Goal: Task Accomplishment & Management: Manage account settings

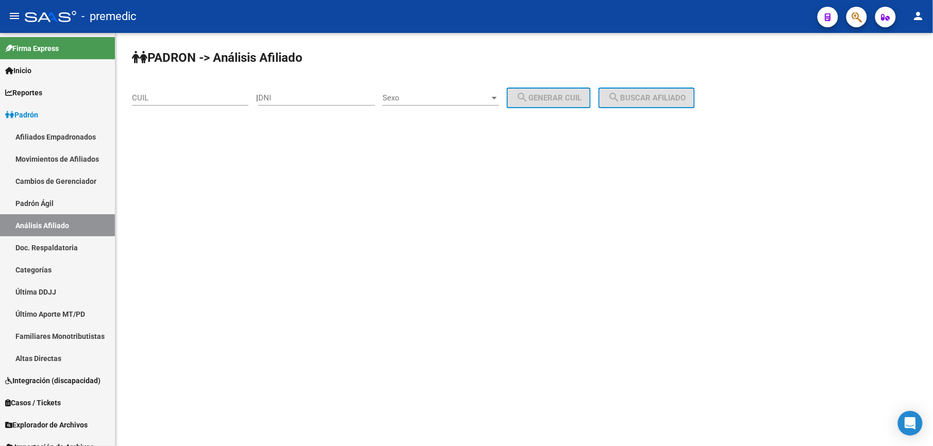
drag, startPoint x: 207, startPoint y: 116, endPoint x: 207, endPoint y: 103, distance: 12.9
click at [207, 114] on div "PADRON -> Análisis Afiliado CUIL | DNI Sexo Sexo search Generar CUIL search Bus…" at bounding box center [524, 87] width 818 height 108
click at [207, 103] on div "CUIL" at bounding box center [190, 95] width 117 height 22
paste input "20-27436307-0"
type input "20-27436307-0"
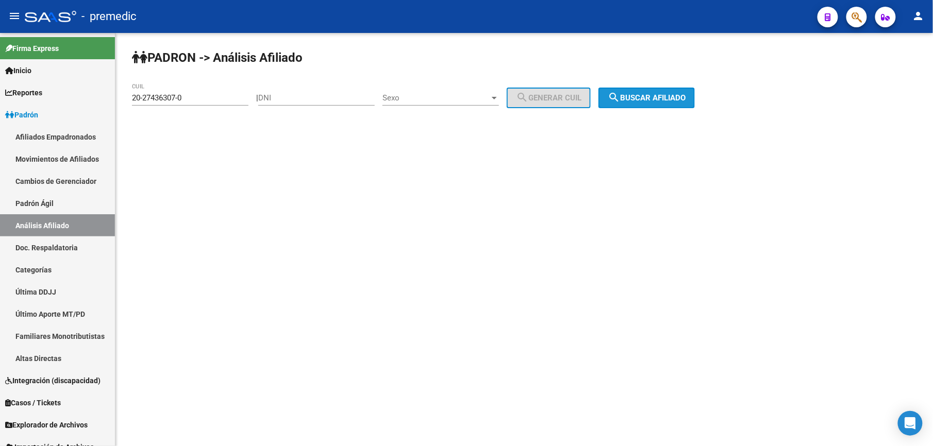
click at [669, 89] on button "search Buscar afiliado" at bounding box center [647, 98] width 96 height 21
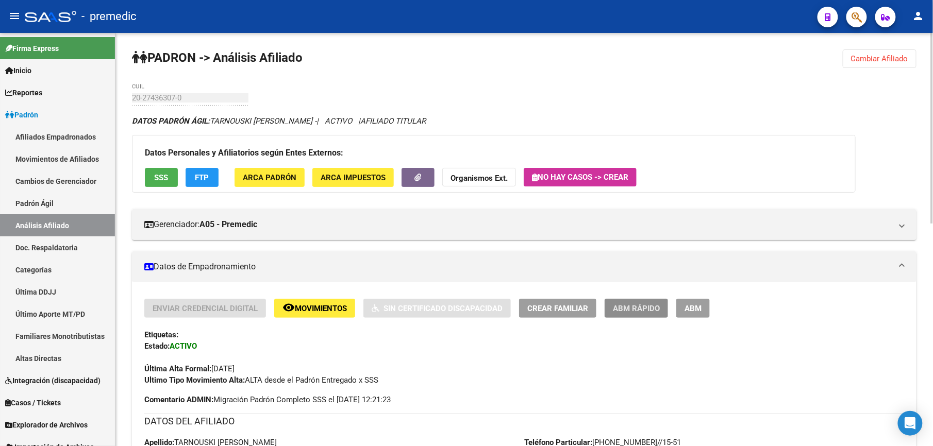
click at [650, 316] on button "ABM Rápido" at bounding box center [636, 308] width 63 height 19
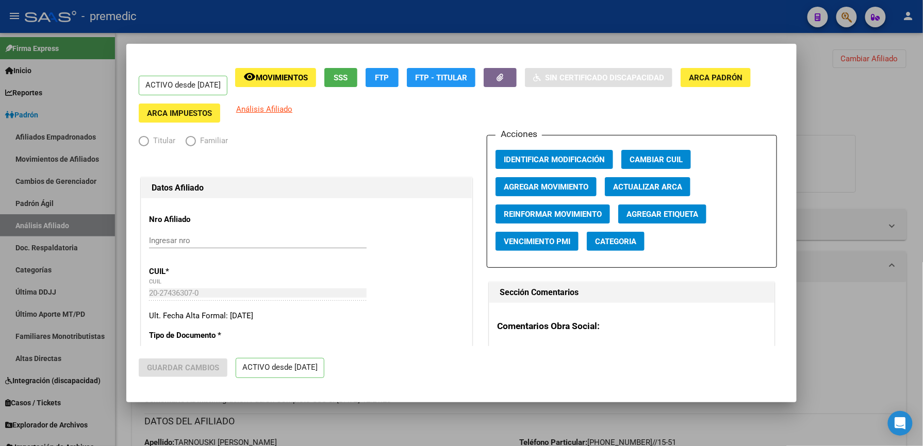
radio input "true"
type input "30-59051417-5"
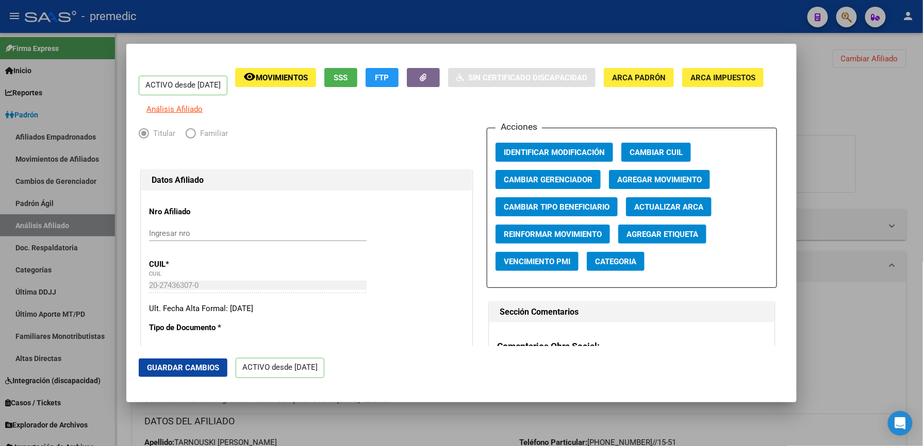
click at [327, 421] on div at bounding box center [461, 223] width 923 height 446
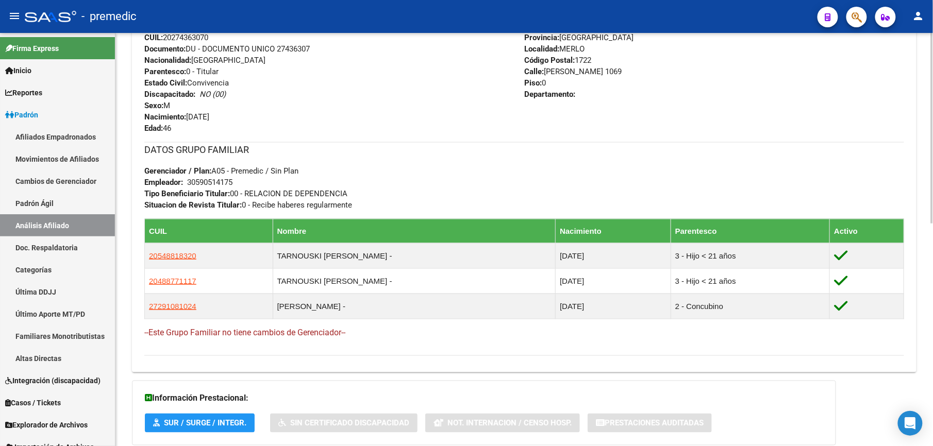
scroll to position [485, 0]
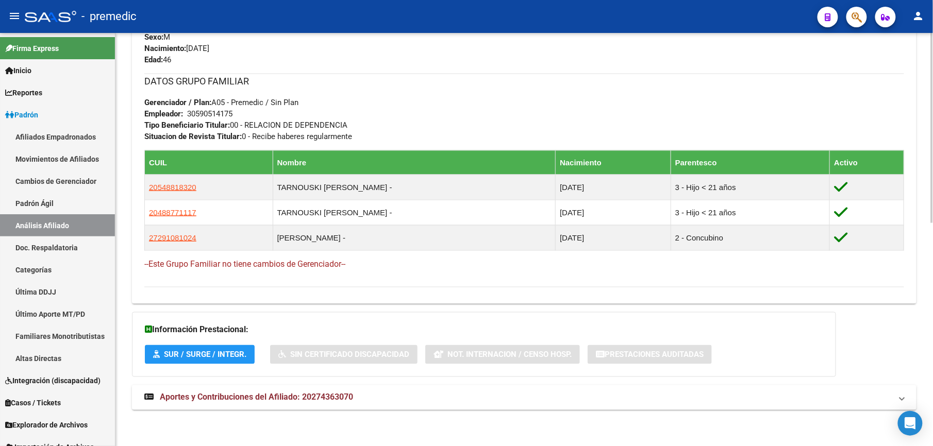
click at [254, 399] on span "Aportes y Contribuciones del Afiliado: 20274363070" at bounding box center [256, 398] width 193 height 10
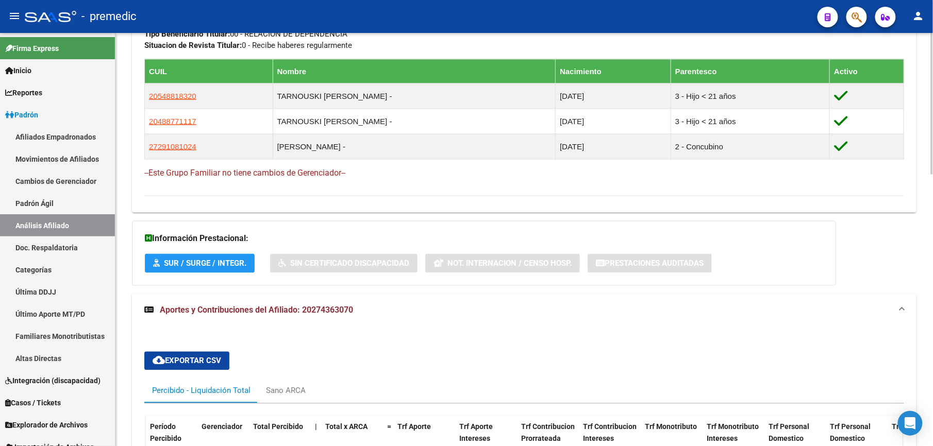
scroll to position [669, 0]
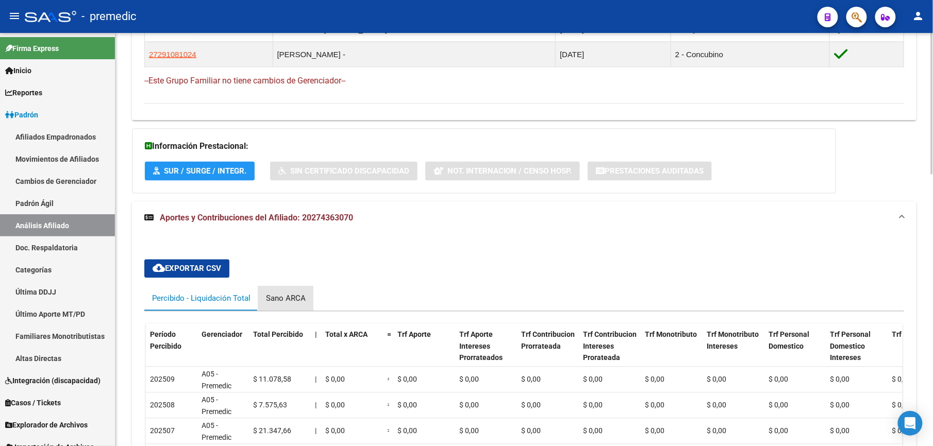
click at [302, 295] on div "Sano ARCA" at bounding box center [286, 298] width 40 height 11
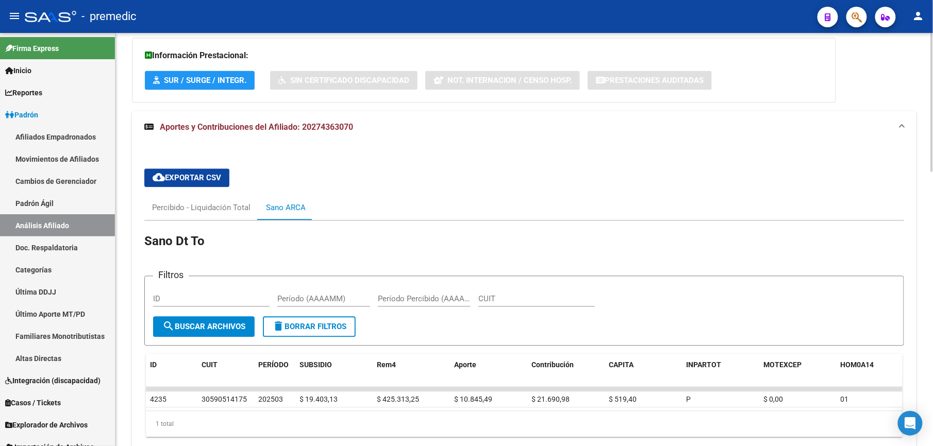
scroll to position [823, 0]
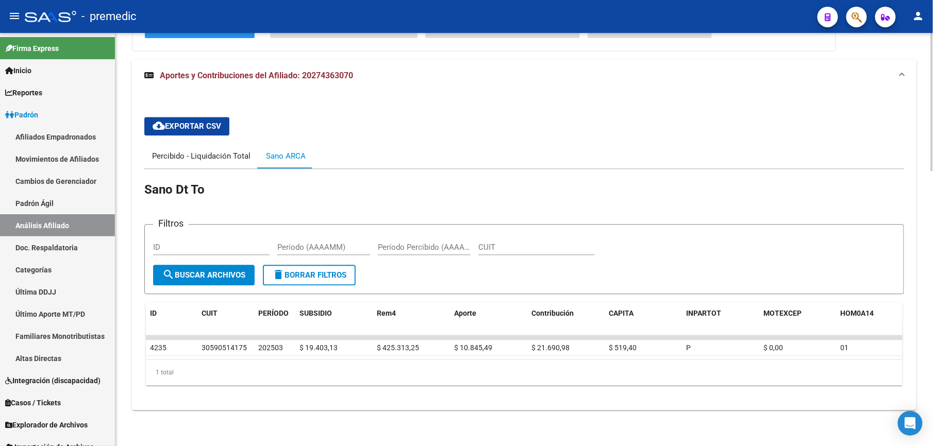
click at [198, 151] on div "Percibido - Liquidación Total" at bounding box center [201, 156] width 98 height 11
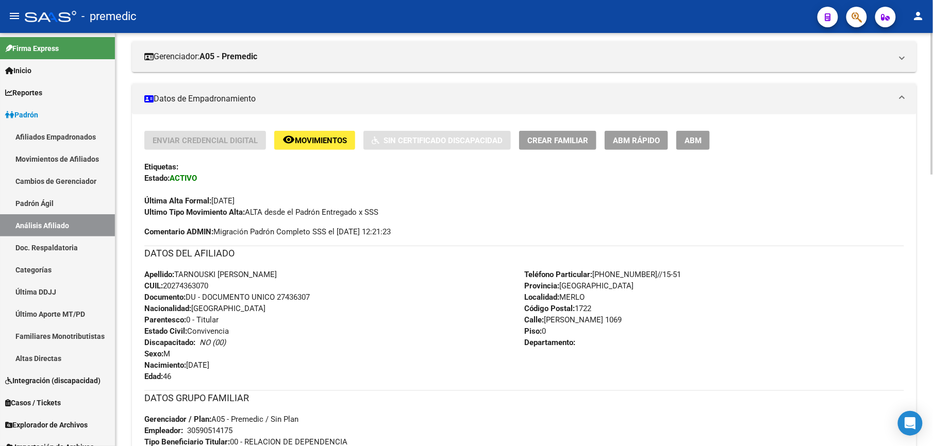
scroll to position [0, 0]
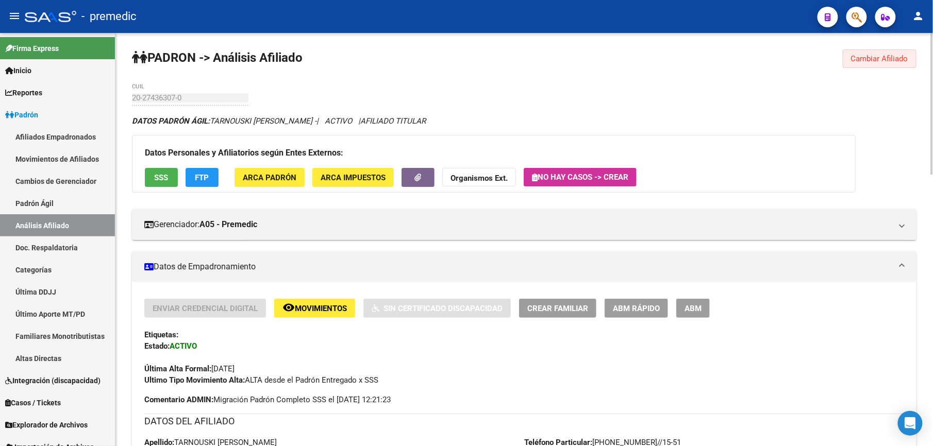
click at [891, 52] on button "Cambiar Afiliado" at bounding box center [880, 58] width 74 height 19
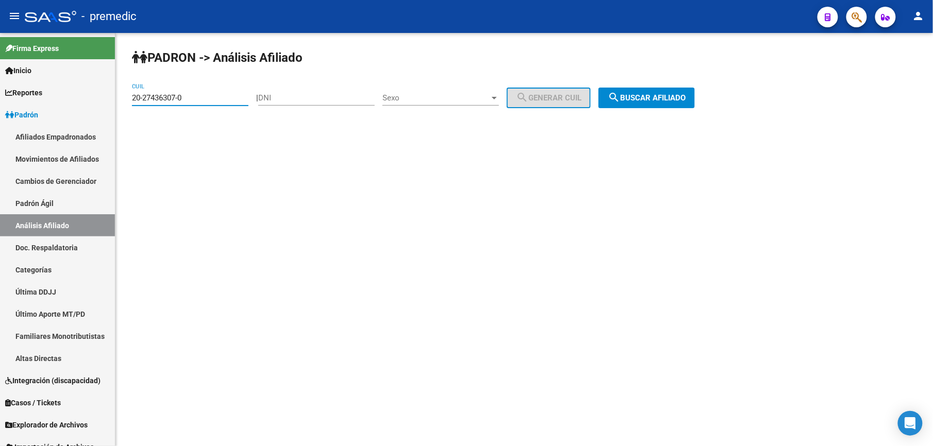
click at [213, 96] on input "20-27436307-0" at bounding box center [190, 97] width 117 height 9
click at [226, 105] on div "20-27436307-0 CUIL" at bounding box center [190, 95] width 117 height 22
click at [225, 100] on input "20-27436307-0" at bounding box center [190, 97] width 117 height 9
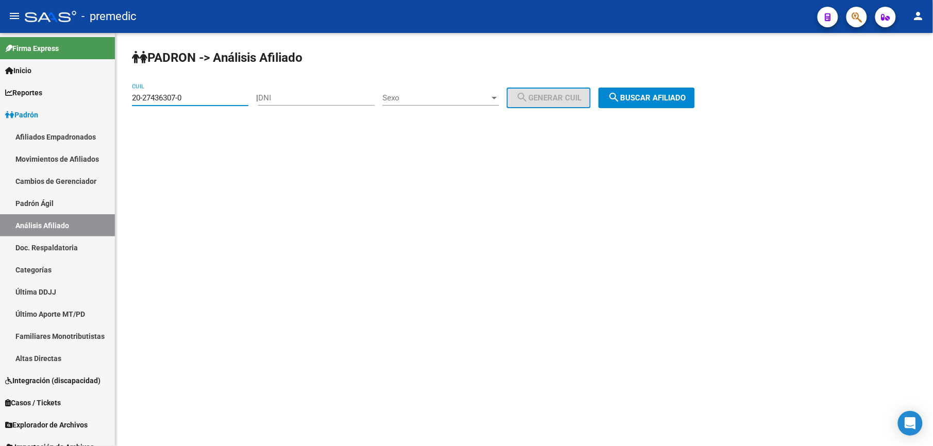
click at [225, 100] on input "20-27436307-0" at bounding box center [190, 97] width 117 height 9
paste input "687564-8"
click at [695, 96] on button "search Buscar afiliado" at bounding box center [647, 98] width 96 height 21
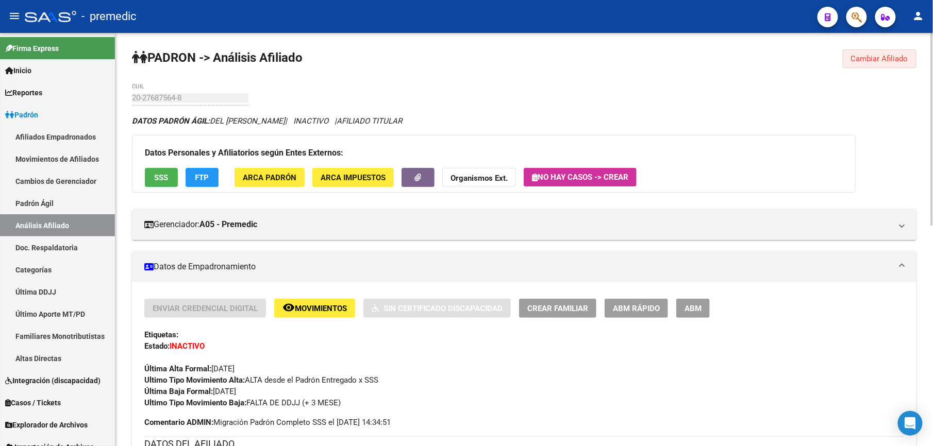
click at [888, 62] on span "Cambiar Afiliado" at bounding box center [879, 58] width 57 height 9
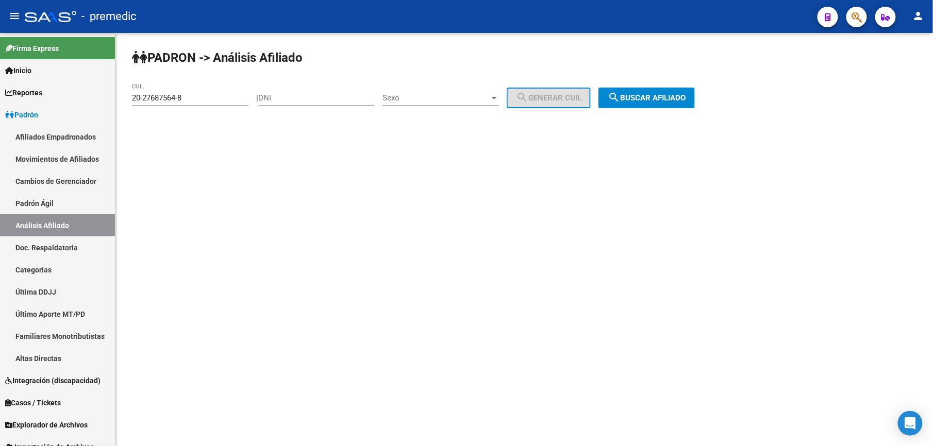
click at [203, 93] on input "20-27687564-8" at bounding box center [190, 97] width 117 height 9
click at [200, 97] on input "20-27687564-8" at bounding box center [190, 97] width 117 height 9
paste input "2"
drag, startPoint x: 151, startPoint y: 94, endPoint x: -3, endPoint y: 74, distance: 154.9
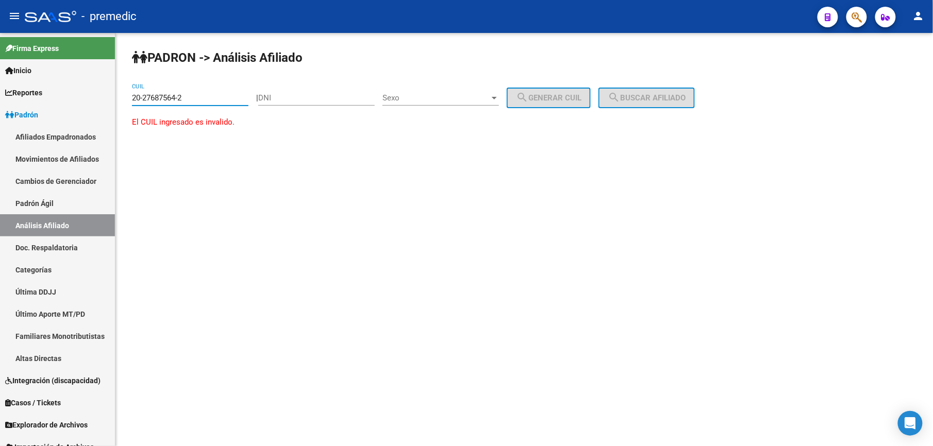
click at [0, 74] on html "menu - premedic person Firma Express Inicio Calendario SSS Instructivos Contact…" at bounding box center [466, 223] width 933 height 446
paste input "7-28045278-0"
drag, startPoint x: 616, startPoint y: 92, endPoint x: 627, endPoint y: 92, distance: 11.3
click at [621, 92] on button "search Buscar afiliado" at bounding box center [647, 98] width 96 height 21
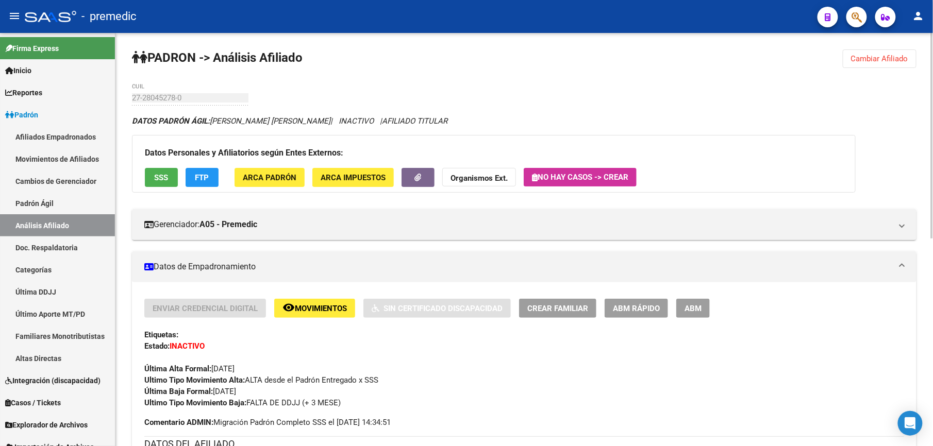
click at [863, 70] on div "PADRON -> Análisis Afiliado Cambiar Afiliado 27-28045278-0 CUIL DATOS PADRÓN ÁG…" at bounding box center [524, 449] width 818 height 832
drag, startPoint x: 863, startPoint y: 67, endPoint x: 852, endPoint y: 70, distance: 11.4
click at [862, 67] on button "Cambiar Afiliado" at bounding box center [880, 58] width 74 height 19
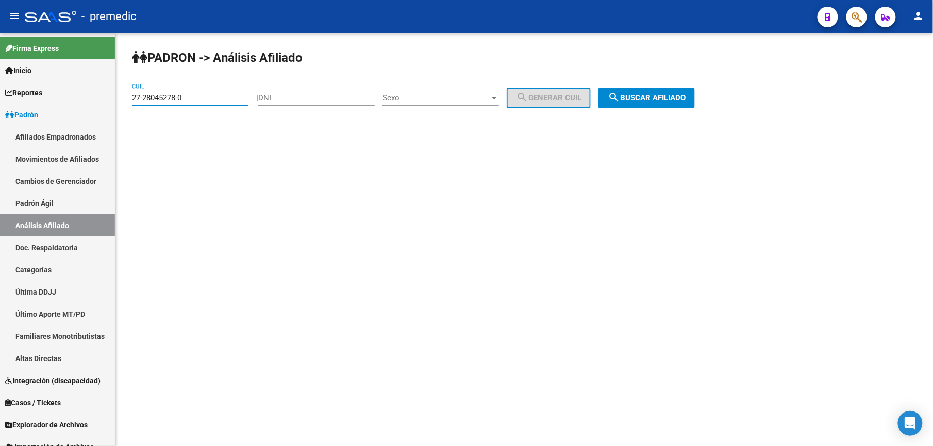
drag, startPoint x: 208, startPoint y: 99, endPoint x: 128, endPoint y: 118, distance: 82.5
click at [0, 98] on html "menu - premedic person Firma Express Inicio Calendario SSS Instructivos Contact…" at bounding box center [466, 223] width 933 height 446
paste input "0-28100532-5"
drag, startPoint x: 629, startPoint y: 95, endPoint x: 659, endPoint y: 104, distance: 31.2
click at [658, 104] on button "search Buscar afiliado" at bounding box center [647, 98] width 96 height 21
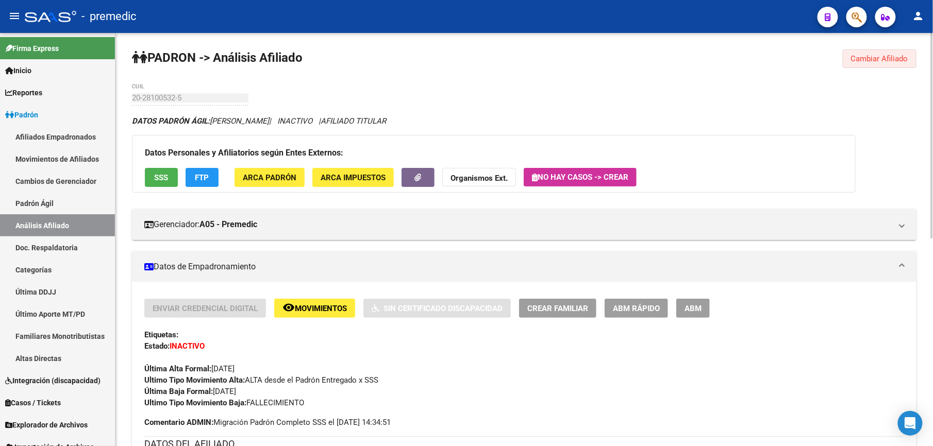
click at [896, 61] on span "Cambiar Afiliado" at bounding box center [879, 58] width 57 height 9
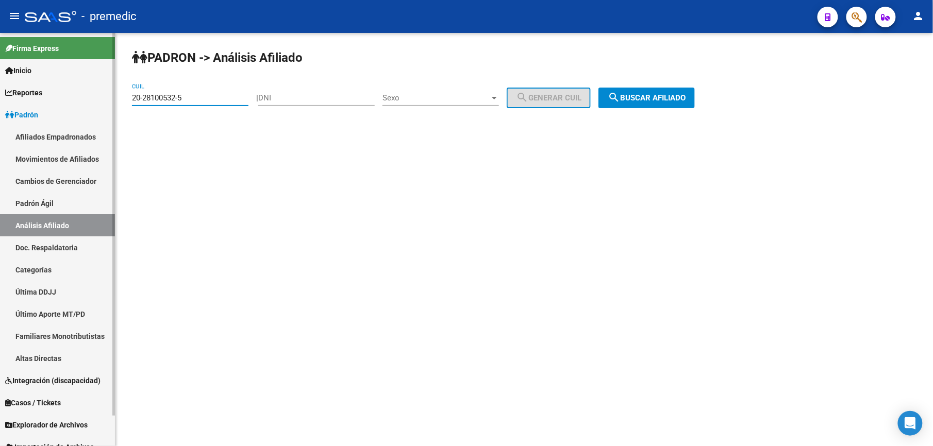
drag, startPoint x: 198, startPoint y: 95, endPoint x: 66, endPoint y: 88, distance: 132.7
click at [66, 88] on mat-sidenav-container "Firma Express Inicio Calendario SSS Instructivos Contacto OS Reportes Padrón Tr…" at bounding box center [466, 239] width 933 height 413
paste input "7436307-0"
type input "20-27436307-0"
click at [620, 95] on mat-icon "search" at bounding box center [614, 97] width 12 height 12
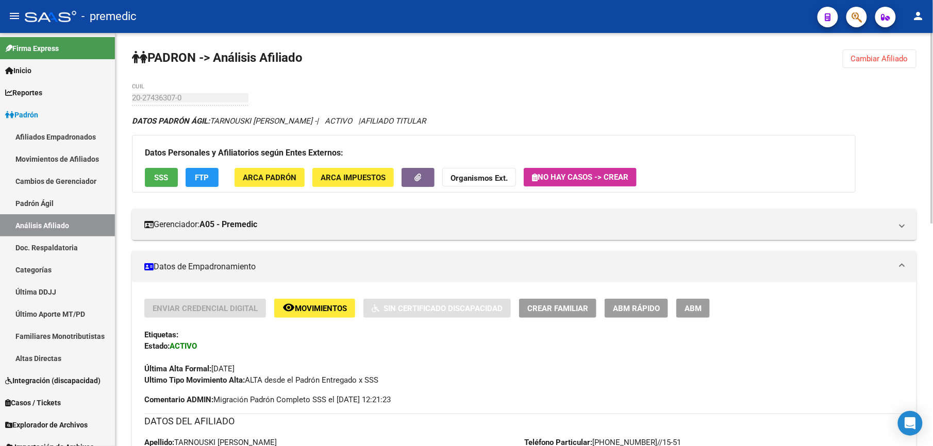
click at [166, 103] on div "20-27436307-0 CUIL" at bounding box center [190, 95] width 117 height 22
click at [631, 300] on button "ABM Rápido" at bounding box center [636, 308] width 63 height 19
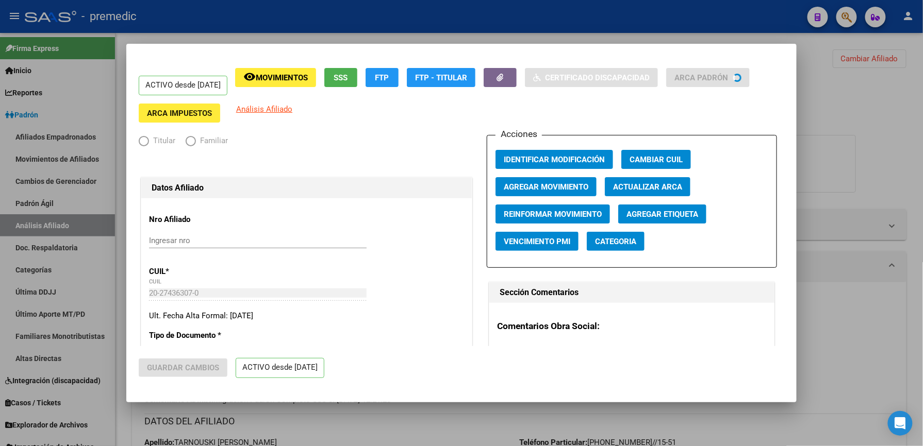
radio input "true"
type input "30-59051417-5"
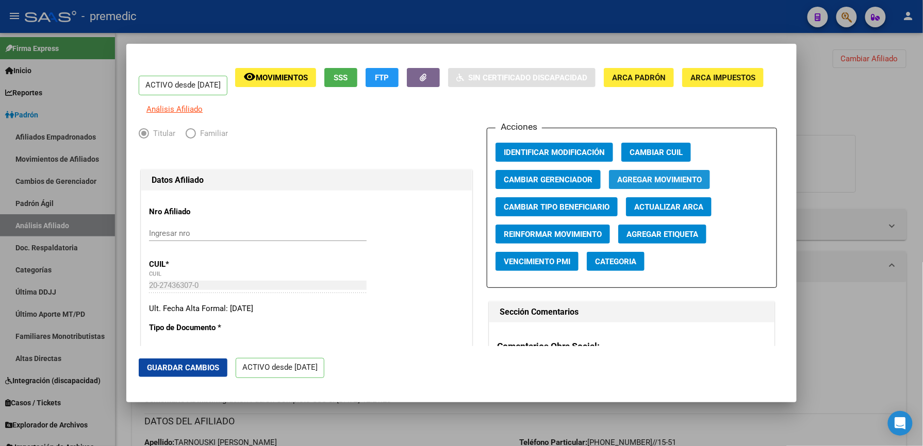
click at [649, 183] on span "Agregar Movimiento" at bounding box center [659, 179] width 85 height 9
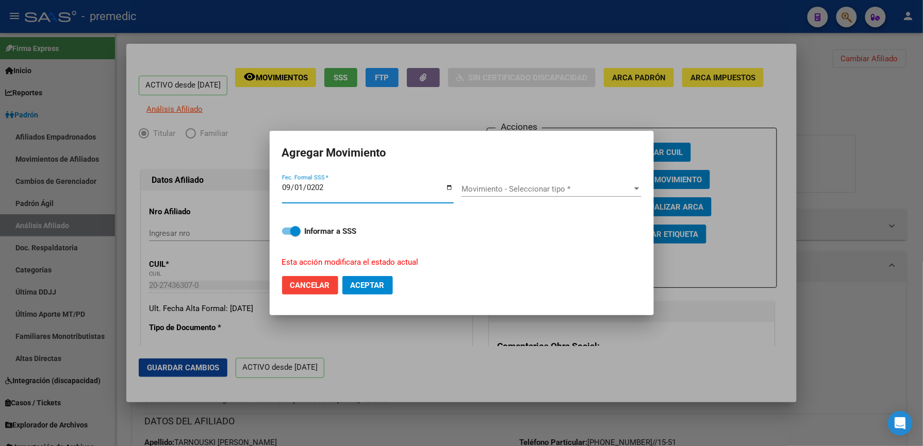
type input "[DATE]"
click at [537, 196] on div "Movimiento - Seleccionar tipo * Movimiento - Seleccionar tipo *" at bounding box center [551, 188] width 180 height 15
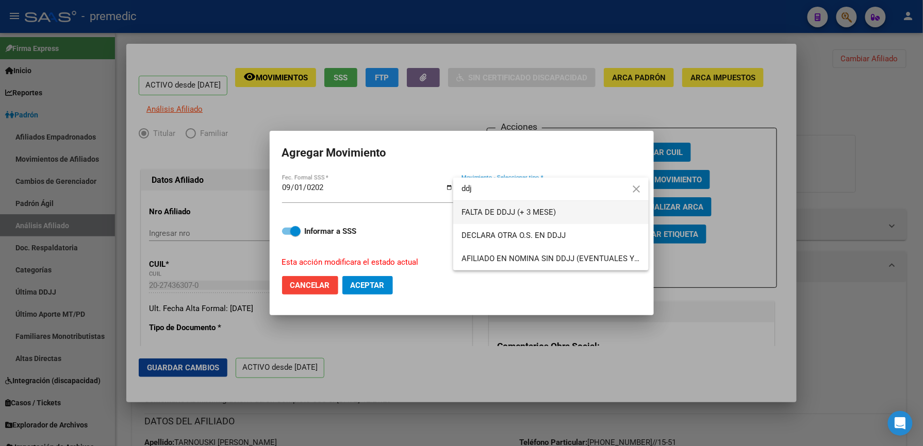
type input "ddj"
click at [576, 205] on span "FALTA DE DDJJ (+ 3 MESE)" at bounding box center [550, 212] width 179 height 23
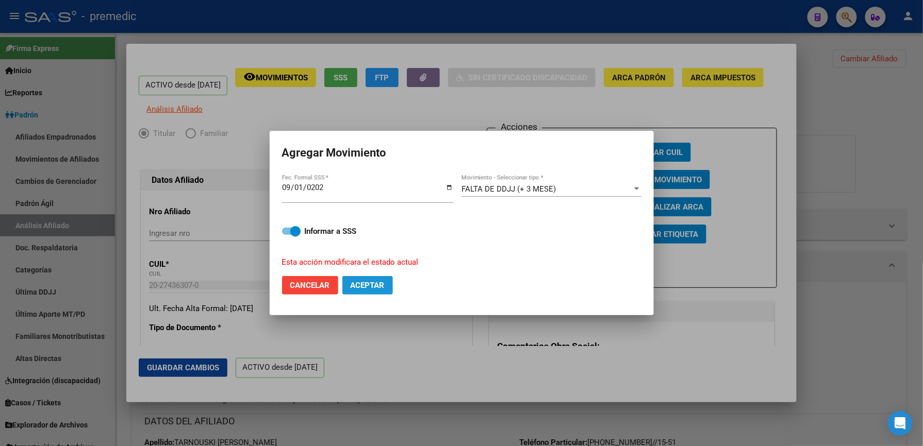
click at [385, 289] on span "Aceptar" at bounding box center [368, 285] width 34 height 9
checkbox input "false"
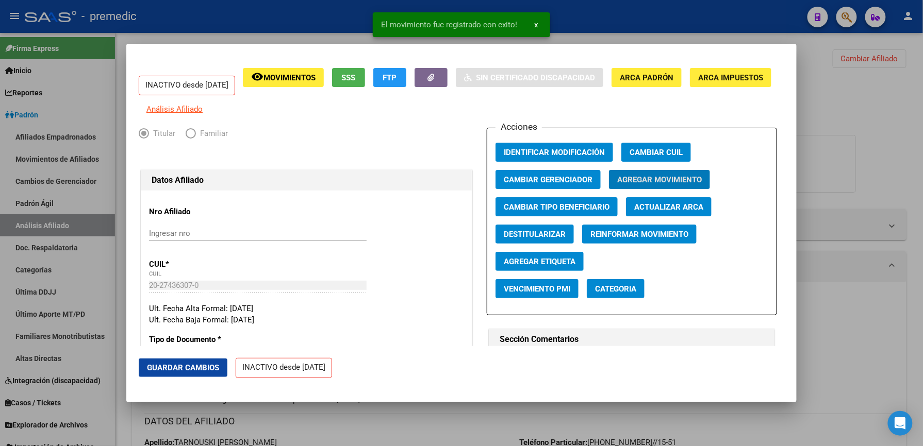
click at [554, 432] on div at bounding box center [461, 223] width 923 height 446
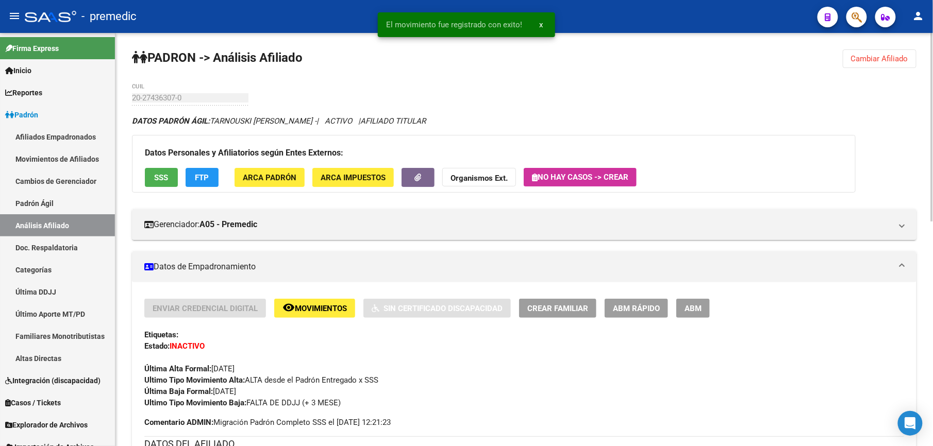
click at [874, 54] on span "Cambiar Afiliado" at bounding box center [879, 58] width 57 height 9
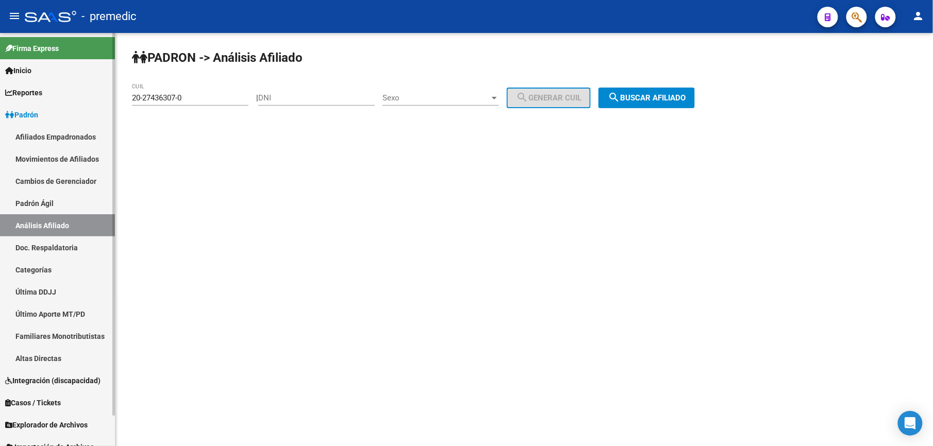
drag, startPoint x: 201, startPoint y: 104, endPoint x: 82, endPoint y: 104, distance: 118.6
click at [82, 104] on mat-sidenav-container "Firma Express Inicio Calendario SSS Instructivos Contacto OS Reportes Padrón Tr…" at bounding box center [466, 239] width 933 height 413
drag, startPoint x: 82, startPoint y: 104, endPoint x: 183, endPoint y: 102, distance: 100.0
click at [182, 104] on div "20-27436307-0 CUIL" at bounding box center [190, 95] width 117 height 22
click at [190, 97] on input "20-27436307-0" at bounding box center [190, 97] width 117 height 9
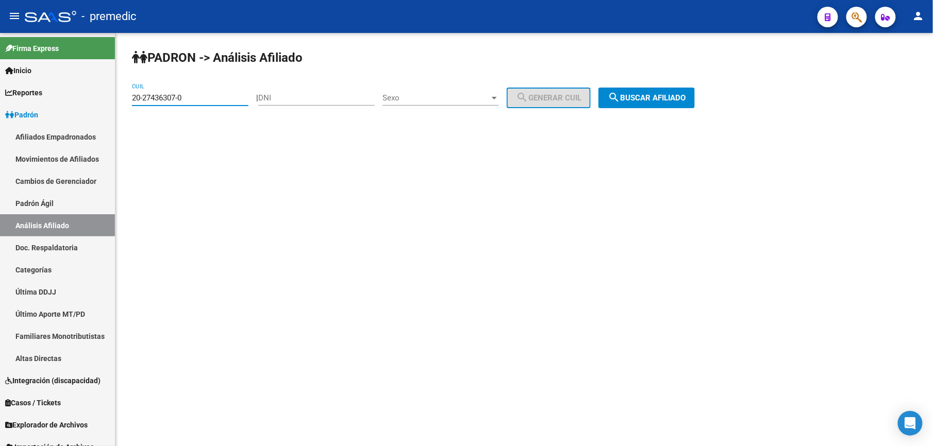
click at [190, 97] on input "20-27436307-0" at bounding box center [190, 97] width 117 height 9
paste input "8100532-5"
click at [696, 82] on div "PADRON -> Análisis Afiliado 20-28100532-5 CUIL | DNI Sexo Sexo search Generar C…" at bounding box center [524, 87] width 818 height 108
click at [686, 95] on span "search Buscar afiliado" at bounding box center [647, 97] width 78 height 9
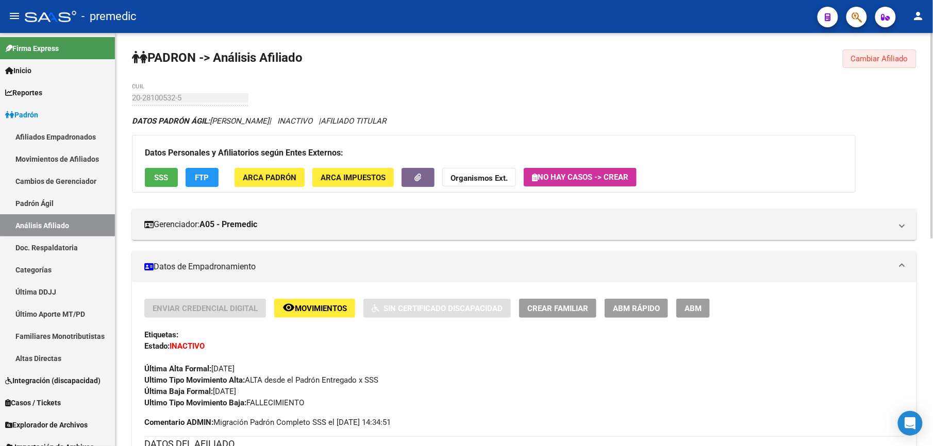
click at [863, 66] on button "Cambiar Afiliado" at bounding box center [880, 58] width 74 height 19
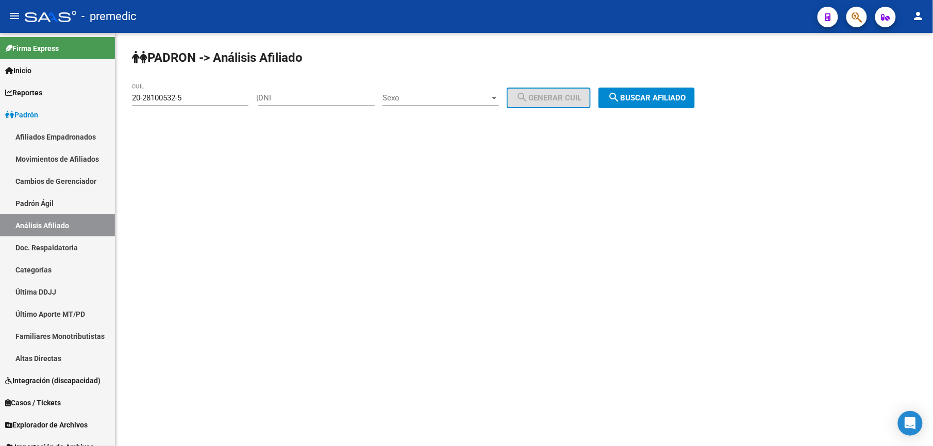
drag, startPoint x: 192, startPoint y: 67, endPoint x: 201, endPoint y: 86, distance: 21.2
click at [197, 79] on div "PADRON -> Análisis Afiliado 20-28100532-5 CUIL | DNI Sexo Sexo search Generar C…" at bounding box center [524, 87] width 818 height 108
click at [206, 94] on input "20-28100532-5" at bounding box center [190, 97] width 117 height 9
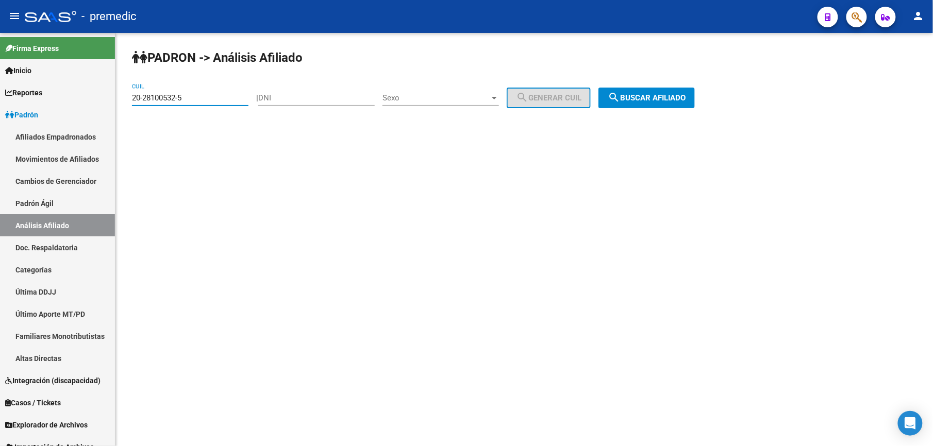
paste input "7-18258143-2"
type input "27-18258143-2"
click at [636, 93] on span "search Buscar afiliado" at bounding box center [647, 97] width 78 height 9
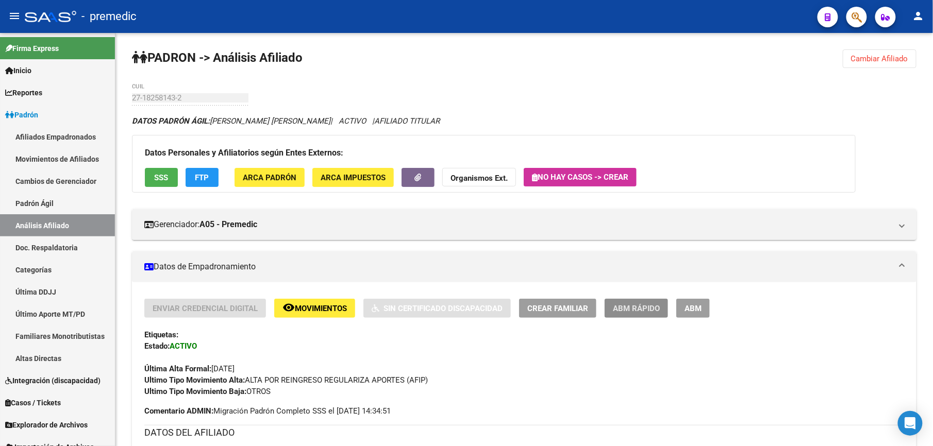
click at [642, 315] on button "ABM Rápido" at bounding box center [636, 308] width 63 height 19
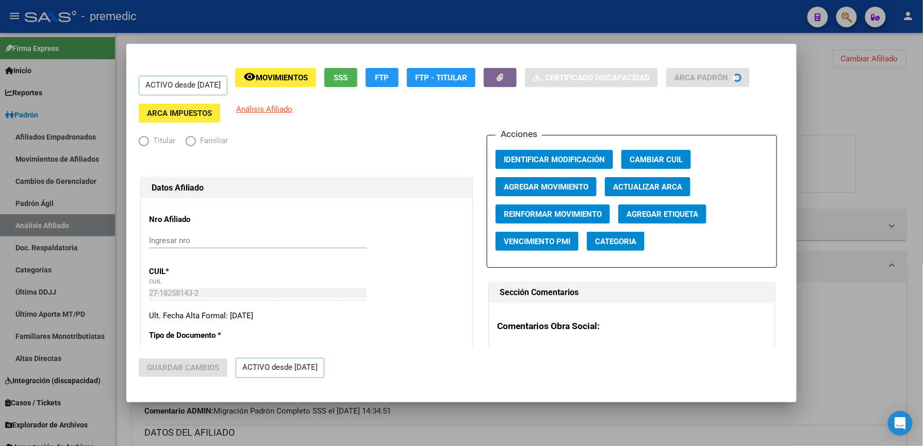
radio input "true"
type input "33-63317800-9"
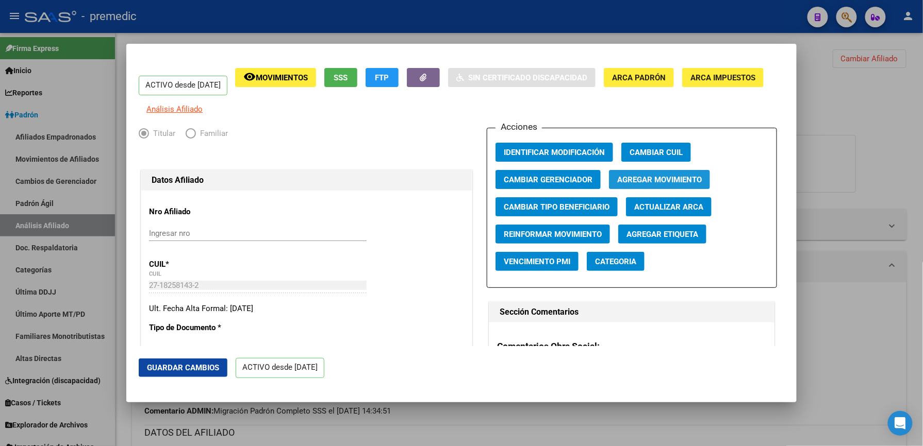
click at [654, 185] on span "Agregar Movimiento" at bounding box center [659, 179] width 85 height 9
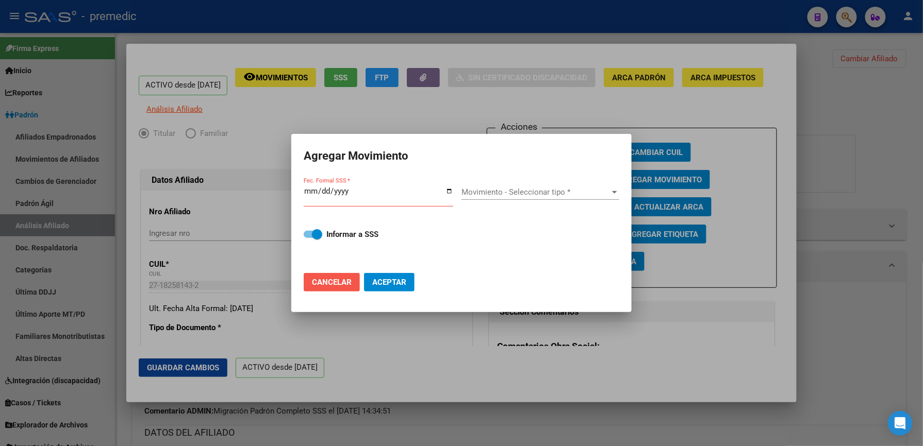
click at [328, 281] on span "Cancelar" at bounding box center [332, 282] width 40 height 9
checkbox input "false"
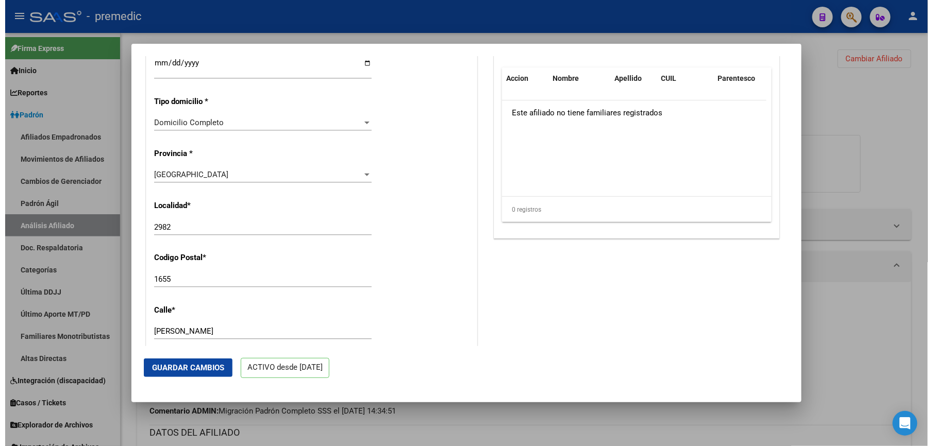
scroll to position [916, 0]
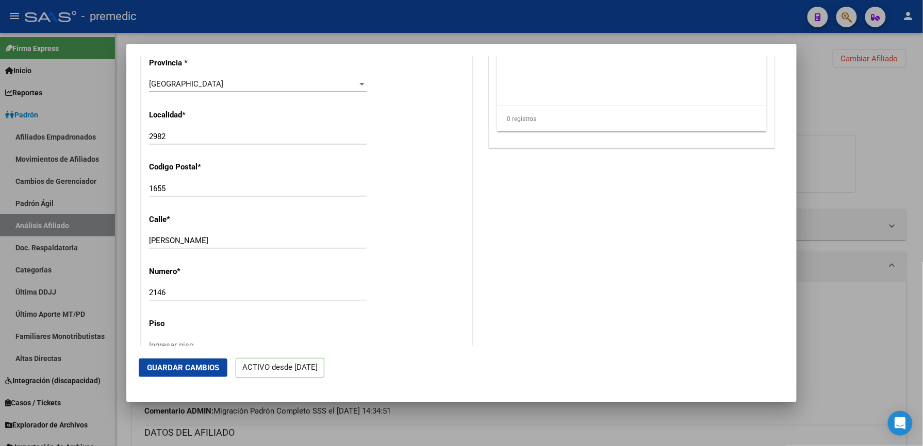
drag, startPoint x: 379, startPoint y: 396, endPoint x: 386, endPoint y: 421, distance: 25.6
click at [380, 397] on mat-dialog-container "ACTIVO desde 01/08/2025 remove_red_eye Movimientos SSS FTP Sin Certificado Disc…" at bounding box center [461, 223] width 670 height 358
click at [386, 422] on div at bounding box center [461, 223] width 923 height 446
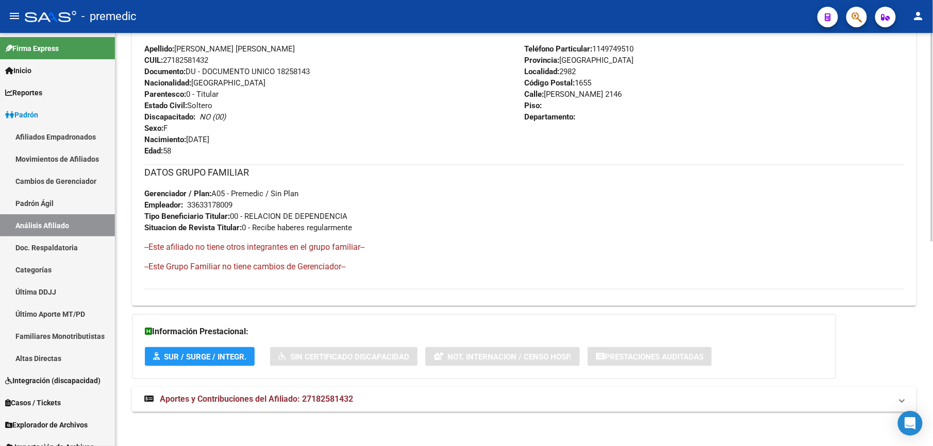
scroll to position [407, 0]
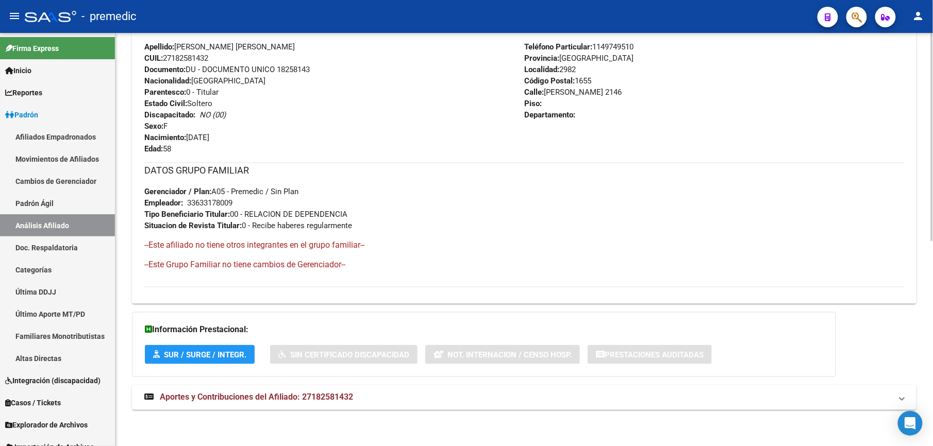
click at [182, 403] on span "Aportes y Contribuciones del Afiliado: 27182581432" at bounding box center [256, 398] width 193 height 10
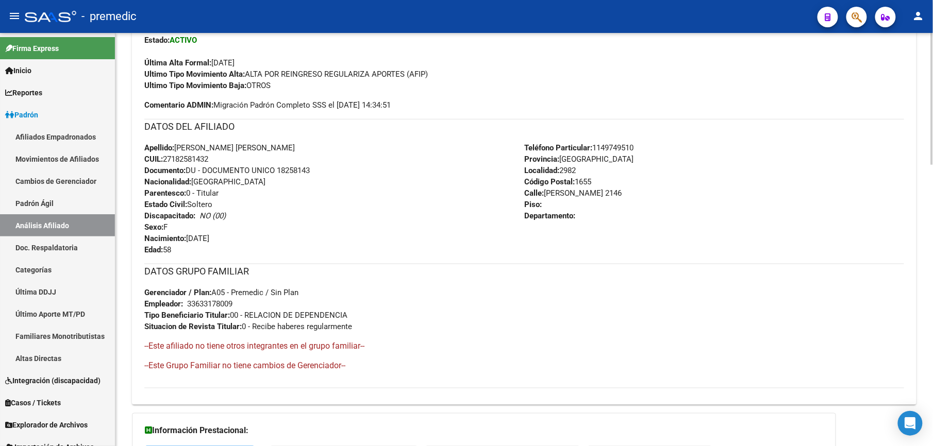
scroll to position [0, 0]
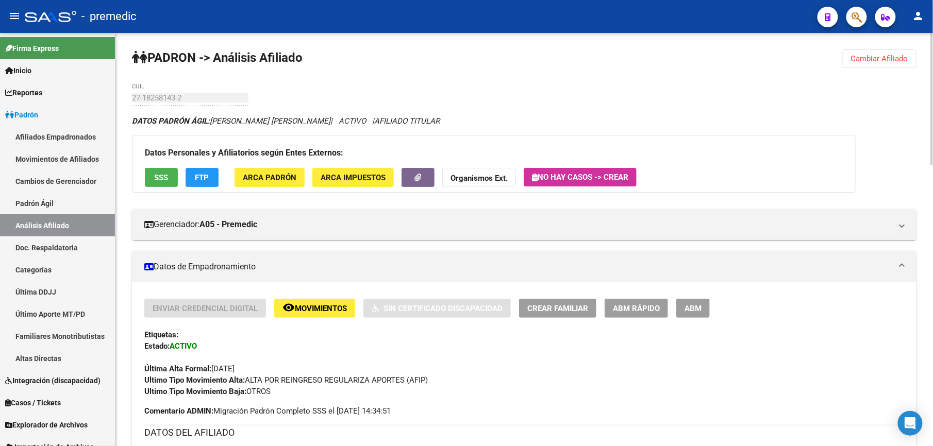
click at [613, 308] on span "ABM Rápido" at bounding box center [636, 308] width 47 height 9
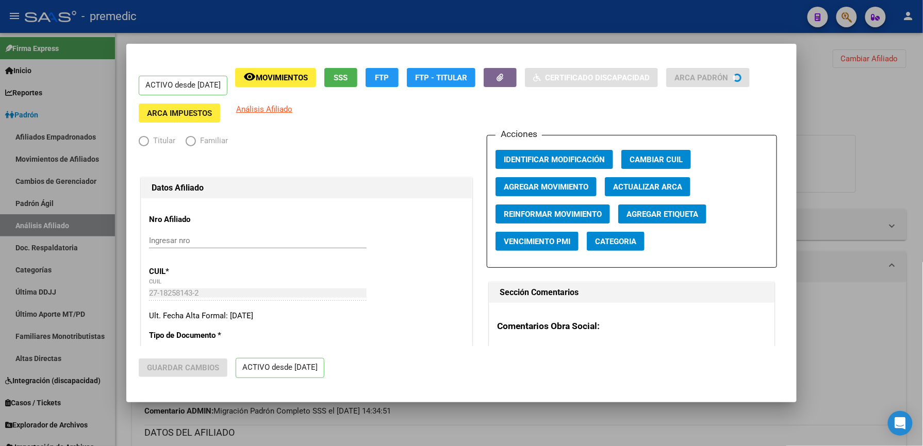
radio input "true"
type input "33-63317800-9"
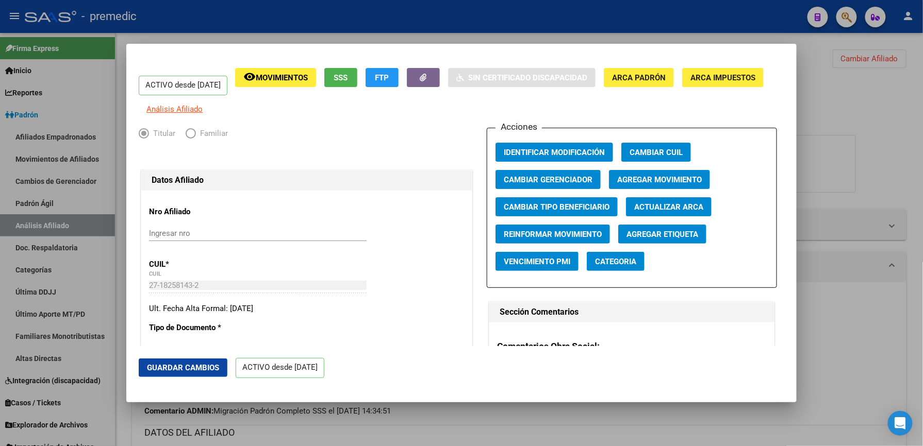
click at [671, 185] on span "Agregar Movimiento" at bounding box center [659, 179] width 85 height 9
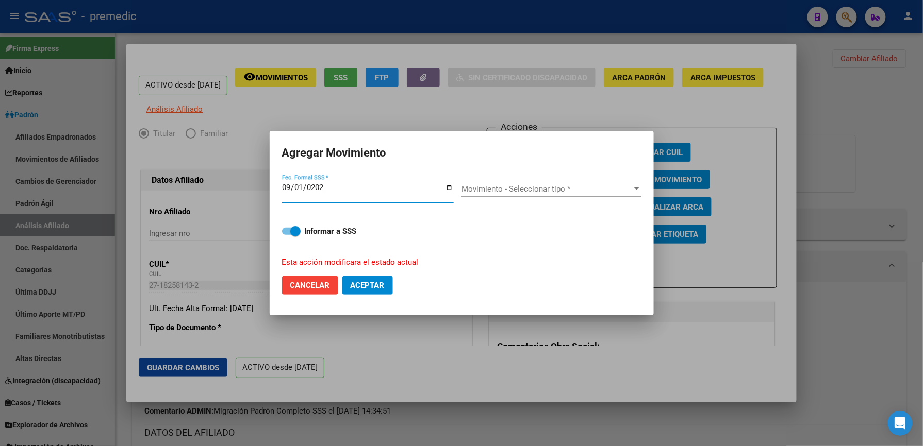
type input "[DATE]"
click at [498, 190] on span "Movimiento - Seleccionar tipo *" at bounding box center [546, 189] width 171 height 9
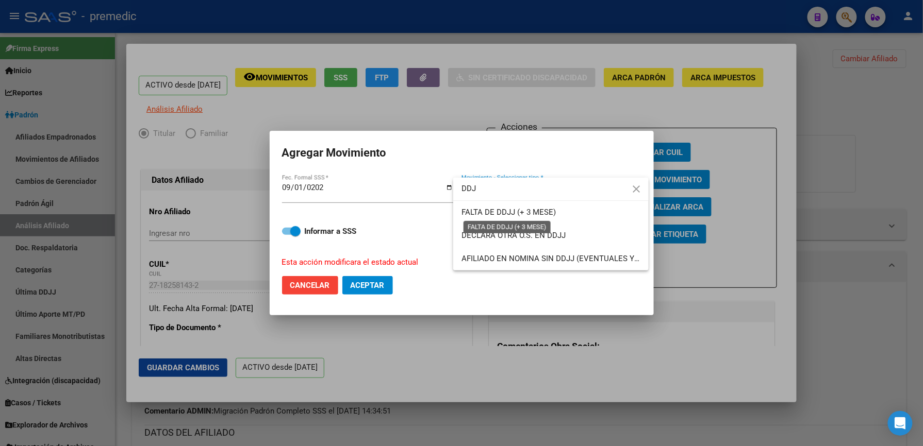
type input "DDJ"
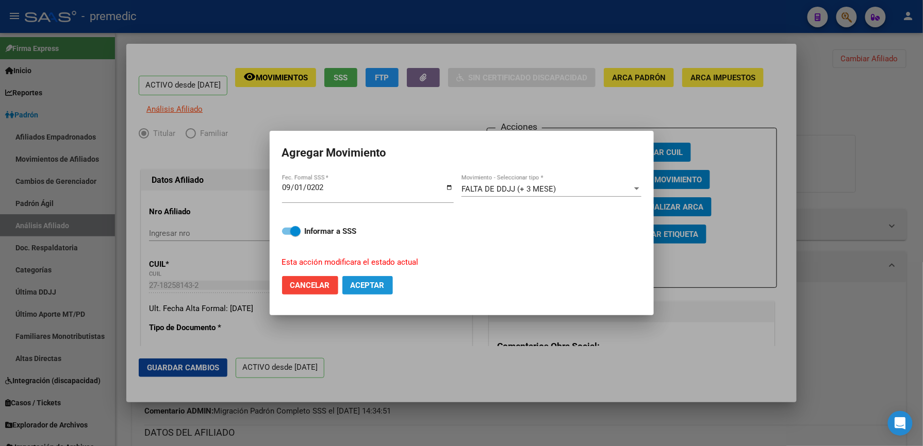
click at [357, 287] on span "Aceptar" at bounding box center [368, 285] width 34 height 9
checkbox input "false"
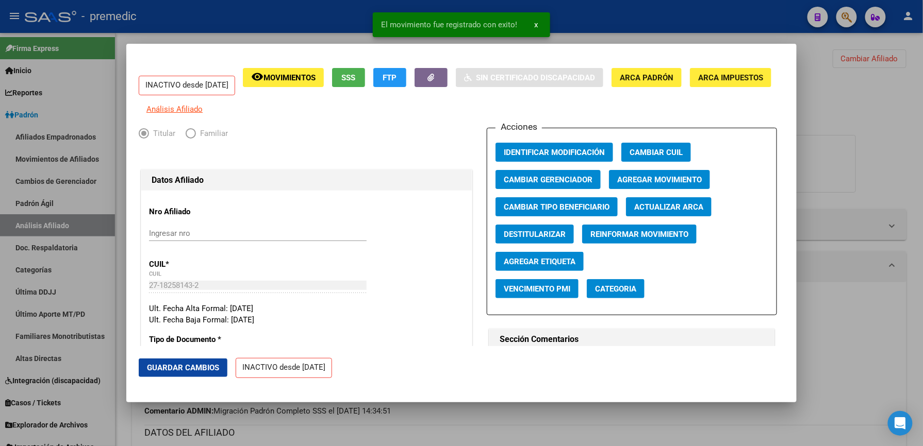
click at [902, 225] on div at bounding box center [461, 223] width 923 height 446
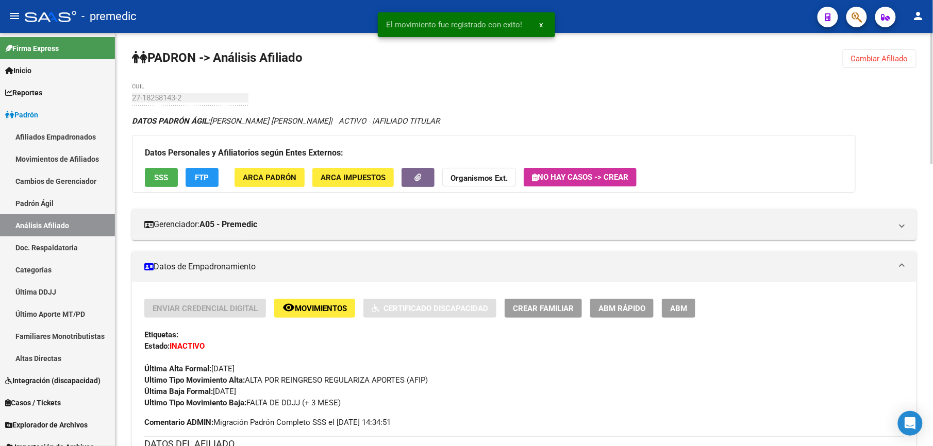
click at [871, 68] on button "Cambiar Afiliado" at bounding box center [880, 58] width 74 height 19
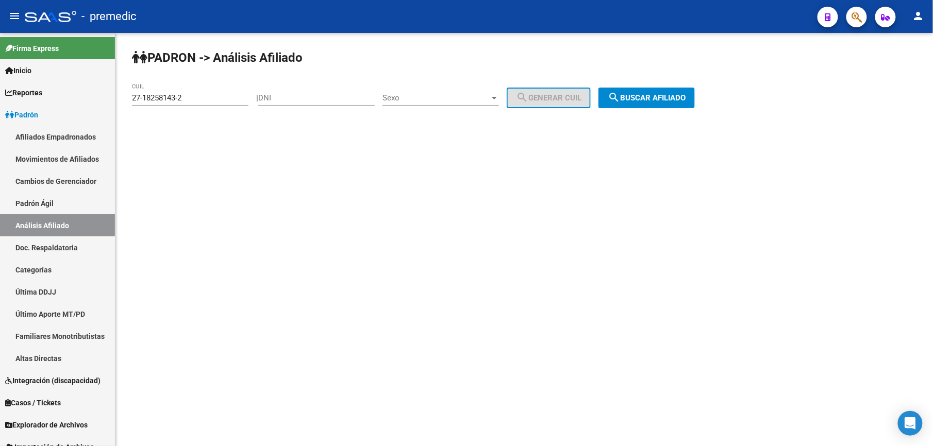
click at [211, 100] on input "27-18258143-2" at bounding box center [190, 97] width 117 height 9
paste input
drag, startPoint x: 187, startPoint y: 98, endPoint x: 54, endPoint y: 92, distance: 132.6
click at [0, 87] on html "menu - premedic person Firma Express Inicio Calendario SSS Instructivos Contact…" at bounding box center [466, 223] width 933 height 446
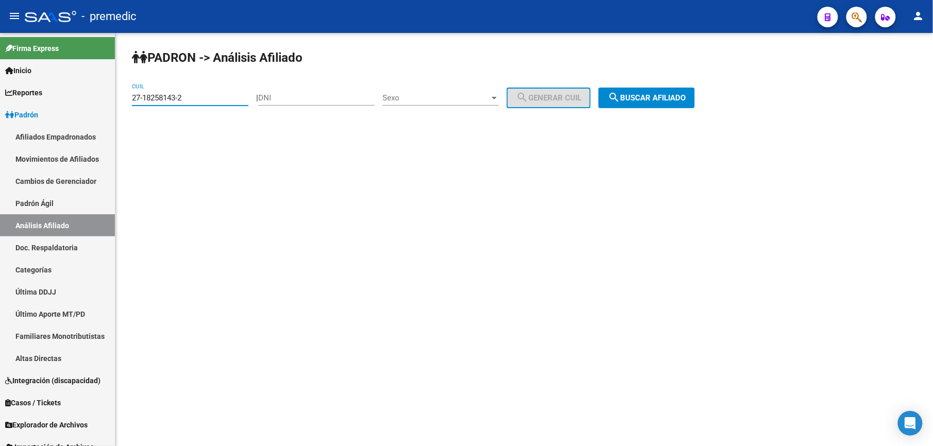
paste input "0-18406351-5"
click at [627, 107] on button "search Buscar afiliado" at bounding box center [647, 98] width 96 height 21
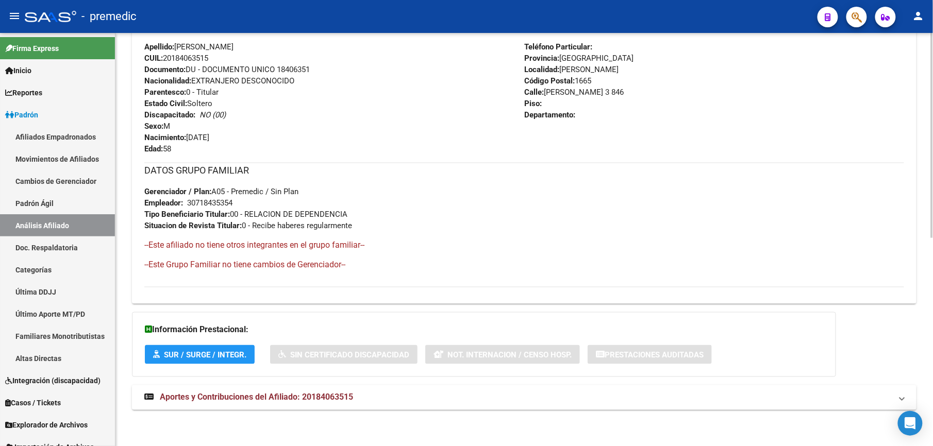
click at [252, 386] on mat-expansion-panel-header "Aportes y Contribuciones del Afiliado: 20184063515" at bounding box center [524, 398] width 785 height 25
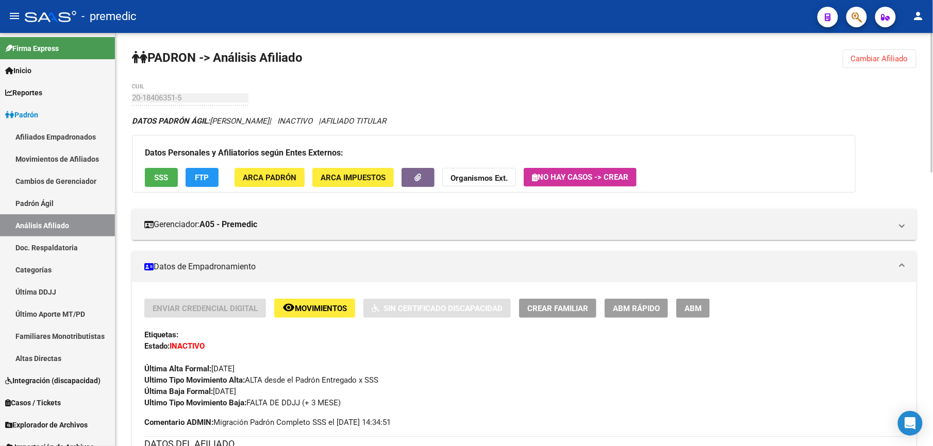
click at [888, 58] on span "Cambiar Afiliado" at bounding box center [879, 58] width 57 height 9
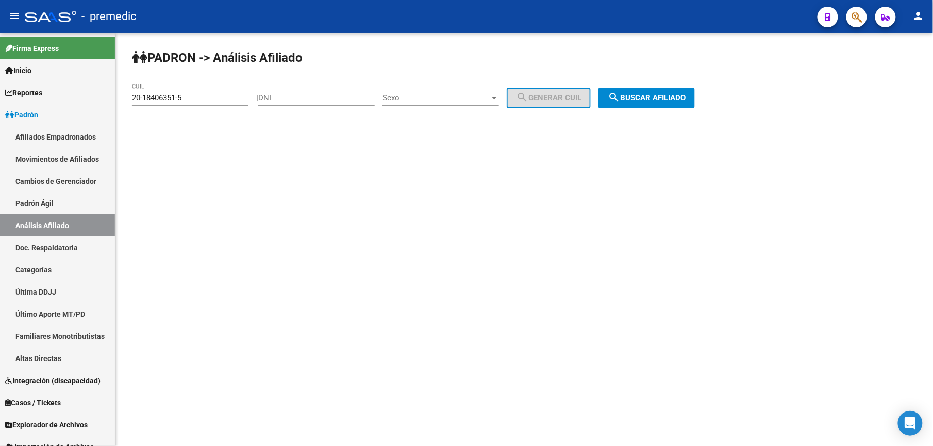
click at [262, 112] on div "PADRON -> Análisis Afiliado 20-18406351-5 CUIL | DNI Sexo Sexo search Generar C…" at bounding box center [524, 87] width 818 height 108
click at [230, 99] on input "20-18406351-5" at bounding box center [190, 97] width 117 height 9
paste input "25379600-7"
click at [230, 99] on input "20-18406351-5" at bounding box center [190, 97] width 117 height 9
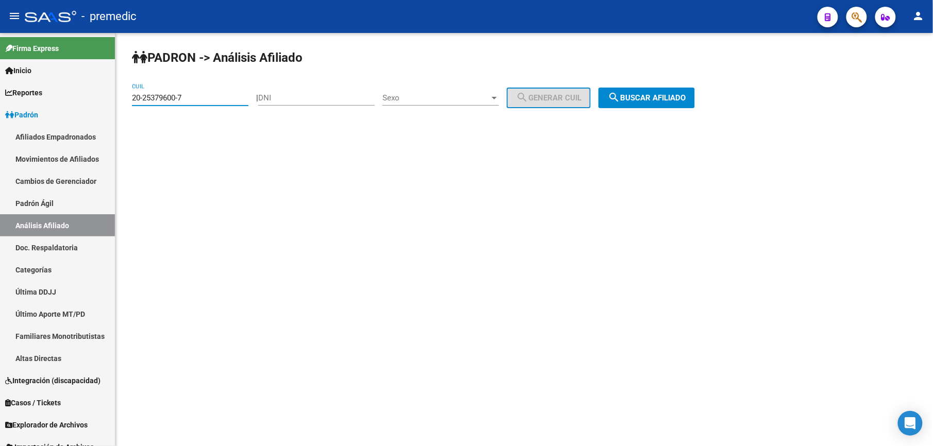
drag, startPoint x: 703, startPoint y: 130, endPoint x: 642, endPoint y: 87, distance: 74.4
click at [689, 114] on div "PADRON -> Análisis Afiliado 20-25379600-7 CUIL | DNI Sexo Sexo search Generar C…" at bounding box center [524, 87] width 818 height 108
click at [642, 87] on div "PADRON -> Análisis Afiliado 20-25379600-7 CUIL | DNI Sexo Sexo search Generar C…" at bounding box center [524, 87] width 818 height 108
click at [650, 113] on div "PADRON -> Análisis Afiliado 20-25379600-7 CUIL | DNI Sexo Sexo search Generar C…" at bounding box center [524, 87] width 818 height 108
click at [654, 98] on span "search Buscar afiliado" at bounding box center [647, 97] width 78 height 9
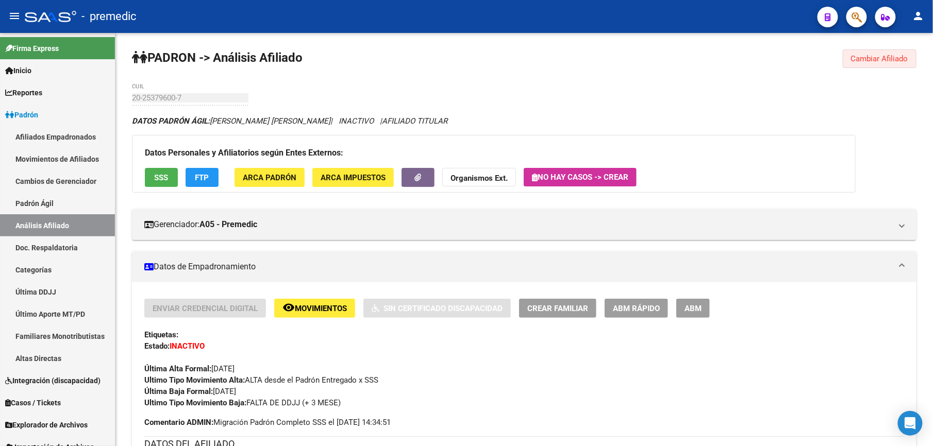
click at [888, 60] on span "Cambiar Afiliado" at bounding box center [879, 58] width 57 height 9
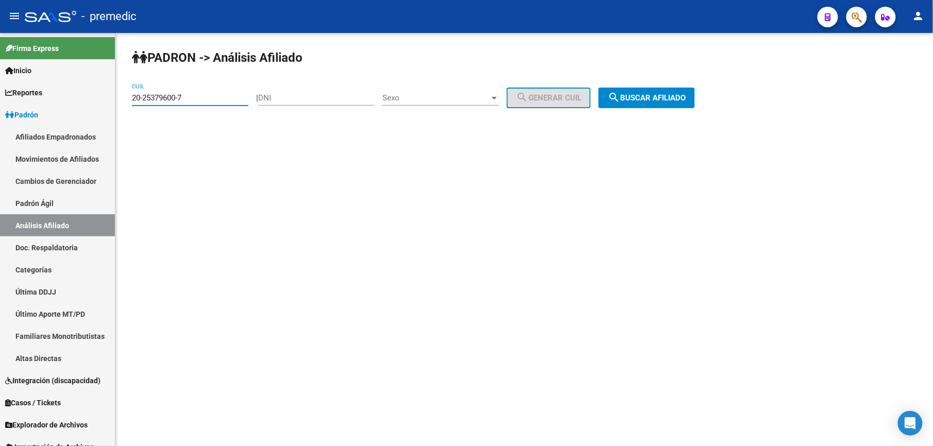
drag, startPoint x: 207, startPoint y: 93, endPoint x: -2, endPoint y: 73, distance: 210.3
click at [0, 73] on html "menu - premedic person Firma Express Inicio Calendario SSS Instructivos Contact…" at bounding box center [466, 223] width 933 height 446
paste input "3-25614272-4"
click at [646, 102] on button "search Buscar afiliado" at bounding box center [647, 98] width 96 height 21
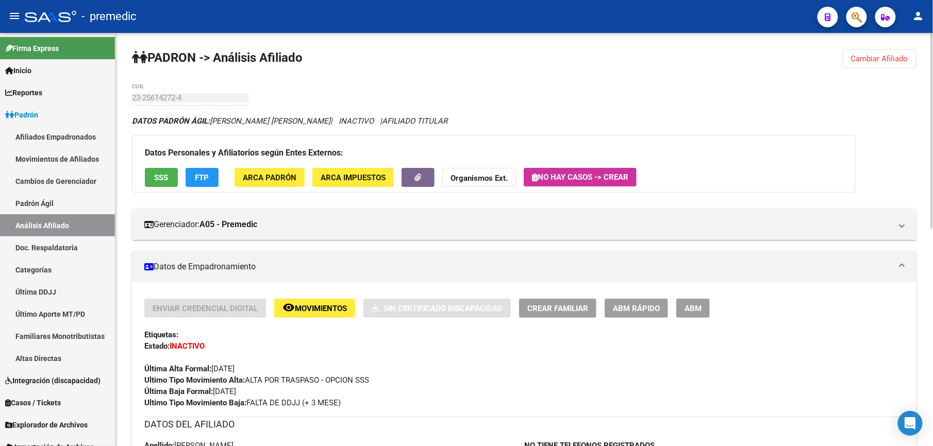
click at [865, 62] on span "Cambiar Afiliado" at bounding box center [879, 58] width 57 height 9
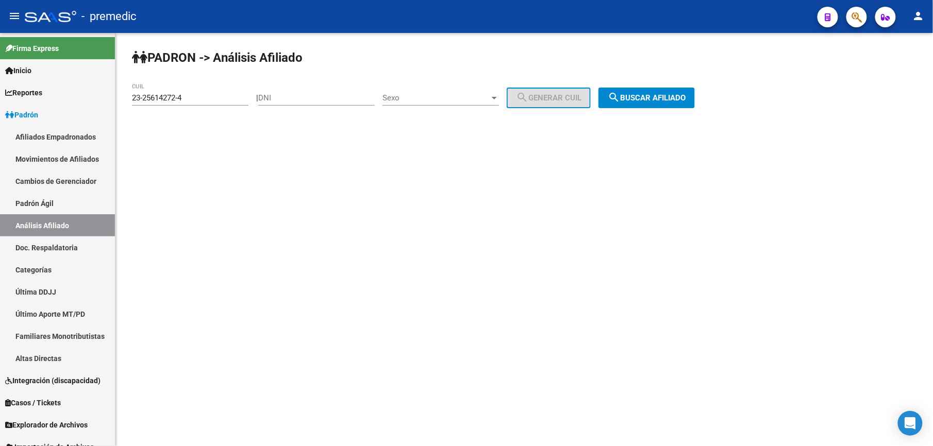
click at [215, 104] on div "23-25614272-4 CUIL" at bounding box center [190, 100] width 117 height 32
drag, startPoint x: 215, startPoint y: 104, endPoint x: 196, endPoint y: 84, distance: 27.4
click at [196, 84] on div "23-25614272-4 CUIL" at bounding box center [190, 95] width 117 height 22
click at [213, 96] on input "23-25614272-4" at bounding box center [190, 97] width 117 height 9
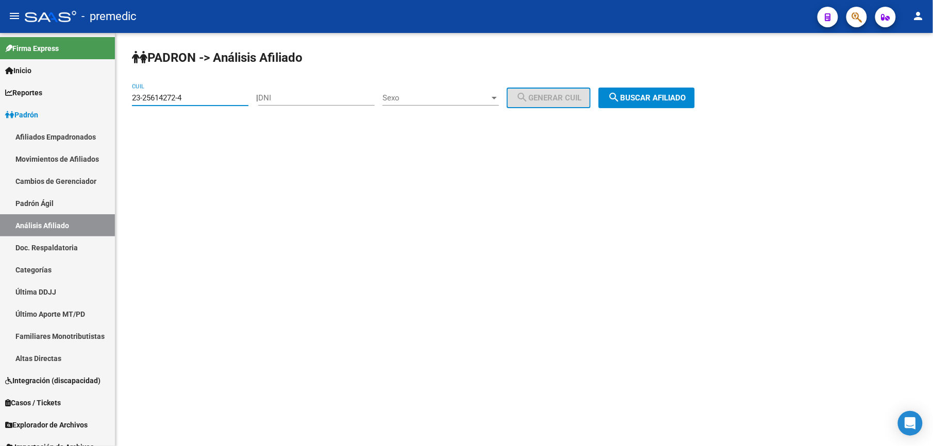
click at [213, 96] on input "23-25614272-4" at bounding box center [190, 97] width 117 height 9
paste input "0-26174559"
click at [681, 100] on span "search Buscar afiliado" at bounding box center [647, 97] width 78 height 9
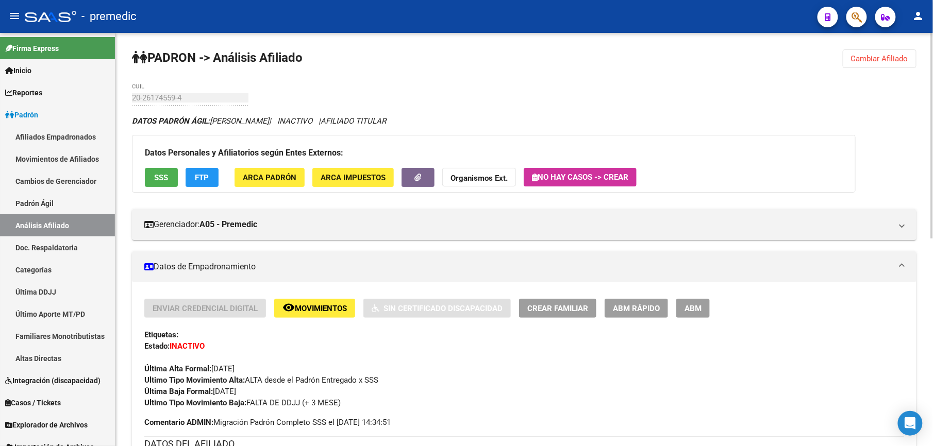
click at [896, 65] on button "Cambiar Afiliado" at bounding box center [880, 58] width 74 height 19
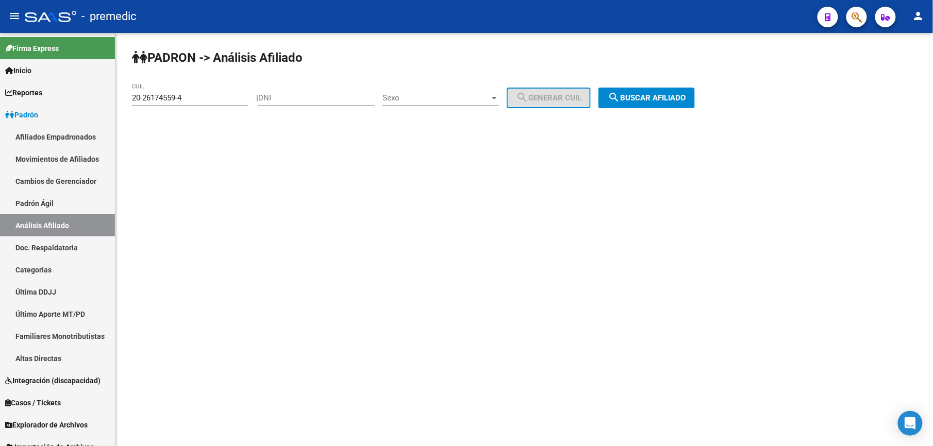
drag, startPoint x: 168, startPoint y: 92, endPoint x: 158, endPoint y: 96, distance: 10.6
click at [158, 95] on div "20-26174559-4 CUIL" at bounding box center [190, 95] width 117 height 22
click at [160, 96] on input "20-26174559-4" at bounding box center [190, 97] width 117 height 9
paste input "0282831-7"
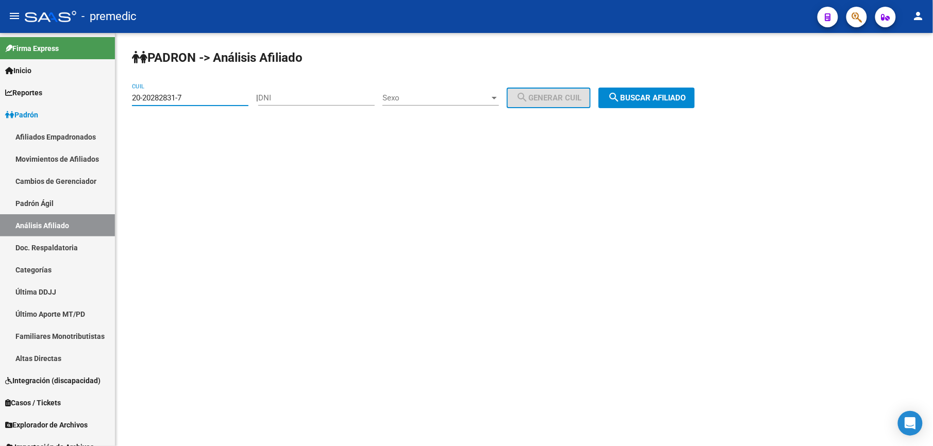
click at [161, 96] on input "20-20282831-7" at bounding box center [190, 97] width 117 height 9
paste input "8283170-9"
type input "20-28283170-9"
click at [648, 98] on span "search Buscar afiliado" at bounding box center [647, 97] width 78 height 9
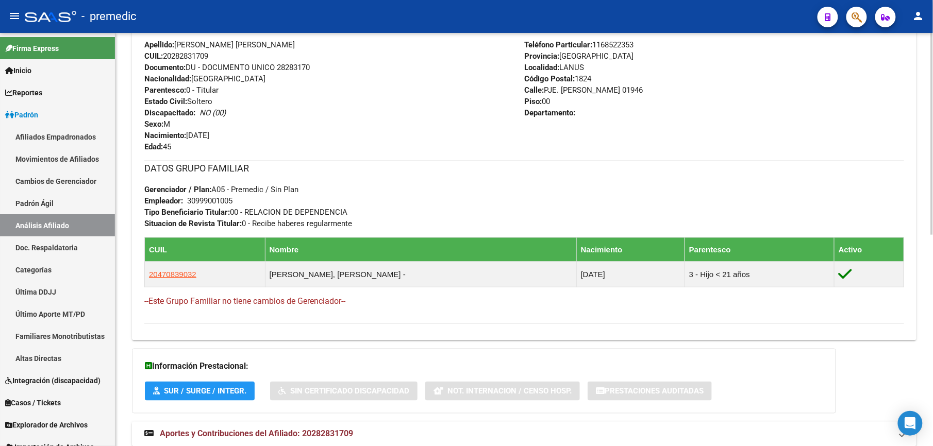
scroll to position [435, 0]
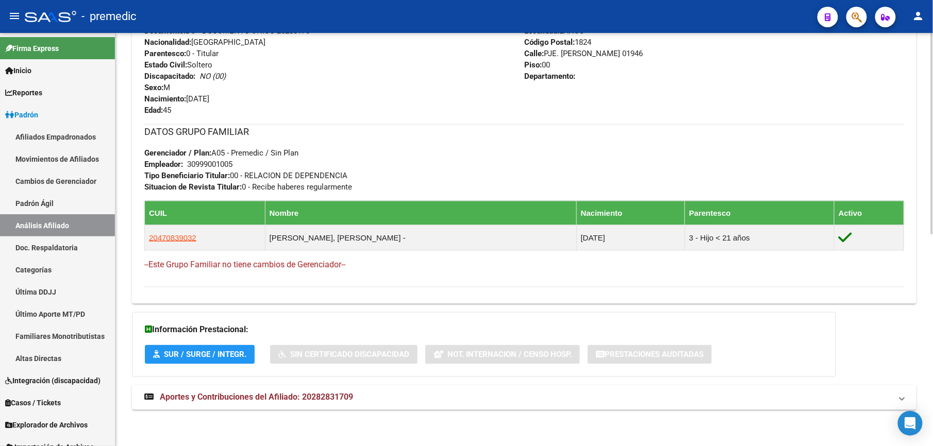
click at [221, 400] on span "Aportes y Contribuciones del Afiliado: 20282831709" at bounding box center [256, 398] width 193 height 10
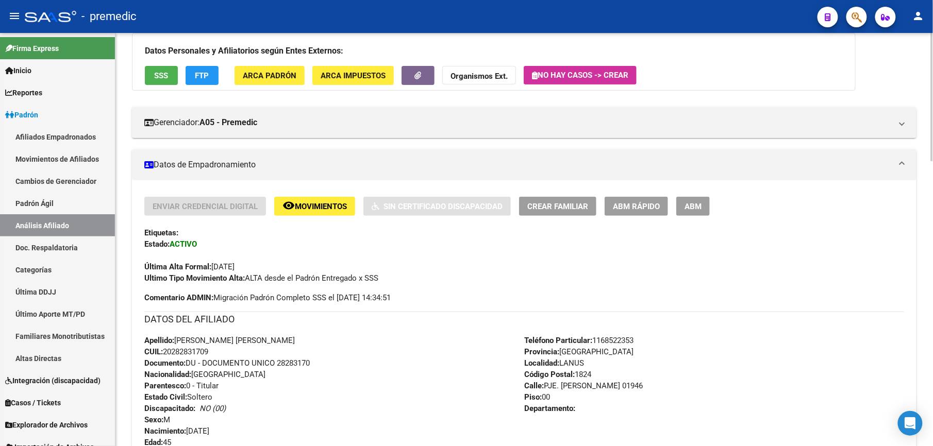
scroll to position [0, 0]
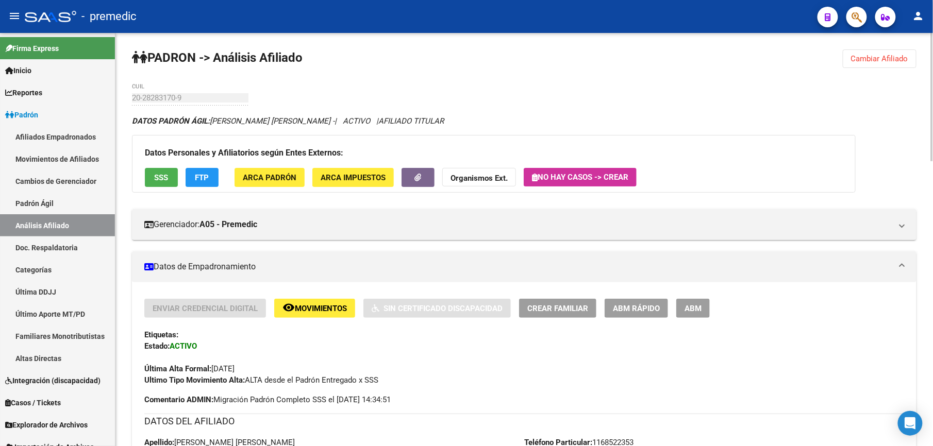
click at [627, 304] on span "ABM Rápido" at bounding box center [636, 308] width 47 height 9
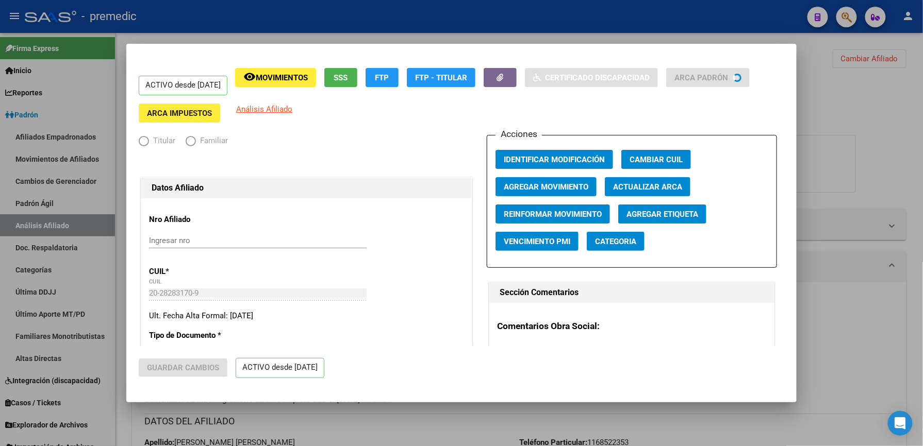
radio input "true"
type input "30-99900100-5"
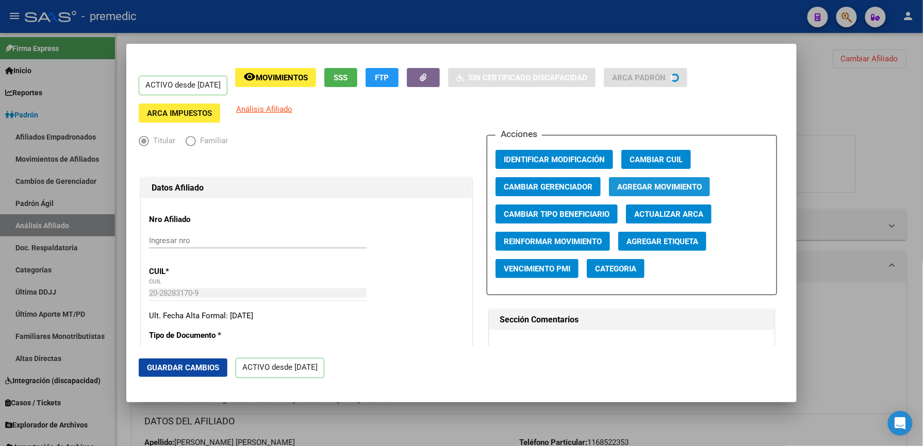
click at [651, 183] on span "Agregar Movimiento" at bounding box center [659, 187] width 85 height 9
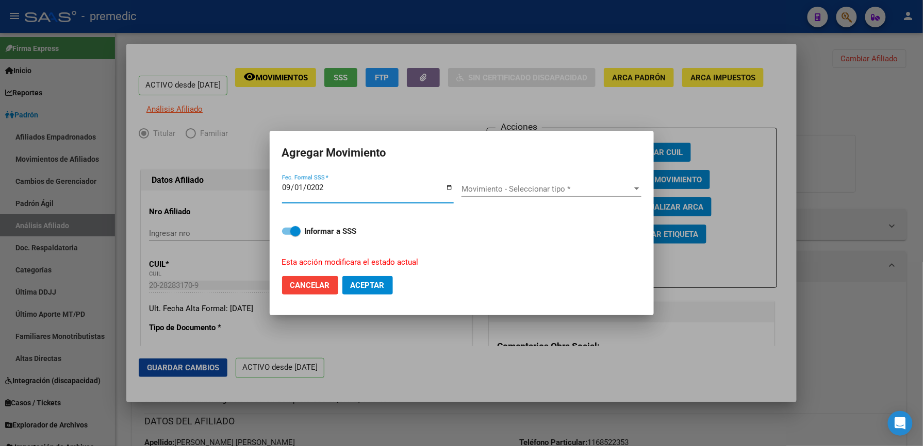
type input "[DATE]"
click at [594, 191] on span "Movimiento - Seleccionar tipo *" at bounding box center [546, 189] width 171 height 9
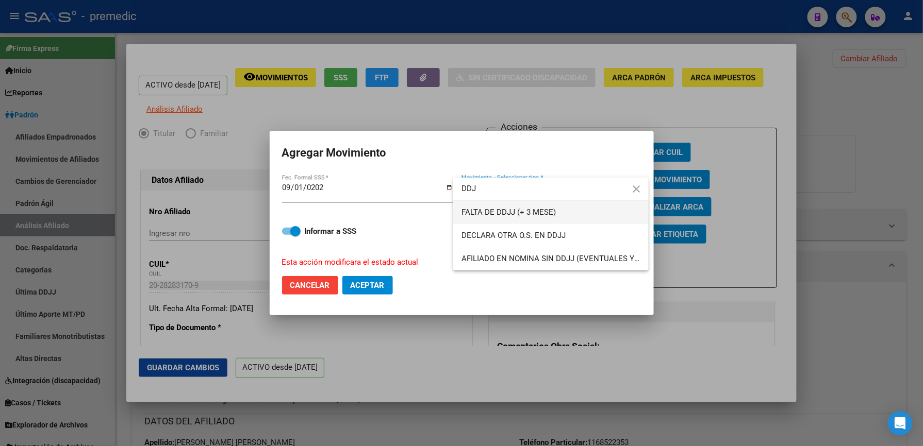
type input "DDJ"
click at [584, 210] on span "FALTA DE DDJJ (+ 3 MESE)" at bounding box center [550, 212] width 179 height 23
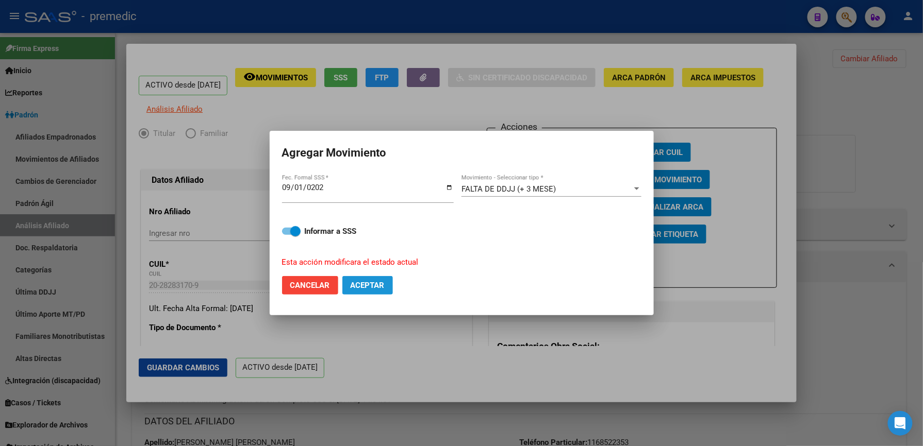
click at [386, 293] on button "Aceptar" at bounding box center [367, 285] width 51 height 19
checkbox input "false"
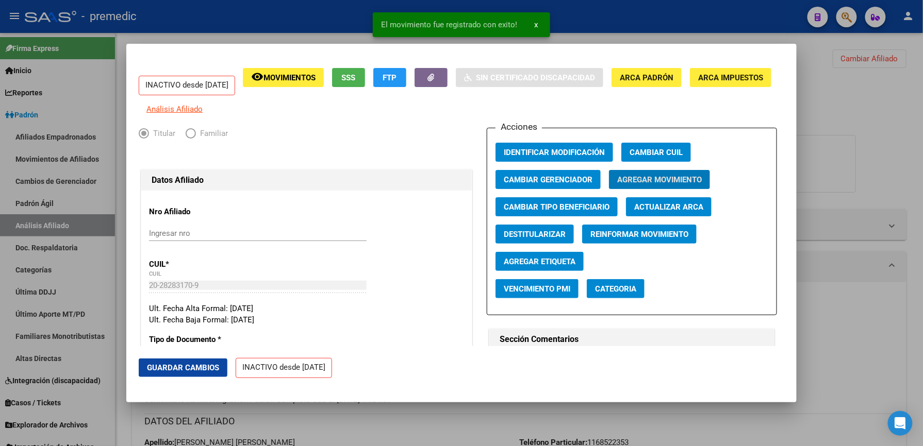
drag, startPoint x: 919, startPoint y: 329, endPoint x: 884, endPoint y: 135, distance: 197.5
click at [919, 322] on div at bounding box center [461, 223] width 923 height 446
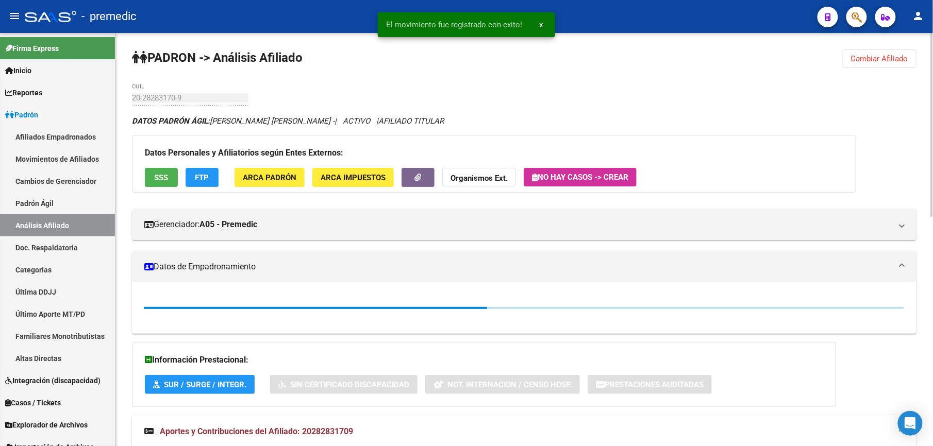
click at [865, 56] on span "Cambiar Afiliado" at bounding box center [879, 58] width 57 height 9
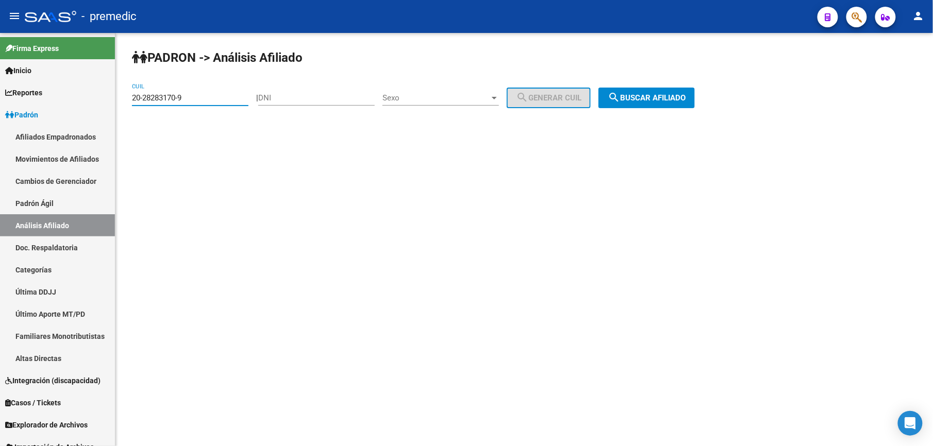
drag, startPoint x: 236, startPoint y: 95, endPoint x: 154, endPoint y: 81, distance: 83.6
click at [78, 92] on mat-sidenav-container "Firma Express Inicio Calendario SSS Instructivos Contacto OS Reportes Padrón Tr…" at bounding box center [466, 239] width 933 height 413
paste input "596527-7"
type input "20-28596527-7"
click at [640, 95] on span "search Buscar afiliado" at bounding box center [647, 97] width 78 height 9
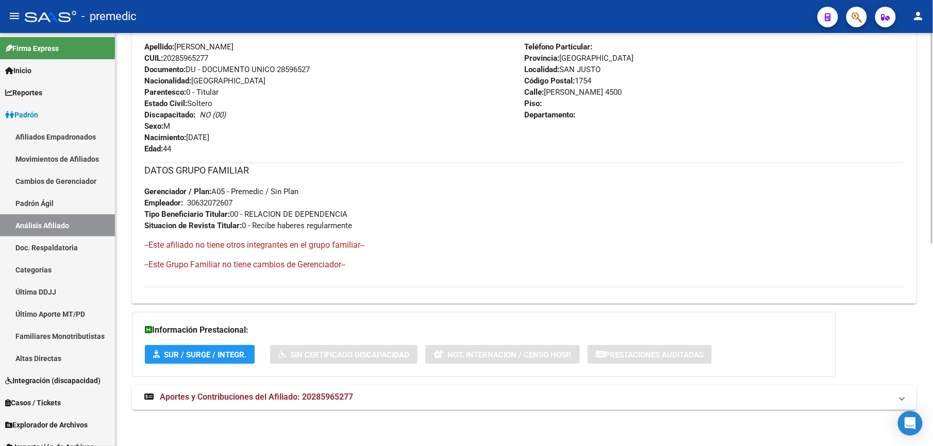
click at [221, 390] on mat-expansion-panel-header "Aportes y Contribuciones del Afiliado: 20285965277" at bounding box center [524, 398] width 785 height 25
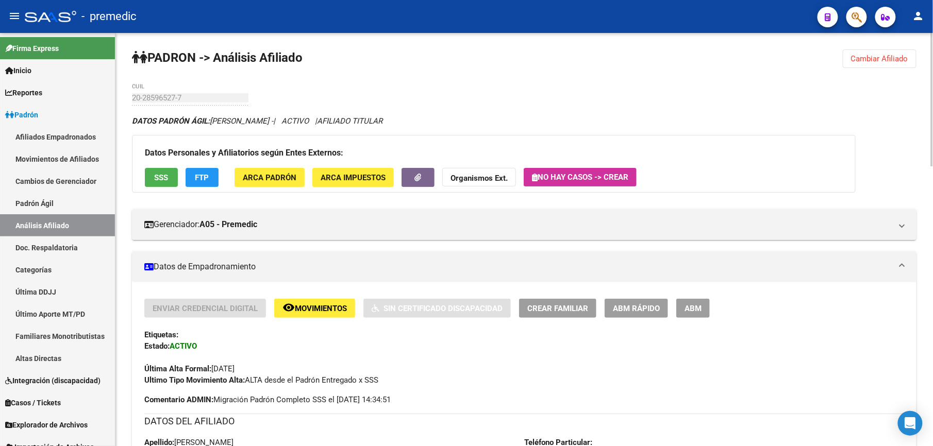
click at [638, 308] on span "ABM Rápido" at bounding box center [636, 308] width 47 height 9
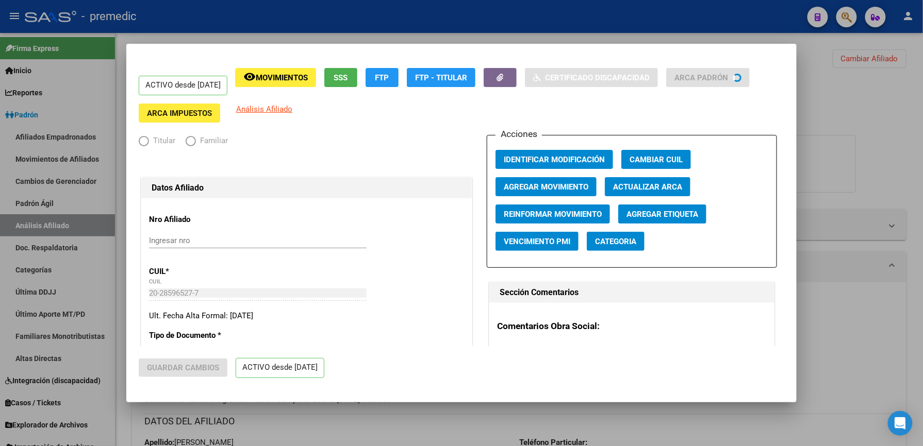
radio input "true"
type input "30-63207260-7"
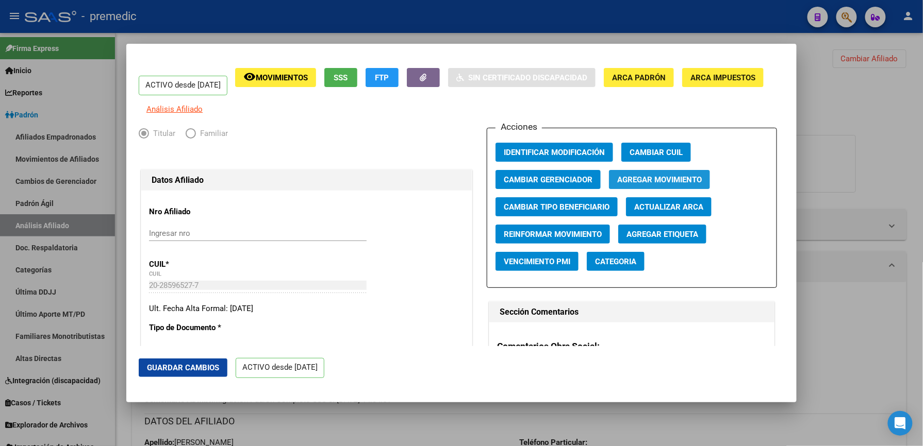
click at [640, 185] on span "Agregar Movimiento" at bounding box center [659, 179] width 85 height 9
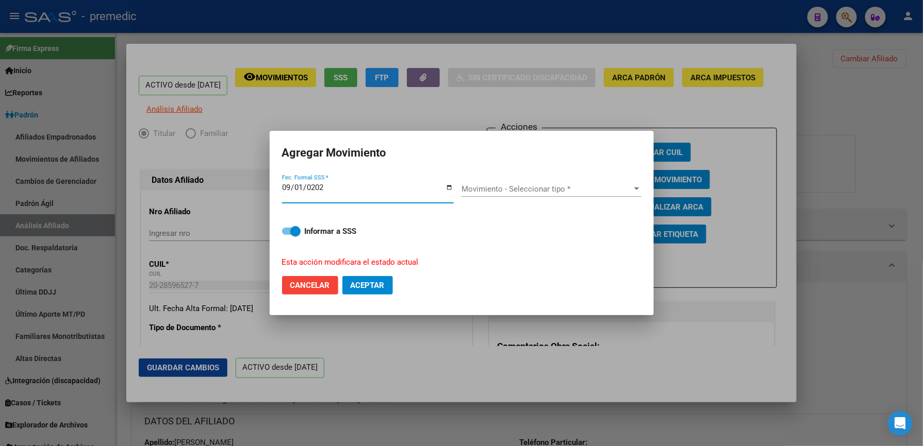
type input "[DATE]"
click at [640, 190] on div at bounding box center [636, 189] width 9 height 8
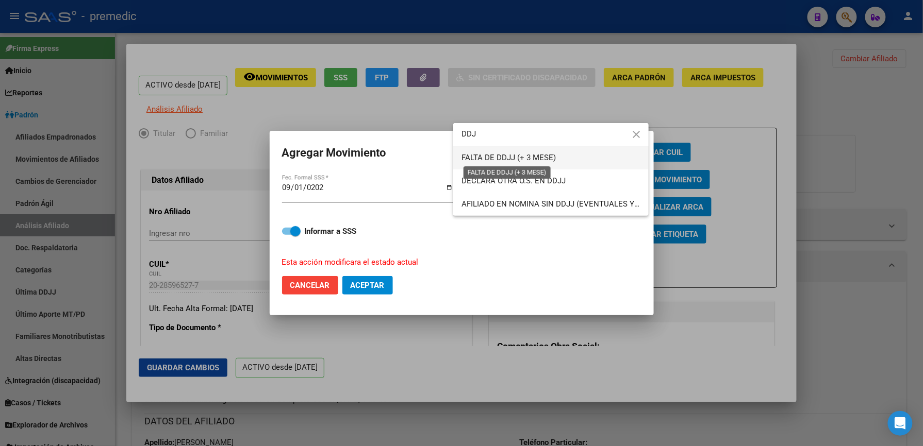
type input "DDJ"
click at [539, 155] on span "FALTA DE DDJJ (+ 3 MESE)" at bounding box center [508, 157] width 94 height 9
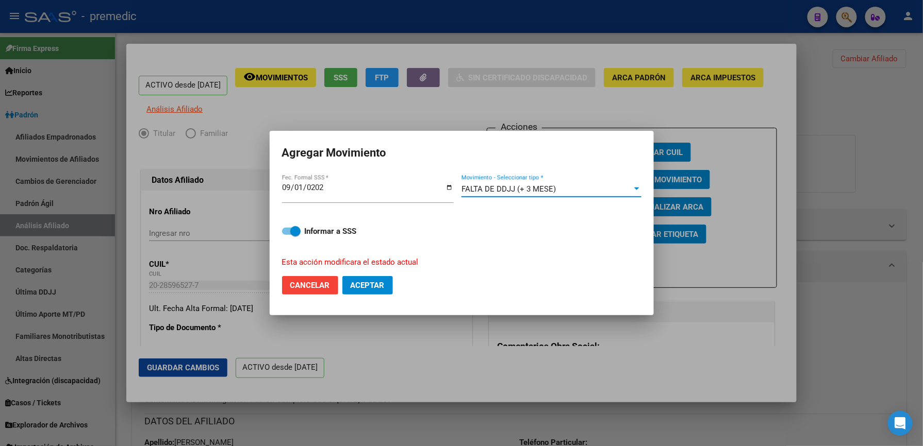
click at [382, 283] on span "Aceptar" at bounding box center [368, 285] width 34 height 9
checkbox input "false"
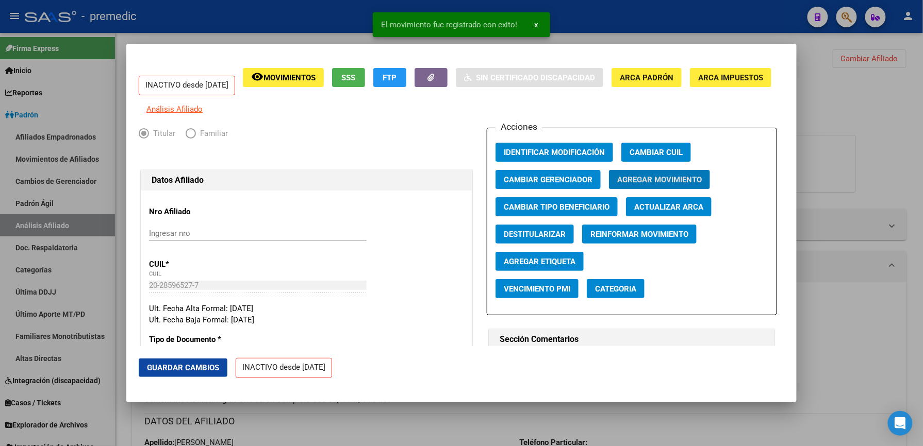
click at [875, 81] on div at bounding box center [461, 223] width 923 height 446
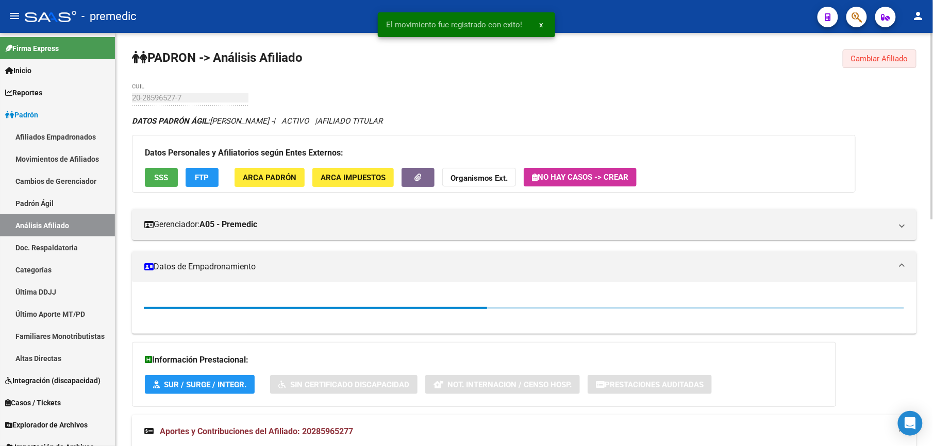
click at [874, 64] on button "Cambiar Afiliado" at bounding box center [880, 58] width 74 height 19
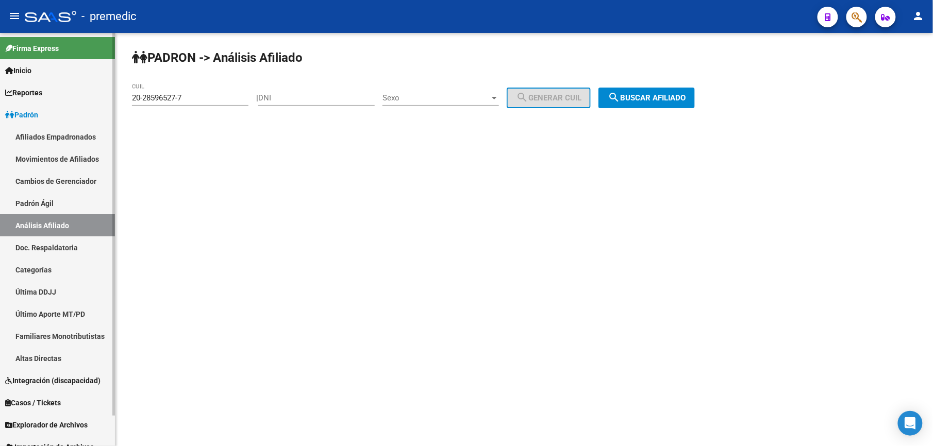
drag, startPoint x: 165, startPoint y: 100, endPoint x: 45, endPoint y: 91, distance: 120.0
click at [45, 91] on mat-sidenav-container "Firma Express Inicio Calendario SSS Instructivos Contacto OS Reportes Padrón Tr…" at bounding box center [466, 239] width 933 height 413
drag, startPoint x: 45, startPoint y: 91, endPoint x: 217, endPoint y: 106, distance: 172.3
click at [217, 106] on div "20-28596527-7 CUIL" at bounding box center [190, 100] width 117 height 32
click at [218, 97] on input "20-28596527-7" at bounding box center [190, 97] width 117 height 9
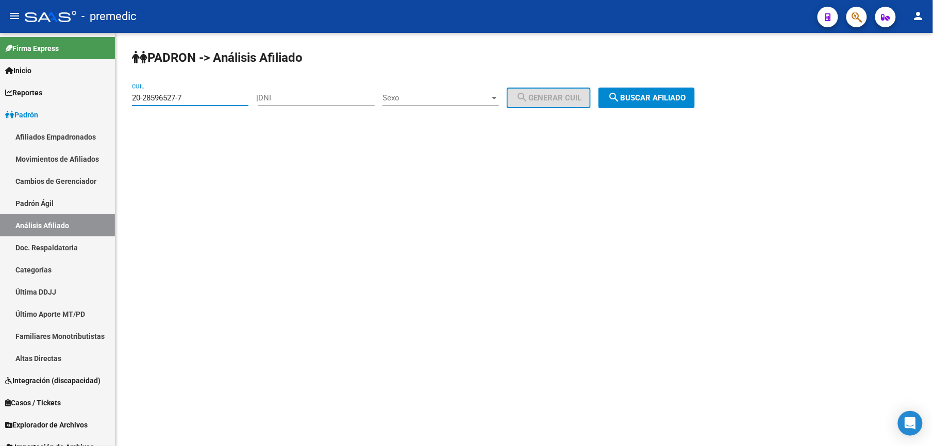
click at [218, 97] on input "20-28596527-7" at bounding box center [190, 97] width 117 height 9
click at [218, 96] on input "20-28596527-7" at bounding box center [190, 97] width 117 height 9
paste input "3-29299164-9"
drag, startPoint x: 673, startPoint y: 84, endPoint x: 674, endPoint y: 97, distance: 13.5
click at [674, 88] on div "PADRON -> Análisis Afiliado 23-29299164-9 CUIL | DNI Sexo Sexo search Generar C…" at bounding box center [524, 87] width 818 height 108
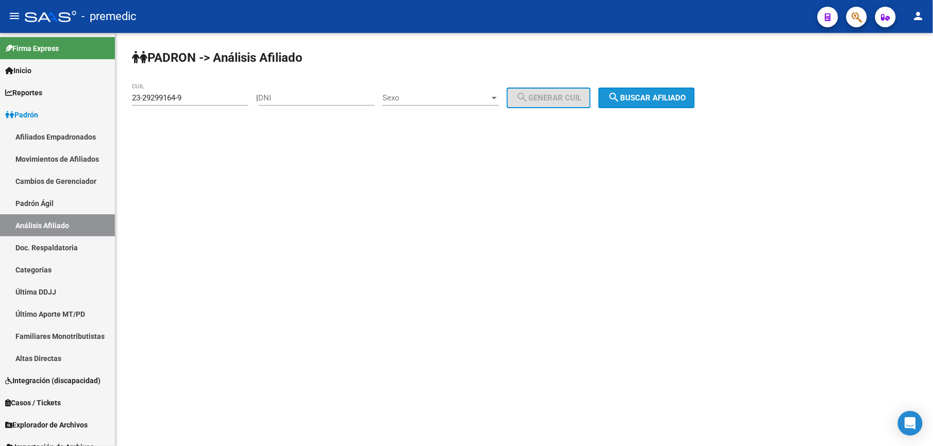
click at [674, 97] on span "search Buscar afiliado" at bounding box center [647, 97] width 78 height 9
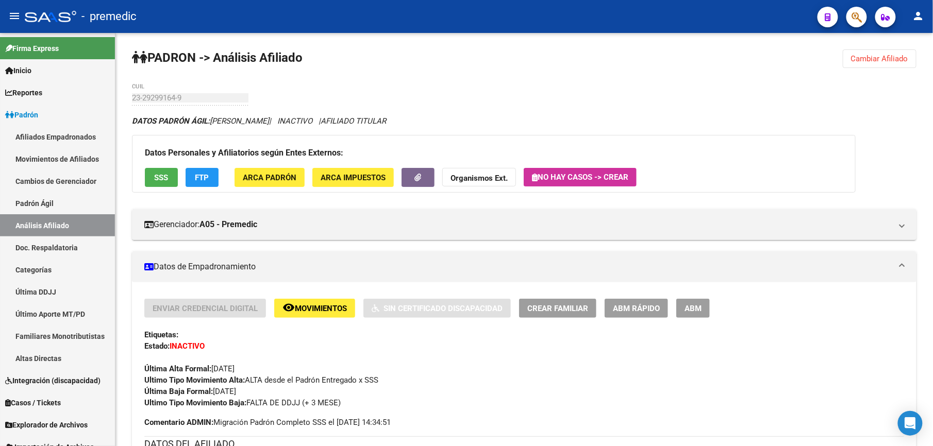
click at [887, 52] on button "Cambiar Afiliado" at bounding box center [880, 58] width 74 height 19
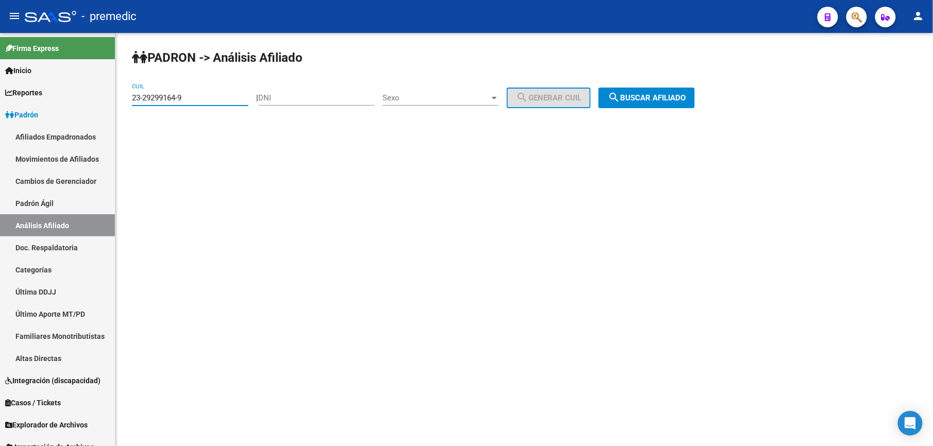
drag, startPoint x: 224, startPoint y: 95, endPoint x: -3, endPoint y: 75, distance: 227.7
click at [0, 75] on html "menu - premedic person Firma Express Inicio Calendario SSS Instructivos Contact…" at bounding box center [466, 223] width 933 height 446
paste input "7-29432228-6"
click at [638, 104] on button "search Buscar afiliado" at bounding box center [647, 98] width 96 height 21
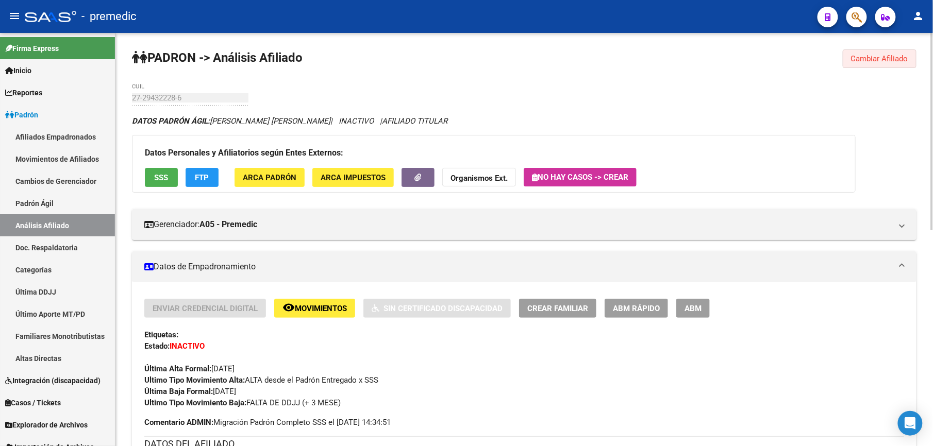
click at [891, 59] on span "Cambiar Afiliado" at bounding box center [879, 58] width 57 height 9
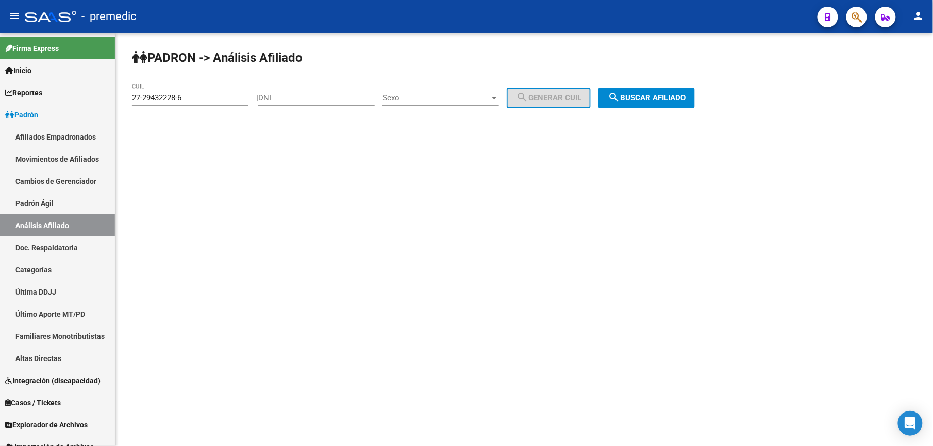
click at [224, 100] on input "27-29432228-6" at bounding box center [190, 97] width 117 height 9
paste input "30111264-0"
type input "27-30111264-0"
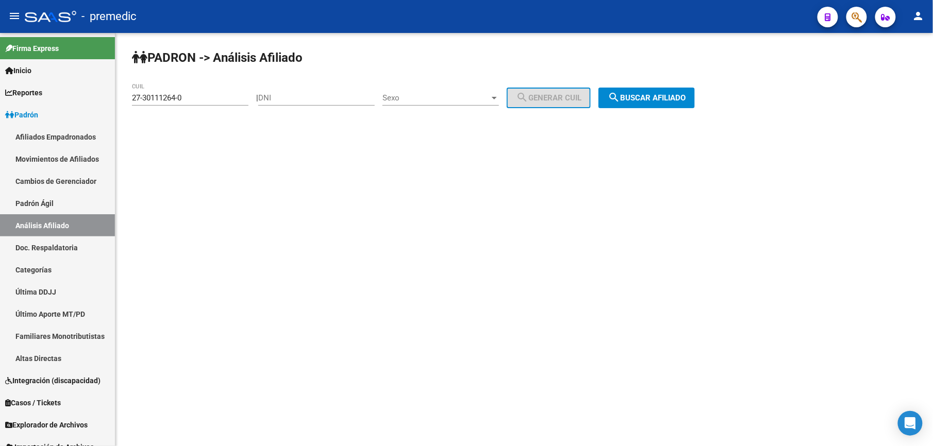
click at [668, 87] on div "PADRON -> Análisis Afiliado 27-30111264-0 CUIL | DNI Sexo Sexo search Generar C…" at bounding box center [524, 87] width 818 height 108
click at [664, 102] on span "search Buscar afiliado" at bounding box center [647, 97] width 78 height 9
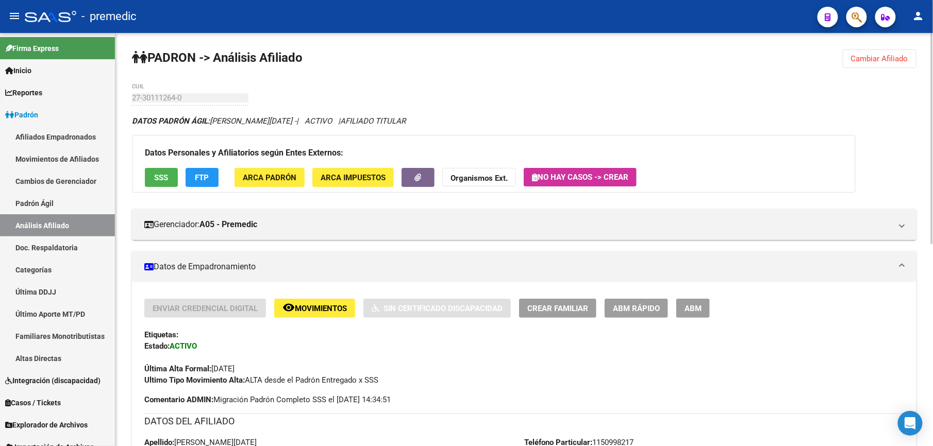
click at [139, 99] on div "27-30111264-0 CUIL" at bounding box center [190, 95] width 117 height 22
click at [644, 314] on button "ABM Rápido" at bounding box center [636, 308] width 63 height 19
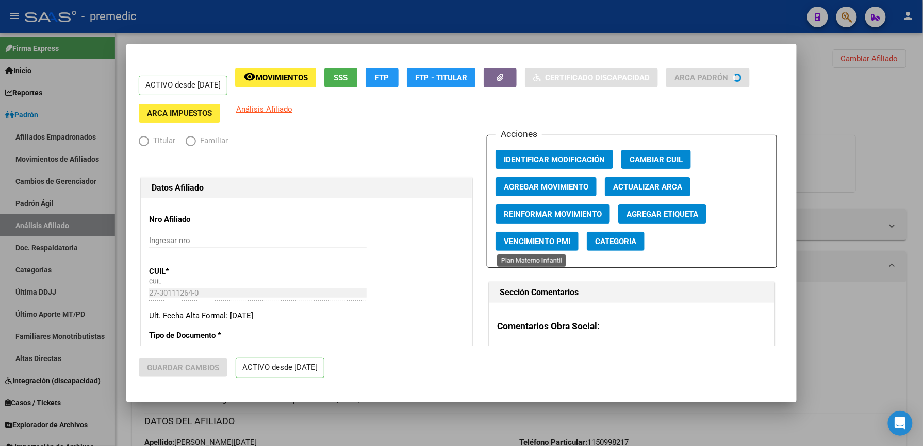
radio input "true"
type input "30-62739371-3"
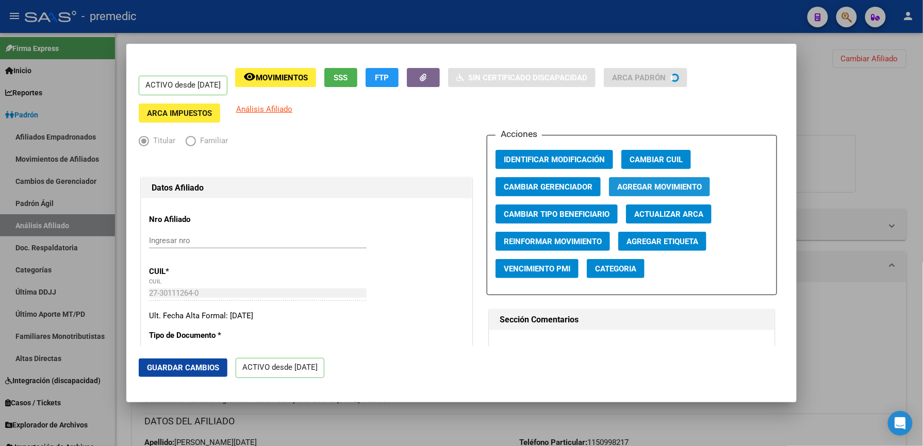
click at [668, 186] on span "Agregar Movimiento" at bounding box center [659, 187] width 85 height 9
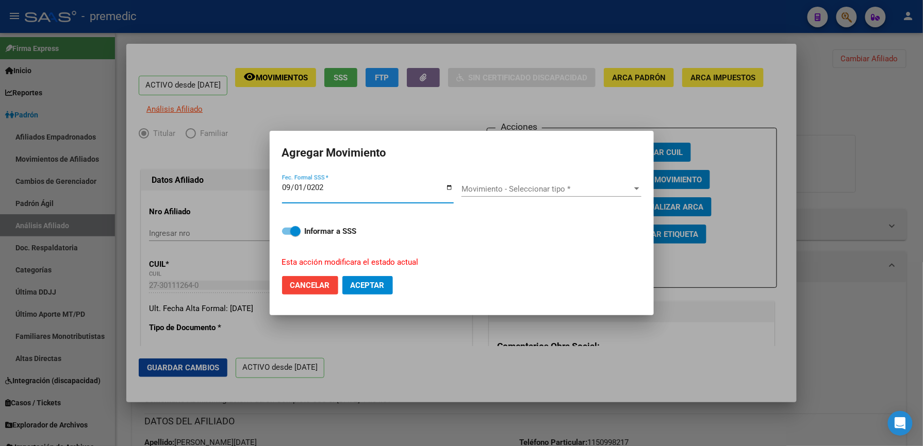
type input "[DATE]"
click at [537, 186] on div "Movimiento - Seleccionar tipo * Movimiento - Seleccionar tipo * El campo es req…" at bounding box center [551, 193] width 180 height 40
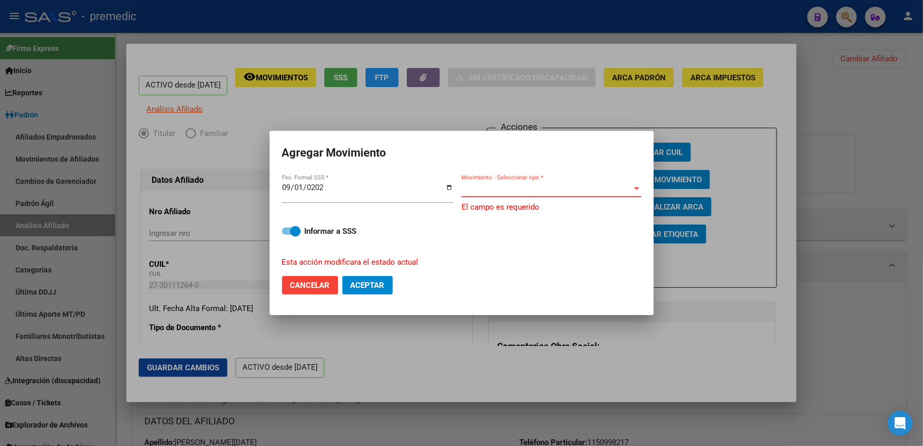
click at [537, 188] on span "Movimiento - Seleccionar tipo *" at bounding box center [546, 189] width 171 height 9
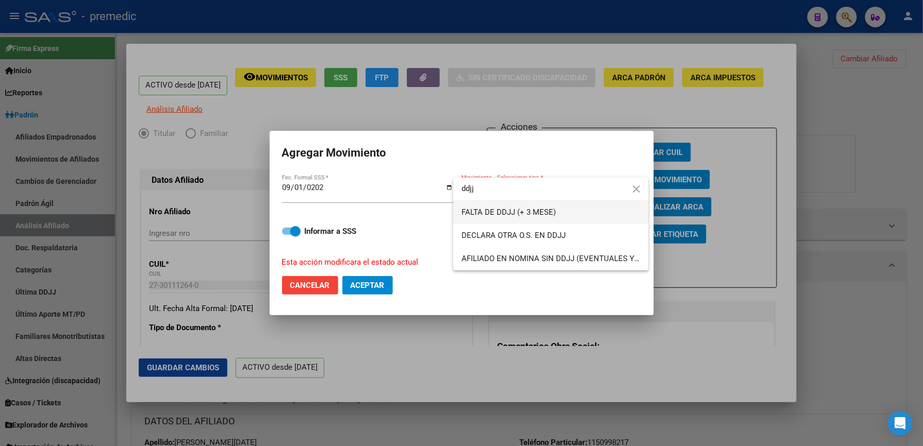
type input "ddjj"
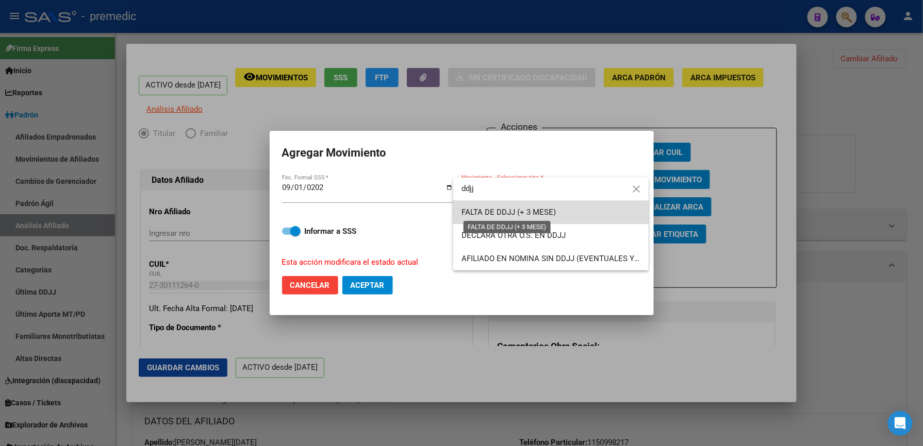
click at [526, 214] on span "FALTA DE DDJJ (+ 3 MESE)" at bounding box center [508, 212] width 94 height 9
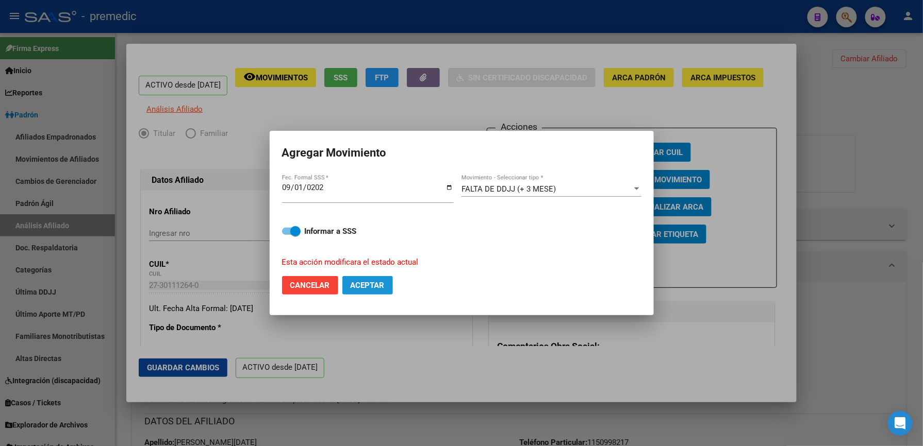
click at [366, 285] on span "Aceptar" at bounding box center [368, 285] width 34 height 9
click at [852, 137] on div at bounding box center [461, 223] width 923 height 446
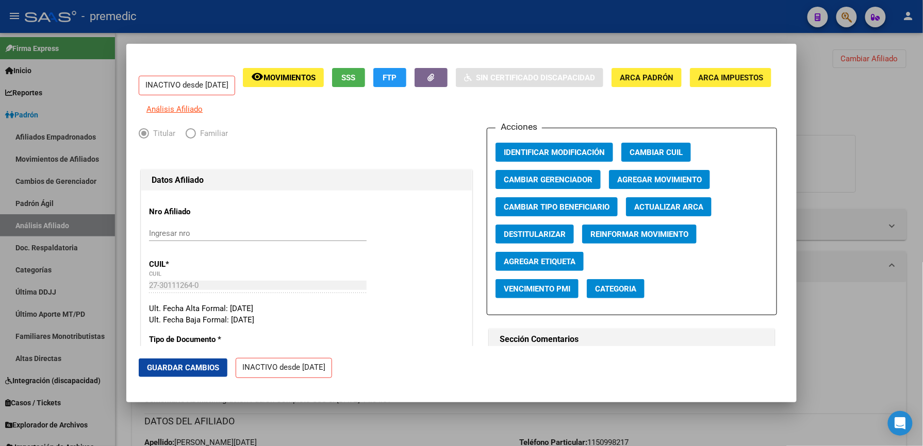
click at [900, 68] on div at bounding box center [461, 223] width 923 height 446
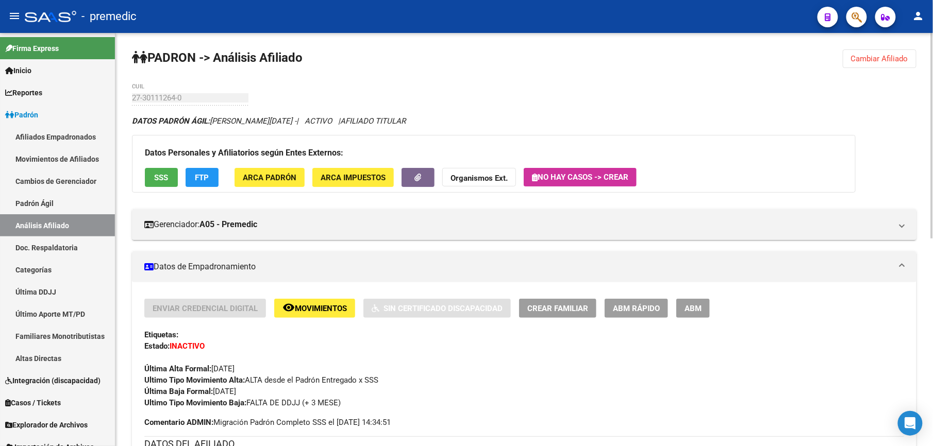
click at [878, 65] on button "Cambiar Afiliado" at bounding box center [880, 58] width 74 height 19
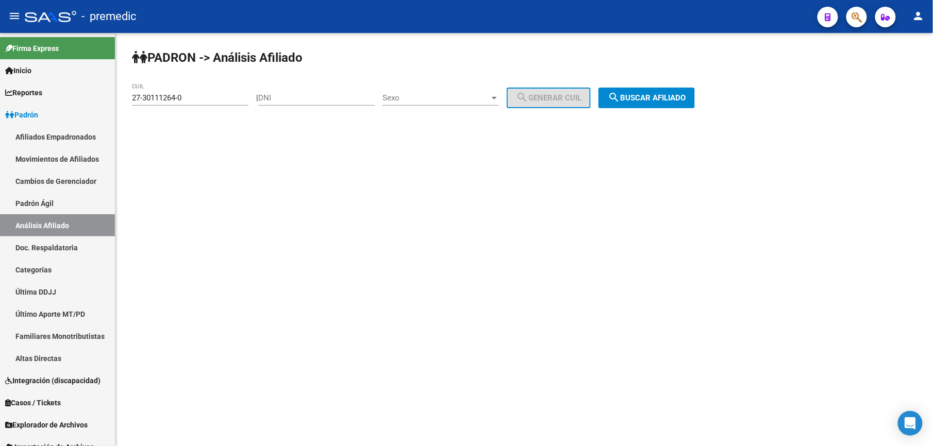
drag, startPoint x: 178, startPoint y: 89, endPoint x: 145, endPoint y: 93, distance: 33.7
click at [145, 93] on div "27-30111264-0 CUIL" at bounding box center [190, 95] width 117 height 22
click at [176, 93] on input "27-30111264-0" at bounding box center [190, 97] width 117 height 9
paste input "2"
drag, startPoint x: 220, startPoint y: 94, endPoint x: -3, endPoint y: 90, distance: 222.8
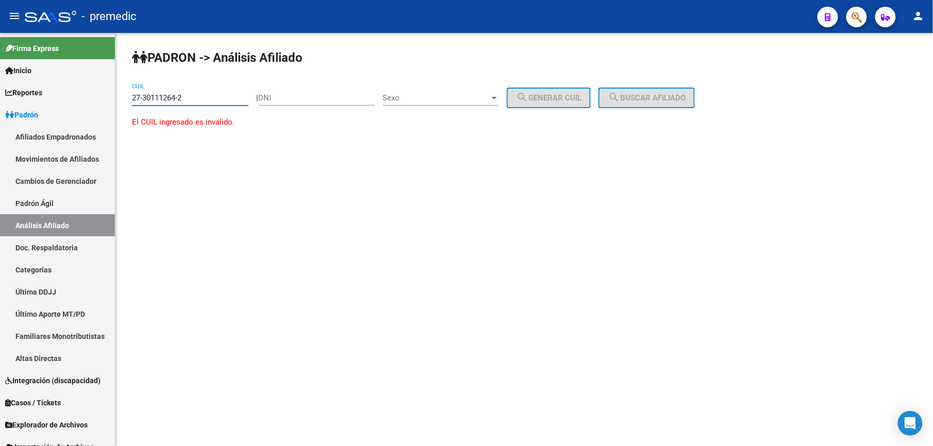
click at [0, 90] on html "menu - premedic person Firma Express Inicio Calendario SSS Instructivos Contact…" at bounding box center [466, 223] width 933 height 446
paste input "0-30352975-7"
type input "20-30352975-7"
click at [662, 95] on span "search Buscar afiliado" at bounding box center [647, 97] width 78 height 9
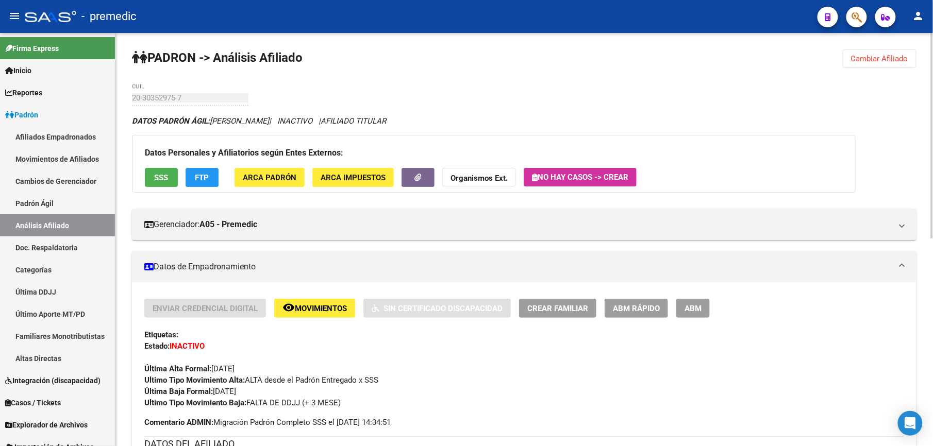
click at [642, 314] on button "ABM Rápido" at bounding box center [636, 308] width 63 height 19
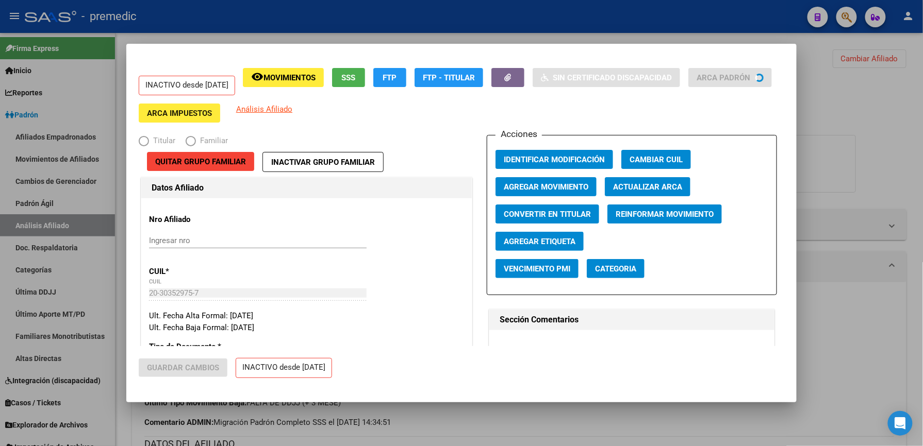
radio input "true"
type input "30-68779737-6"
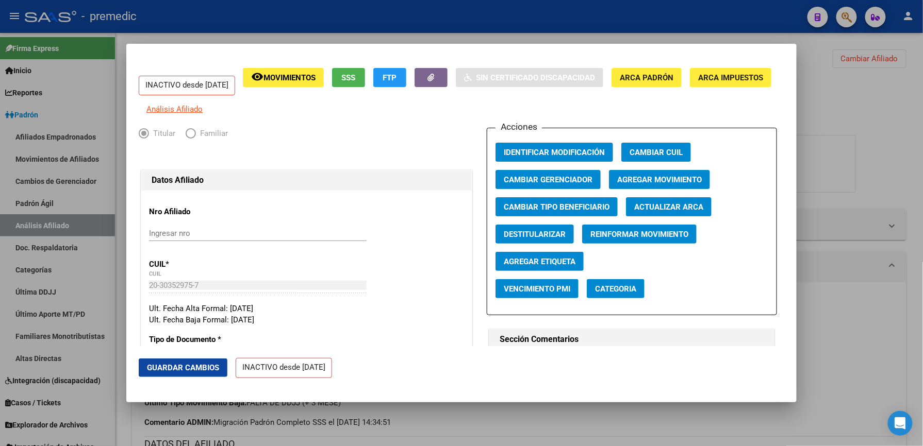
click at [650, 177] on button "Agregar Movimiento" at bounding box center [659, 179] width 101 height 19
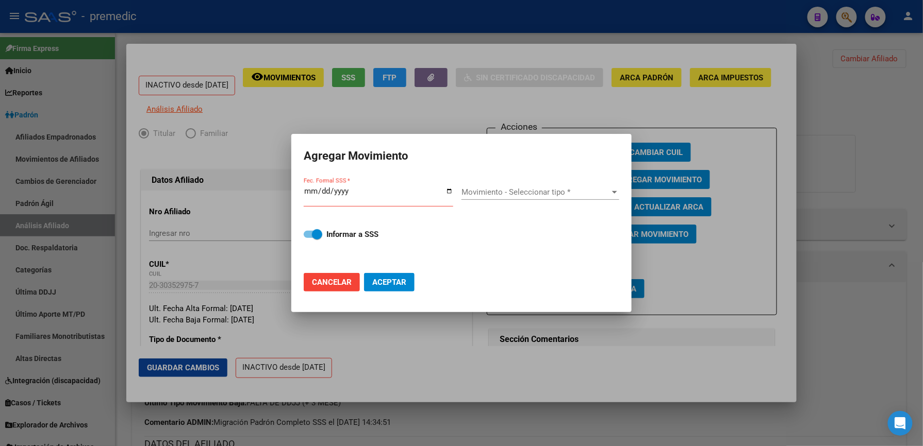
drag, startPoint x: 840, startPoint y: 224, endPoint x: 840, endPoint y: 210, distance: 13.4
click at [840, 224] on div at bounding box center [461, 223] width 923 height 446
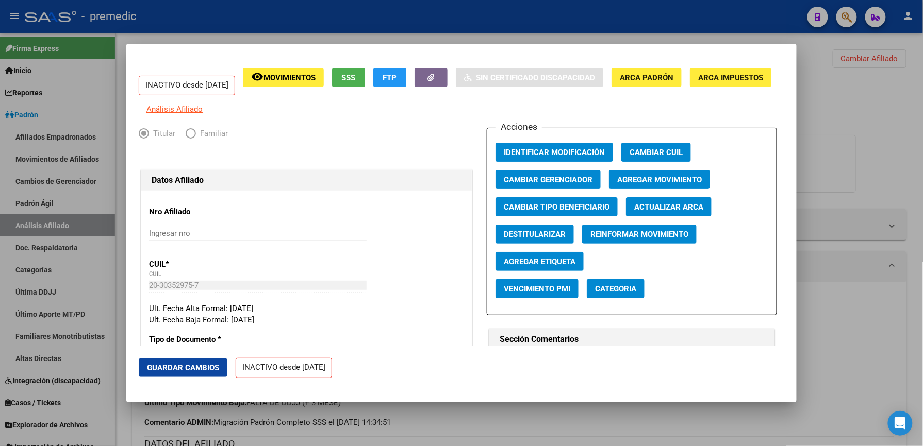
drag, startPoint x: 839, startPoint y: 188, endPoint x: 781, endPoint y: 145, distance: 72.7
click at [839, 188] on div at bounding box center [461, 223] width 923 height 446
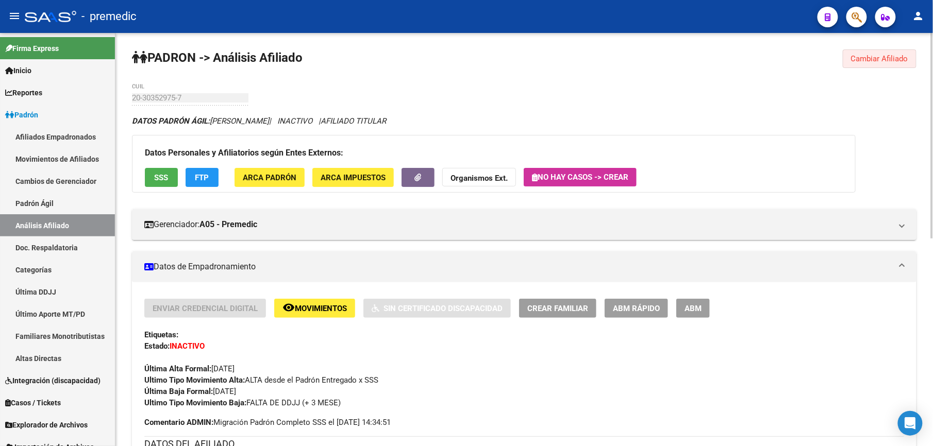
click at [870, 60] on span "Cambiar Afiliado" at bounding box center [879, 58] width 57 height 9
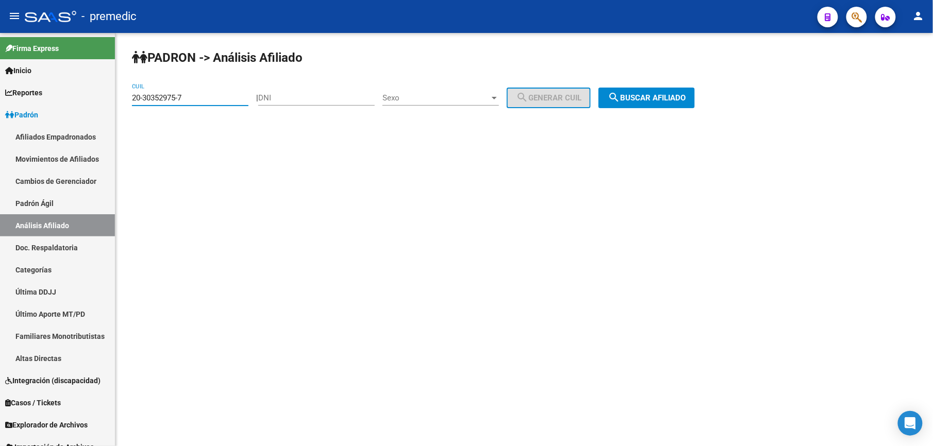
drag, startPoint x: 240, startPoint y: 93, endPoint x: 127, endPoint y: 80, distance: 114.2
click at [0, 64] on html "menu - premedic person Firma Express Inicio Calendario SSS Instructivos Contact…" at bounding box center [466, 223] width 933 height 446
paste input "528091-8"
click at [663, 103] on button "search Buscar afiliado" at bounding box center [647, 98] width 96 height 21
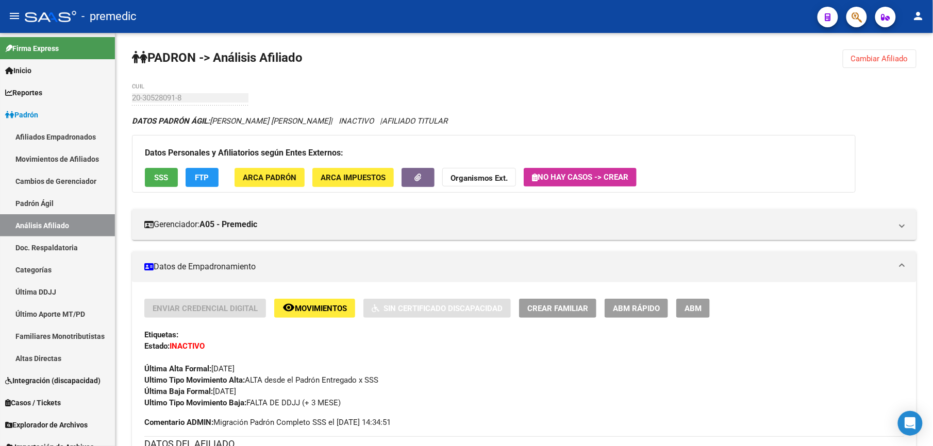
drag, startPoint x: 879, startPoint y: 76, endPoint x: 879, endPoint y: 65, distance: 11.4
click at [879, 75] on div "PADRON -> Análisis Afiliado Cambiar Afiliado 20-30528091-8 CUIL DATOS PADRÓN ÁG…" at bounding box center [524, 449] width 818 height 832
click at [879, 63] on button "Cambiar Afiliado" at bounding box center [880, 58] width 74 height 19
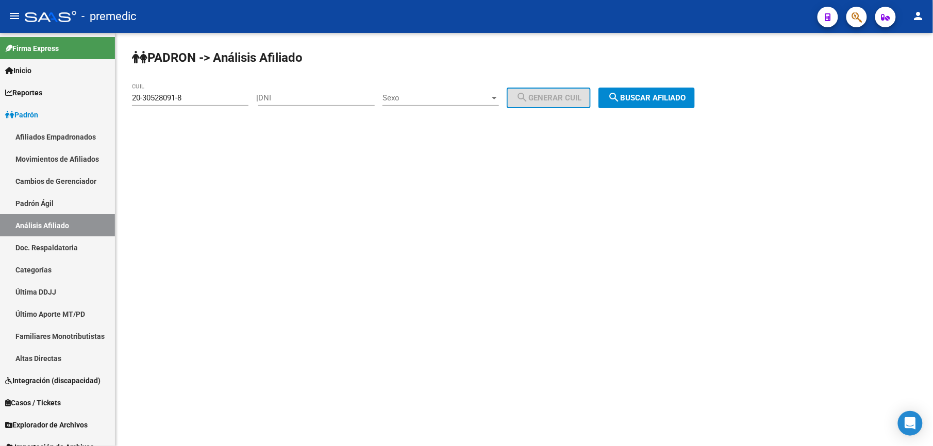
drag, startPoint x: 144, startPoint y: 87, endPoint x: 213, endPoint y: 93, distance: 68.9
click at [147, 87] on div "20-30528091-8 CUIL" at bounding box center [190, 95] width 117 height 22
click at [213, 93] on div "20-30528091-8 CUIL" at bounding box center [190, 95] width 117 height 22
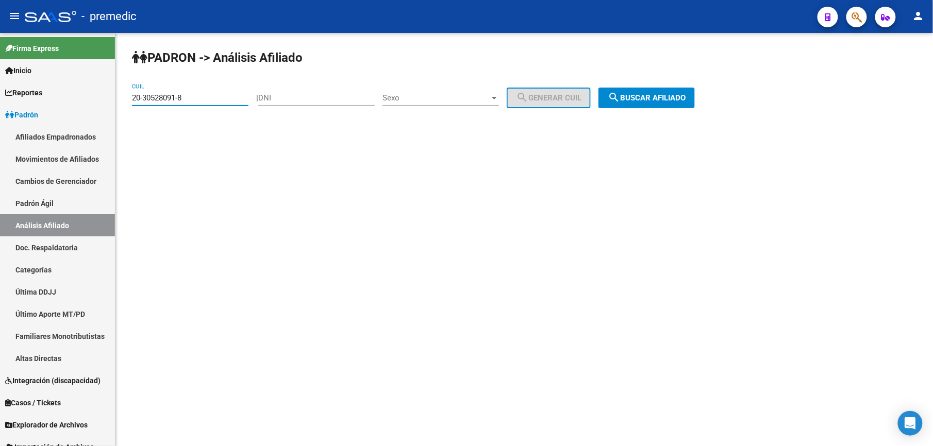
click at [213, 97] on input "20-30528091-8" at bounding box center [190, 97] width 117 height 9
click at [213, 101] on input "20-30528091-8" at bounding box center [190, 97] width 117 height 9
paste input "2"
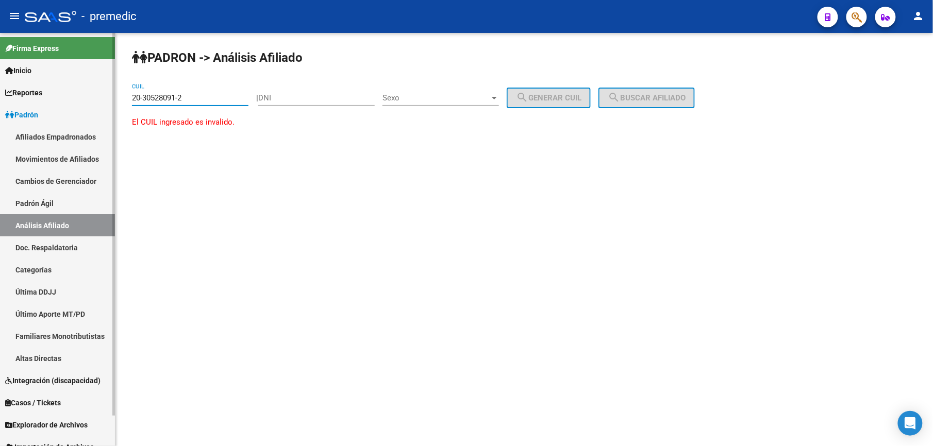
drag, startPoint x: 163, startPoint y: 102, endPoint x: 187, endPoint y: 108, distance: 24.1
click at [27, 100] on mat-sidenav-container "Firma Express Inicio Calendario SSS Instructivos Contacto OS Reportes Padrón Tr…" at bounding box center [466, 239] width 933 height 413
paste input "7-29682495-5"
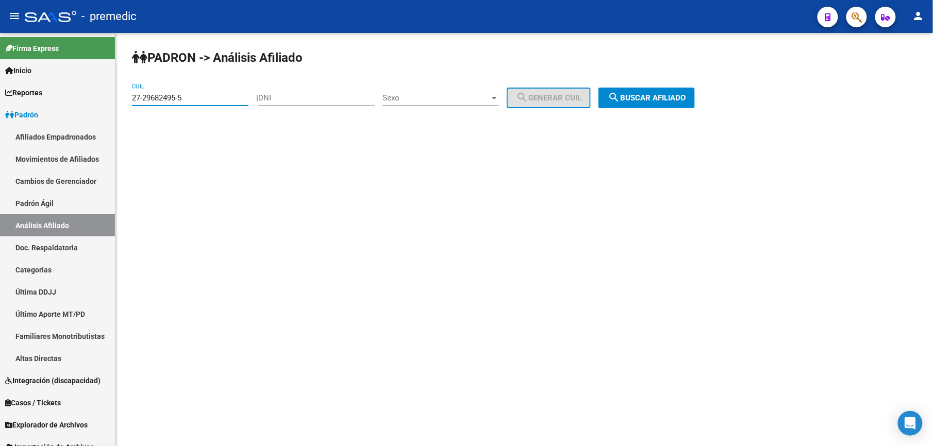
click at [673, 93] on span "search Buscar afiliado" at bounding box center [647, 97] width 78 height 9
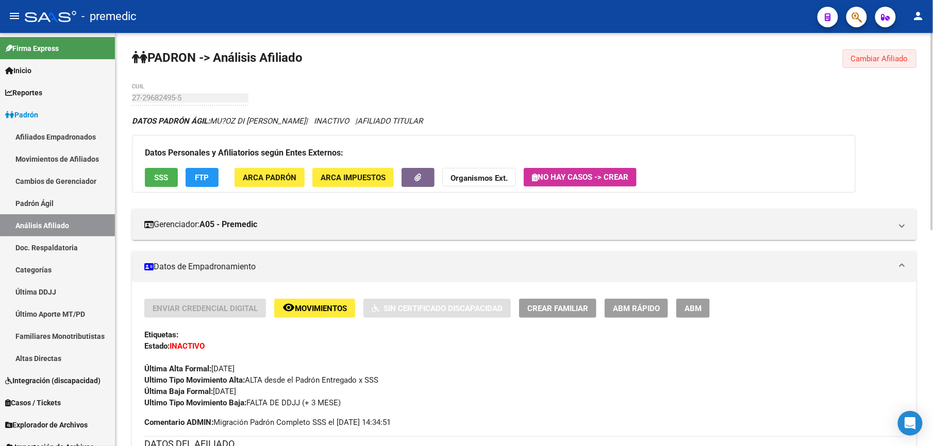
click at [873, 59] on span "Cambiar Afiliado" at bounding box center [879, 58] width 57 height 9
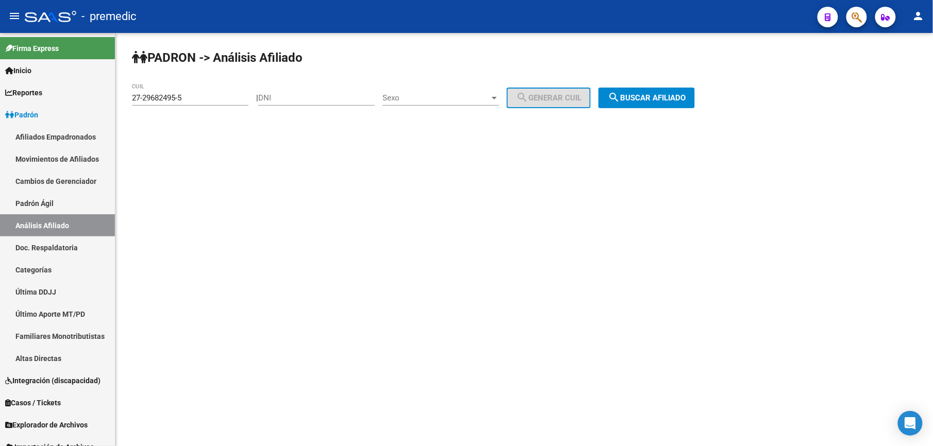
click at [238, 93] on div "27-29682495-5 CUIL" at bounding box center [190, 95] width 117 height 22
click at [238, 96] on input "27-29682495-5" at bounding box center [190, 97] width 117 height 9
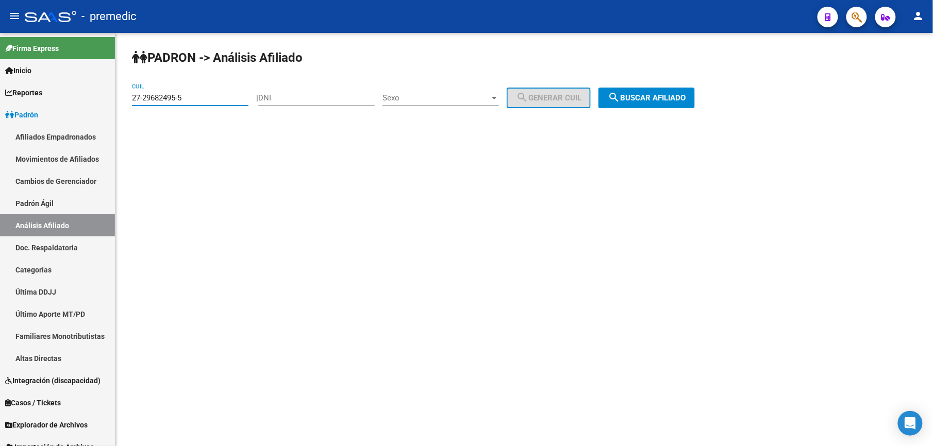
click at [238, 96] on input "27-29682495-5" at bounding box center [190, 97] width 117 height 9
paste input "0-29393975-7"
drag, startPoint x: 658, startPoint y: 120, endPoint x: 655, endPoint y: 108, distance: 12.4
click at [658, 115] on div "PADRON -> Análisis Afiliado 20-29393975-7 CUIL | DNI Sexo Sexo search Generar C…" at bounding box center [524, 87] width 818 height 108
click at [655, 107] on div "PADRON -> Análisis Afiliado 20-29393975-7 CUIL | DNI Sexo Sexo search Generar C…" at bounding box center [524, 87] width 818 height 108
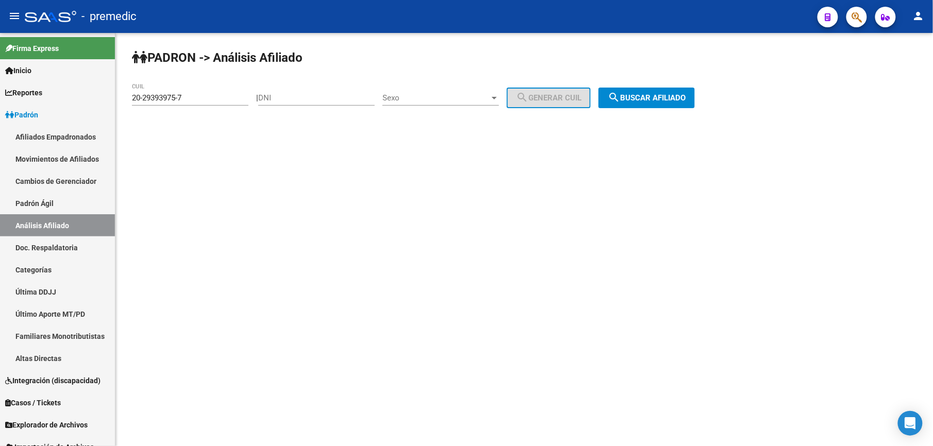
click at [655, 102] on button "search Buscar afiliado" at bounding box center [647, 98] width 96 height 21
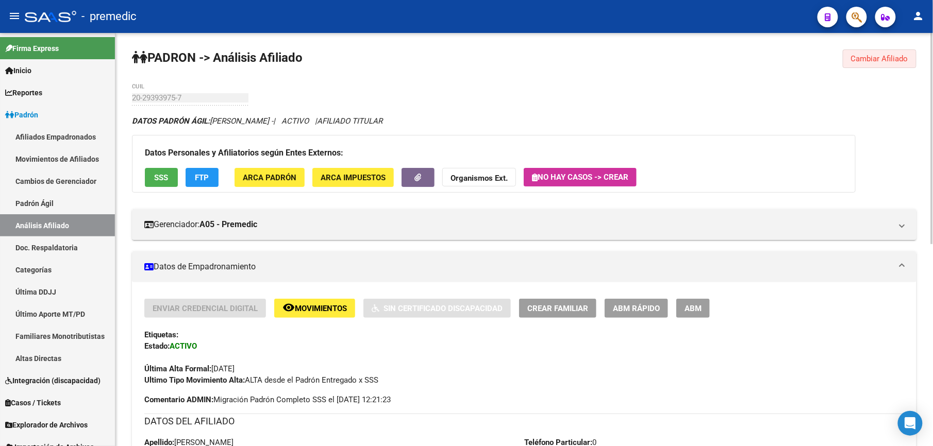
click at [869, 59] on span "Cambiar Afiliado" at bounding box center [879, 58] width 57 height 9
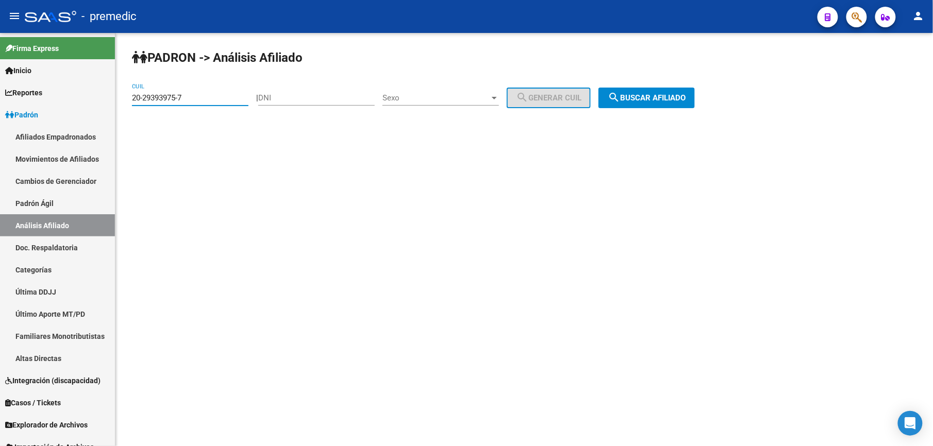
drag, startPoint x: 192, startPoint y: 94, endPoint x: -3, endPoint y: 79, distance: 195.5
click at [0, 79] on html "menu - premedic person Firma Express Inicio Calendario SSS Instructivos Contact…" at bounding box center [466, 223] width 933 height 446
paste input "265587-9"
drag, startPoint x: 695, startPoint y: 105, endPoint x: 677, endPoint y: 94, distance: 21.3
click at [695, 104] on button "search Buscar afiliado" at bounding box center [647, 98] width 96 height 21
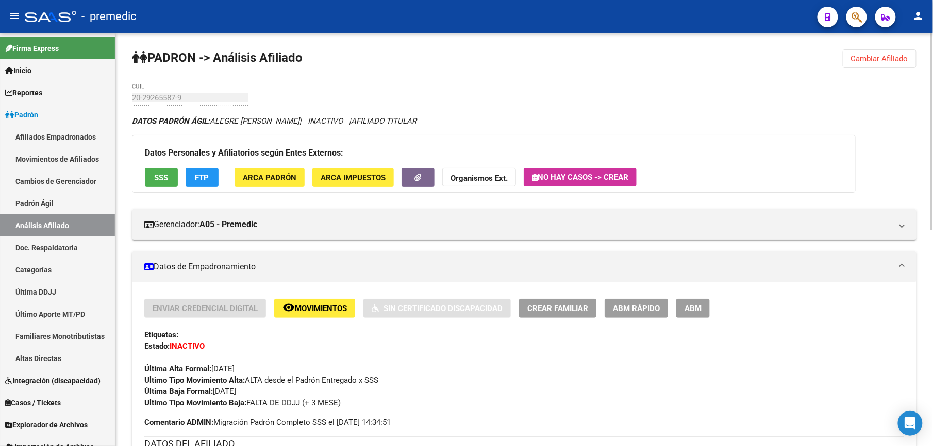
click at [863, 56] on span "Cambiar Afiliado" at bounding box center [879, 58] width 57 height 9
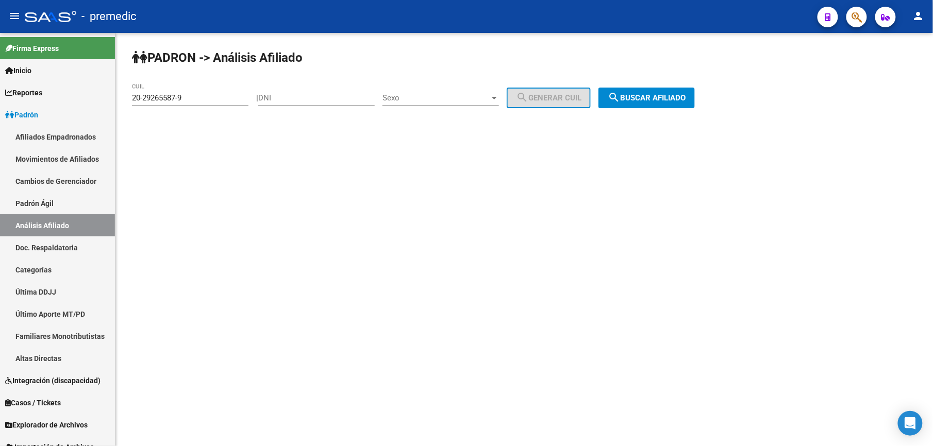
click at [216, 91] on div "20-29265587-9 CUIL" at bounding box center [190, 95] width 117 height 22
drag, startPoint x: 216, startPoint y: 91, endPoint x: 217, endPoint y: 100, distance: 8.3
click at [217, 96] on div "20-29265587-9 CUIL" at bounding box center [190, 95] width 117 height 22
click at [217, 100] on input "20-29265587-9" at bounding box center [190, 97] width 117 height 9
paste input "2"
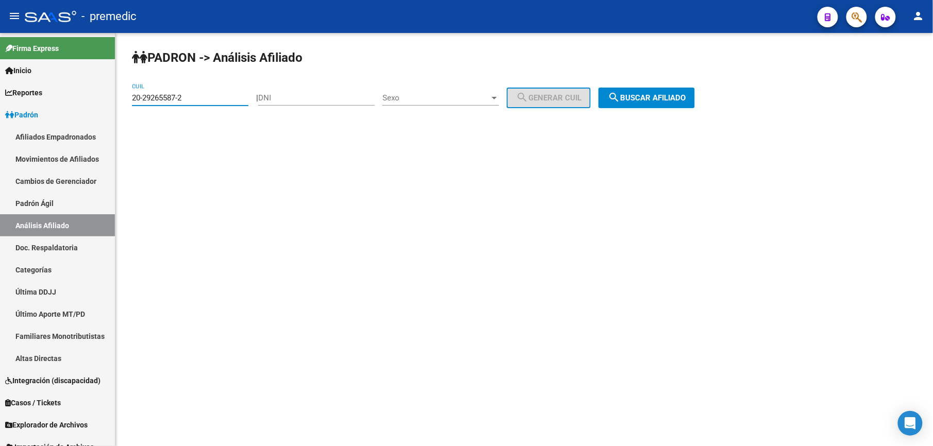
click at [217, 100] on input "20-29265587-2" at bounding box center [190, 97] width 117 height 9
drag, startPoint x: 217, startPoint y: 100, endPoint x: 292, endPoint y: 101, distance: 75.3
click at [217, 100] on input "20-29265587-2" at bounding box center [190, 97] width 117 height 9
paste input "3-28983094-4"
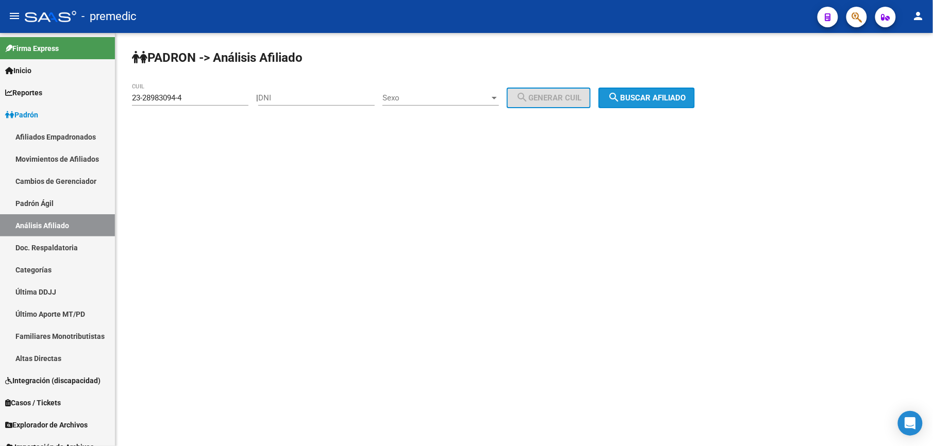
click at [665, 106] on button "search Buscar afiliado" at bounding box center [647, 98] width 96 height 21
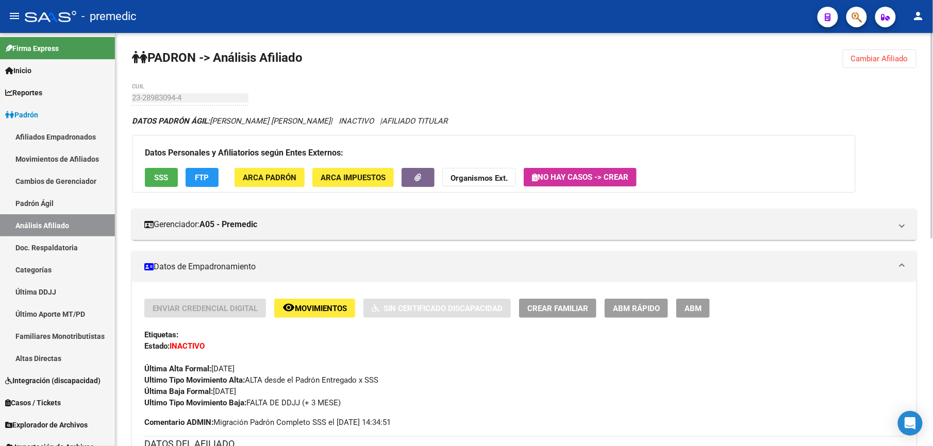
click at [888, 55] on span "Cambiar Afiliado" at bounding box center [879, 58] width 57 height 9
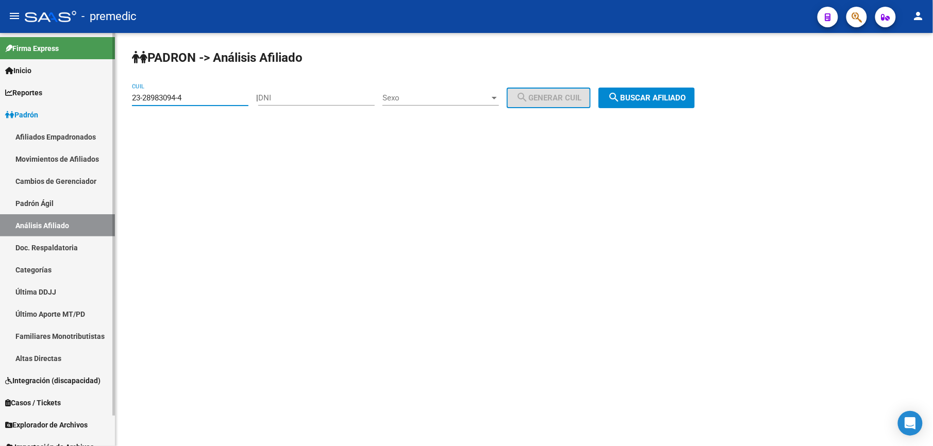
drag, startPoint x: 209, startPoint y: 100, endPoint x: 23, endPoint y: 96, distance: 186.2
click at [0, 100] on html "menu - premedic person Firma Express Inicio Calendario SSS Instructivos Contact…" at bounding box center [466, 223] width 933 height 446
paste input "0-28925439-1"
click at [679, 91] on button "search Buscar afiliado" at bounding box center [647, 98] width 96 height 21
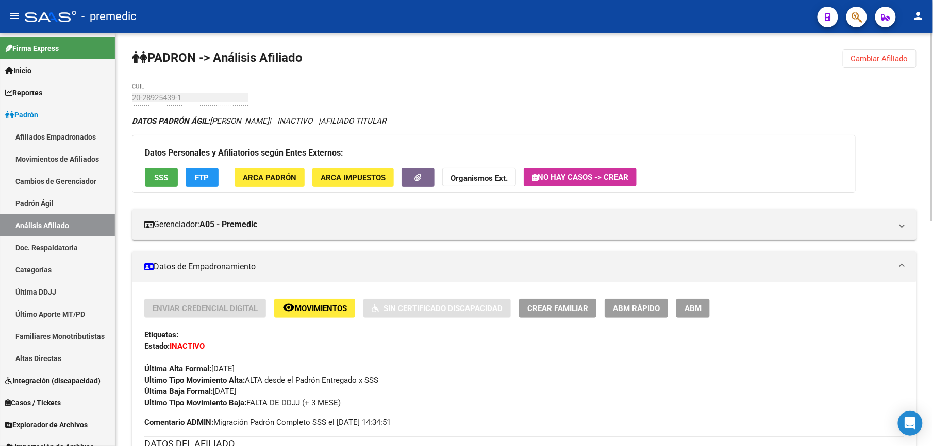
click at [872, 59] on span "Cambiar Afiliado" at bounding box center [879, 58] width 57 height 9
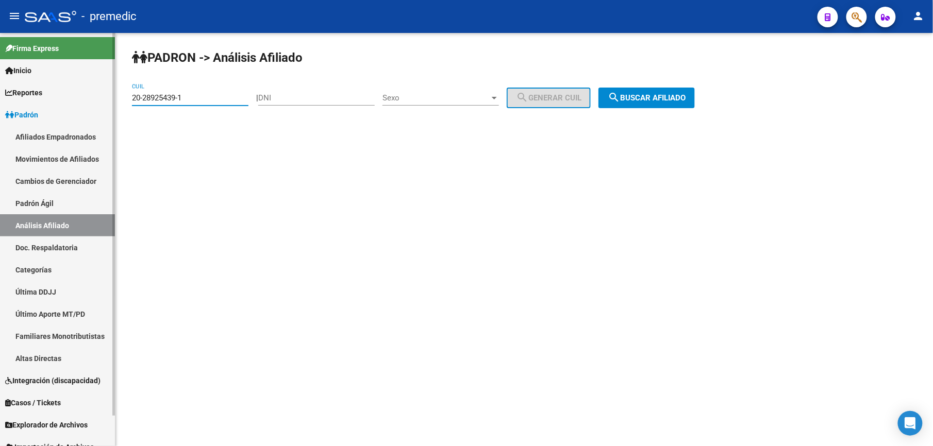
drag, startPoint x: 205, startPoint y: 100, endPoint x: 6, endPoint y: 93, distance: 199.1
click at [0, 93] on html "menu - premedic person Firma Express Inicio Calendario SSS Instructivos Contact…" at bounding box center [466, 223] width 933 height 446
paste input "7-28826826"
drag, startPoint x: 682, startPoint y: 80, endPoint x: 682, endPoint y: 96, distance: 15.5
click at [682, 96] on div "PADRON -> Análisis Afiliado 27-28826826-1 CUIL | DNI Sexo Sexo search Generar C…" at bounding box center [524, 87] width 818 height 108
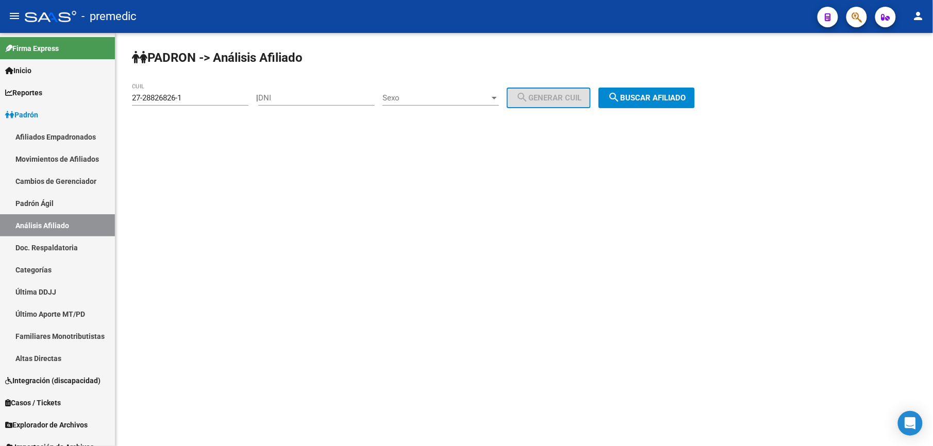
drag, startPoint x: 682, startPoint y: 96, endPoint x: 663, endPoint y: 97, distance: 18.6
click at [679, 103] on button "search Buscar afiliado" at bounding box center [647, 98] width 96 height 21
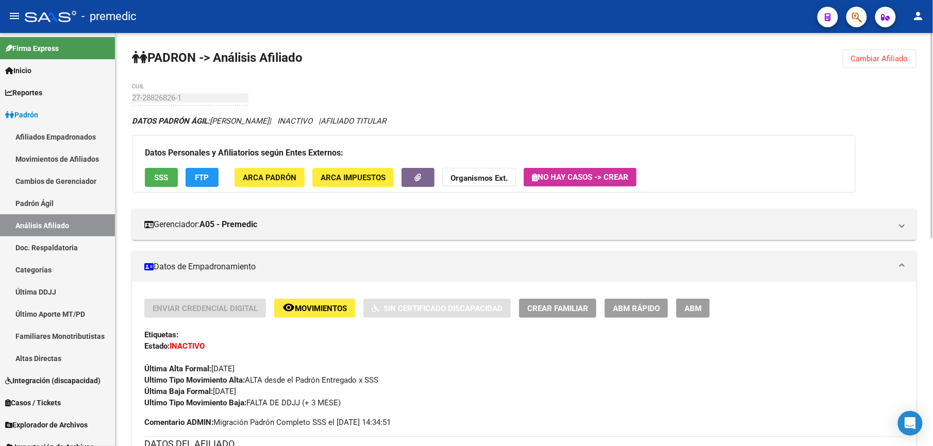
click at [303, 62] on strong "PADRON -> Análisis Afiliado" at bounding box center [217, 58] width 171 height 14
click at [860, 54] on span "Cambiar Afiliado" at bounding box center [879, 58] width 57 height 9
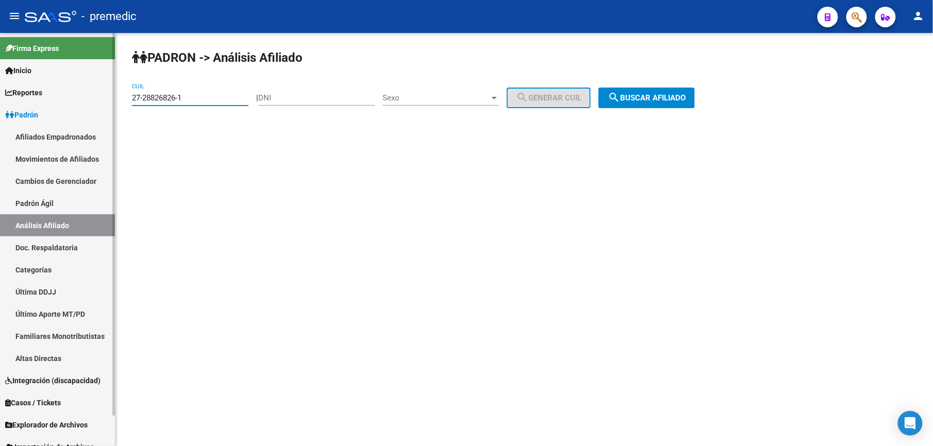
drag, startPoint x: 209, startPoint y: 99, endPoint x: 102, endPoint y: 95, distance: 107.8
click at [0, 99] on html "menu - premedic person Firma Express Inicio Calendario SSS Instructivos Contact…" at bounding box center [466, 223] width 933 height 446
paste input "30225991-2"
click at [674, 79] on div "PADRON -> Análisis Afiliado 27-30225991-2 CUIL | DNI Sexo Sexo search Generar C…" at bounding box center [524, 87] width 818 height 108
click at [671, 91] on button "search Buscar afiliado" at bounding box center [647, 98] width 96 height 21
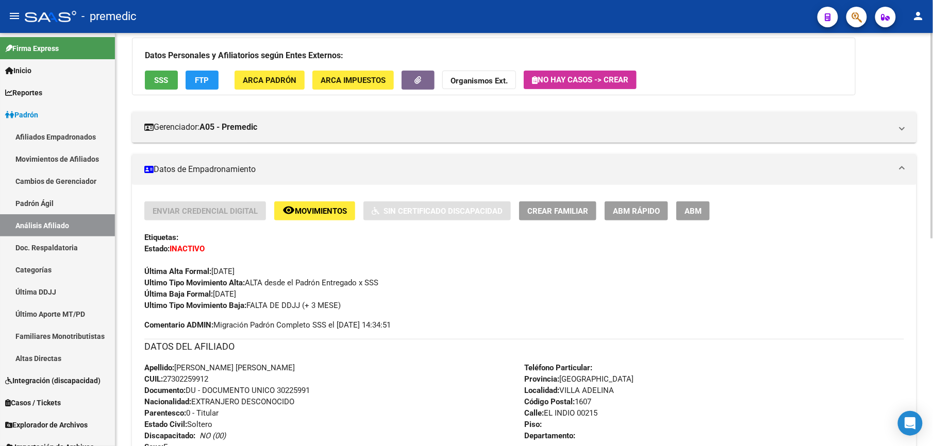
scroll to position [142, 0]
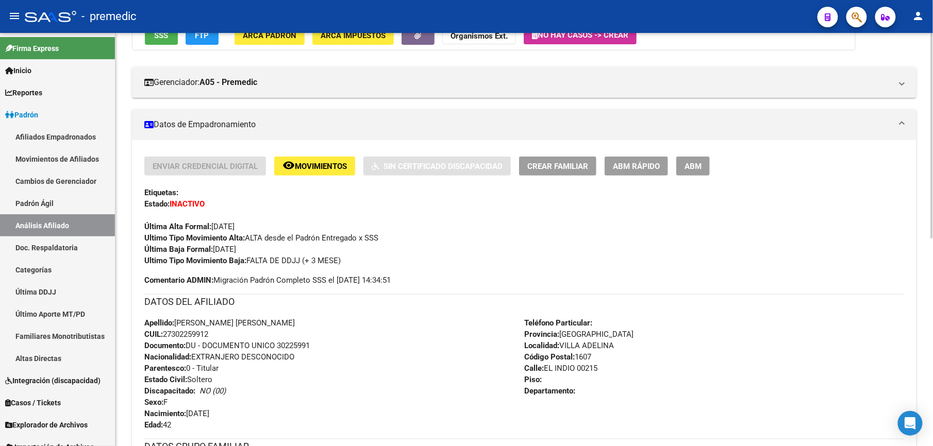
drag, startPoint x: 220, startPoint y: 373, endPoint x: 242, endPoint y: 361, distance: 25.8
click at [242, 361] on div "Enviar Credencial Digital remove_red_eye Movimientos Sin Certificado Discapacid…" at bounding box center [524, 360] width 760 height 407
click at [242, 361] on span "Nacionalidad: EXTRANJERO DESCONOCIDO" at bounding box center [219, 357] width 150 height 9
drag, startPoint x: 231, startPoint y: 357, endPoint x: 186, endPoint y: 297, distance: 75.1
click at [186, 297] on div "DATOS DEL AFILIADO Apellido: FERNANDEZ NATALIA DANIELA CUIL: 27302259912 Docume…" at bounding box center [524, 362] width 760 height 137
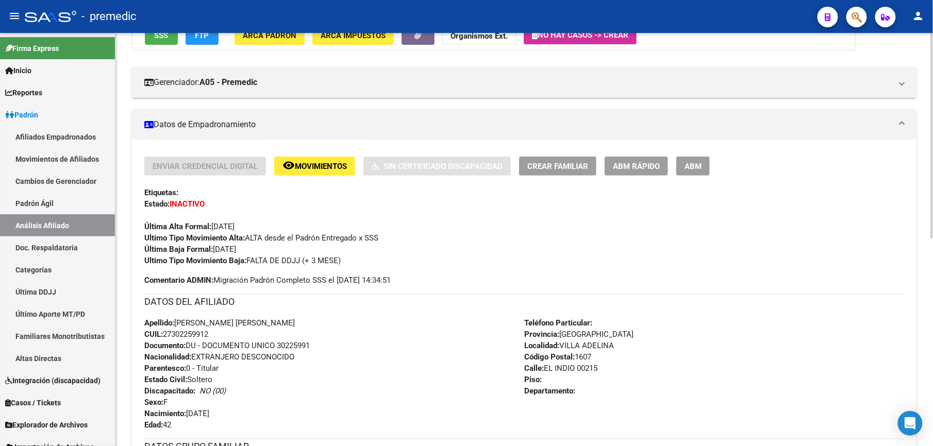
drag, startPoint x: 186, startPoint y: 297, endPoint x: 191, endPoint y: 340, distance: 43.1
click at [191, 340] on div "Enviar Credencial Digital remove_red_eye Movimientos Sin Certificado Discapacid…" at bounding box center [524, 360] width 760 height 407
drag, startPoint x: 193, startPoint y: 357, endPoint x: 194, endPoint y: 318, distance: 38.7
click at [194, 318] on div "Apellido: FERNANDEZ NATALIA DANIELA CUIL: 27302259912 Documento: DU - DOCUMENTO…" at bounding box center [334, 374] width 380 height 113
click at [194, 319] on span "Apellido: FERNANDEZ NATALIA DANIELA" at bounding box center [219, 323] width 151 height 9
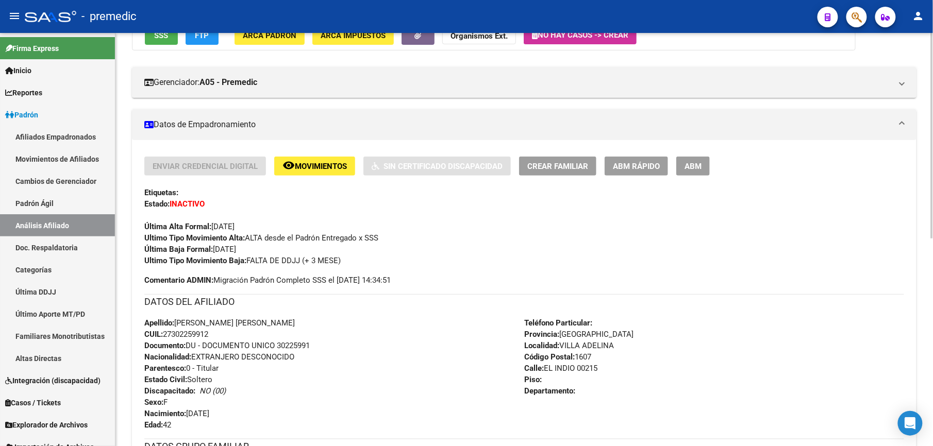
drag, startPoint x: 192, startPoint y: 328, endPoint x: 194, endPoint y: 368, distance: 39.3
click at [194, 368] on div "Apellido: FERNANDEZ NATALIA DANIELA CUIL: 27302259912 Documento: DU - DOCUMENTO…" at bounding box center [334, 374] width 380 height 113
click at [194, 368] on span "Parentesco: 0 - Titular" at bounding box center [181, 368] width 74 height 9
drag, startPoint x: 190, startPoint y: 376, endPoint x: 186, endPoint y: 337, distance: 38.9
click at [186, 337] on div "Apellido: FERNANDEZ NATALIA DANIELA CUIL: 27302259912 Documento: DU - DOCUMENTO…" at bounding box center [334, 374] width 380 height 113
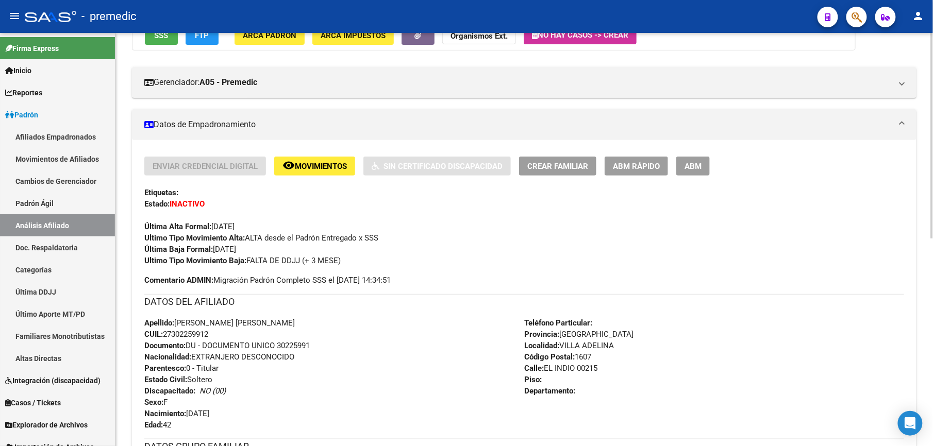
click at [186, 349] on span "Documento: DU - DOCUMENTO UNICO 30225991" at bounding box center [227, 345] width 166 height 9
drag, startPoint x: 186, startPoint y: 349, endPoint x: 188, endPoint y: 374, distance: 25.3
click at [188, 374] on div "Apellido: FERNANDEZ NATALIA DANIELA CUIL: 27302259912 Documento: DU - DOCUMENTO…" at bounding box center [334, 374] width 380 height 113
click at [188, 372] on div "Apellido: FERNANDEZ NATALIA DANIELA CUIL: 27302259912 Documento: DU - DOCUMENTO…" at bounding box center [334, 374] width 380 height 113
drag, startPoint x: 188, startPoint y: 372, endPoint x: 186, endPoint y: 346, distance: 25.3
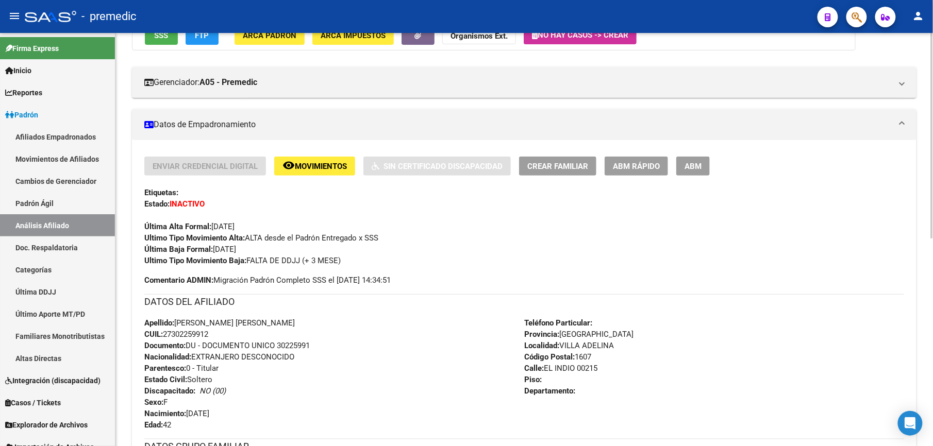
click at [186, 346] on span "Documento: DU - DOCUMENTO UNICO 30225991" at bounding box center [227, 345] width 166 height 9
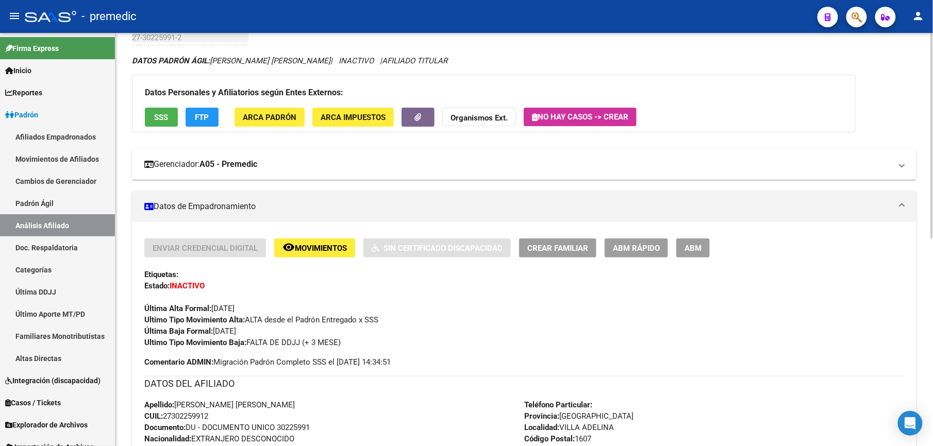
scroll to position [0, 0]
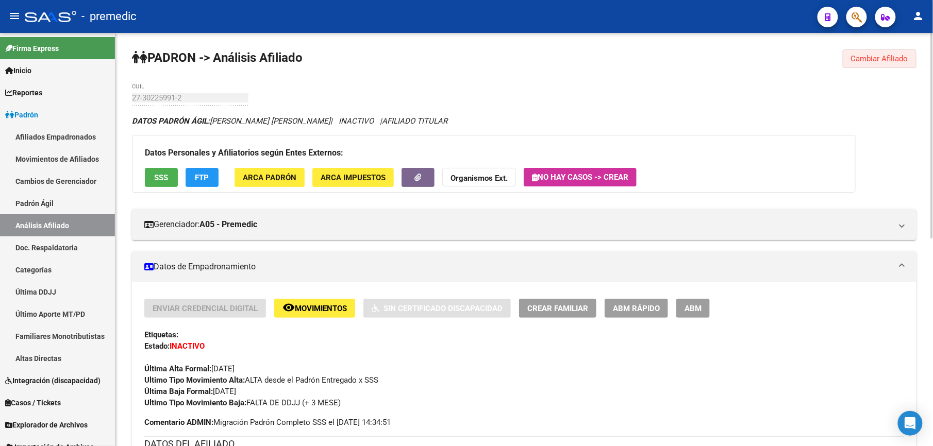
click at [862, 62] on span "Cambiar Afiliado" at bounding box center [879, 58] width 57 height 9
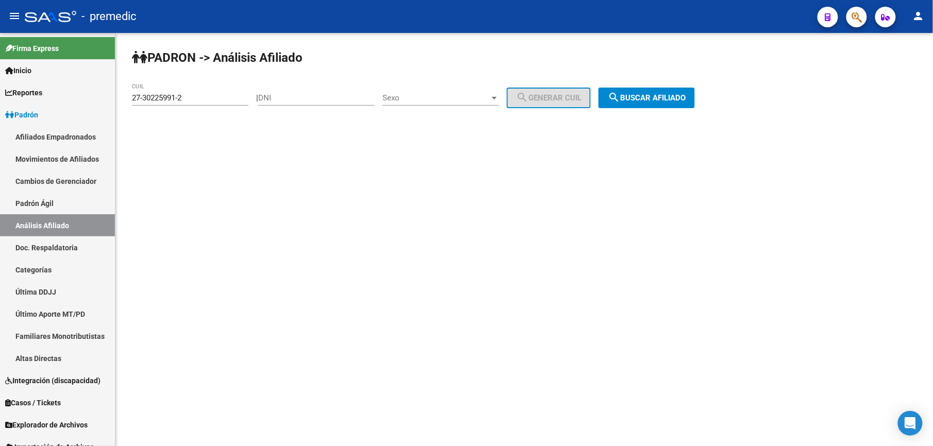
click at [200, 105] on div "27-30225991-2 CUIL" at bounding box center [190, 95] width 117 height 22
click at [201, 101] on input "27-30225991-2" at bounding box center [190, 97] width 117 height 9
paste input "0-28739348-3"
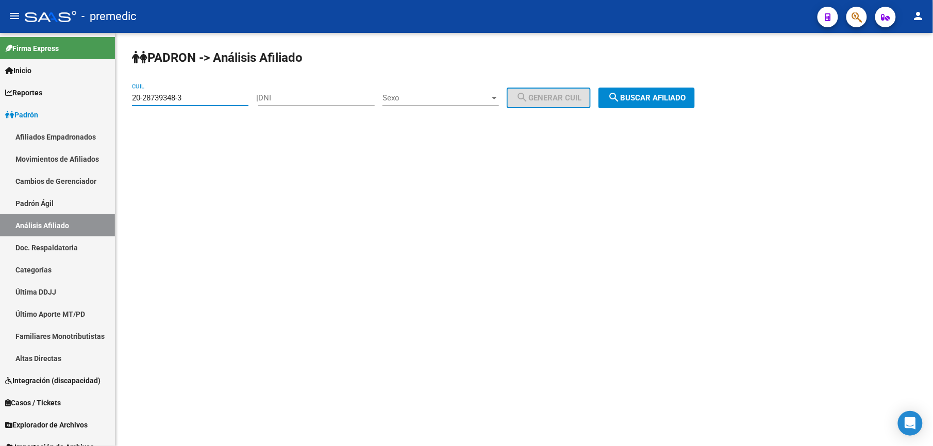
click at [695, 104] on button "search Buscar afiliado" at bounding box center [647, 98] width 96 height 21
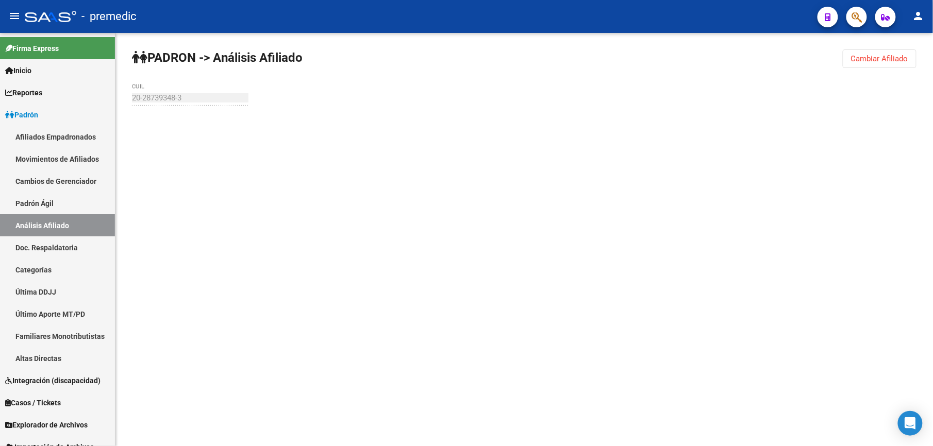
click at [665, 99] on div "PADRON -> Análisis Afiliado Cambiar Afiliado 20-28739348-3 CUIL" at bounding box center [524, 98] width 818 height 130
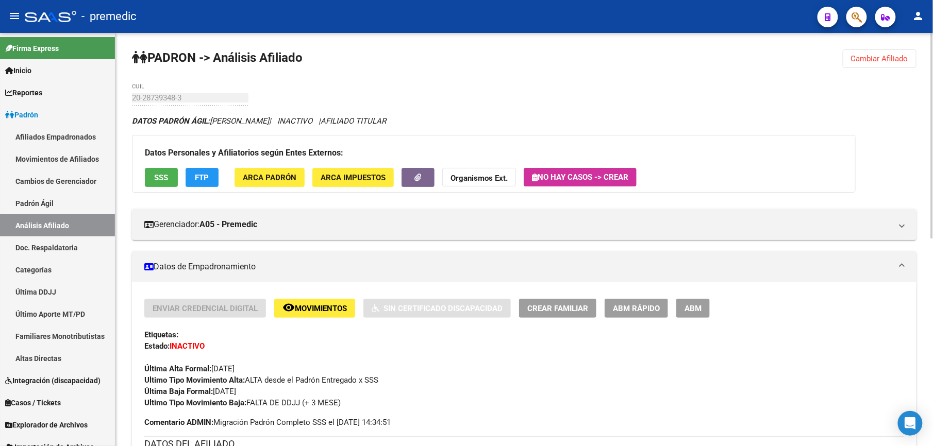
click at [868, 70] on div "PADRON -> Análisis Afiliado Cambiar Afiliado 20-28739348-3 CUIL DATOS PADRÓN ÁG…" at bounding box center [524, 449] width 818 height 832
drag, startPoint x: 868, startPoint y: 69, endPoint x: 869, endPoint y: 62, distance: 6.8
click at [868, 67] on div "PADRON -> Análisis Afiliado Cambiar Afiliado 20-28739348-3 CUIL DATOS PADRÓN ÁG…" at bounding box center [524, 449] width 818 height 832
click at [869, 62] on span "Cambiar Afiliado" at bounding box center [879, 58] width 57 height 9
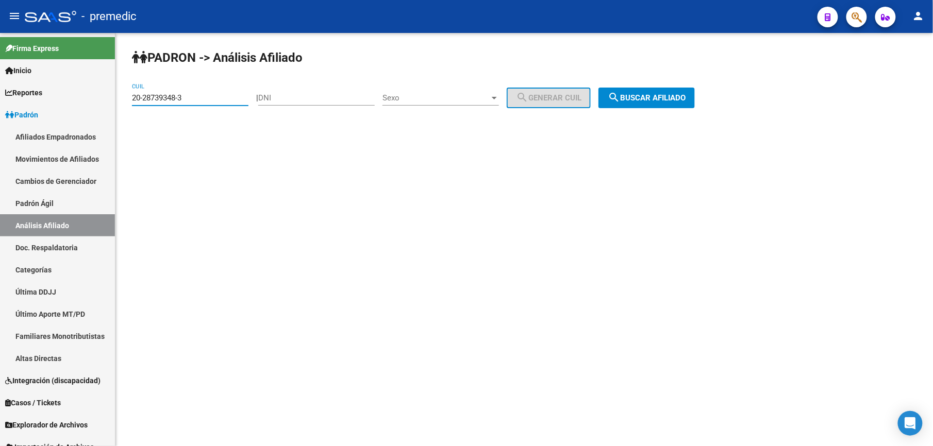
drag, startPoint x: 211, startPoint y: 97, endPoint x: -3, endPoint y: 85, distance: 214.8
click at [0, 85] on html "menu - premedic person Firma Express Inicio Calendario SSS Instructivos Contact…" at bounding box center [466, 223] width 933 height 446
paste input "7-32183102"
type input "27-32183102-3"
drag, startPoint x: 729, startPoint y: 81, endPoint x: 684, endPoint y: 104, distance: 50.5
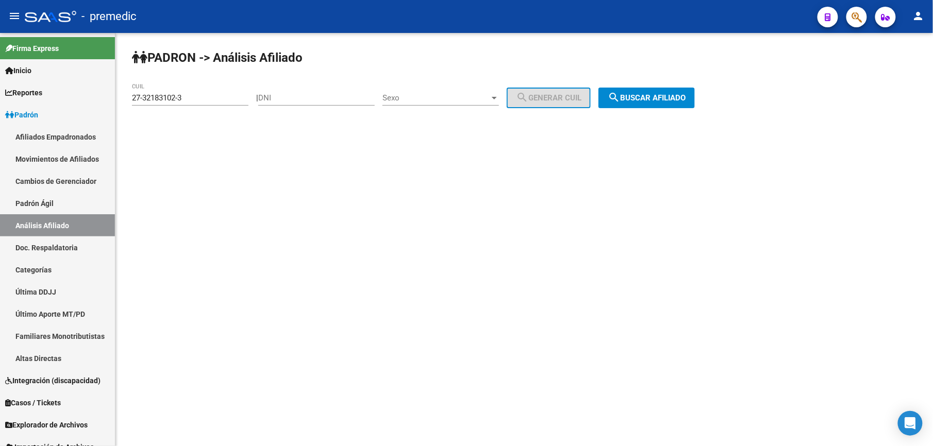
click at [717, 99] on div "PADRON -> Análisis Afiliado 27-32183102-3 CUIL | DNI Sexo Sexo search Generar C…" at bounding box center [524, 87] width 818 height 108
click at [684, 104] on button "search Buscar afiliado" at bounding box center [647, 98] width 96 height 21
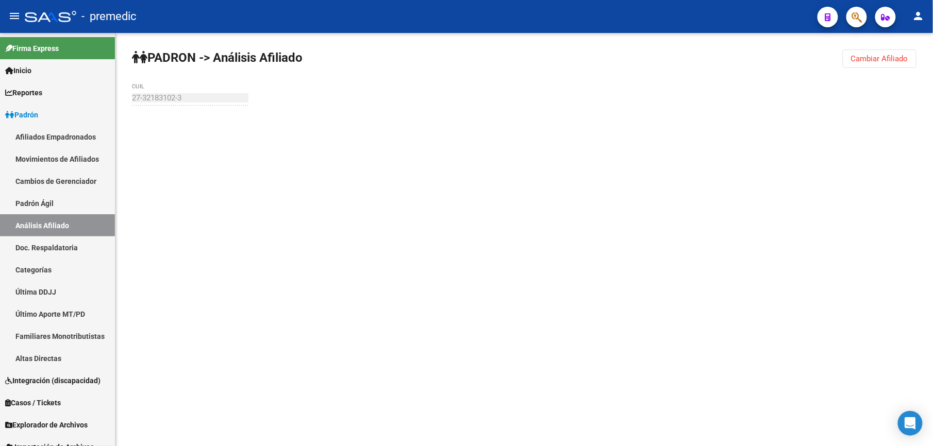
click at [681, 103] on div "PADRON -> Análisis Afiliado Cambiar Afiliado 27-32183102-3 CUIL" at bounding box center [524, 98] width 818 height 130
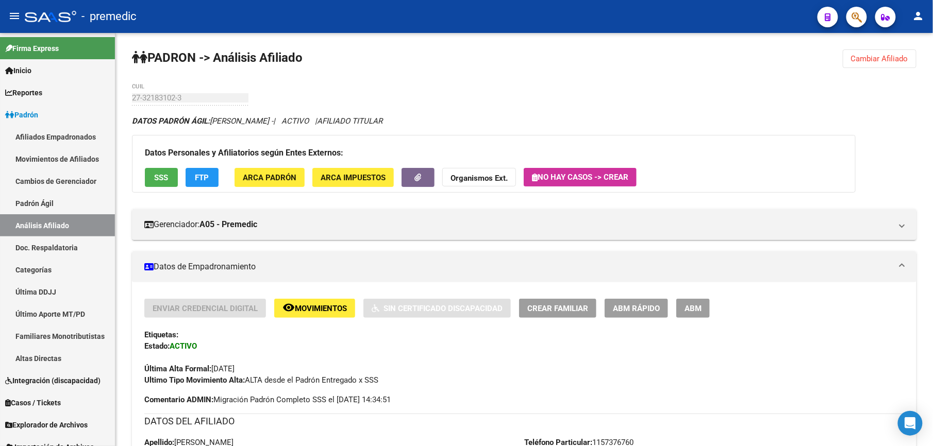
scroll to position [275, 0]
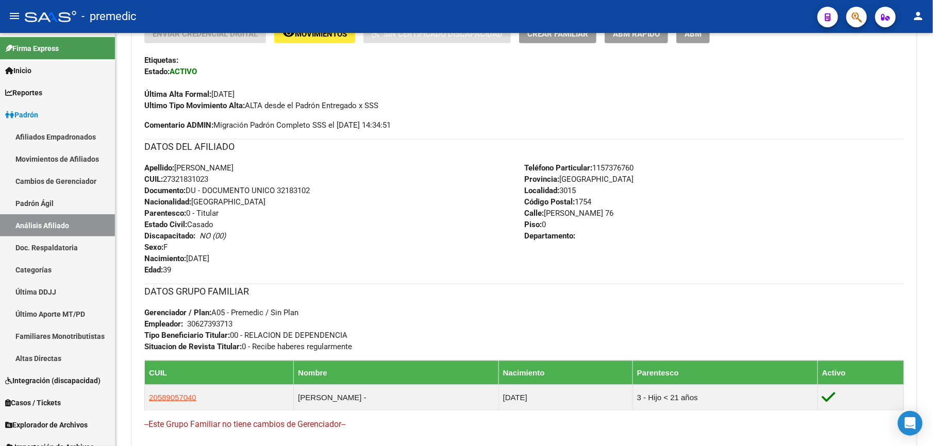
drag, startPoint x: 210, startPoint y: 176, endPoint x: 201, endPoint y: 314, distance: 138.0
click at [201, 314] on div "Enviar Credencial Digital remove_red_eye Movimientos Sin Certificado Discapacid…" at bounding box center [524, 235] width 760 height 423
click at [201, 314] on strong "Gerenciador / Plan:" at bounding box center [177, 312] width 67 height 9
drag, startPoint x: 203, startPoint y: 326, endPoint x: 205, endPoint y: 233, distance: 93.3
click at [205, 233] on div "Enviar Credencial Digital remove_red_eye Movimientos Sin Certificado Discapacid…" at bounding box center [524, 235] width 760 height 423
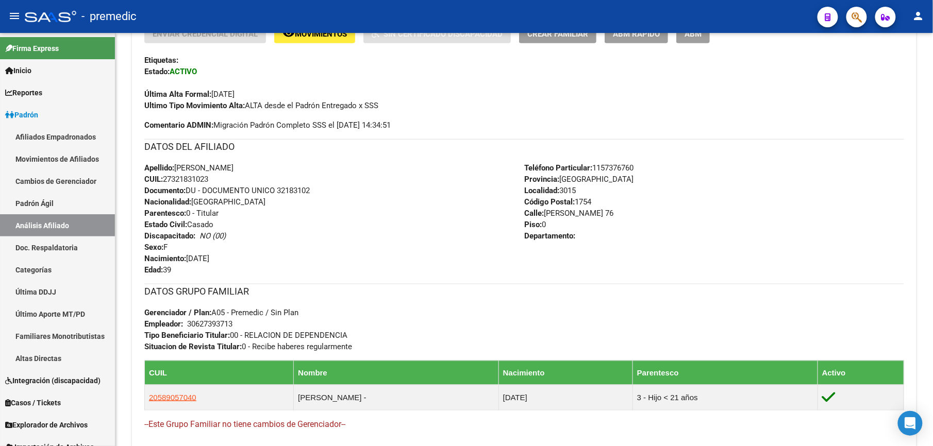
click at [205, 233] on icon "NO (00)" at bounding box center [213, 235] width 26 height 9
drag, startPoint x: 198, startPoint y: 297, endPoint x: 198, endPoint y: 336, distance: 38.7
click at [198, 336] on div "Enviar Credencial Digital remove_red_eye Movimientos Sin Certificado Discapacid…" at bounding box center [524, 235] width 760 height 423
click at [198, 336] on strong "Tipo Beneficiario Titular:" at bounding box center [187, 335] width 86 height 9
drag, startPoint x: 194, startPoint y: 306, endPoint x: 195, endPoint y: 225, distance: 80.4
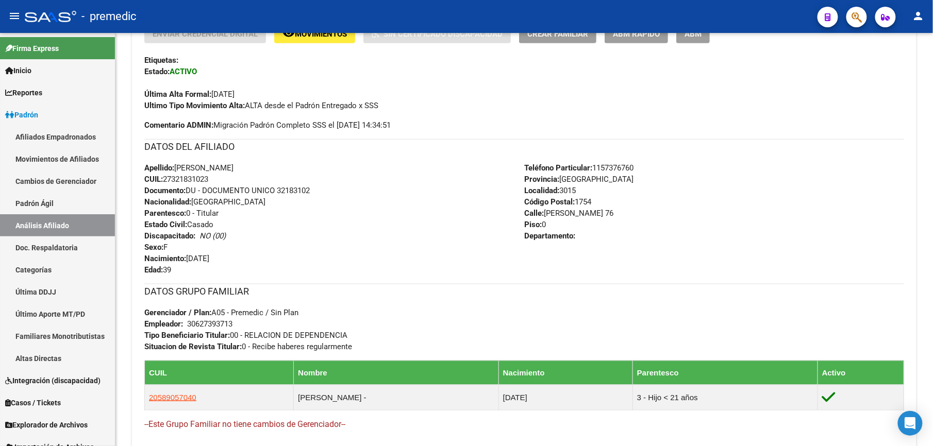
click at [195, 225] on div "Enviar Credencial Digital remove_red_eye Movimientos Sin Certificado Discapacid…" at bounding box center [524, 235] width 760 height 423
click at [195, 225] on span "Estado Civil: Casado" at bounding box center [178, 224] width 69 height 9
drag, startPoint x: 204, startPoint y: 321, endPoint x: 206, endPoint y: 339, distance: 18.2
click at [206, 339] on div "Enviar Credencial Digital remove_red_eye Movimientos Sin Certificado Discapacid…" at bounding box center [524, 235] width 760 height 423
click at [206, 339] on strong "Tipo Beneficiario Titular:" at bounding box center [187, 335] width 86 height 9
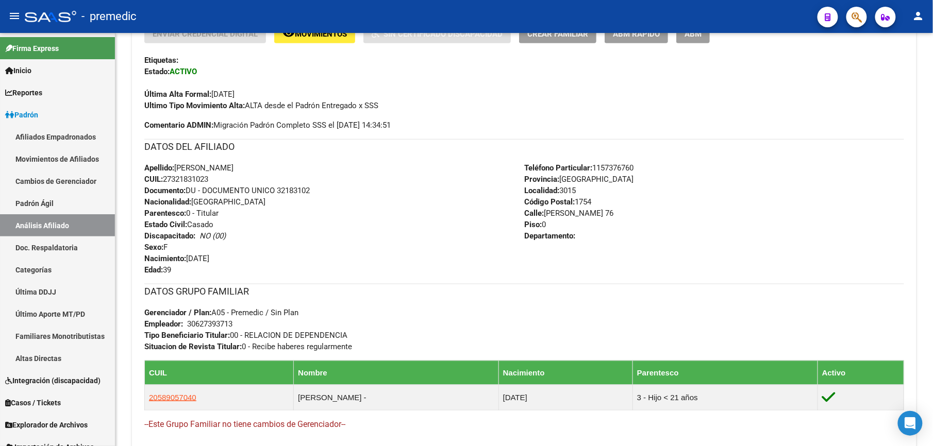
drag, startPoint x: 194, startPoint y: 335, endPoint x: 174, endPoint y: 275, distance: 62.6
click at [174, 275] on div "Enviar Credencial Digital remove_red_eye Movimientos Sin Certificado Discapacid…" at bounding box center [524, 235] width 760 height 423
click at [171, 271] on span "Edad: 39" at bounding box center [157, 270] width 27 height 9
drag, startPoint x: 181, startPoint y: 223, endPoint x: 196, endPoint y: 345, distance: 123.0
click at [196, 345] on div "Enviar Credencial Digital remove_red_eye Movimientos Sin Certificado Discapacid…" at bounding box center [524, 235] width 760 height 423
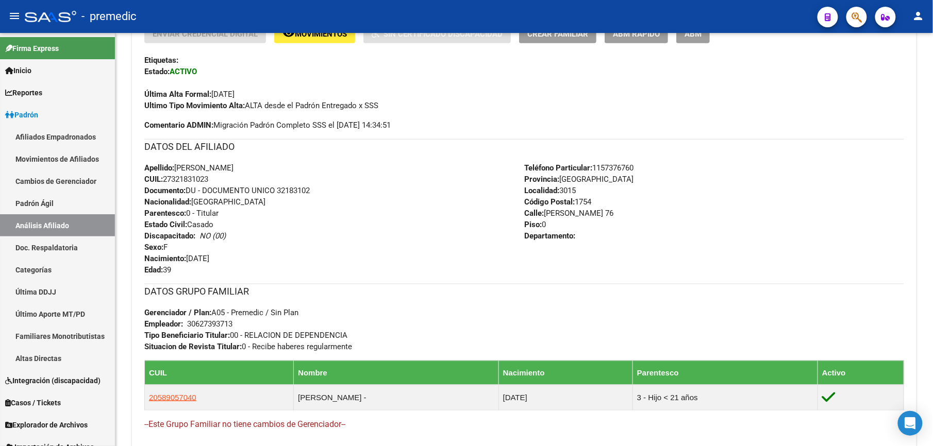
drag, startPoint x: 196, startPoint y: 345, endPoint x: 194, endPoint y: 334, distance: 11.0
click at [194, 334] on strong "Tipo Beneficiario Titular:" at bounding box center [187, 335] width 86 height 9
drag, startPoint x: 194, startPoint y: 331, endPoint x: 194, endPoint y: 219, distance: 111.9
click at [194, 219] on div "Enviar Credencial Digital remove_red_eye Movimientos Sin Certificado Discapacid…" at bounding box center [524, 235] width 760 height 423
drag, startPoint x: 194, startPoint y: 219, endPoint x: 194, endPoint y: 209, distance: 10.3
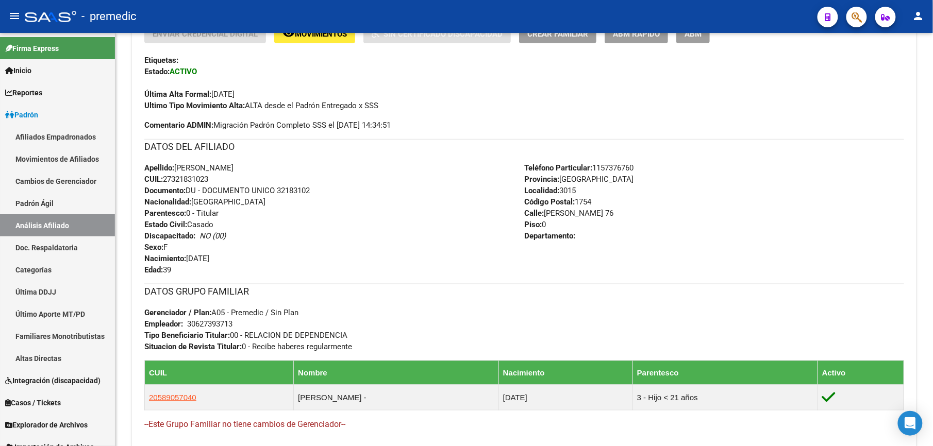
click at [194, 217] on span "Parentesco: 0 - Titular" at bounding box center [181, 213] width 74 height 9
drag, startPoint x: 194, startPoint y: 209, endPoint x: 215, endPoint y: 341, distance: 134.2
click at [215, 341] on div "Enviar Credencial Digital remove_red_eye Movimientos Sin Certificado Discapacid…" at bounding box center [524, 235] width 760 height 423
click at [215, 342] on strong "Situacion de Revista Titular:" at bounding box center [192, 346] width 97 height 9
drag, startPoint x: 207, startPoint y: 326, endPoint x: 202, endPoint y: 256, distance: 70.8
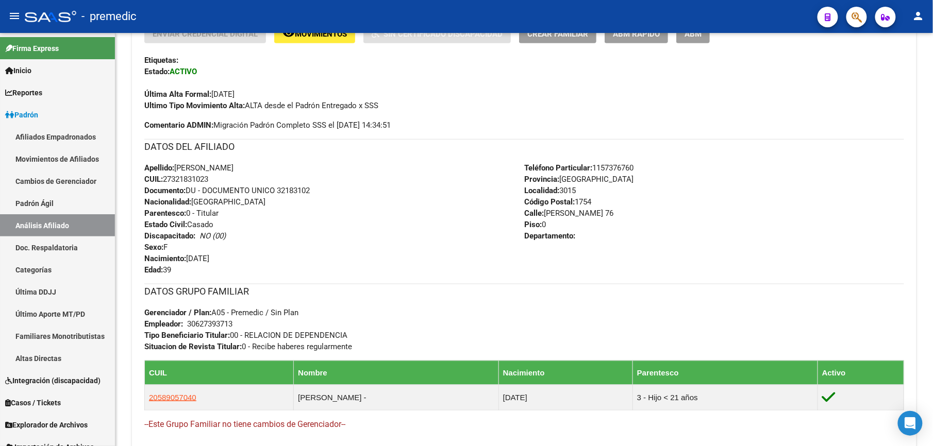
click at [202, 256] on div "Enviar Credencial Digital remove_red_eye Movimientos Sin Certificado Discapacid…" at bounding box center [524, 235] width 760 height 423
drag, startPoint x: 202, startPoint y: 256, endPoint x: 200, endPoint y: 245, distance: 10.5
click at [200, 245] on div "Apellido: MACIEL ANDREA MAGDALENA CUIL: 27321831023 Documento: DU - DOCUMENTO U…" at bounding box center [334, 218] width 380 height 113
drag, startPoint x: 200, startPoint y: 245, endPoint x: 205, endPoint y: 339, distance: 94.0
click at [205, 339] on div "Enviar Credencial Digital remove_red_eye Movimientos Sin Certificado Discapacid…" at bounding box center [524, 235] width 760 height 423
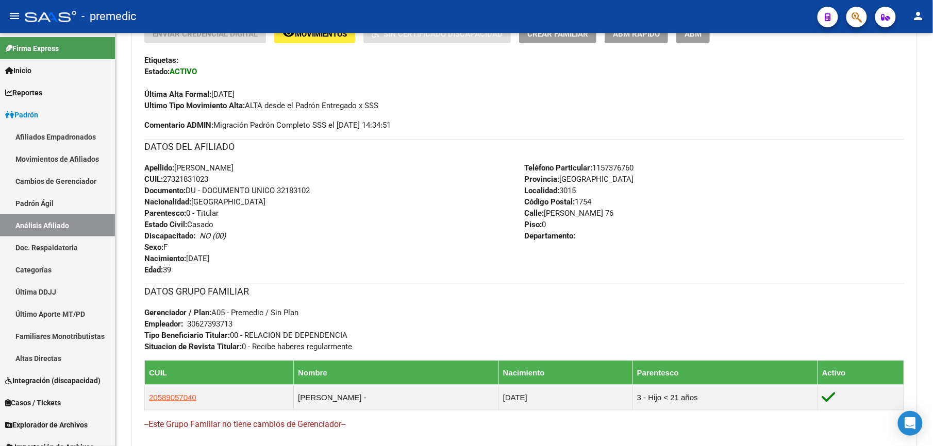
click at [205, 340] on strong "Tipo Beneficiario Titular:" at bounding box center [187, 335] width 86 height 9
drag, startPoint x: 201, startPoint y: 322, endPoint x: 215, endPoint y: 244, distance: 78.6
click at [215, 244] on div "Enviar Credencial Digital remove_red_eye Movimientos Sin Certificado Discapacid…" at bounding box center [524, 235] width 760 height 423
click at [209, 310] on strong "Gerenciador / Plan:" at bounding box center [177, 312] width 67 height 9
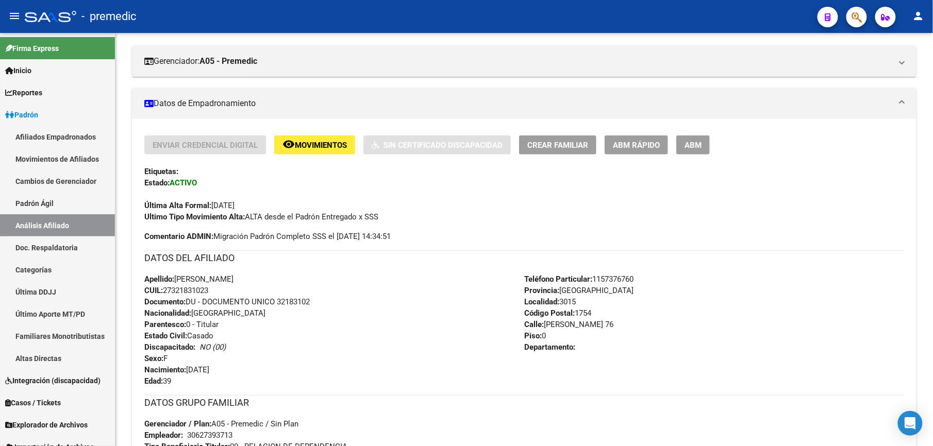
scroll to position [435, 0]
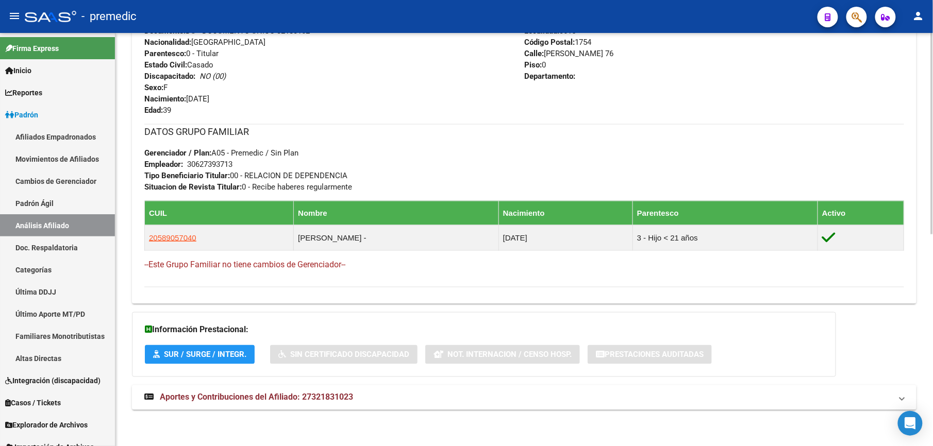
drag, startPoint x: 157, startPoint y: 108, endPoint x: 218, endPoint y: 108, distance: 60.8
click at [218, 108] on app-analisis-afiliado "PADRON -> Análisis Afiliado Cambiar Afiliado 27-32183102-3 CUIL DATOS PADRÓN ÁG…" at bounding box center [524, 40] width 785 height 763
drag, startPoint x: 218, startPoint y: 108, endPoint x: 208, endPoint y: 140, distance: 33.8
click at [218, 108] on div "Apellido: MACIEL ANDREA MAGDALENA CUIL: 27321831023 Documento: DU - DOCUMENTO U…" at bounding box center [334, 59] width 380 height 113
drag, startPoint x: 198, startPoint y: 170, endPoint x: 185, endPoint y: 70, distance: 100.9
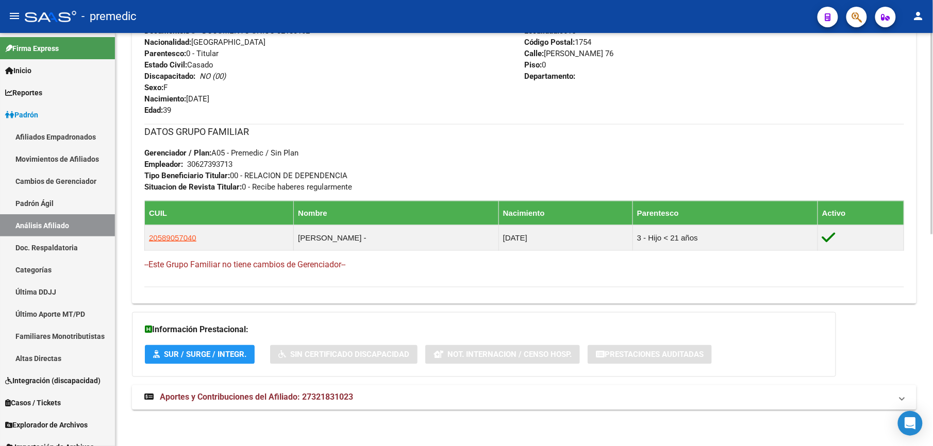
click at [185, 70] on div "Enviar Credencial Digital remove_red_eye Movimientos Sin Certificado Discapacid…" at bounding box center [524, 75] width 760 height 423
click at [185, 70] on div "Apellido: MACIEL ANDREA MAGDALENA CUIL: 27321831023 Documento: DU - DOCUMENTO U…" at bounding box center [334, 59] width 380 height 113
drag, startPoint x: 185, startPoint y: 70, endPoint x: 194, endPoint y: 177, distance: 107.6
click at [194, 177] on div "Enviar Credencial Digital remove_red_eye Movimientos Sin Certificado Discapacid…" at bounding box center [524, 75] width 760 height 423
click at [194, 177] on strong "Tipo Beneficiario Titular:" at bounding box center [187, 175] width 86 height 9
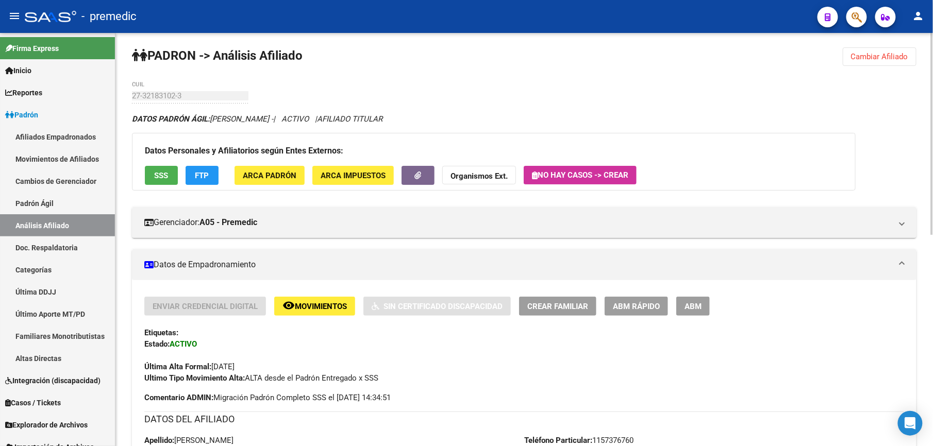
scroll to position [0, 0]
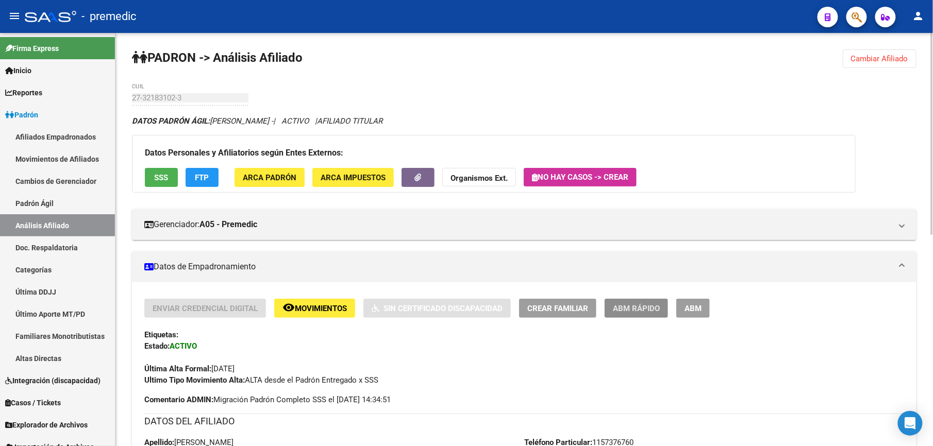
click at [647, 299] on button "ABM Rápido" at bounding box center [636, 308] width 63 height 19
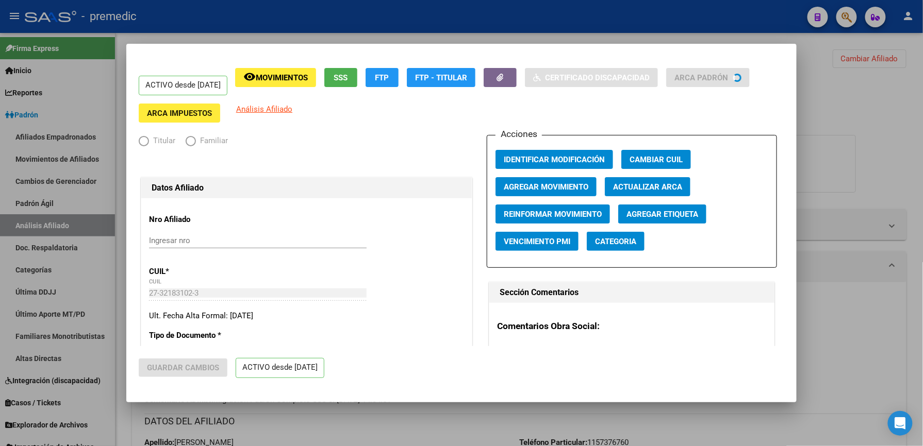
radio input "true"
type input "30-62739371-3"
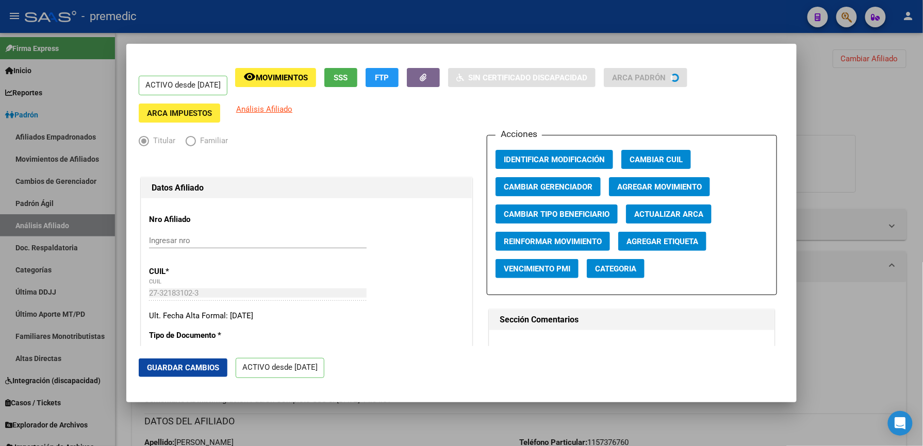
click at [634, 185] on span "Agregar Movimiento" at bounding box center [659, 187] width 85 height 9
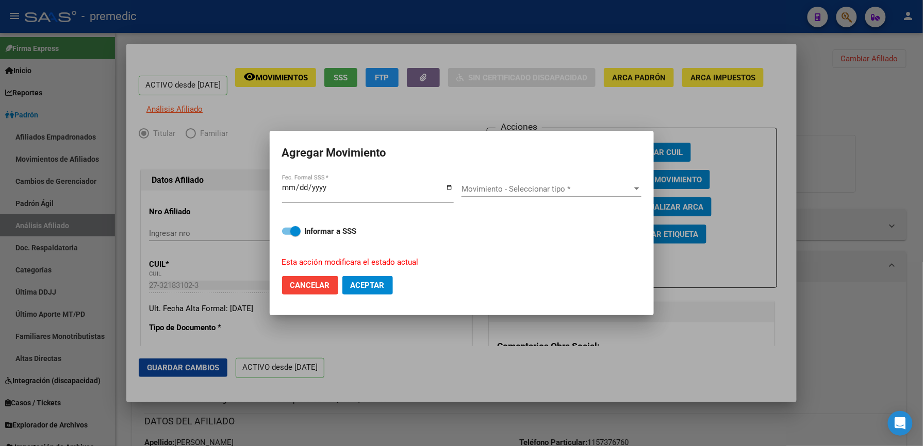
drag, startPoint x: 270, startPoint y: 180, endPoint x: 287, endPoint y: 186, distance: 17.6
click at [287, 186] on div "ACTIVO desde 01/01/2025 remove_red_eye Movimientos SSS FTP Sin Certificado Disc…" at bounding box center [461, 223] width 923 height 446
drag, startPoint x: 287, startPoint y: 186, endPoint x: 302, endPoint y: 189, distance: 15.2
click at [307, 190] on input "2025-03-01" at bounding box center [368, 192] width 172 height 16
click at [301, 189] on input "2025-03-01" at bounding box center [368, 192] width 172 height 16
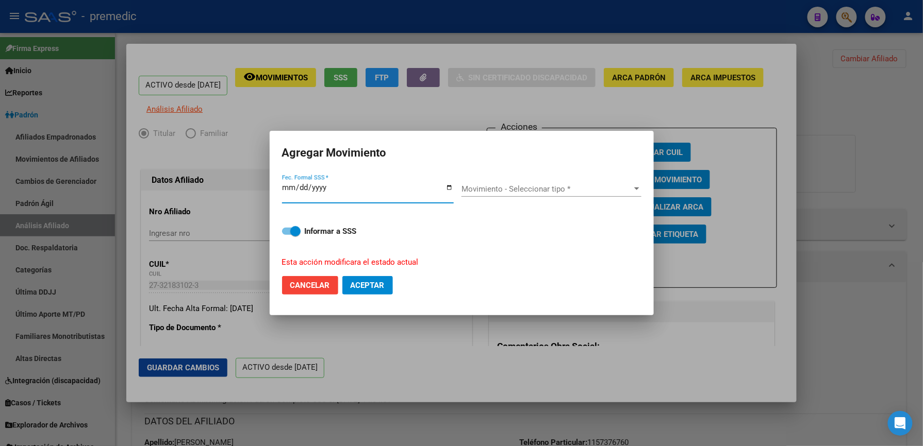
type input "[DATE]"
drag, startPoint x: 634, startPoint y: 210, endPoint x: 555, endPoint y: 201, distance: 79.5
click at [632, 209] on div "Movimiento - Seleccionar tipo * Movimiento - Seleccionar tipo *" at bounding box center [551, 193] width 180 height 40
click at [555, 201] on div "Movimiento - Seleccionar tipo * Movimiento - Seleccionar tipo *" at bounding box center [551, 193] width 180 height 25
click at [547, 192] on span "Movimiento - Seleccionar tipo *" at bounding box center [546, 189] width 171 height 9
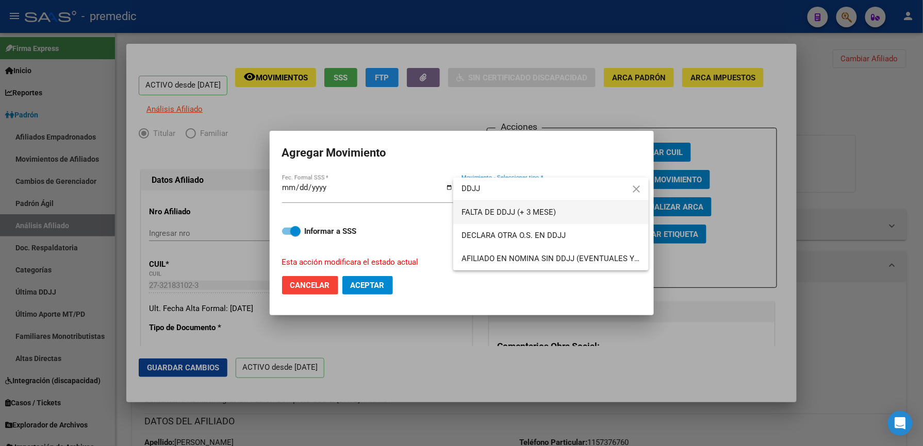
type input "DDJJ"
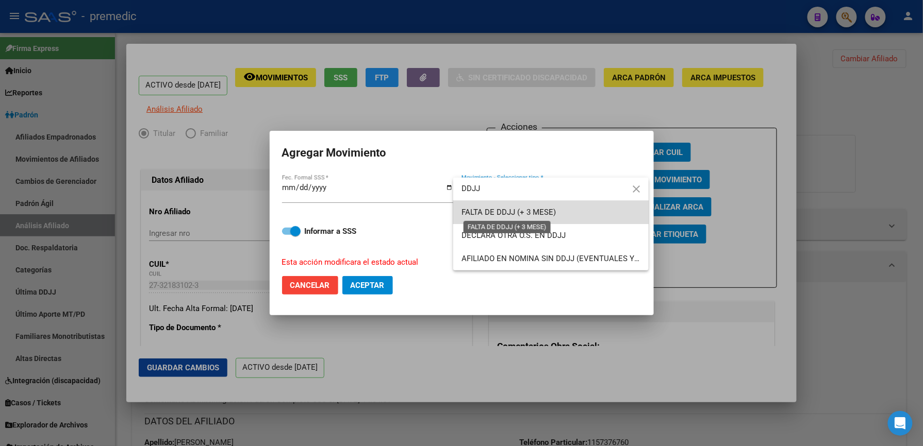
click at [539, 208] on span "FALTA DE DDJJ (+ 3 MESE)" at bounding box center [508, 212] width 94 height 9
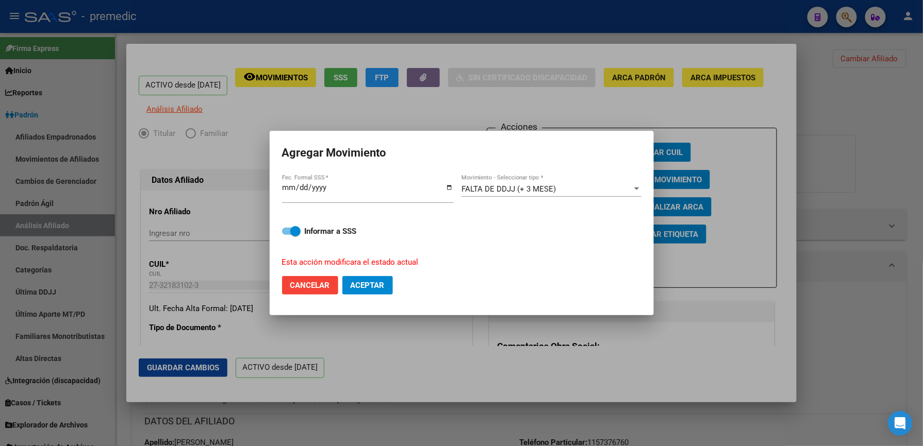
click at [364, 296] on mat-dialog-actions "Cancelar Aceptar" at bounding box center [461, 285] width 359 height 35
click at [368, 289] on span "Aceptar" at bounding box center [368, 285] width 34 height 9
checkbox input "false"
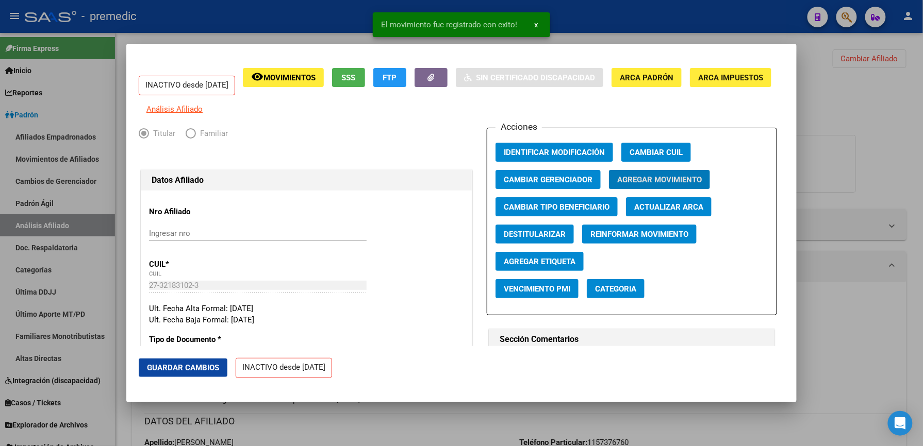
click at [486, 374] on mat-dialog-actions "Guardar Cambios INACTIVO desde 01/09/2025" at bounding box center [462, 368] width 646 height 44
click at [879, 118] on div at bounding box center [461, 223] width 923 height 446
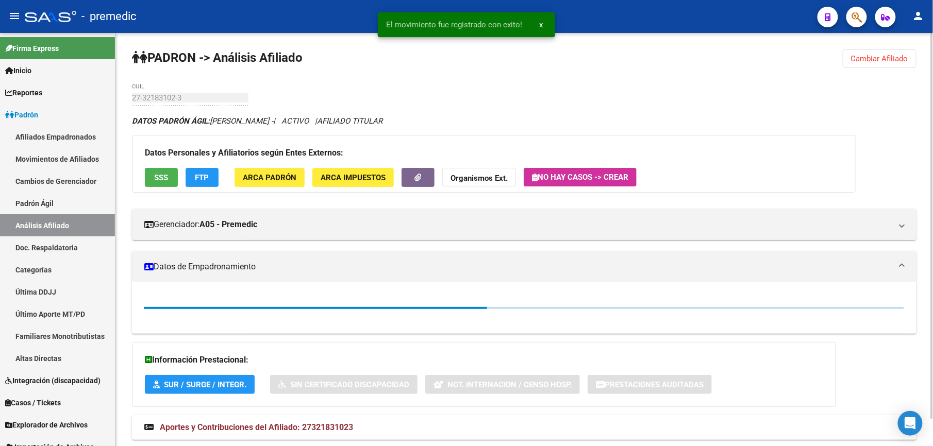
click at [877, 50] on button "Cambiar Afiliado" at bounding box center [880, 58] width 74 height 19
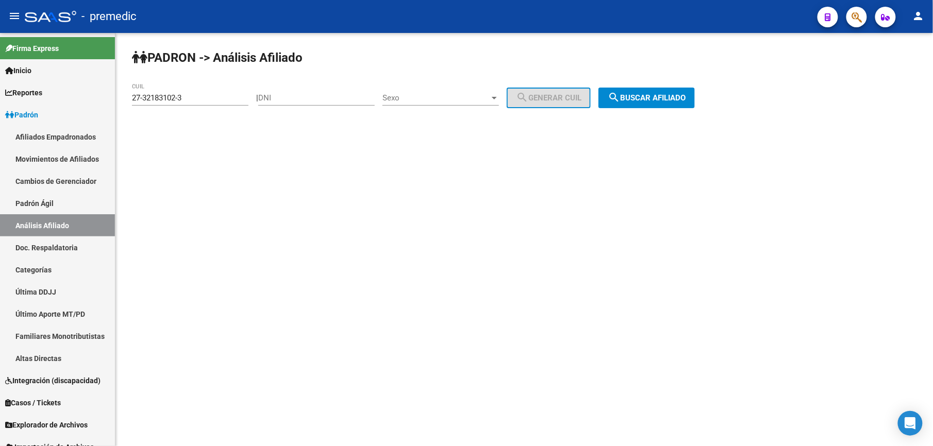
click at [219, 106] on div "27-32183102-3 CUIL" at bounding box center [190, 100] width 117 height 32
click at [214, 102] on input "27-32183102-3" at bounding box center [190, 97] width 117 height 9
paste input "0-28442385"
click at [214, 102] on input "20-28442385-3" at bounding box center [190, 97] width 117 height 9
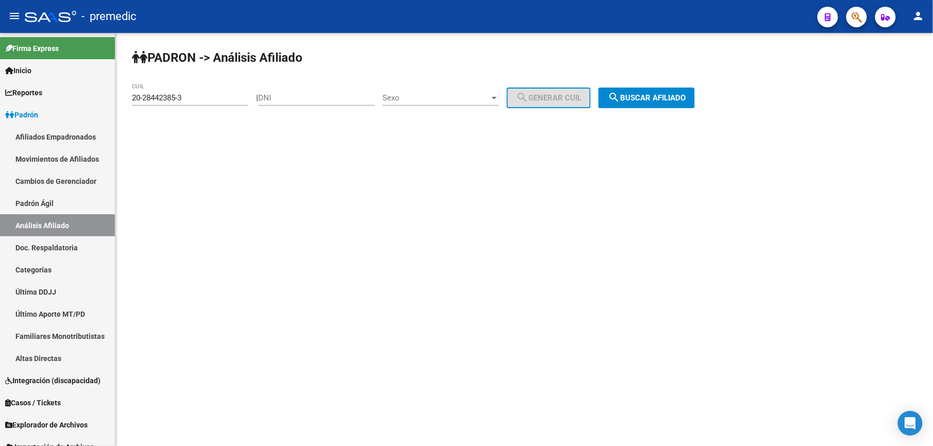
drag, startPoint x: 222, startPoint y: 108, endPoint x: 219, endPoint y: 97, distance: 11.1
click at [221, 105] on div "20-28442385-3 CUIL" at bounding box center [190, 100] width 117 height 32
click at [219, 97] on input "20-28442385-3" at bounding box center [190, 97] width 117 height 9
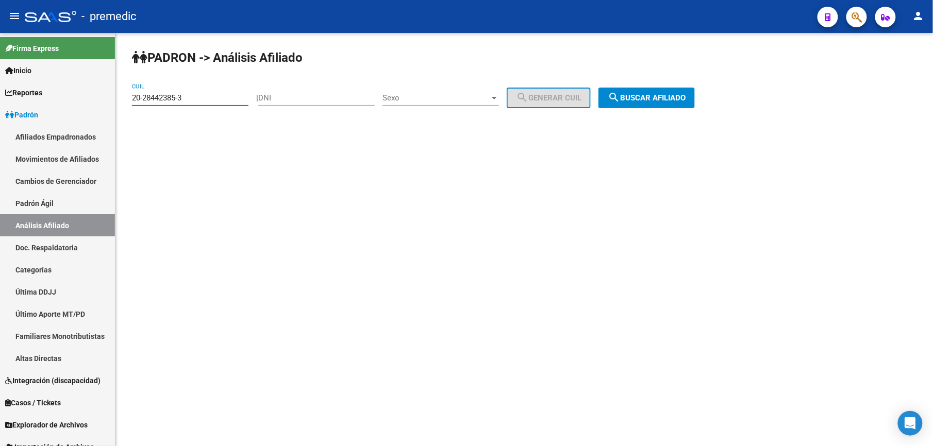
click at [635, 88] on button "search Buscar afiliado" at bounding box center [647, 98] width 96 height 21
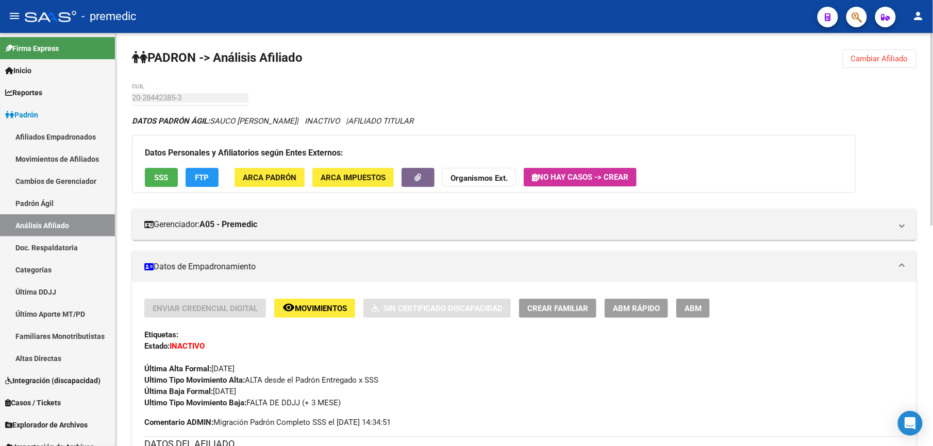
drag, startPoint x: 891, startPoint y: 65, endPoint x: 745, endPoint y: 116, distance: 155.1
click at [888, 67] on button "Cambiar Afiliado" at bounding box center [880, 58] width 74 height 19
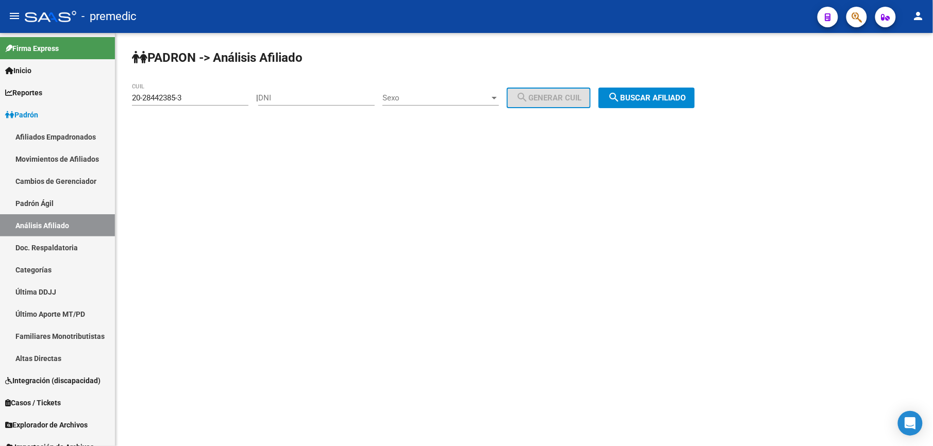
drag, startPoint x: 240, startPoint y: 109, endPoint x: 227, endPoint y: 94, distance: 20.1
click at [234, 106] on div "20-28442385-3 CUIL" at bounding box center [190, 100] width 117 height 32
click at [227, 94] on input "20-28442385-3" at bounding box center [190, 97] width 117 height 9
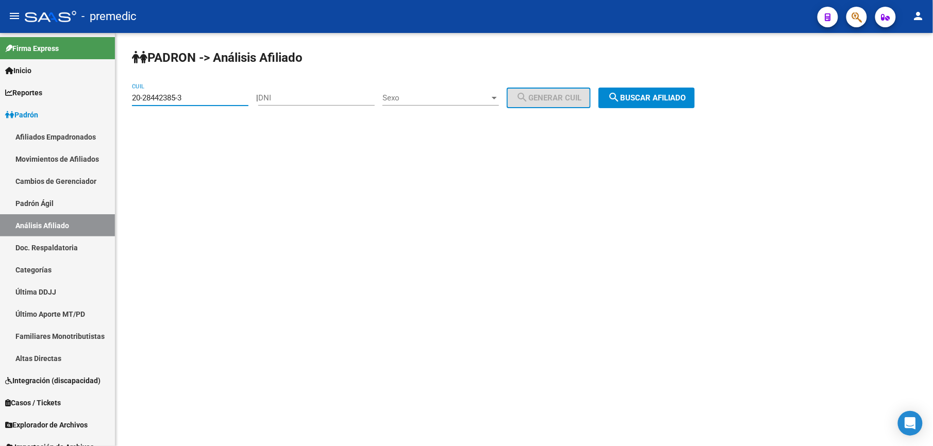
paste input "30679443-5"
click at [616, 93] on button "search Buscar afiliado" at bounding box center [647, 98] width 96 height 21
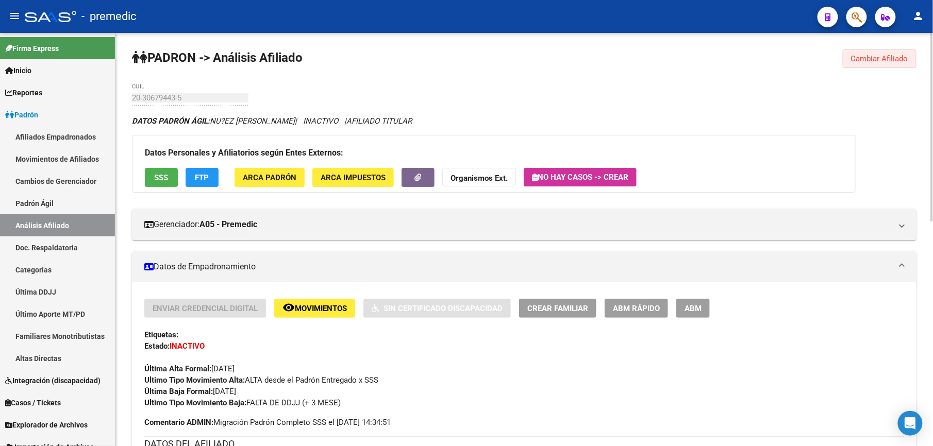
click at [883, 62] on span "Cambiar Afiliado" at bounding box center [879, 58] width 57 height 9
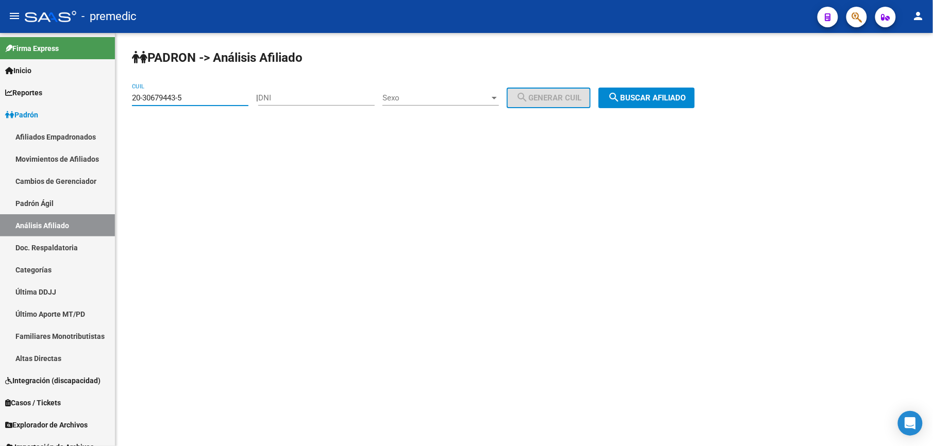
click at [221, 94] on input "20-30679443-5" at bounding box center [190, 97] width 117 height 9
paste input "7-30838974"
click at [647, 96] on span "search Buscar afiliado" at bounding box center [647, 97] width 78 height 9
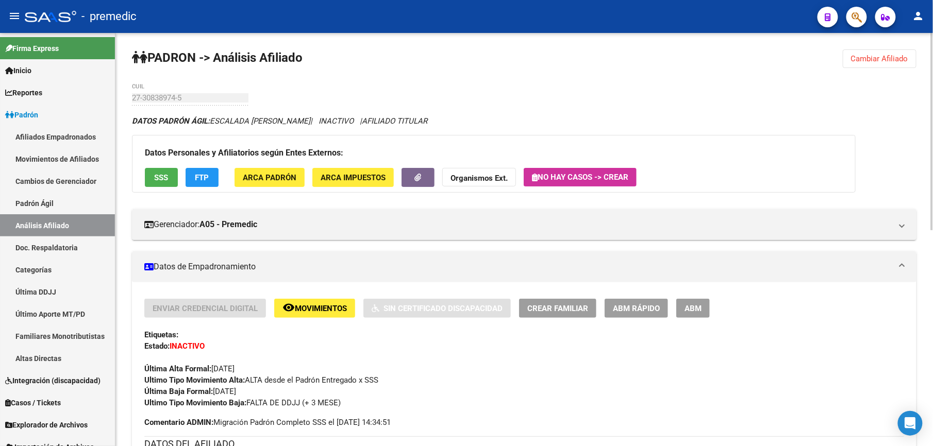
click at [866, 65] on button "Cambiar Afiliado" at bounding box center [880, 58] width 74 height 19
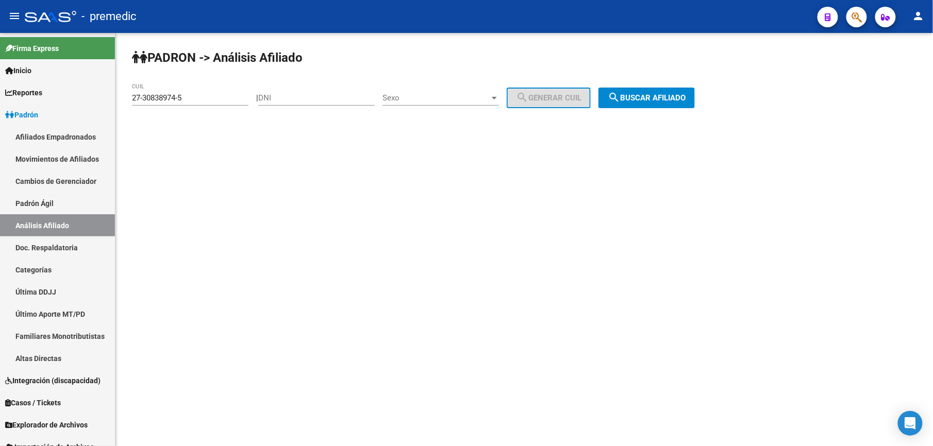
click at [235, 91] on div "27-30838974-5 CUIL" at bounding box center [190, 95] width 117 height 22
click at [231, 96] on input "27-30838974-5" at bounding box center [190, 97] width 117 height 9
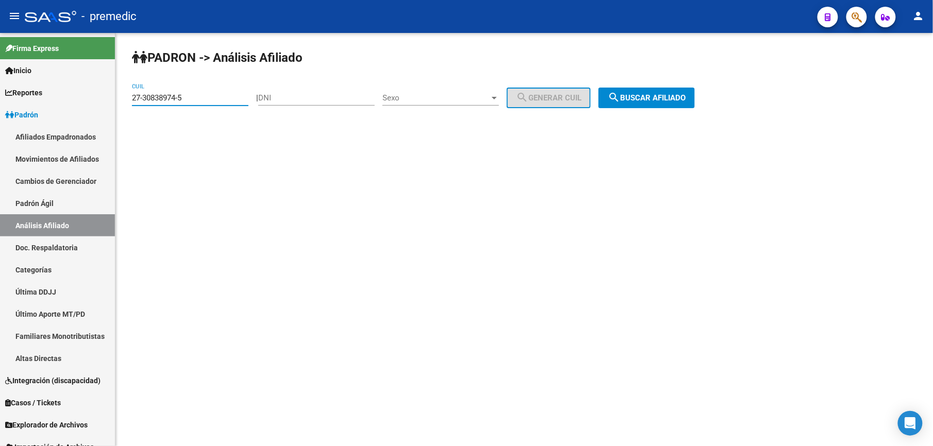
paste input "933643-2"
click at [633, 96] on span "search Buscar afiliado" at bounding box center [647, 97] width 78 height 9
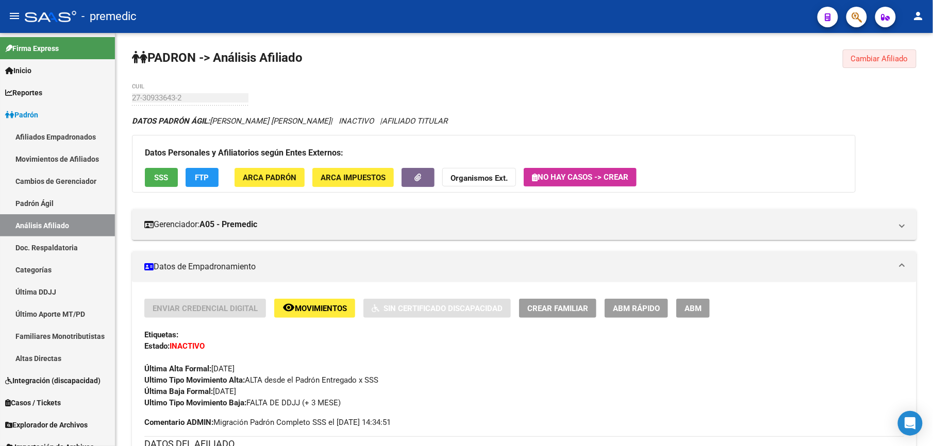
click at [860, 58] on span "Cambiar Afiliado" at bounding box center [879, 58] width 57 height 9
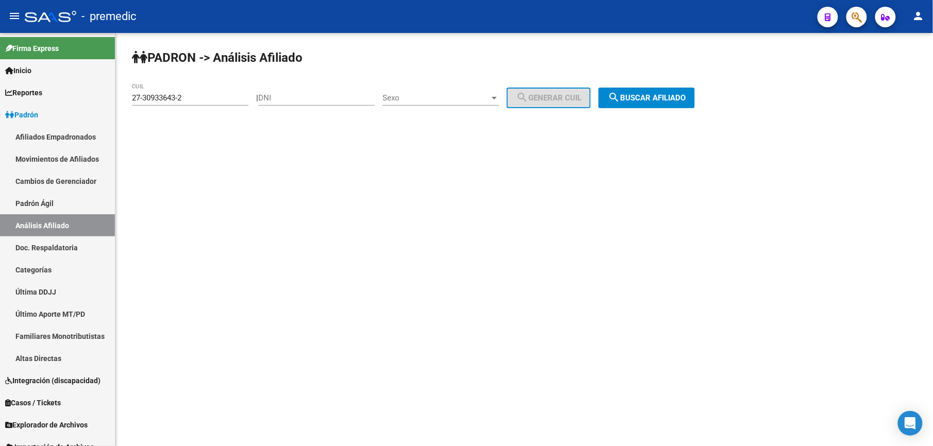
drag, startPoint x: 229, startPoint y: 93, endPoint x: 225, endPoint y: 102, distance: 9.7
click at [229, 95] on div "27-30933643-2 CUIL" at bounding box center [190, 95] width 117 height 22
click at [223, 104] on div "27-30933643-2 CUIL" at bounding box center [190, 95] width 117 height 22
click at [223, 105] on div "27-30933643-2 CUIL" at bounding box center [190, 95] width 117 height 22
click at [230, 97] on input "27-30933643-2" at bounding box center [190, 97] width 117 height 9
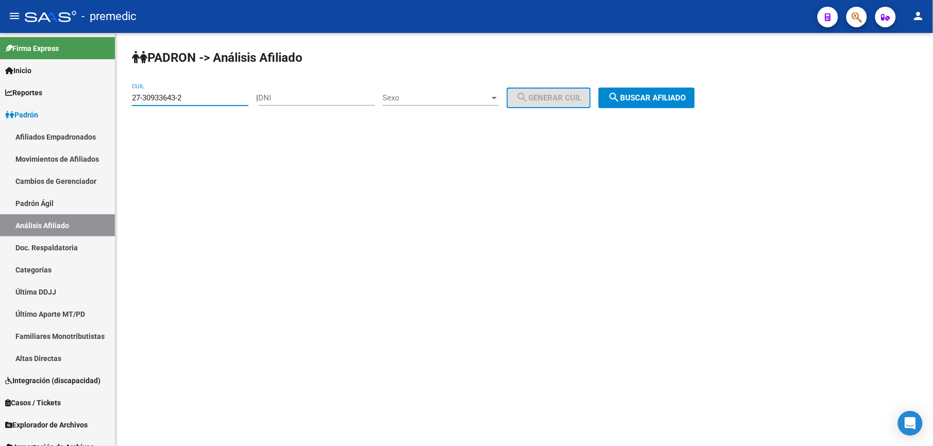
click at [230, 97] on input "27-30933643-2" at bounding box center [190, 97] width 117 height 9
drag, startPoint x: 230, startPoint y: 97, endPoint x: 454, endPoint y: 109, distance: 224.6
click at [233, 97] on input "27-30933643-2" at bounding box center [190, 97] width 117 height 9
paste input "0-31031095-7"
click at [620, 94] on mat-icon "search" at bounding box center [614, 97] width 12 height 12
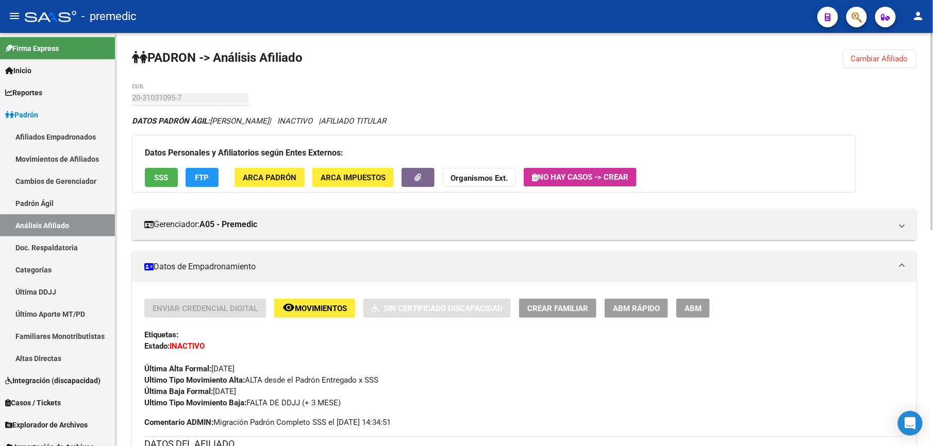
click at [885, 61] on span "Cambiar Afiliado" at bounding box center [879, 58] width 57 height 9
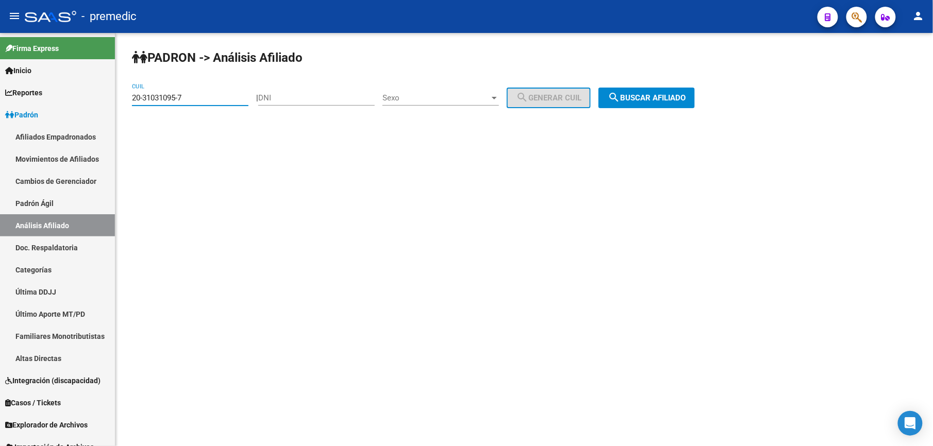
drag, startPoint x: 205, startPoint y: 102, endPoint x: -3, endPoint y: 53, distance: 214.1
click at [0, 53] on html "menu - premedic person Firma Express Inicio Calendario SSS Instructivos Contact…" at bounding box center [466, 223] width 933 height 446
paste input "661333-1"
click at [667, 90] on button "search Buscar afiliado" at bounding box center [647, 98] width 96 height 21
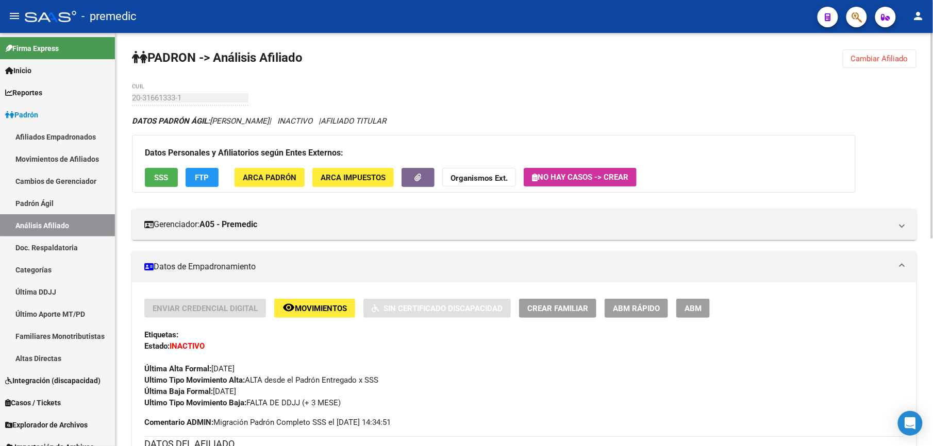
click at [933, 46] on html "menu - premedic person Firma Express Inicio Calendario SSS Instructivos Contact…" at bounding box center [466, 223] width 933 height 446
click at [896, 53] on button "Cambiar Afiliado" at bounding box center [880, 58] width 74 height 19
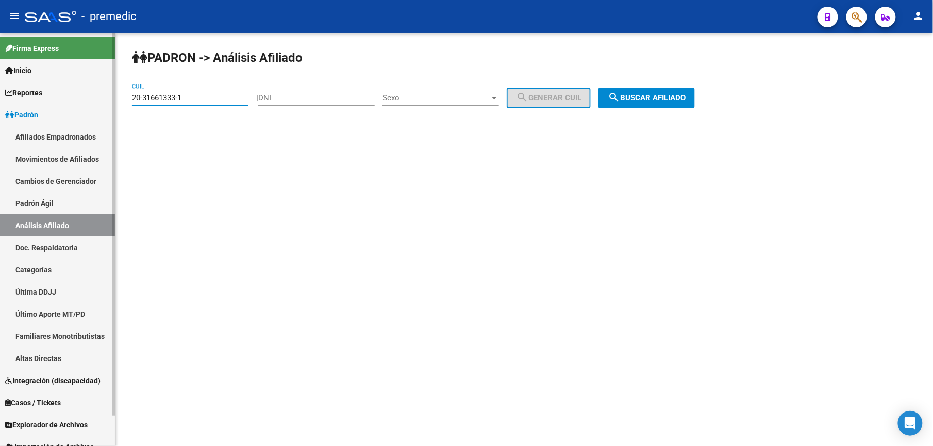
drag, startPoint x: 191, startPoint y: 94, endPoint x: 110, endPoint y: 94, distance: 80.4
click at [110, 94] on mat-sidenav-container "Firma Express Inicio Calendario SSS Instructivos Contacto OS Reportes Padrón Tr…" at bounding box center [466, 239] width 933 height 413
paste input "7-32012152-9"
click at [679, 108] on div "PADRON -> Análisis Afiliado 27-32012152-9 CUIL | DNI Sexo Sexo search Generar C…" at bounding box center [524, 87] width 818 height 108
drag, startPoint x: 680, startPoint y: 99, endPoint x: 685, endPoint y: 102, distance: 6.0
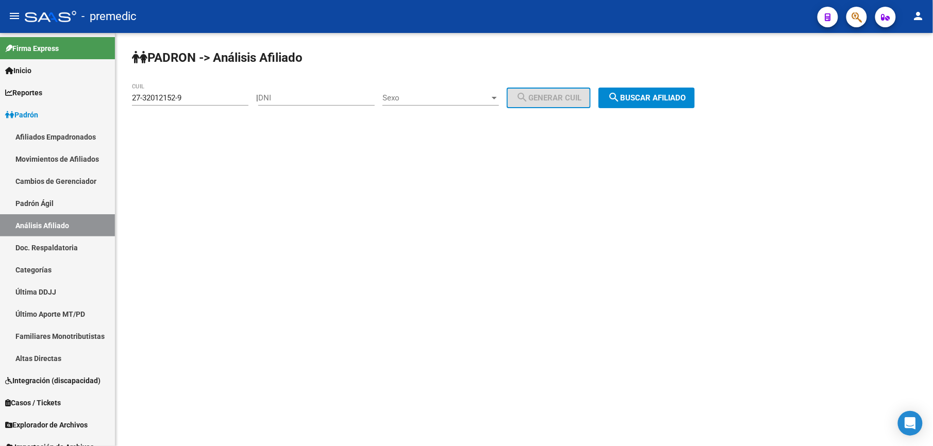
click at [685, 102] on button "search Buscar afiliado" at bounding box center [647, 98] width 96 height 21
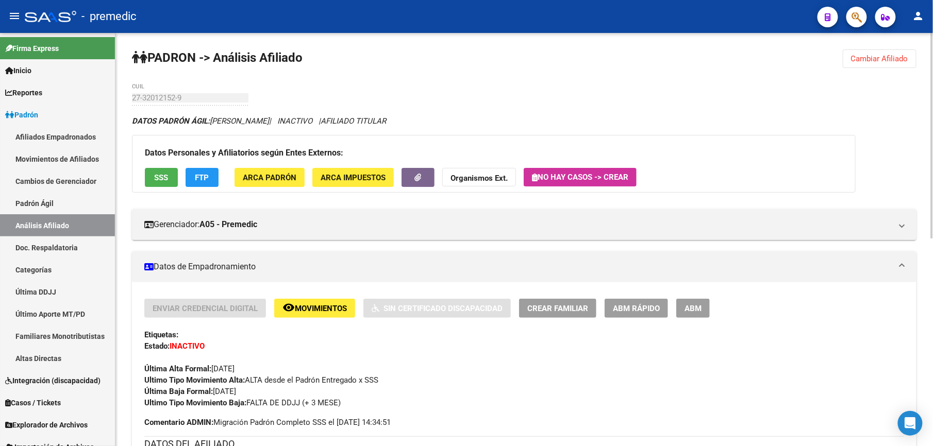
click at [871, 43] on div "PADRON -> Análisis Afiliado Cambiar Afiliado 27-32012152-9 CUIL DATOS PADRÓN ÁG…" at bounding box center [524, 449] width 818 height 832
click at [868, 56] on span "Cambiar Afiliado" at bounding box center [879, 58] width 57 height 9
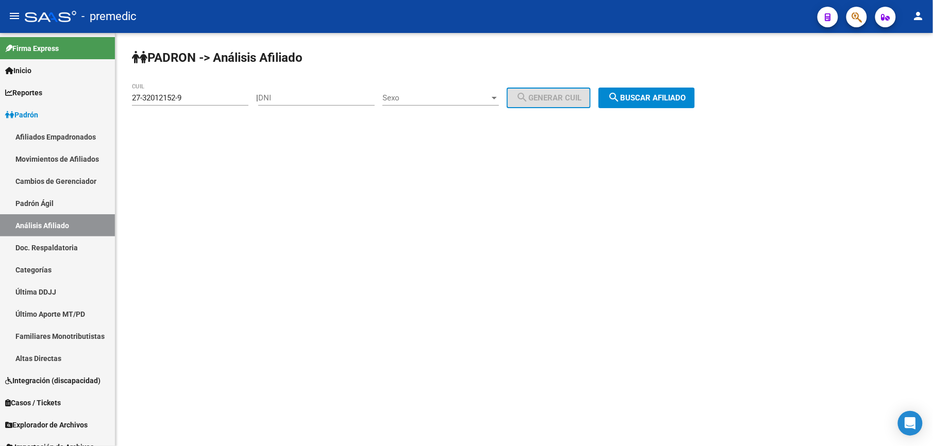
drag, startPoint x: 178, startPoint y: 85, endPoint x: 191, endPoint y: 93, distance: 15.6
click at [178, 87] on div "27-32012152-9 CUIL" at bounding box center [190, 95] width 117 height 22
click at [192, 94] on input "27-32012152-9" at bounding box center [190, 97] width 117 height 9
paste input "0-32013600"
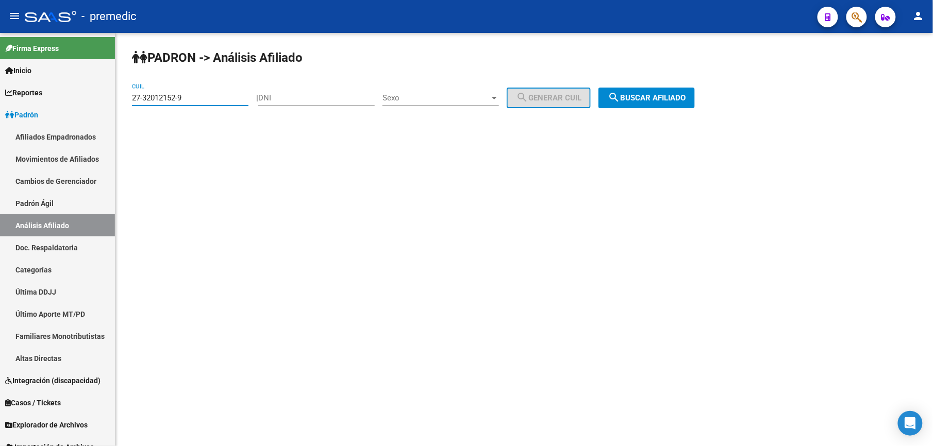
click at [192, 94] on input "27-32012152-9" at bounding box center [190, 97] width 117 height 9
drag, startPoint x: 653, startPoint y: 81, endPoint x: 656, endPoint y: 86, distance: 5.6
click at [656, 86] on div "PADRON -> Análisis Afiliado 20-32013600-9 CUIL | DNI Sexo Sexo search Generar C…" at bounding box center [524, 87] width 818 height 108
drag, startPoint x: 656, startPoint y: 86, endPoint x: 661, endPoint y: 102, distance: 17.3
click at [663, 100] on span "search Buscar afiliado" at bounding box center [647, 97] width 78 height 9
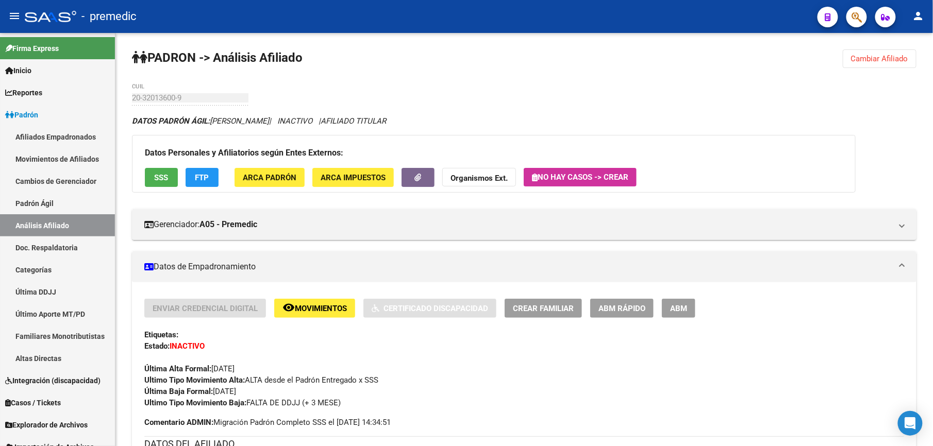
click at [302, 204] on div "Gerenciador: A05 - Premedic Atención telefónica: Atención emergencias: Otros Da…" at bounding box center [524, 220] width 785 height 39
click at [302, 203] on div "Gerenciador: A05 - Premedic Atención telefónica: Atención emergencias: Otros Da…" at bounding box center [524, 220] width 785 height 39
drag, startPoint x: 850, startPoint y: 70, endPoint x: 852, endPoint y: 62, distance: 8.0
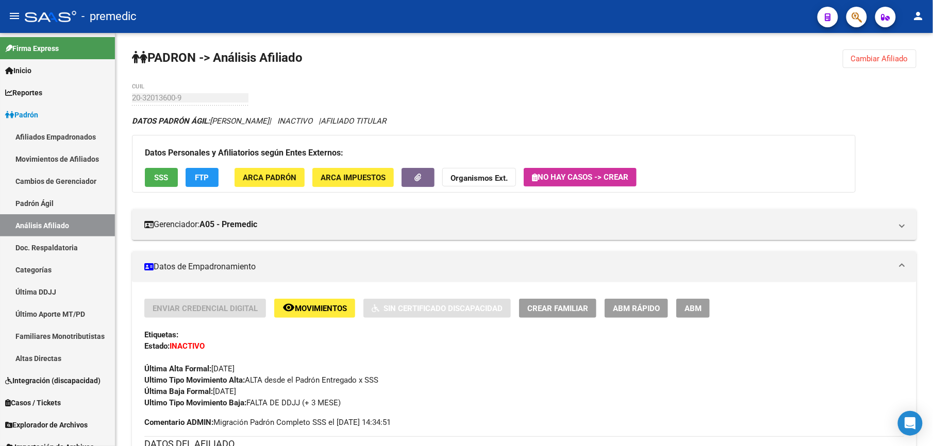
click at [852, 62] on span "Cambiar Afiliado" at bounding box center [879, 58] width 57 height 9
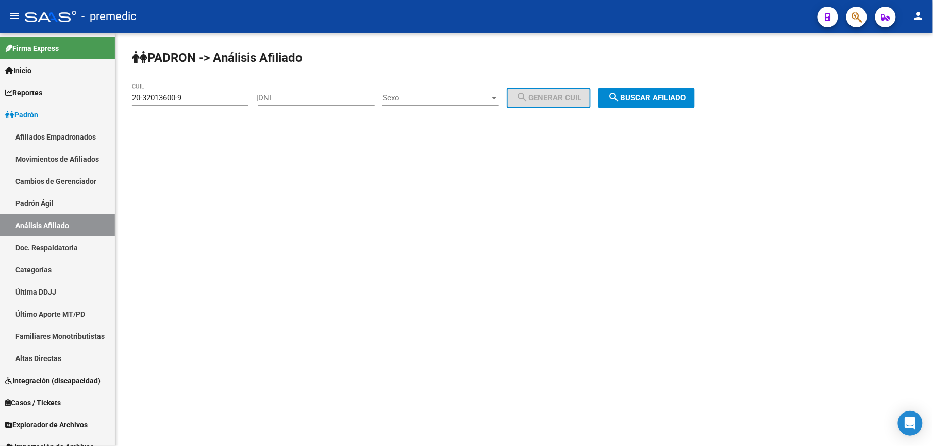
click at [223, 88] on div "20-32013600-9 CUIL" at bounding box center [190, 95] width 117 height 22
click at [223, 94] on input "20-32013600-9" at bounding box center [190, 97] width 117 height 9
paste input "4176-2"
drag, startPoint x: 223, startPoint y: 94, endPoint x: 278, endPoint y: 95, distance: 55.7
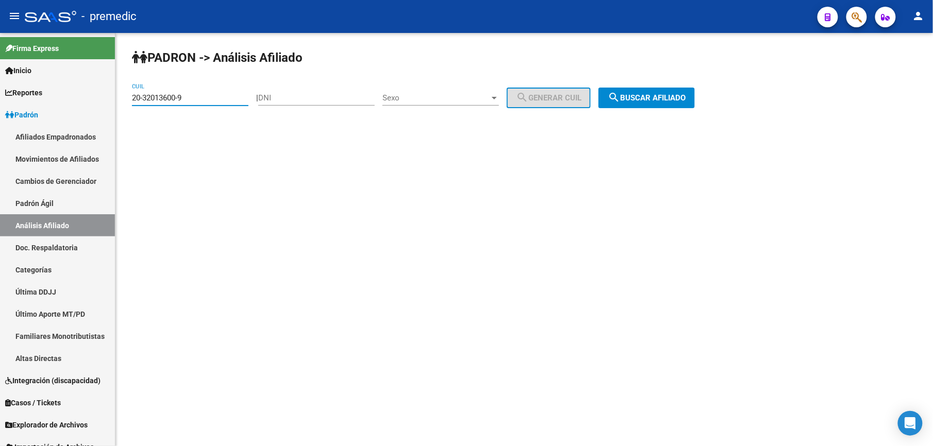
click at [223, 95] on input "20-32013600-9" at bounding box center [190, 97] width 117 height 9
click at [685, 89] on div "PADRON -> Análisis Afiliado 20-32014176-2 CUIL | DNI Sexo Sexo search Generar C…" at bounding box center [524, 87] width 818 height 108
click at [685, 94] on span "search Buscar afiliado" at bounding box center [647, 97] width 78 height 9
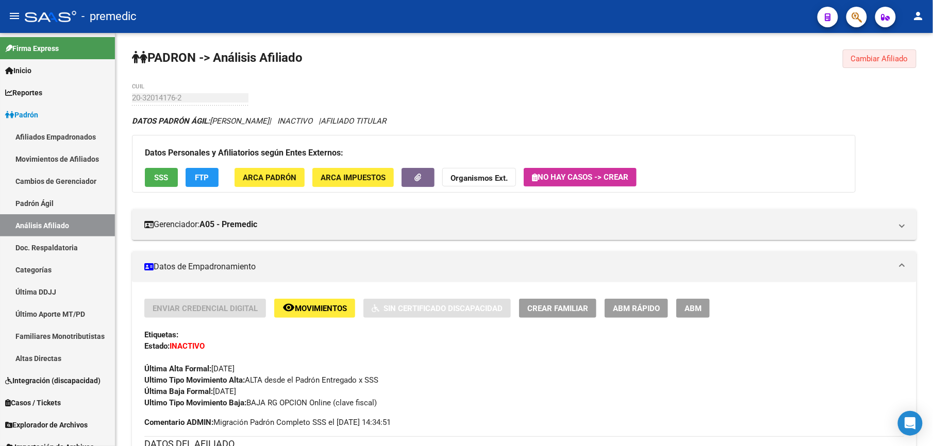
click at [855, 53] on button "Cambiar Afiliado" at bounding box center [880, 58] width 74 height 19
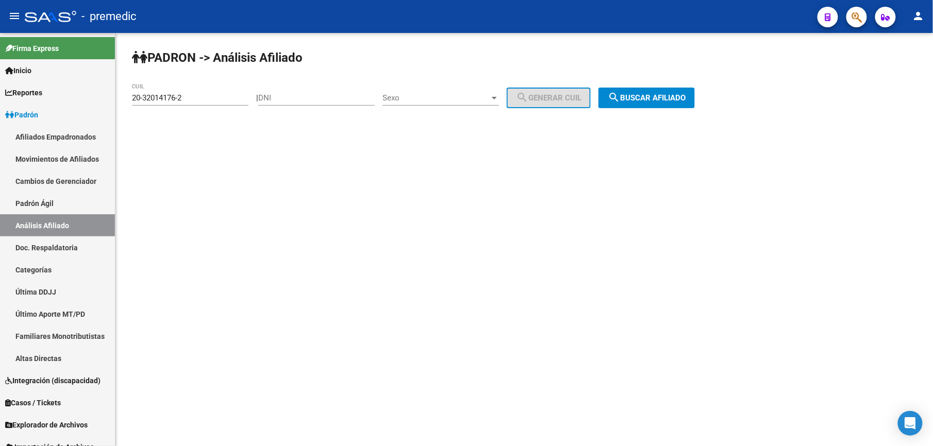
click at [247, 110] on div "20-32014176-2 CUIL" at bounding box center [190, 100] width 117 height 32
click at [232, 101] on input "20-32014176-2" at bounding box center [190, 97] width 117 height 9
drag, startPoint x: 211, startPoint y: 103, endPoint x: 23, endPoint y: 89, distance: 188.7
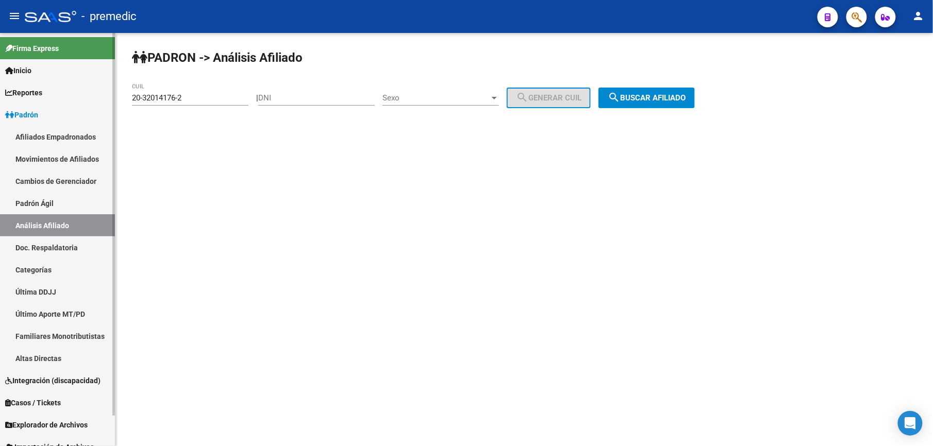
click at [23, 89] on mat-sidenav-container "Firma Express Inicio Calendario SSS Instructivos Contacto OS Reportes Padrón Tr…" at bounding box center [466, 239] width 933 height 413
drag, startPoint x: 23, startPoint y: 89, endPoint x: 217, endPoint y: 91, distance: 193.9
click at [217, 91] on div "20-32014176-2 CUIL" at bounding box center [190, 95] width 117 height 22
click at [213, 112] on div "20-32014176-2 CUIL" at bounding box center [190, 100] width 117 height 32
click at [211, 100] on input "20-32014176-2" at bounding box center [190, 97] width 117 height 9
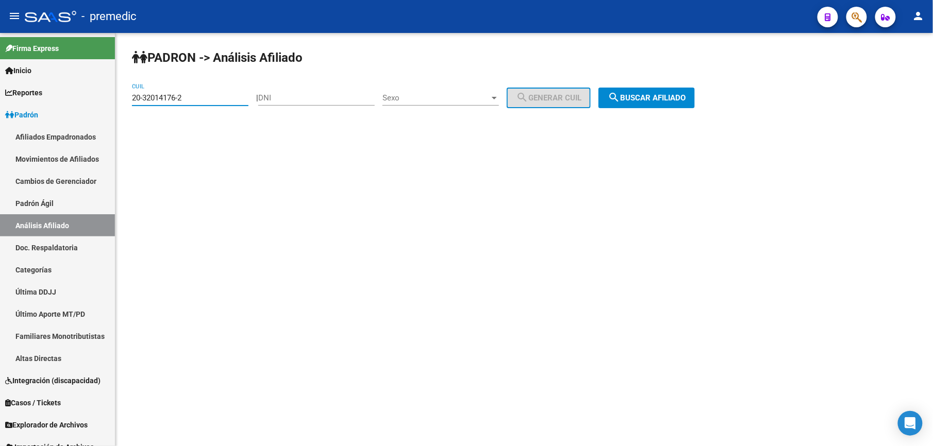
click at [211, 100] on input "20-32014176-2" at bounding box center [190, 97] width 117 height 9
drag, startPoint x: 42, startPoint y: 104, endPoint x: 0, endPoint y: 100, distance: 42.4
click at [0, 100] on html "menu - premedic person Firma Express Inicio Calendario SSS Instructivos Contact…" at bounding box center [466, 223] width 933 height 446
paste input "30673-7"
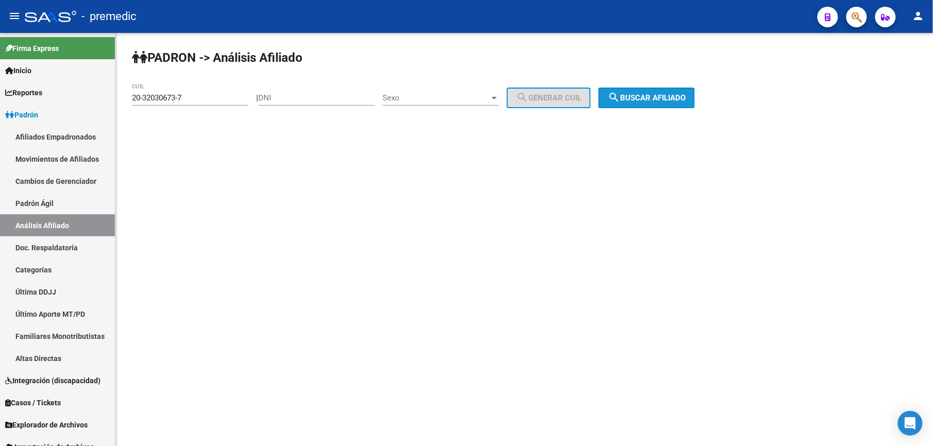
click at [695, 93] on button "search Buscar afiliado" at bounding box center [647, 98] width 96 height 21
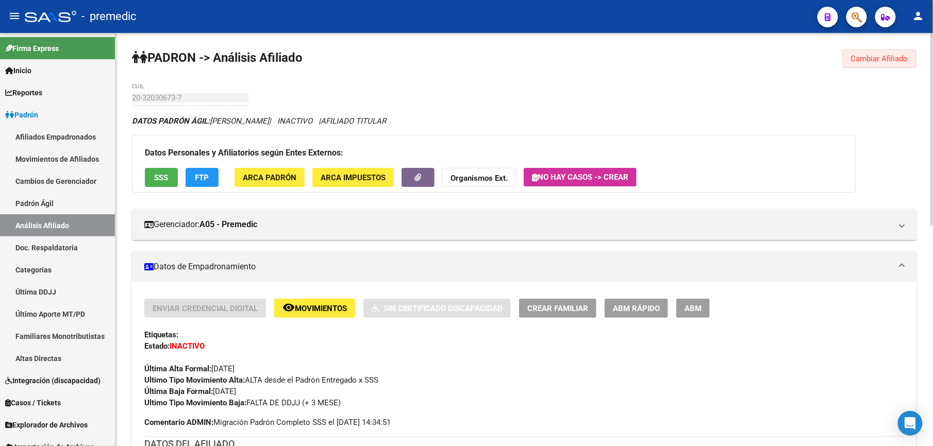
click at [885, 58] on span "Cambiar Afiliado" at bounding box center [879, 58] width 57 height 9
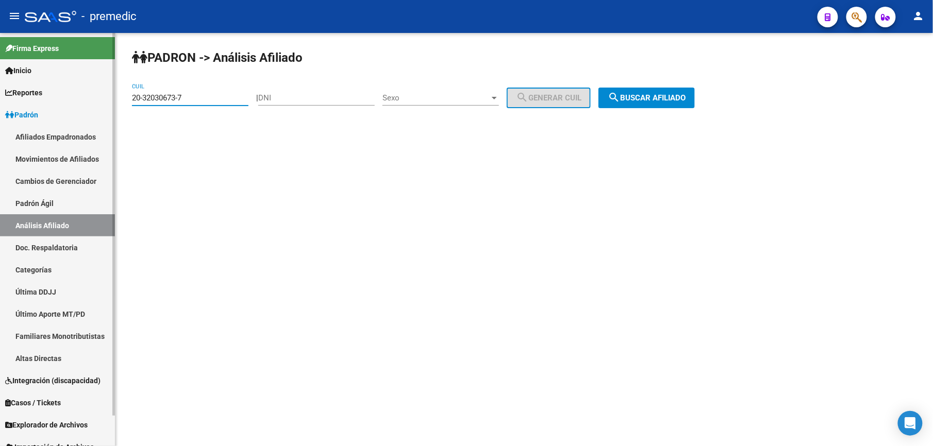
drag, startPoint x: 227, startPoint y: 96, endPoint x: 0, endPoint y: 37, distance: 234.8
click at [0, 51] on html "menu - premedic person Firma Express Inicio Calendario SSS Instructivos Contact…" at bounding box center [466, 223] width 933 height 446
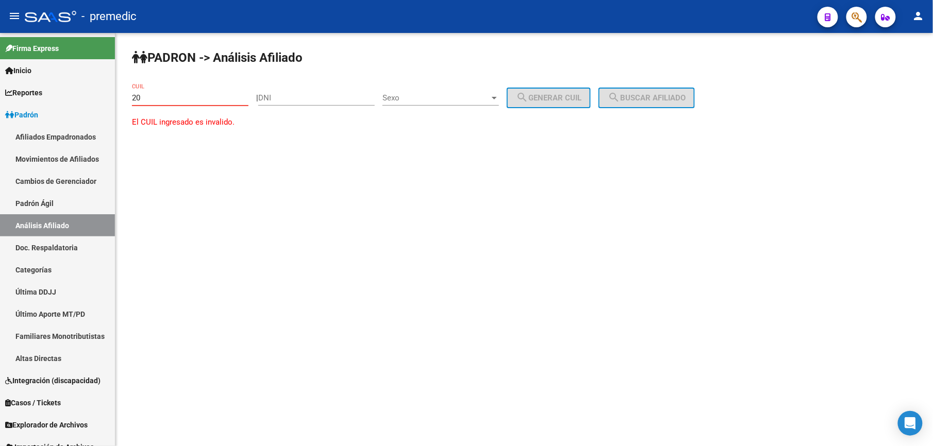
paste input "-32014176"
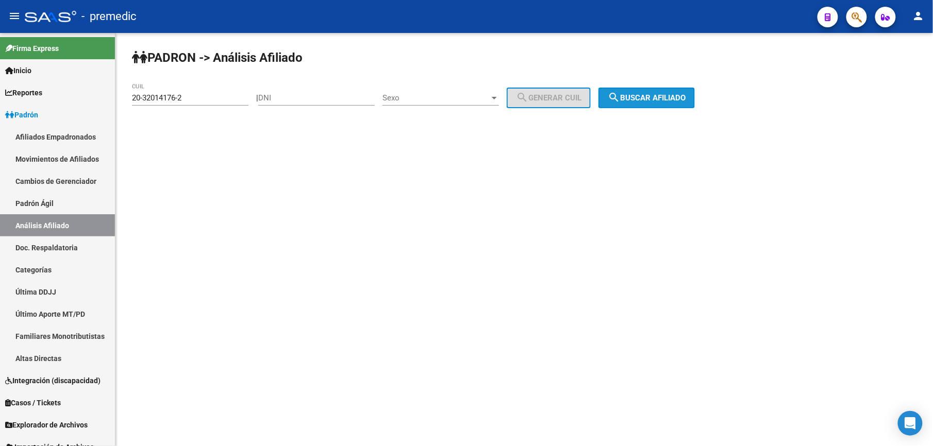
click at [641, 99] on span "search Buscar afiliado" at bounding box center [647, 97] width 78 height 9
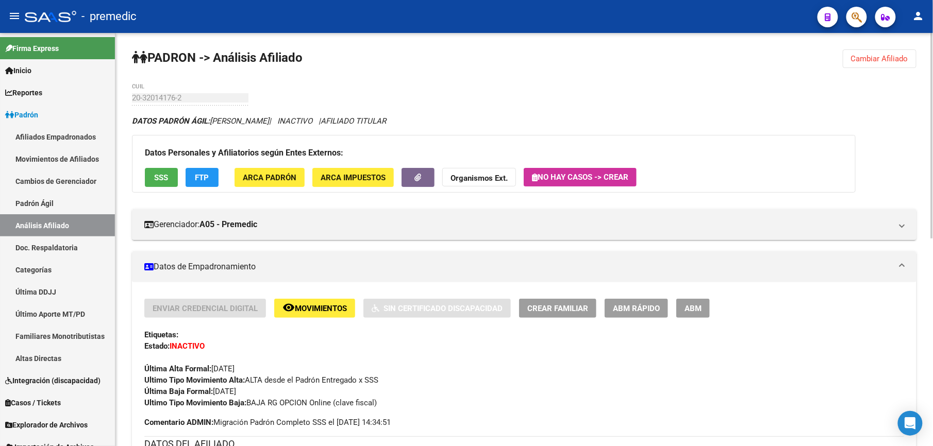
scroll to position [419, 0]
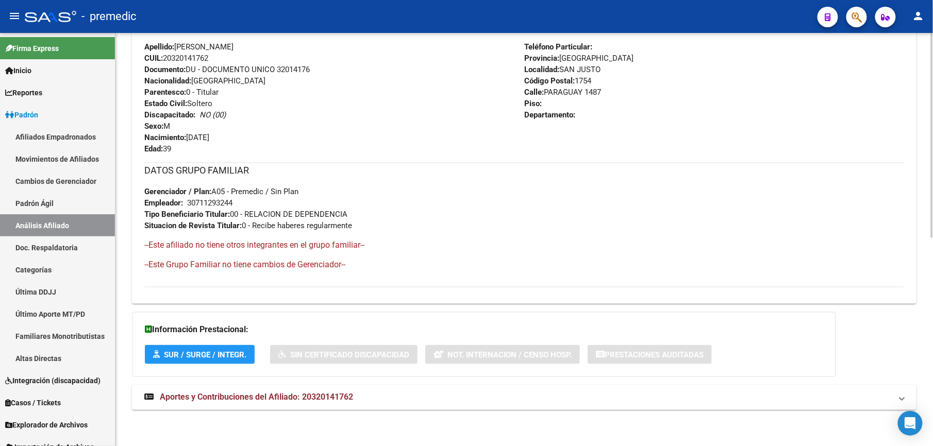
click at [180, 396] on span "Aportes y Contribuciones del Afiliado: 20320141762" at bounding box center [256, 398] width 193 height 10
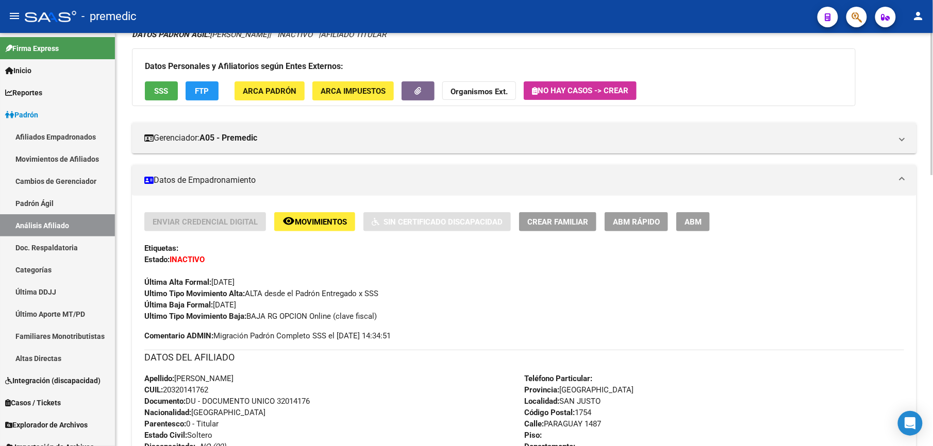
scroll to position [0, 0]
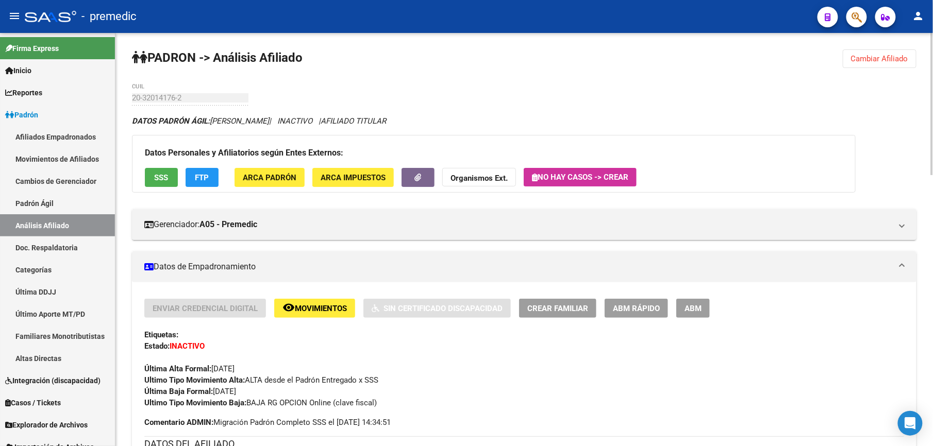
click at [161, 91] on div "20-32014176-2 CUIL" at bounding box center [190, 95] width 117 height 22
click at [168, 108] on div "20-32014176-2 CUIL" at bounding box center [190, 100] width 117 height 32
drag, startPoint x: 255, startPoint y: 401, endPoint x: 268, endPoint y: 425, distance: 27.7
click at [268, 425] on div "Enviar Credencial Digital remove_red_eye Movimientos Sin Certificado Discapacid…" at bounding box center [524, 363] width 760 height 129
click at [268, 425] on span "Comentario ADMIN: Migración Padrón Completo SSS el [DATE] 14:34:51" at bounding box center [267, 422] width 246 height 11
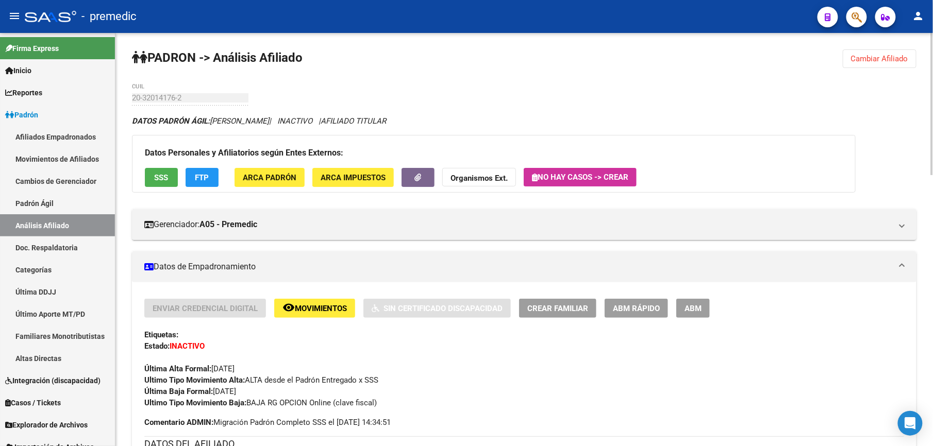
drag, startPoint x: 268, startPoint y: 425, endPoint x: 273, endPoint y: 372, distance: 53.3
click at [273, 372] on div "Enviar Credencial Digital remove_red_eye Movimientos Sin Certificado Discapacid…" at bounding box center [524, 363] width 760 height 129
drag, startPoint x: 273, startPoint y: 372, endPoint x: 258, endPoint y: 376, distance: 15.5
click at [258, 376] on span "Ultimo Tipo Movimiento Alta: ALTA desde el Padrón Entregado x SSS" at bounding box center [261, 380] width 234 height 9
click at [868, 56] on span "Cambiar Afiliado" at bounding box center [879, 58] width 57 height 9
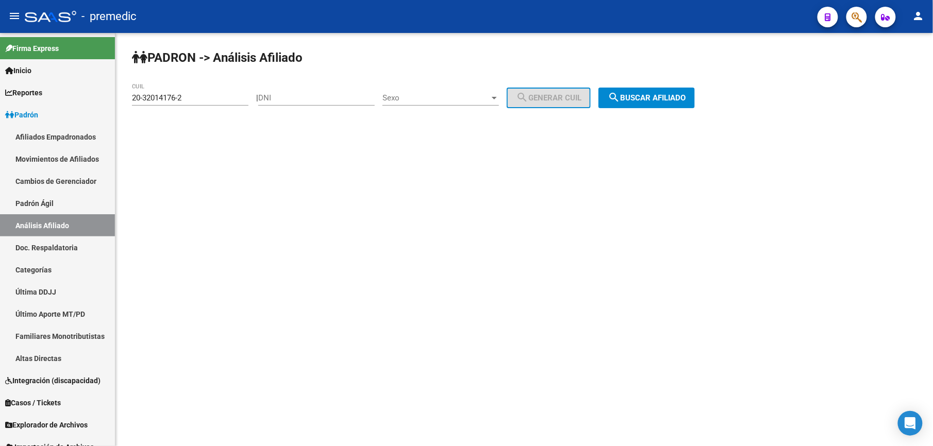
click at [210, 95] on input "20-32014176-2" at bounding box center [190, 97] width 117 height 9
paste input "96017773-9"
click at [649, 101] on button "search Buscar afiliado" at bounding box center [647, 98] width 96 height 21
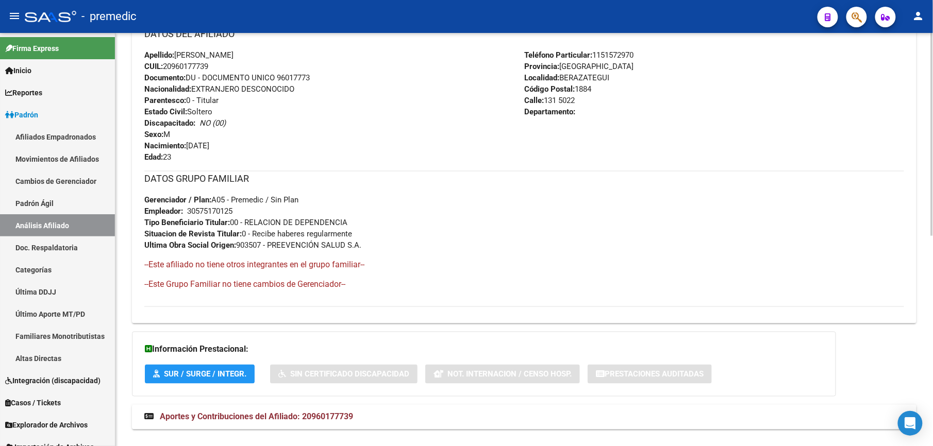
scroll to position [430, 0]
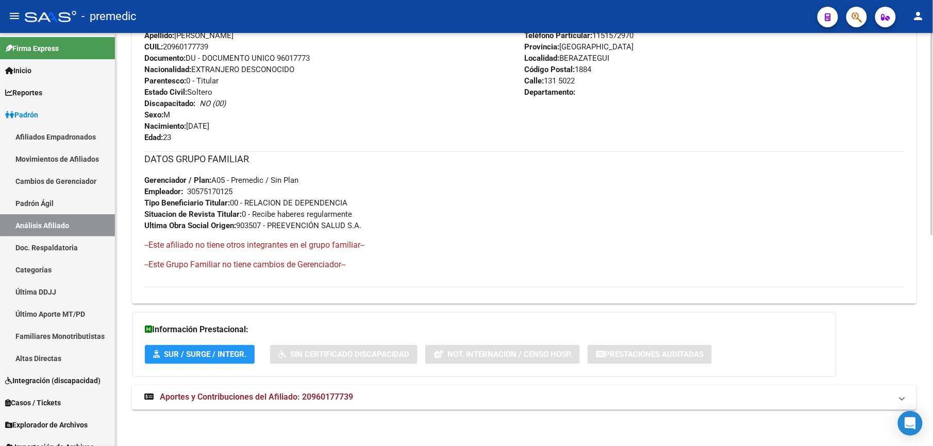
drag, startPoint x: 274, startPoint y: 211, endPoint x: 242, endPoint y: 130, distance: 87.0
click at [242, 130] on div "Enviar Credencial Digital remove_red_eye Movimientos Sin Certificado Discapacid…" at bounding box center [524, 78] width 760 height 419
drag, startPoint x: 242, startPoint y: 130, endPoint x: 211, endPoint y: 197, distance: 73.6
click at [211, 197] on div "Enviar Credencial Digital remove_red_eye Movimientos Sin Certificado Discapacid…" at bounding box center [524, 78] width 760 height 419
click at [211, 197] on div "DATOS GRUPO FAMILIAR Gerenciador / Plan: A05 - Premedic / Sin Plan Empleador: 3…" at bounding box center [524, 192] width 760 height 80
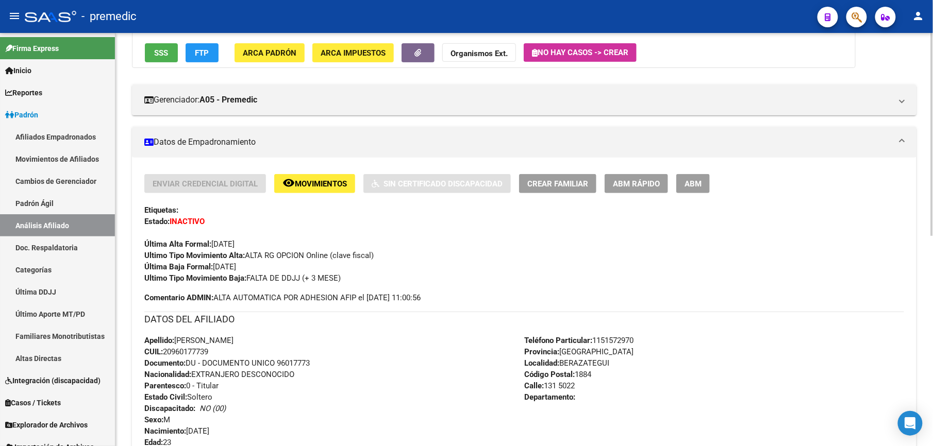
scroll to position [0, 0]
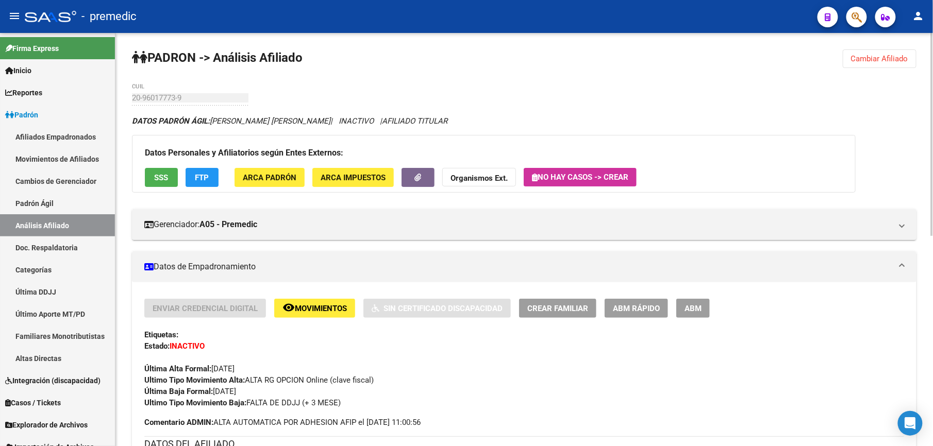
click at [874, 54] on span "Cambiar Afiliado" at bounding box center [879, 58] width 57 height 9
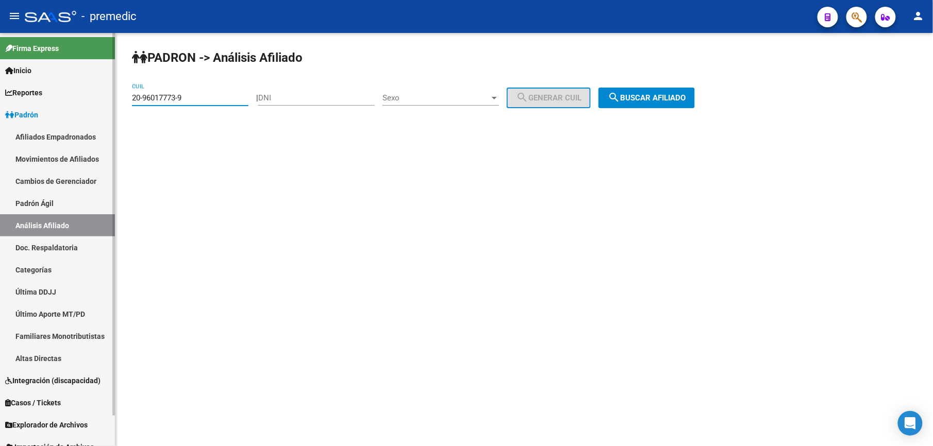
drag, startPoint x: 219, startPoint y: 98, endPoint x: 13, endPoint y: 78, distance: 207.2
click at [13, 78] on mat-sidenav-container "Firma Express Inicio Calendario SSS Instructivos Contacto OS Reportes Padrón Tr…" at bounding box center [466, 239] width 933 height 413
paste input "31145951-2"
type input "20-31145951-2"
click at [671, 108] on div "PADRON -> Análisis Afiliado 20-31145951-2 CUIL | DNI Sexo Sexo search Generar C…" at bounding box center [524, 87] width 818 height 108
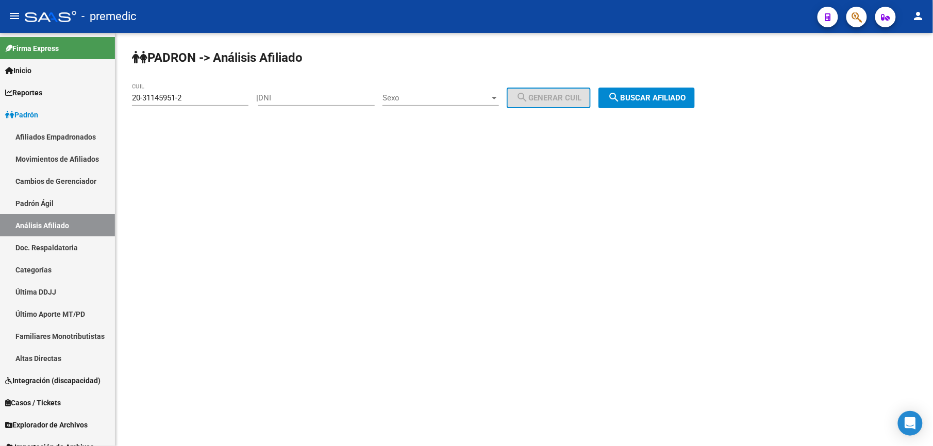
click at [675, 104] on button "search Buscar afiliado" at bounding box center [647, 98] width 96 height 21
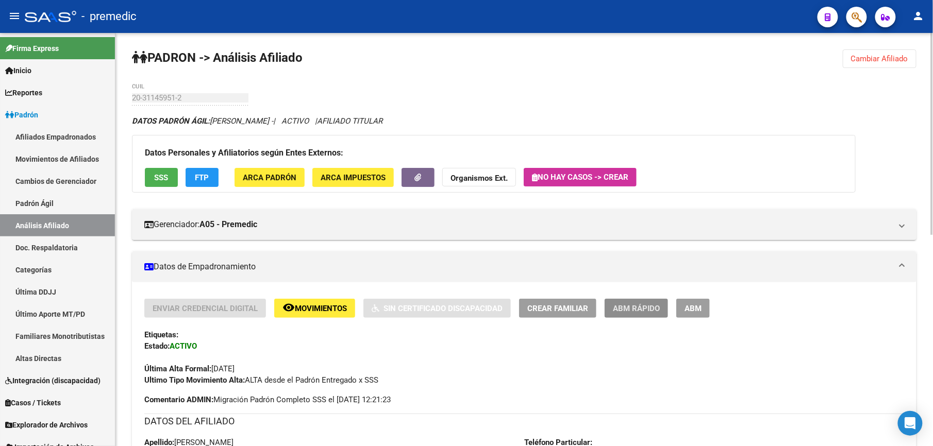
click at [646, 306] on span "ABM Rápido" at bounding box center [636, 308] width 47 height 9
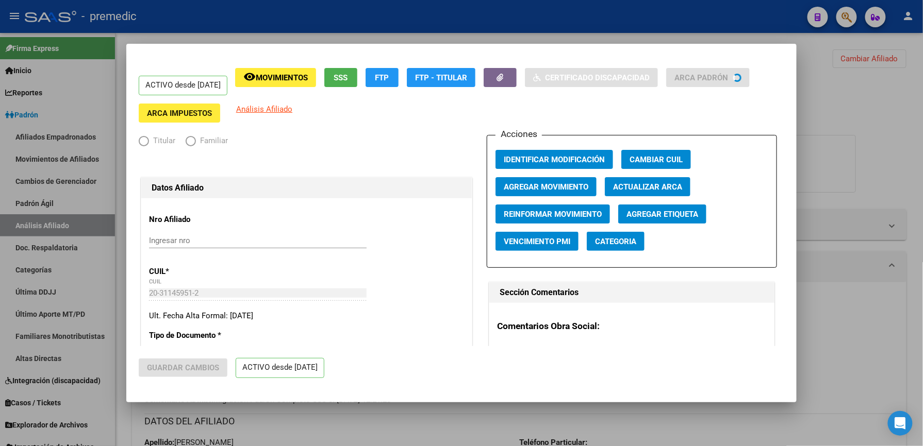
radio input "true"
type input "30-60072544-7"
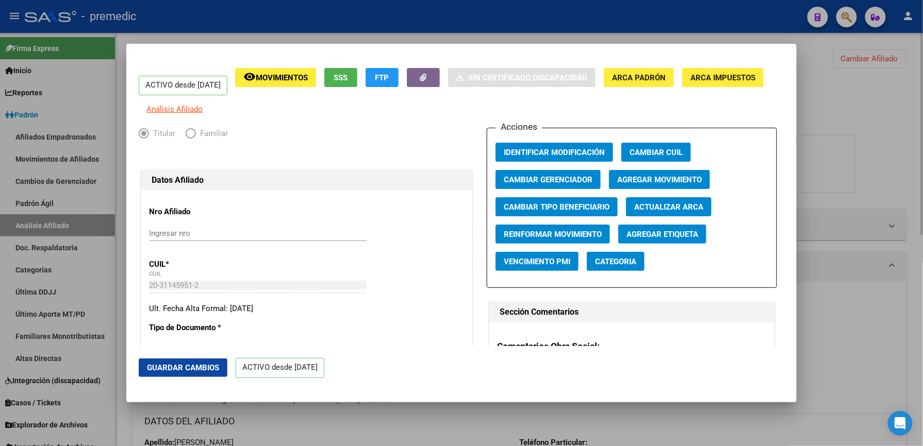
drag, startPoint x: 826, startPoint y: 209, endPoint x: 862, endPoint y: 192, distance: 39.9
click at [861, 193] on div at bounding box center [461, 223] width 923 height 446
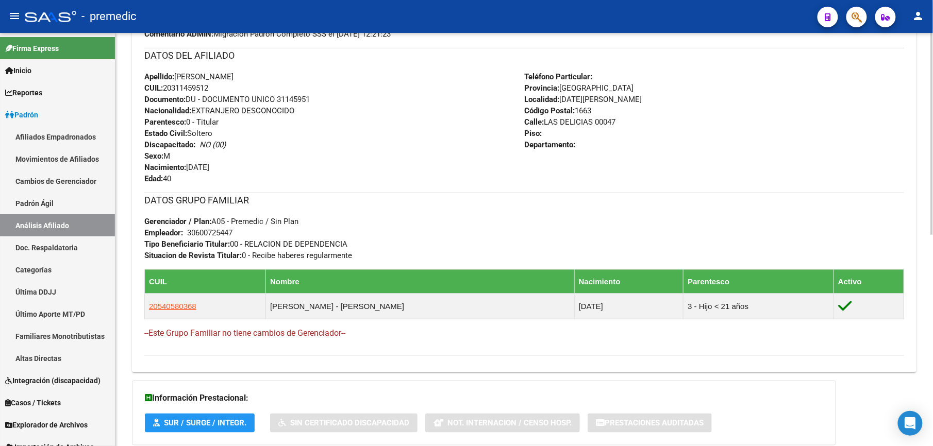
scroll to position [435, 0]
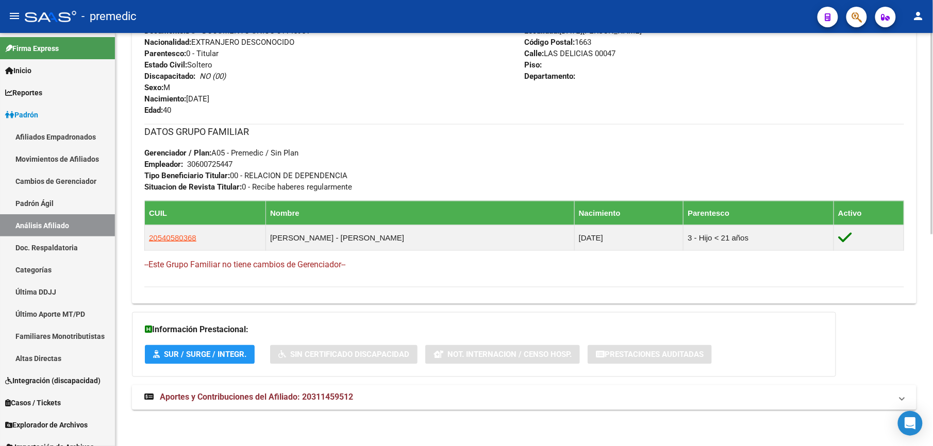
click at [328, 396] on span "Aportes y Contribuciones del Afiliado: 20311459512" at bounding box center [256, 398] width 193 height 10
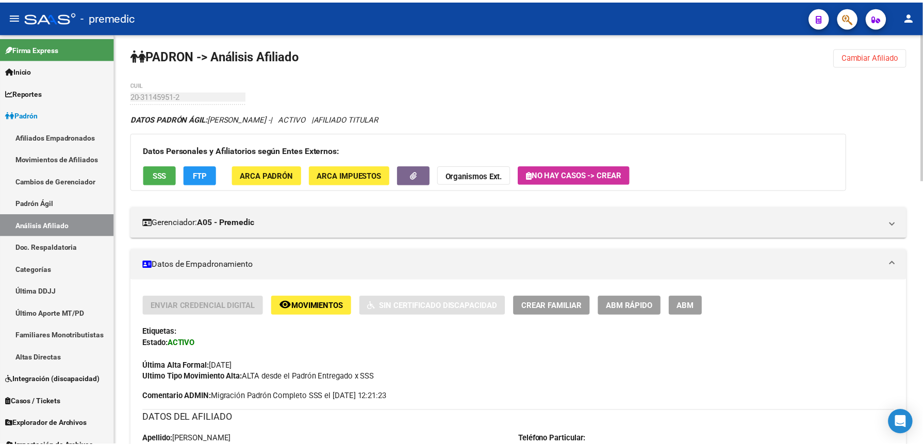
scroll to position [0, 0]
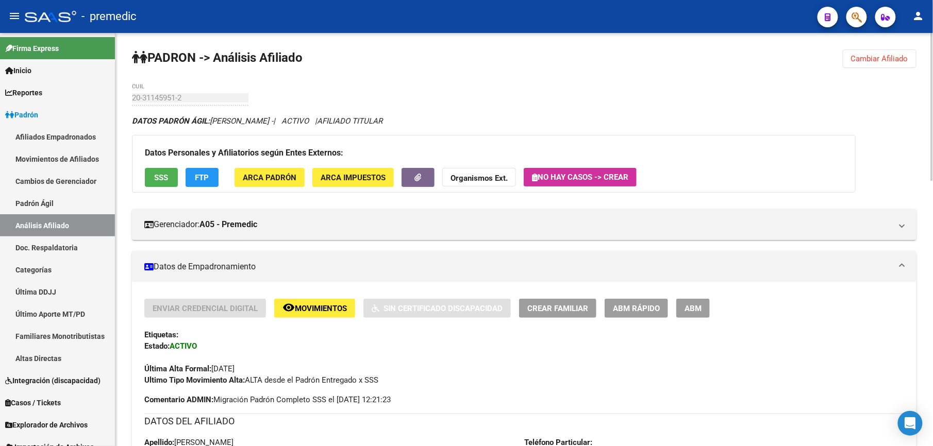
click at [162, 84] on div "20-31145951-2 CUIL" at bounding box center [190, 95] width 117 height 22
click at [655, 308] on span "ABM Rápido" at bounding box center [636, 308] width 47 height 9
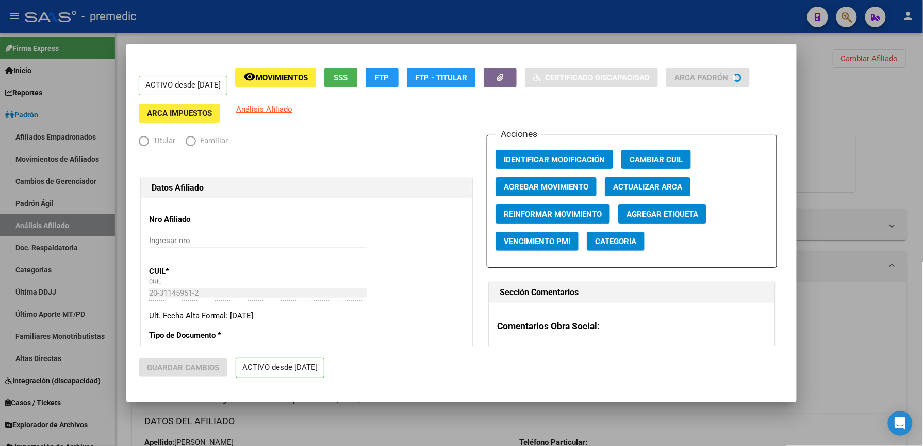
radio input "true"
type input "30-60072544-7"
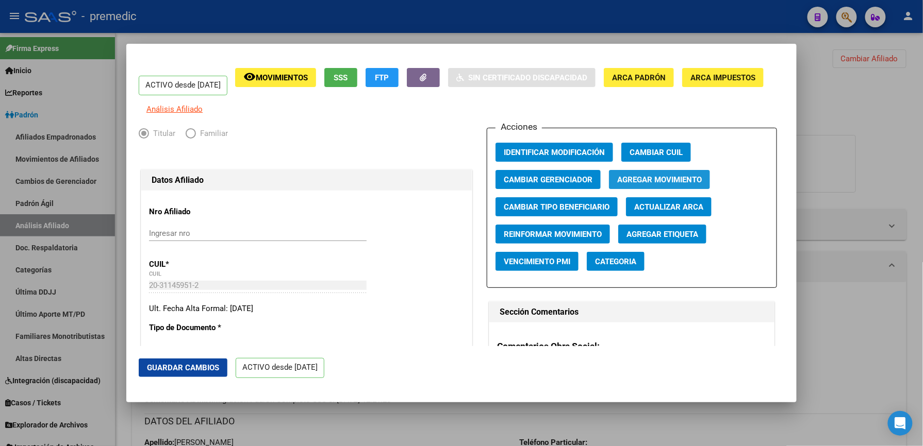
click at [609, 186] on button "Agregar Movimiento" at bounding box center [659, 179] width 101 height 19
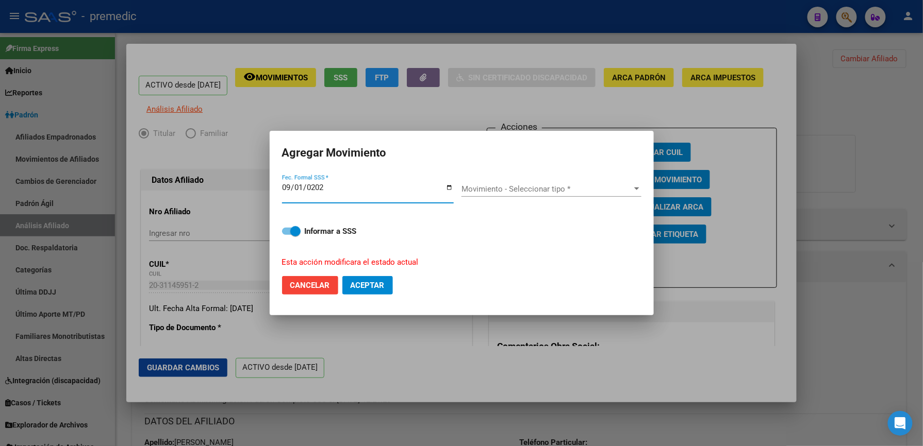
type input "[DATE]"
click at [607, 195] on div "Movimiento - Seleccionar tipo * Movimiento - Seleccionar tipo *" at bounding box center [551, 188] width 180 height 15
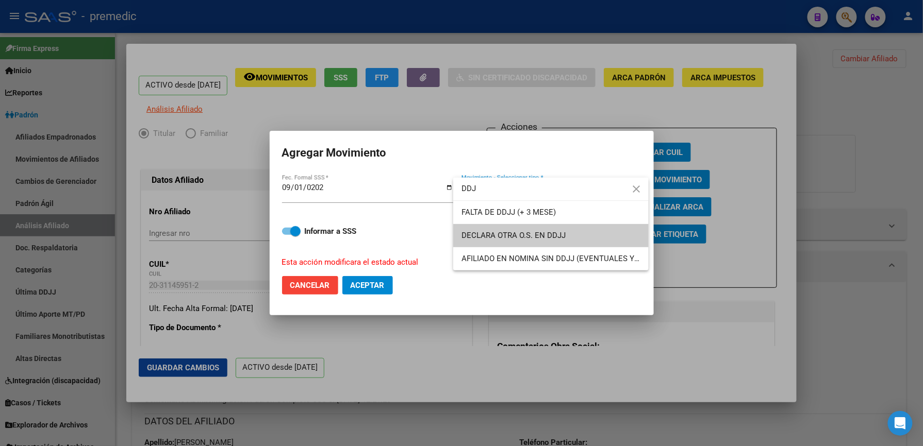
type input "DDJ"
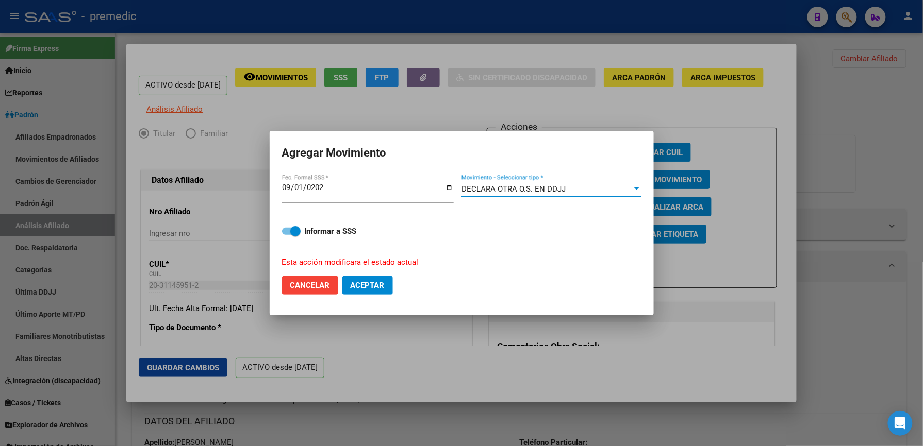
click at [607, 195] on div "DECLARA OTRA O.S. EN DDJJ Movimiento - Seleccionar tipo *" at bounding box center [551, 188] width 180 height 15
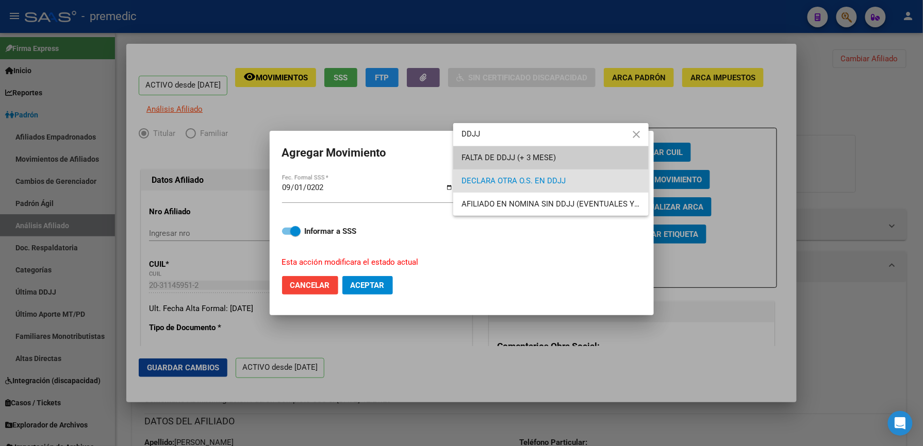
type input "DDJJ"
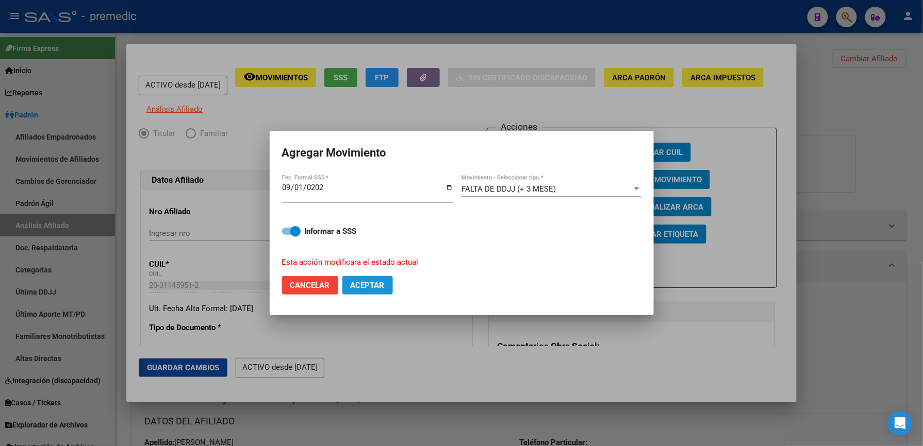
click at [390, 281] on button "Aceptar" at bounding box center [367, 285] width 51 height 19
checkbox input "false"
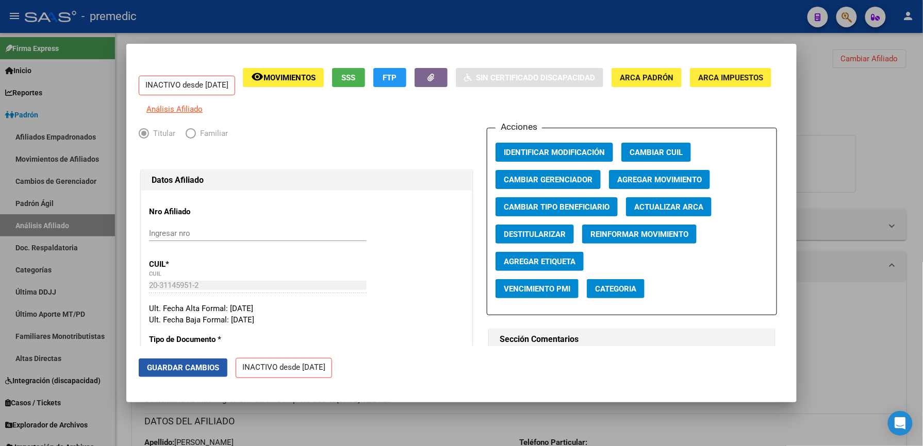
click at [179, 368] on span "Guardar Cambios" at bounding box center [183, 367] width 72 height 9
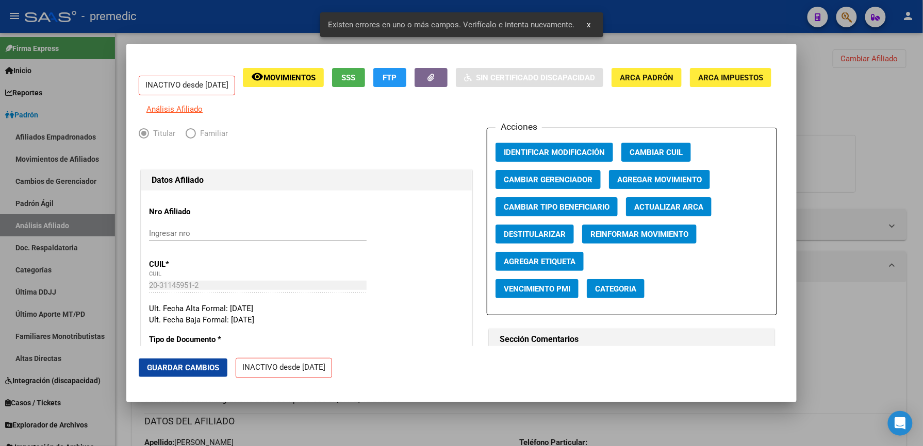
click at [840, 51] on div at bounding box center [461, 223] width 923 height 446
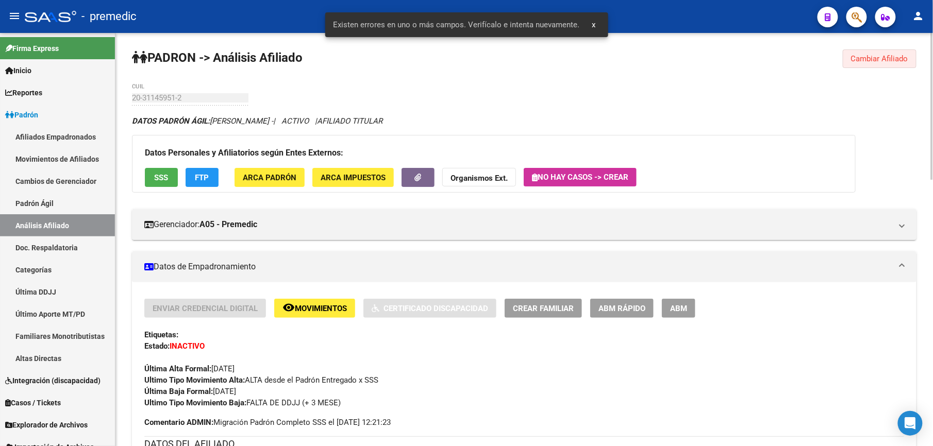
click at [861, 57] on span "Cambiar Afiliado" at bounding box center [879, 58] width 57 height 9
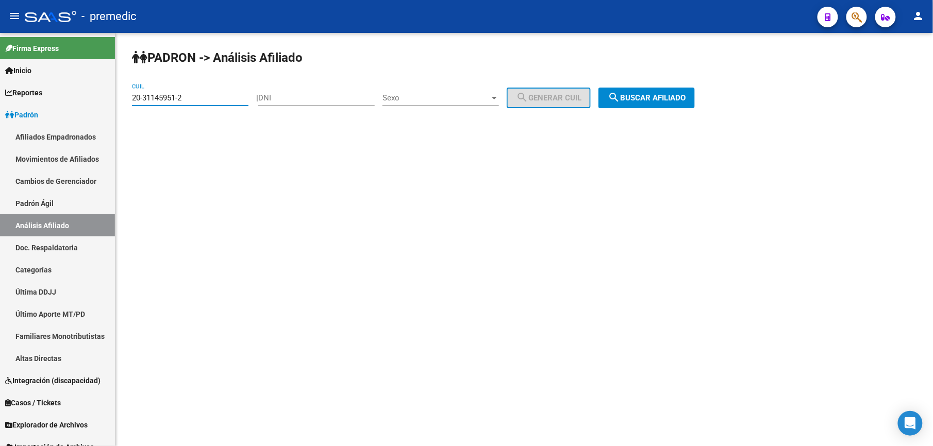
click at [225, 97] on input "20-31145951-2" at bounding box center [190, 97] width 117 height 9
paste input "204617-3"
click at [656, 93] on span "search Buscar afiliado" at bounding box center [647, 97] width 78 height 9
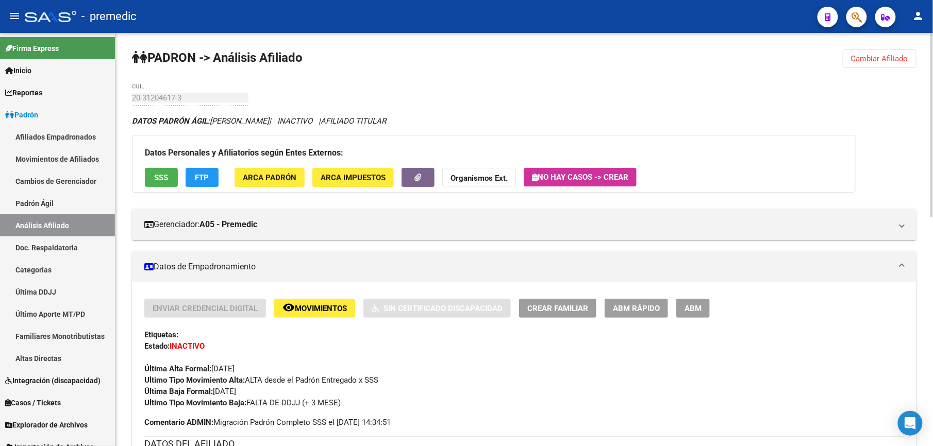
click at [905, 54] on span "Cambiar Afiliado" at bounding box center [879, 58] width 57 height 9
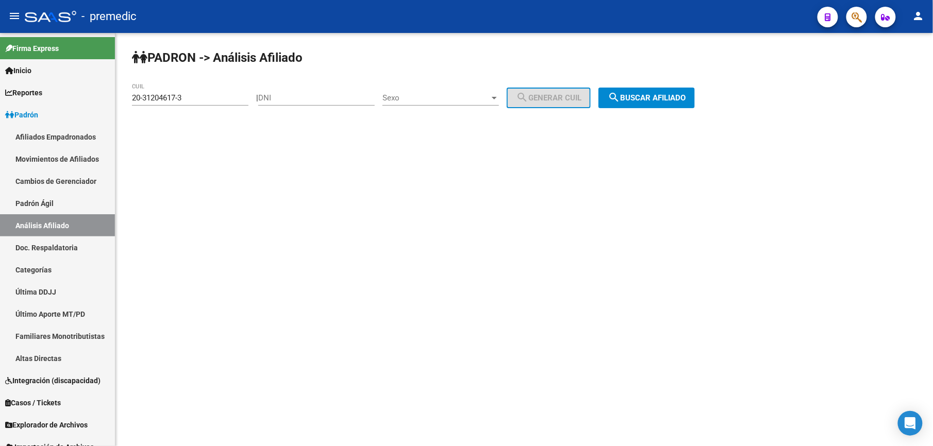
click at [218, 93] on div "20-31204617-3 CUIL" at bounding box center [190, 95] width 117 height 22
click at [218, 97] on input "20-31204617-3" at bounding box center [190, 97] width 117 height 9
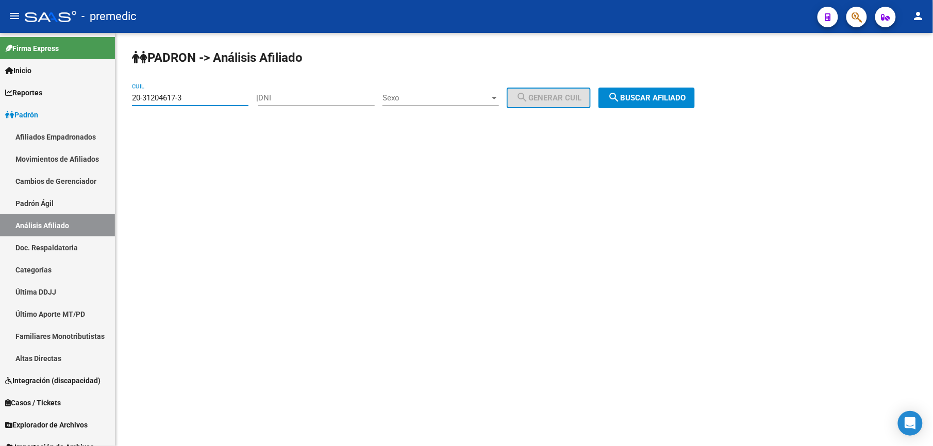
paste input "513259"
click at [637, 104] on button "search Buscar afiliado" at bounding box center [647, 98] width 96 height 21
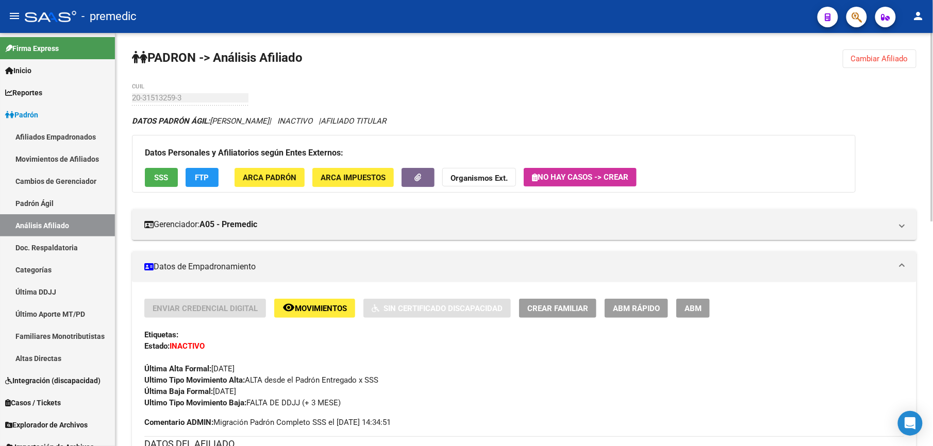
click at [894, 55] on span "Cambiar Afiliado" at bounding box center [879, 58] width 57 height 9
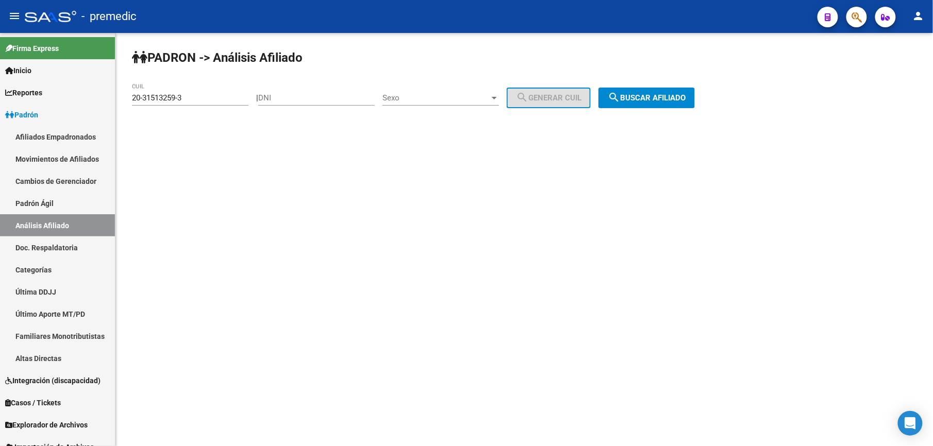
drag, startPoint x: 225, startPoint y: 71, endPoint x: 224, endPoint y: 93, distance: 21.7
click at [226, 85] on div "PADRON -> Análisis Afiliado 20-31513259-3 CUIL | DNI Sexo Sexo search Generar C…" at bounding box center [524, 87] width 818 height 108
click at [224, 93] on div "20-31513259-3 CUIL" at bounding box center [190, 95] width 117 height 22
click at [220, 98] on input "20-31513259-3" at bounding box center [190, 97] width 117 height 9
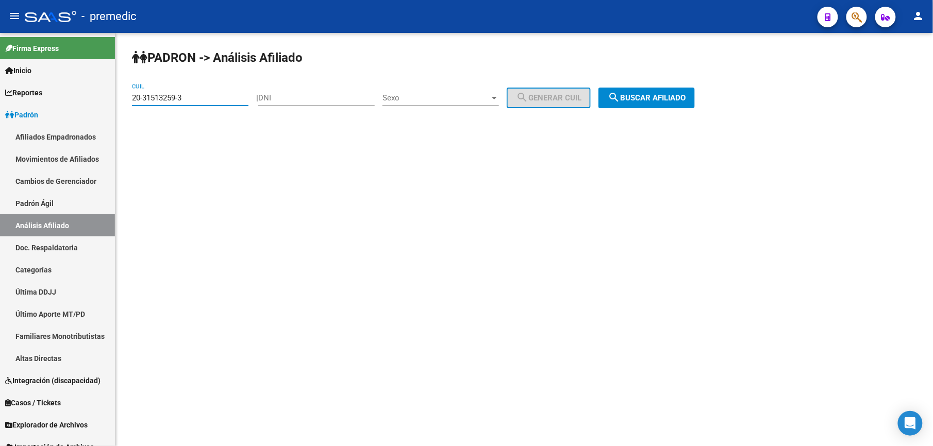
click at [220, 98] on input "20-31513259-3" at bounding box center [190, 97] width 117 height 9
paste input "7-31555552-9"
type input "27-31555552-9"
drag, startPoint x: 698, startPoint y: 104, endPoint x: 696, endPoint y: 97, distance: 6.9
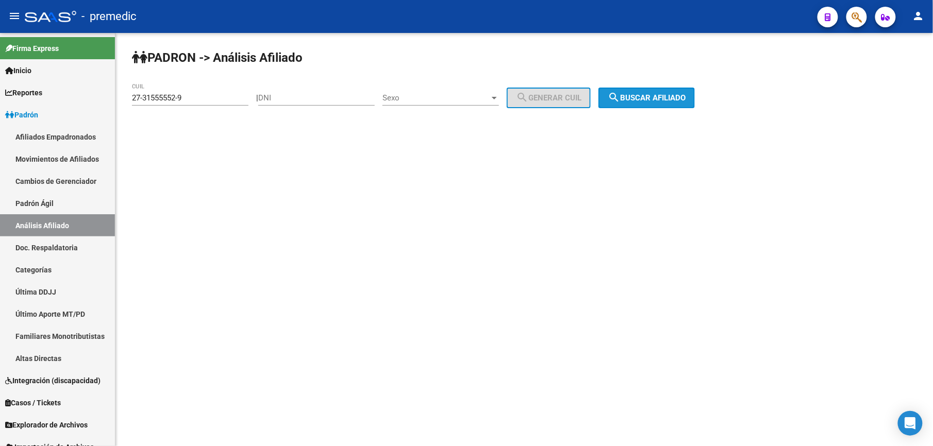
click at [695, 104] on button "search Buscar afiliado" at bounding box center [647, 98] width 96 height 21
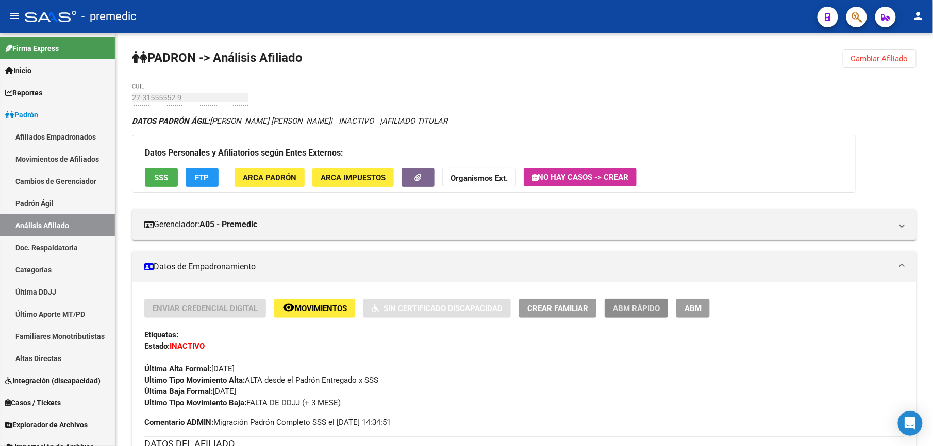
click at [627, 304] on span "ABM Rápido" at bounding box center [636, 308] width 47 height 9
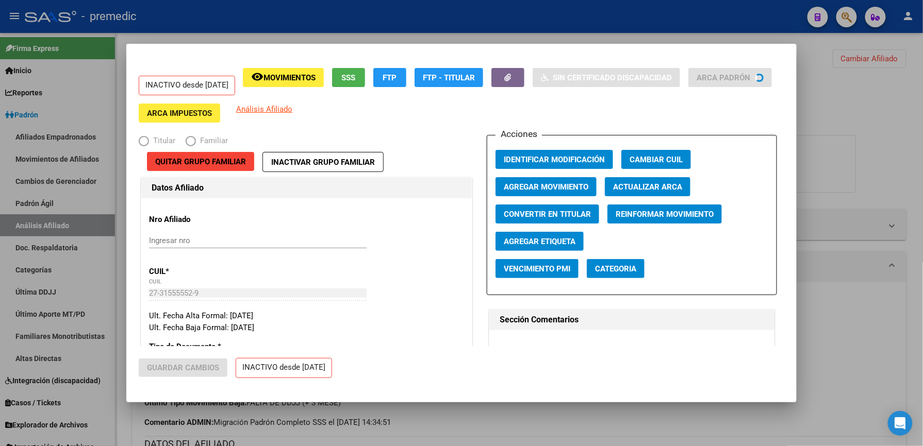
radio input "true"
type input "30-69055771-8"
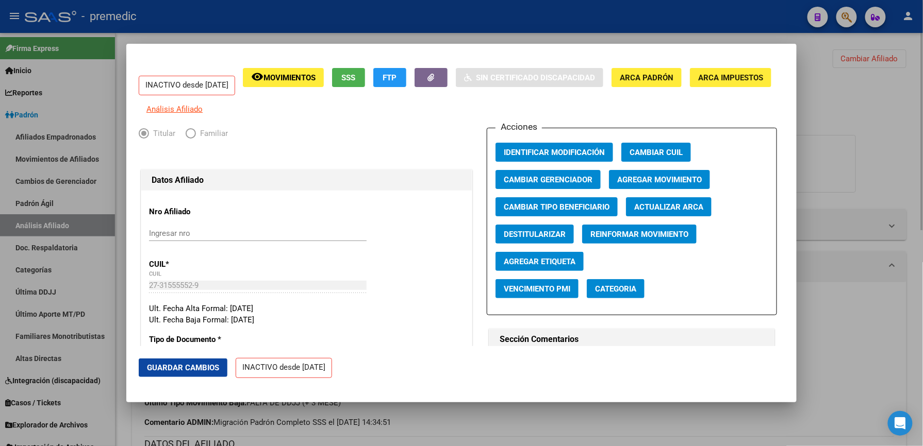
drag, startPoint x: 367, startPoint y: 434, endPoint x: 368, endPoint y: 425, distance: 9.3
click at [367, 434] on div at bounding box center [461, 223] width 923 height 446
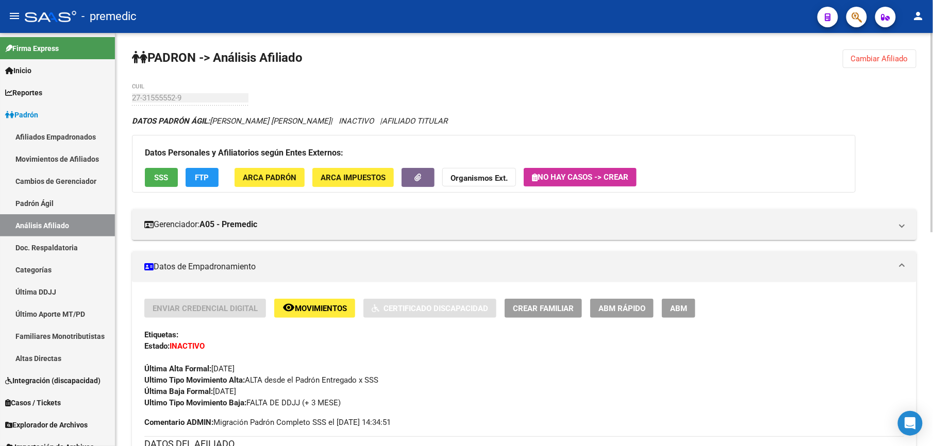
click at [162, 105] on div "27-31555552-9 CUIL" at bounding box center [190, 95] width 117 height 22
click at [160, 104] on div "27-31555552-9 CUIL" at bounding box center [190, 95] width 117 height 22
drag, startPoint x: 861, startPoint y: 47, endPoint x: 861, endPoint y: 58, distance: 10.8
click at [861, 63] on button "Cambiar Afiliado" at bounding box center [880, 58] width 74 height 19
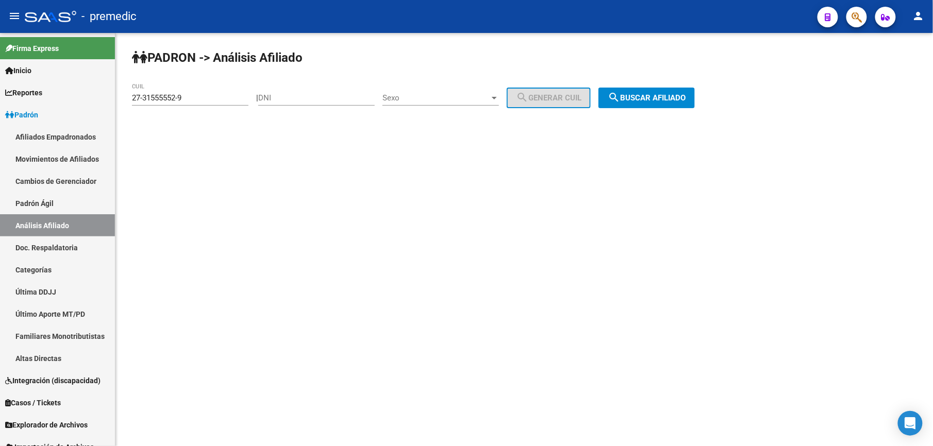
drag, startPoint x: 198, startPoint y: 71, endPoint x: 201, endPoint y: 79, distance: 9.3
click at [198, 70] on div "PADRON -> Análisis Afiliado 27-31555552-9 CUIL | DNI Sexo Sexo search Generar C…" at bounding box center [524, 87] width 818 height 108
drag, startPoint x: 203, startPoint y: 91, endPoint x: 201, endPoint y: 100, distance: 9.5
click at [201, 100] on div "27-31555552-9 CUIL" at bounding box center [190, 95] width 117 height 22
click at [201, 100] on input "27-31555552-9" at bounding box center [190, 97] width 117 height 9
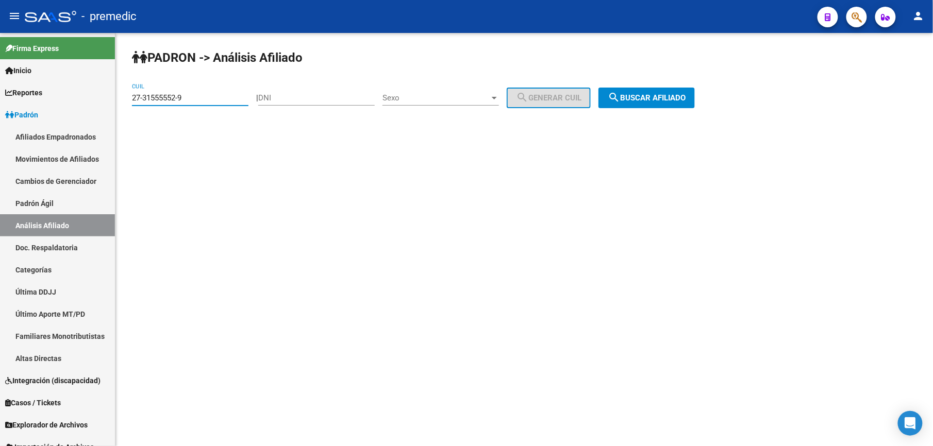
click at [201, 100] on input "27-31555552-9" at bounding box center [190, 97] width 117 height 9
click at [663, 94] on span "search Buscar afiliado" at bounding box center [647, 97] width 78 height 9
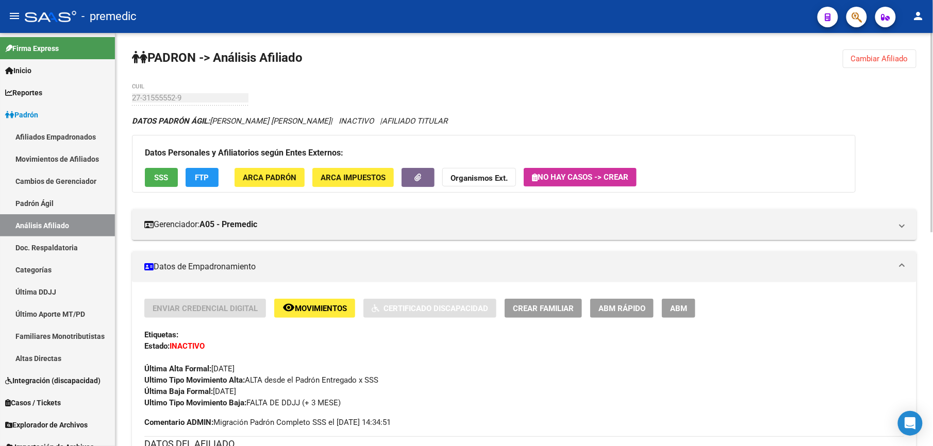
drag, startPoint x: 374, startPoint y: 122, endPoint x: 438, endPoint y: 125, distance: 64.5
click at [438, 125] on div "DATOS PADRÓN ÁGIL: ALMADA NATALIA BEATRIZ | INACTIVO | AFILIADO TITULAR" at bounding box center [524, 120] width 785 height 11
drag, startPoint x: 438, startPoint y: 125, endPoint x: 368, endPoint y: 85, distance: 80.6
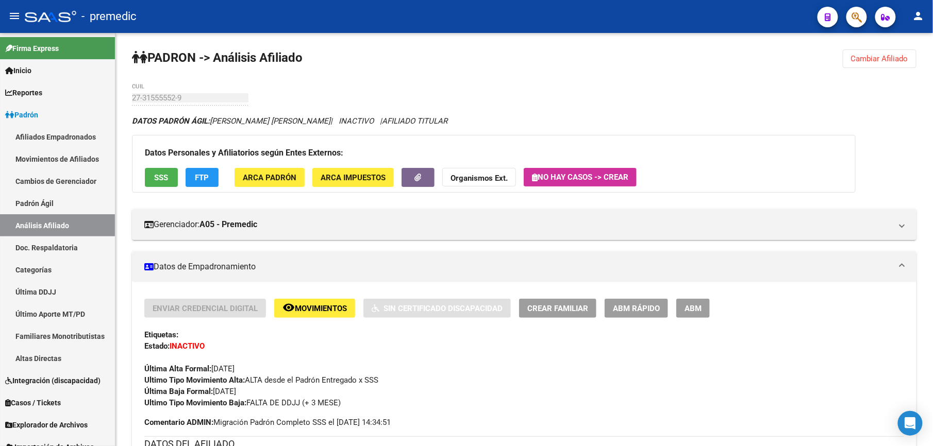
drag, startPoint x: 368, startPoint y: 85, endPoint x: 187, endPoint y: 113, distance: 183.7
drag, startPoint x: 499, startPoint y: 113, endPoint x: 669, endPoint y: 27, distance: 190.7
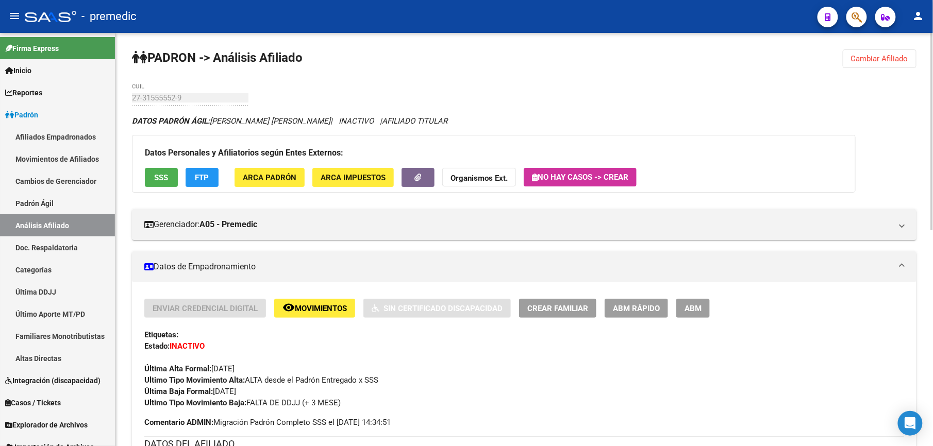
click at [890, 50] on button "Cambiar Afiliado" at bounding box center [880, 58] width 74 height 19
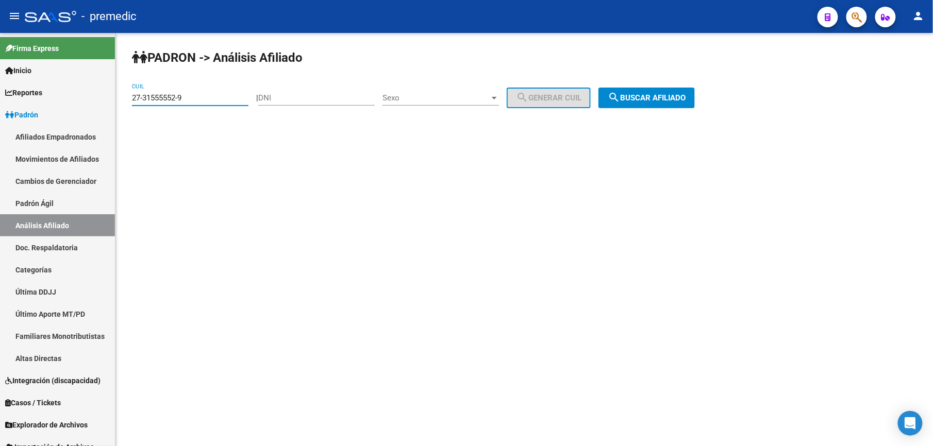
drag, startPoint x: 231, startPoint y: 102, endPoint x: -3, endPoint y: 98, distance: 234.6
click at [0, 98] on html "menu - premedic person Firma Express Inicio Calendario SSS Instructivos Contact…" at bounding box center [466, 223] width 933 height 446
paste input "0-31571480-0"
click at [620, 96] on mat-icon "search" at bounding box center [614, 97] width 12 height 12
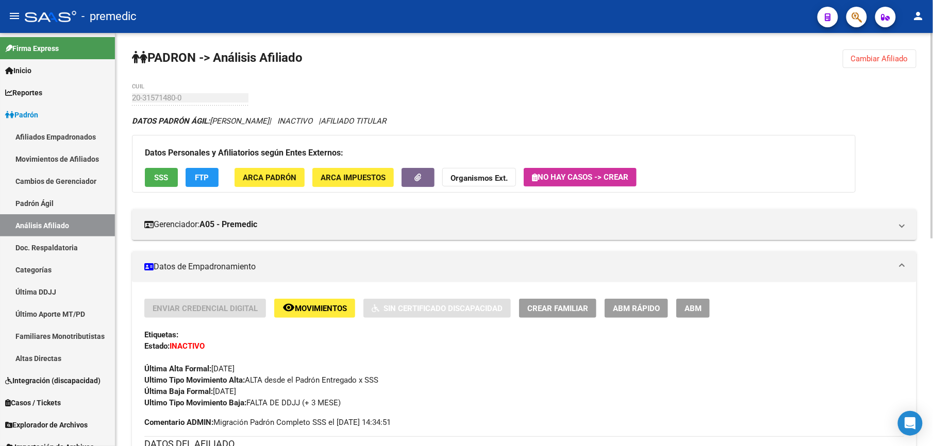
click at [170, 107] on div "20-31571480-0 CUIL" at bounding box center [190, 100] width 117 height 32
click at [895, 55] on span "Cambiar Afiliado" at bounding box center [879, 58] width 57 height 9
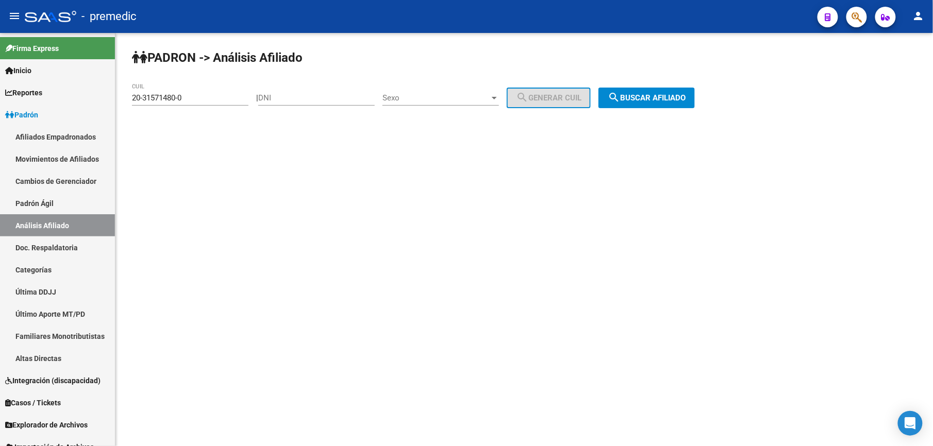
click at [157, 80] on div "PADRON -> Análisis Afiliado 20-31571480-0 CUIL | DNI Sexo Sexo search Generar C…" at bounding box center [524, 87] width 818 height 108
click at [209, 110] on div "20-31571480-0 CUIL" at bounding box center [190, 100] width 117 height 32
click at [222, 91] on div "20-31571480-0 CUIL" at bounding box center [190, 95] width 117 height 22
click at [221, 101] on input "20-31571480-0" at bounding box center [190, 97] width 117 height 9
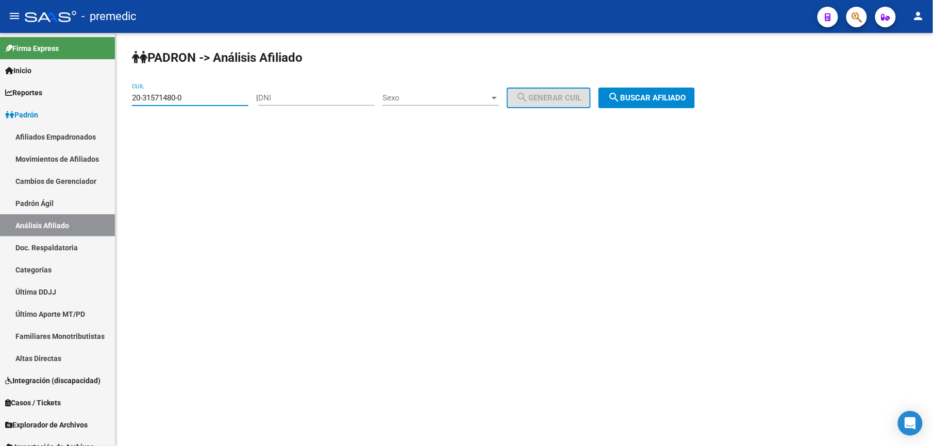
click at [221, 101] on input "20-31571480-0" at bounding box center [190, 97] width 117 height 9
paste input "3-32358651-9"
click at [685, 143] on mat-sidenav-content "PADRON -> Análisis Afiliado 23-32358651-9 CUIL | DNI Sexo Sexo search Generar C…" at bounding box center [524, 239] width 818 height 413
drag, startPoint x: 685, startPoint y: 112, endPoint x: 689, endPoint y: 104, distance: 9.0
click at [687, 110] on div "PADRON -> Análisis Afiliado 23-32358651-9 CUIL | DNI Sexo Sexo search Generar C…" at bounding box center [524, 87] width 818 height 108
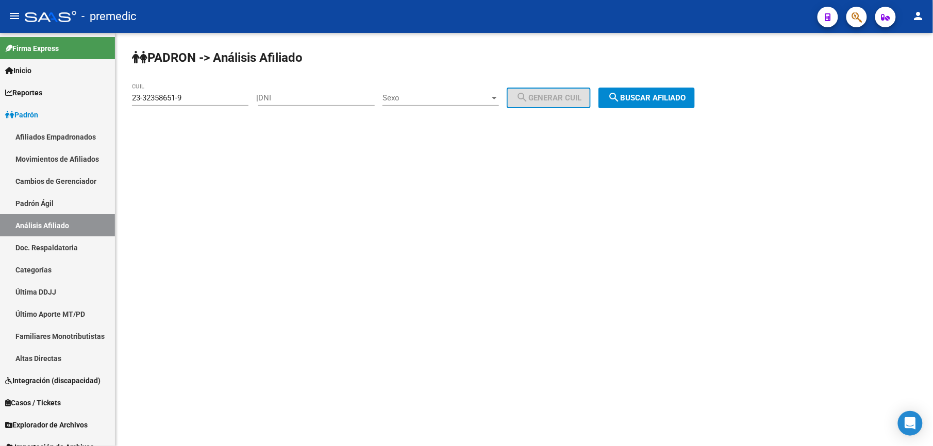
click at [694, 87] on div "PADRON -> Análisis Afiliado 23-32358651-9 CUIL | DNI Sexo Sexo search Generar C…" at bounding box center [524, 87] width 818 height 108
click at [687, 91] on button "search Buscar afiliado" at bounding box center [647, 98] width 96 height 21
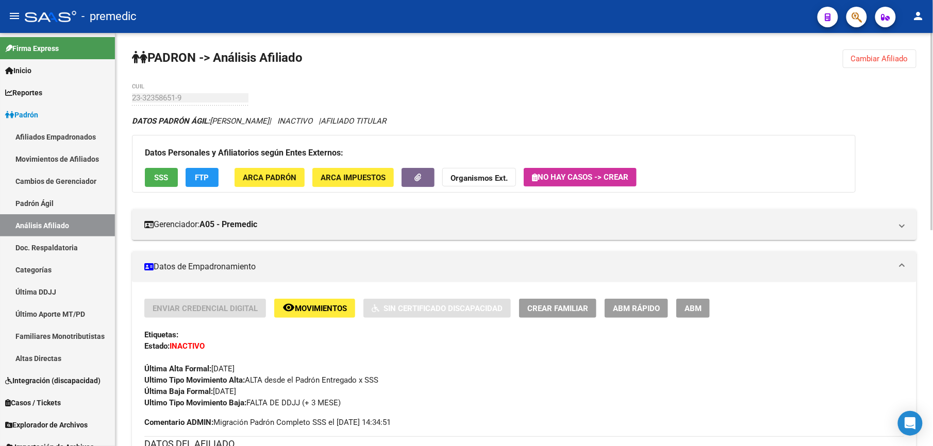
drag, startPoint x: 163, startPoint y: 49, endPoint x: 494, endPoint y: 119, distance: 338.1
click at [494, 119] on div "DATOS PADRÓN ÁGIL: ROJAS PABLO EZEQUIEL | INACTIVO | AFILIADO TITULAR" at bounding box center [524, 120] width 785 height 11
drag, startPoint x: 359, startPoint y: 113, endPoint x: 163, endPoint y: 58, distance: 203.5
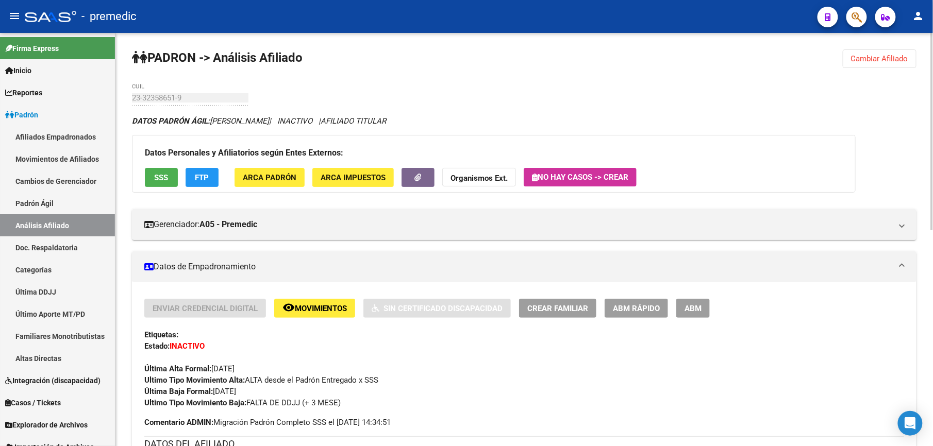
click at [163, 58] on strong "PADRON -> Análisis Afiliado" at bounding box center [217, 58] width 171 height 14
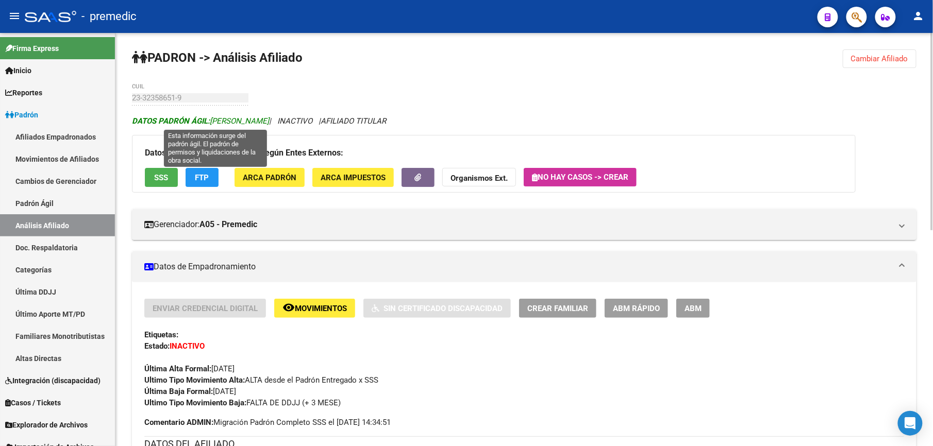
drag, startPoint x: 213, startPoint y: 71, endPoint x: 286, endPoint y: 121, distance: 87.8
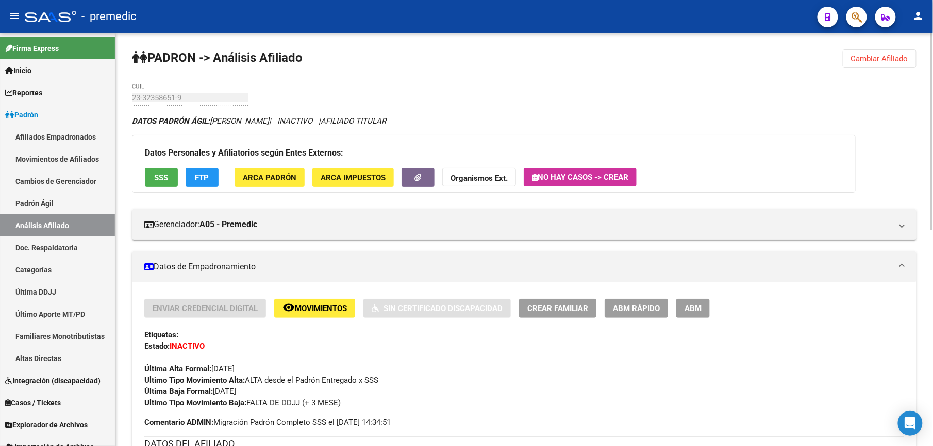
drag, startPoint x: 286, startPoint y: 121, endPoint x: 576, endPoint y: 69, distance: 294.8
click at [902, 67] on button "Cambiar Afiliado" at bounding box center [880, 58] width 74 height 19
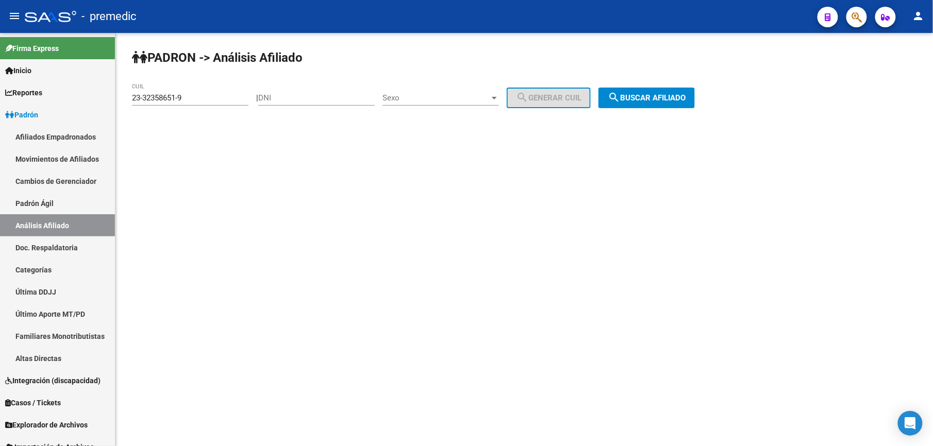
drag, startPoint x: 665, startPoint y: 113, endPoint x: 669, endPoint y: 102, distance: 12.6
click at [669, 104] on div "PADRON -> Análisis Afiliado 23-32358651-9 CUIL | DNI Sexo Sexo search Generar C…" at bounding box center [524, 87] width 818 height 108
click at [671, 100] on span "search Buscar afiliado" at bounding box center [647, 97] width 78 height 9
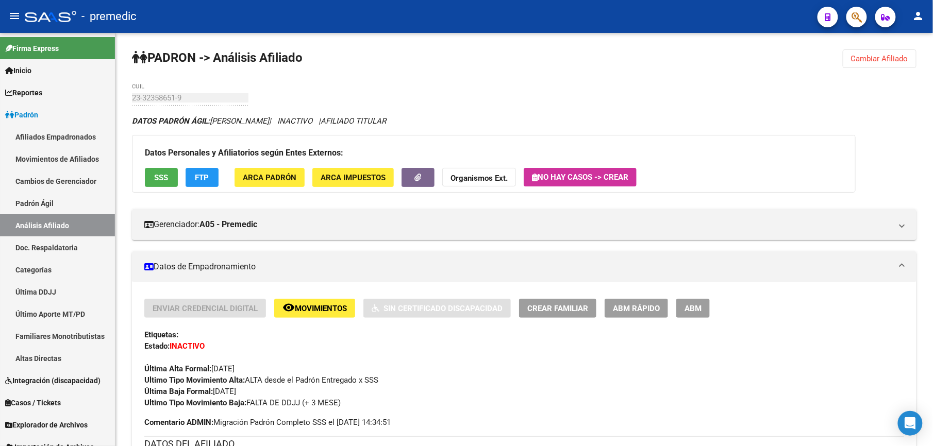
click at [856, 66] on button "Cambiar Afiliado" at bounding box center [880, 58] width 74 height 19
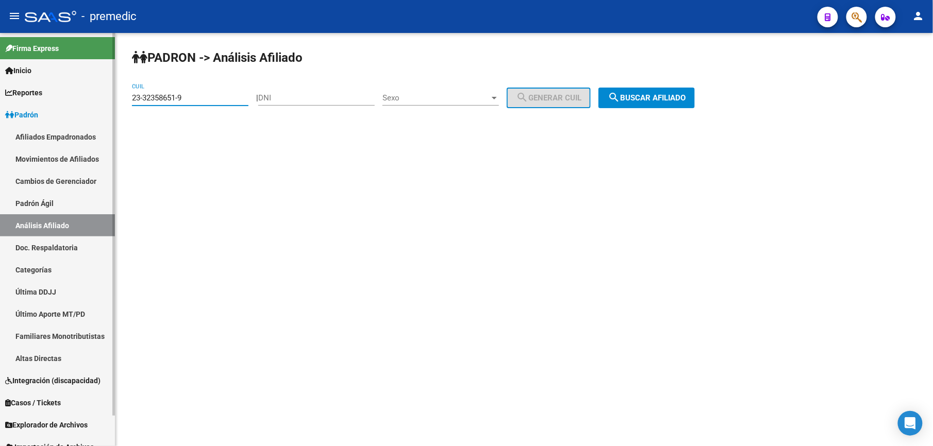
drag, startPoint x: 194, startPoint y: 98, endPoint x: 0, endPoint y: 75, distance: 195.7
click at [0, 75] on html "menu - premedic person Firma Express Inicio Calendario SSS Instructivos Contact…" at bounding box center [466, 223] width 933 height 446
paste input "0-32382296-5"
drag, startPoint x: 621, startPoint y: 86, endPoint x: 627, endPoint y: 87, distance: 6.9
click at [627, 87] on div "PADRON -> Análisis Afiliado 20-32382296-5 CUIL | DNI Sexo Sexo search Generar C…" at bounding box center [524, 87] width 818 height 108
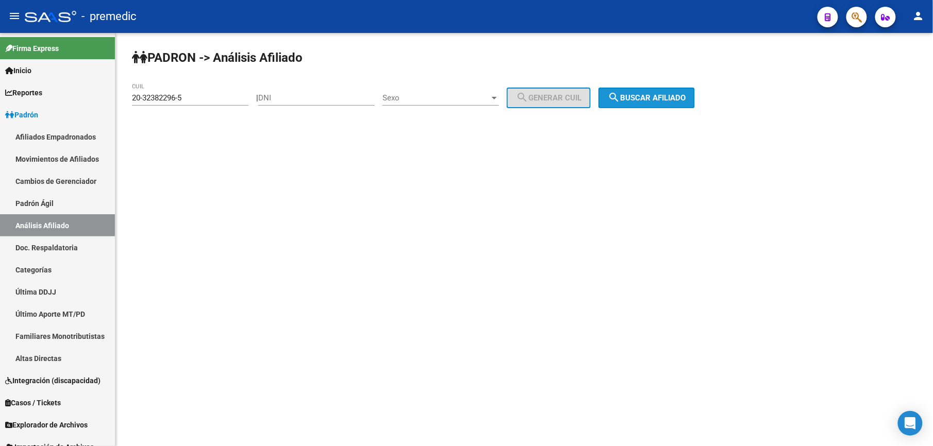
click at [635, 94] on span "search Buscar afiliado" at bounding box center [647, 97] width 78 height 9
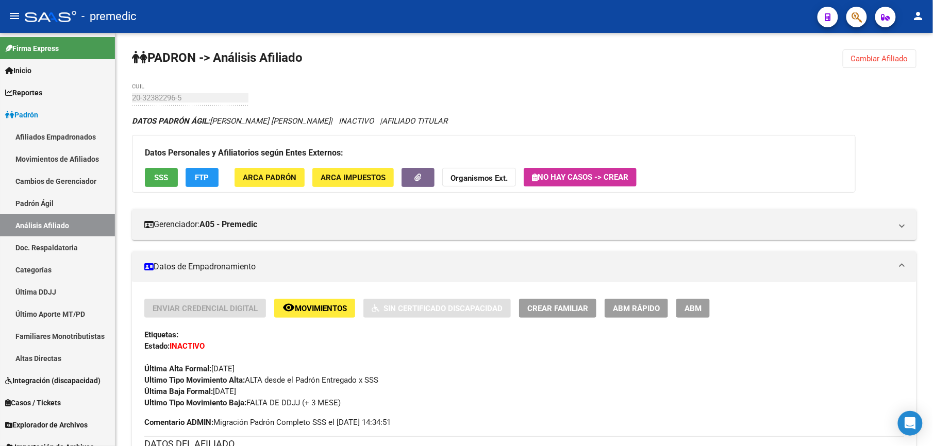
drag, startPoint x: 834, startPoint y: 64, endPoint x: 851, endPoint y: 64, distance: 17.0
click at [836, 64] on div "PADRON -> Análisis Afiliado Cambiar Afiliado 20-32382296-5 CUIL DATOS PADRÓN ÁG…" at bounding box center [524, 449] width 818 height 832
click at [854, 64] on button "Cambiar Afiliado" at bounding box center [880, 58] width 74 height 19
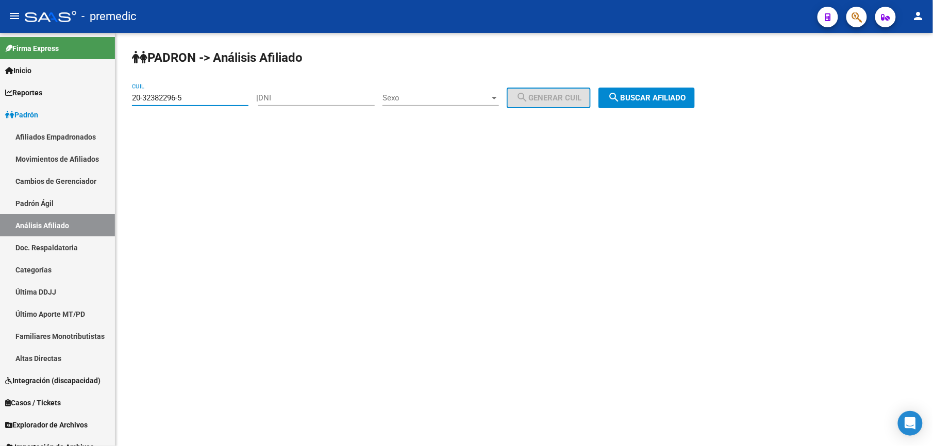
drag, startPoint x: 203, startPoint y: 97, endPoint x: -3, endPoint y: 80, distance: 206.9
click at [0, 80] on html "menu - premedic person Firma Express Inicio Calendario SSS Instructivos Contact…" at bounding box center [466, 223] width 933 height 446
paste input "7-32452186-6"
click at [686, 87] on div "PADRON -> Análisis Afiliado 27-32452186-6 CUIL | DNI Sexo Sexo search Generar C…" at bounding box center [524, 87] width 818 height 108
click at [685, 93] on span "search Buscar afiliado" at bounding box center [647, 97] width 78 height 9
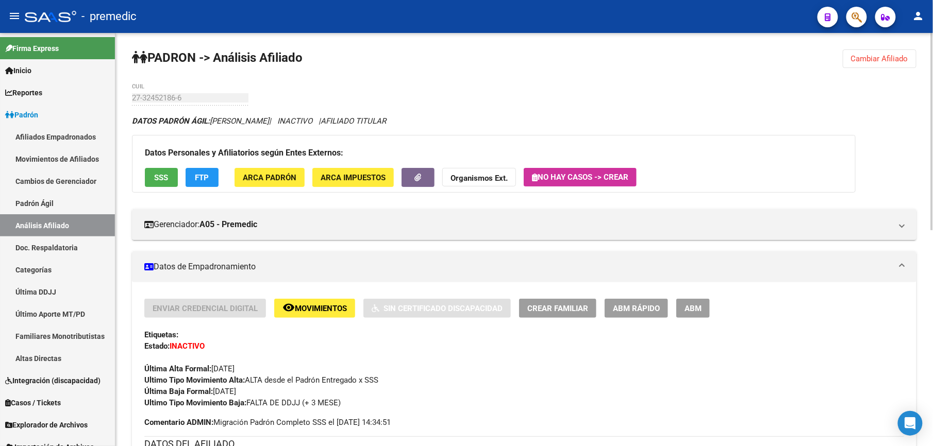
click at [869, 54] on span "Cambiar Afiliado" at bounding box center [879, 58] width 57 height 9
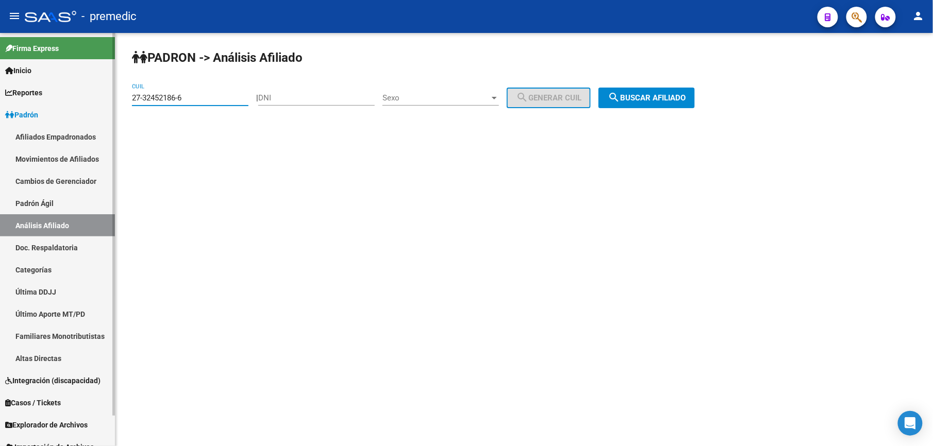
drag, startPoint x: 194, startPoint y: 96, endPoint x: 25, endPoint y: 78, distance: 170.5
click at [25, 78] on mat-sidenav-container "Firma Express Inicio Calendario SSS Instructivos Contacto OS Reportes Padrón Tr…" at bounding box center [466, 239] width 933 height 413
paste input "3993720-1"
click at [599, 95] on div "| DNI Sexo Sexo search Generar CUIL" at bounding box center [427, 97] width 342 height 9
click at [633, 101] on span "search Buscar afiliado" at bounding box center [647, 97] width 78 height 9
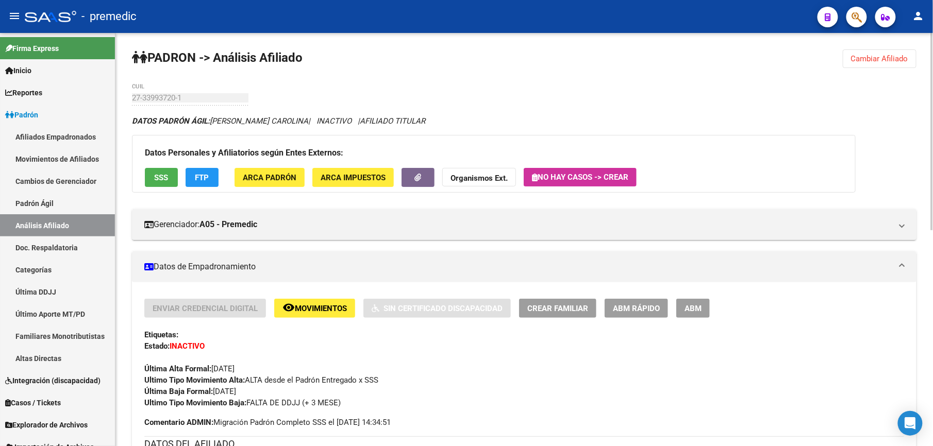
click at [896, 51] on button "Cambiar Afiliado" at bounding box center [880, 58] width 74 height 19
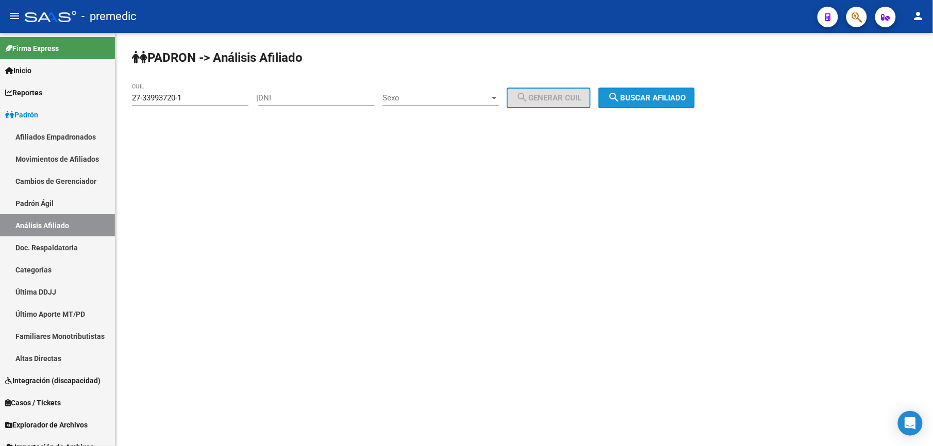
click at [652, 90] on button "search Buscar afiliado" at bounding box center [647, 98] width 96 height 21
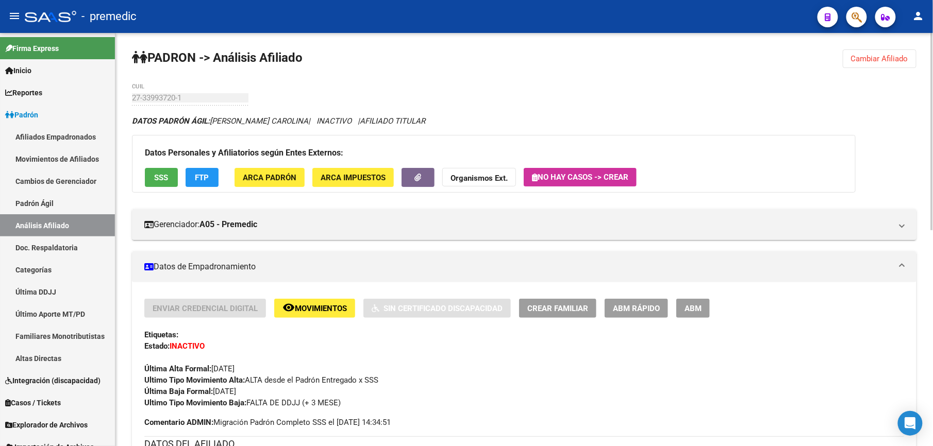
click at [869, 50] on button "Cambiar Afiliado" at bounding box center [880, 58] width 74 height 19
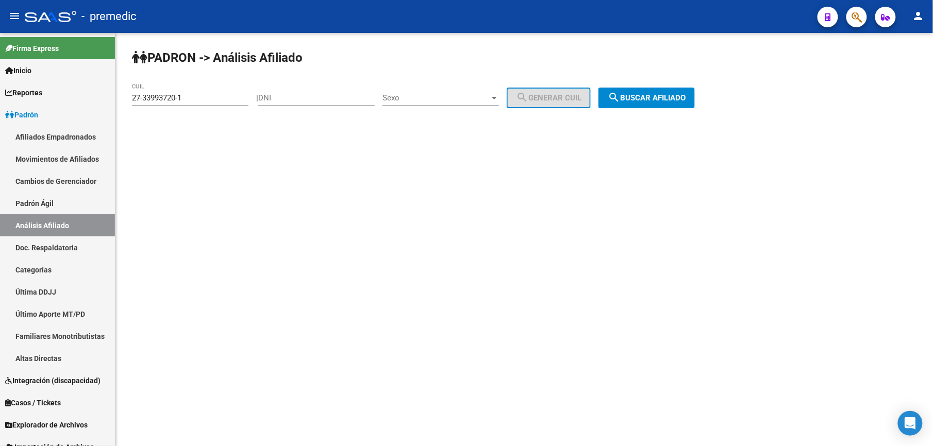
drag, startPoint x: 209, startPoint y: 104, endPoint x: 169, endPoint y: 91, distance: 41.7
click at [170, 91] on div "27-33993720-1 CUIL" at bounding box center [190, 95] width 117 height 22
click at [169, 91] on div "27-33993720-1 CUIL" at bounding box center [190, 95] width 117 height 22
click at [169, 94] on input "27-33993720-1" at bounding box center [190, 97] width 117 height 9
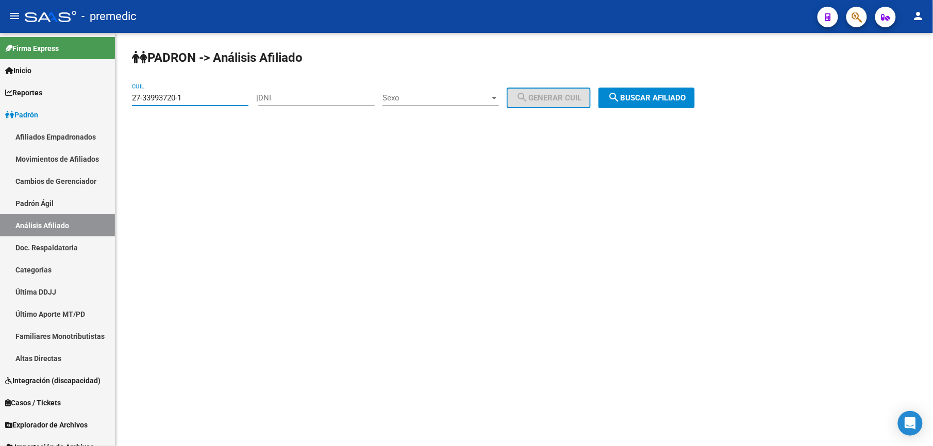
click at [169, 94] on input "27-33993720-1" at bounding box center [190, 97] width 117 height 9
paste input "0-32145542-6"
click at [169, 94] on input "27-33993720-1" at bounding box center [190, 97] width 117 height 9
click at [686, 106] on button "search Buscar afiliado" at bounding box center [647, 98] width 96 height 21
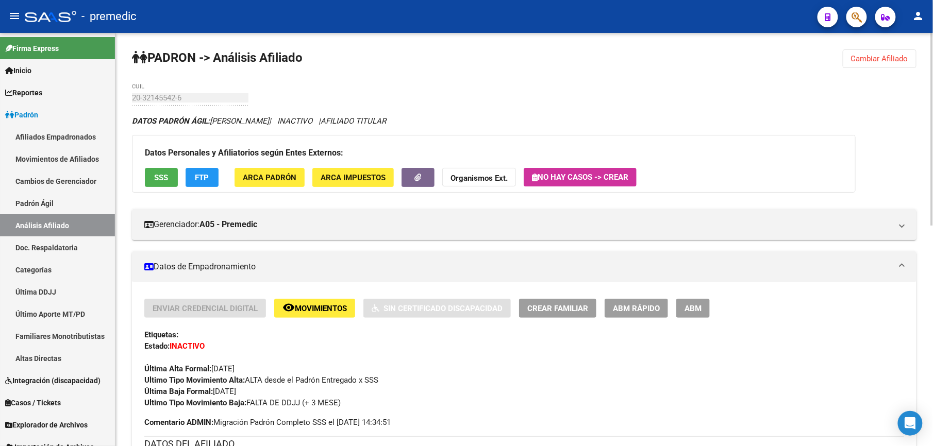
click at [886, 60] on span "Cambiar Afiliado" at bounding box center [879, 58] width 57 height 9
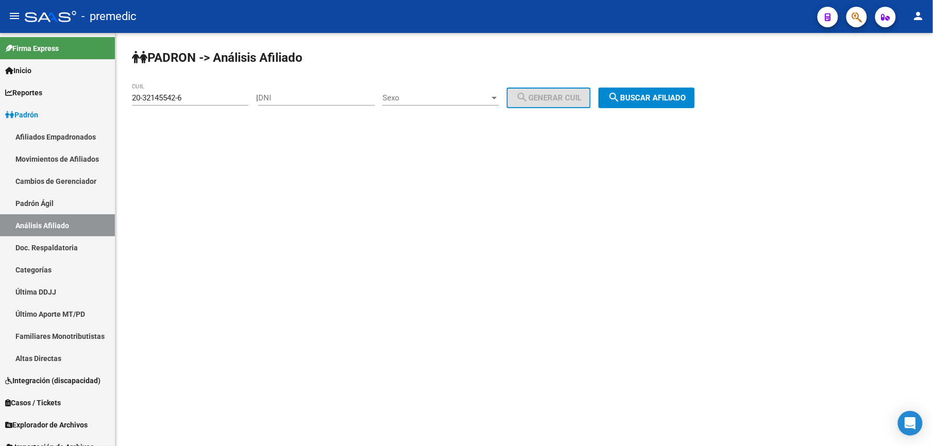
drag, startPoint x: 200, startPoint y: 96, endPoint x: -3, endPoint y: 106, distance: 203.4
click at [0, 106] on html "menu - premedic person Firma Express Inicio Calendario SSS Instructivos Contact…" at bounding box center [466, 223] width 933 height 446
paste input "80431-5"
click at [660, 88] on button "search Buscar afiliado" at bounding box center [647, 98] width 96 height 21
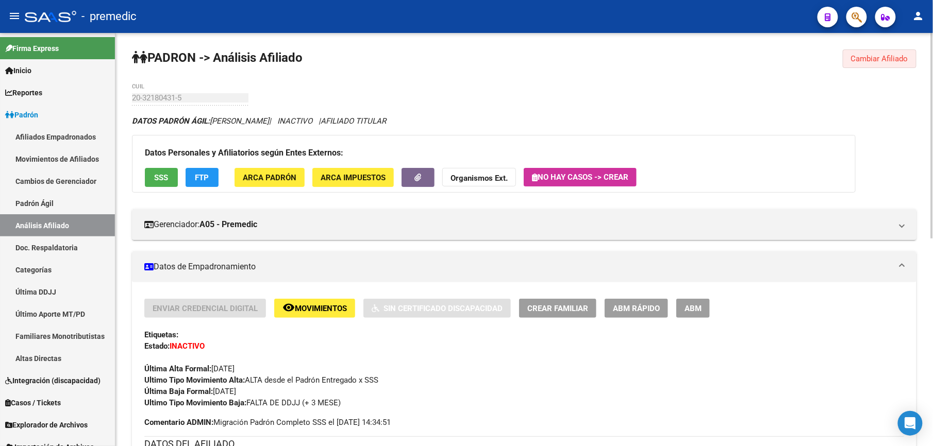
click at [880, 59] on span "Cambiar Afiliado" at bounding box center [879, 58] width 57 height 9
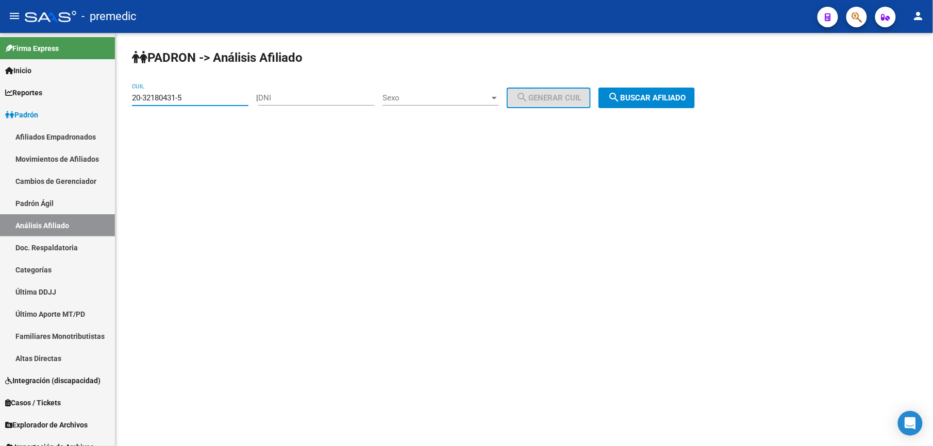
click at [197, 93] on input "20-32180431-5" at bounding box center [190, 97] width 117 height 9
click at [195, 98] on input "20-32180431-5" at bounding box center [190, 97] width 117 height 9
click at [650, 93] on span "search Buscar afiliado" at bounding box center [647, 97] width 78 height 9
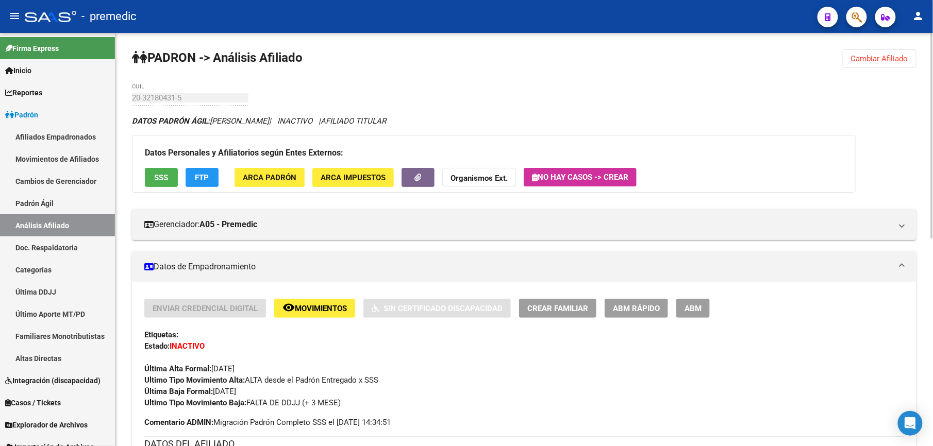
drag, startPoint x: 866, startPoint y: 50, endPoint x: 859, endPoint y: 50, distance: 7.2
click at [865, 50] on button "Cambiar Afiliado" at bounding box center [880, 58] width 74 height 19
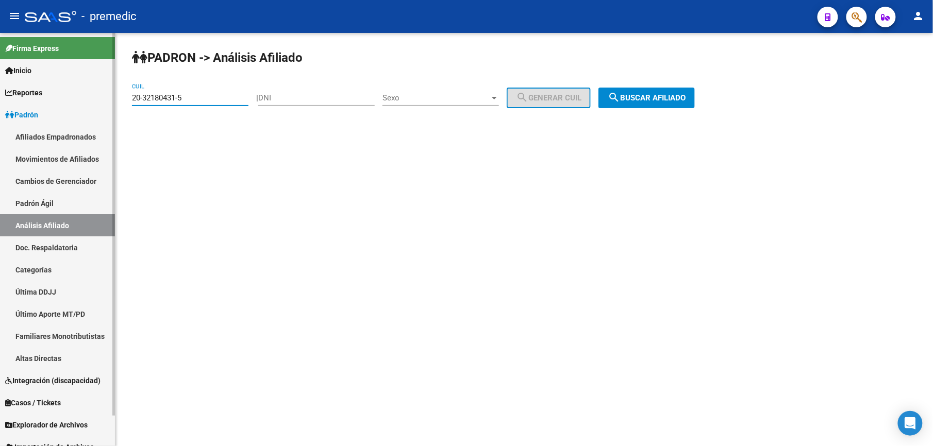
drag, startPoint x: 181, startPoint y: 96, endPoint x: 22, endPoint y: 73, distance: 161.5
click at [22, 73] on mat-sidenav-container "Firma Express Inicio Calendario SSS Instructivos Contacto OS Reportes Padrón Tr…" at bounding box center [466, 239] width 933 height 413
paste input "254062-1"
click at [674, 91] on div "PADRON -> Análisis Afiliado 20-32254062-1 CUIL | DNI Sexo Sexo search Generar C…" at bounding box center [524, 87] width 818 height 108
click at [674, 97] on span "search Buscar afiliado" at bounding box center [647, 97] width 78 height 9
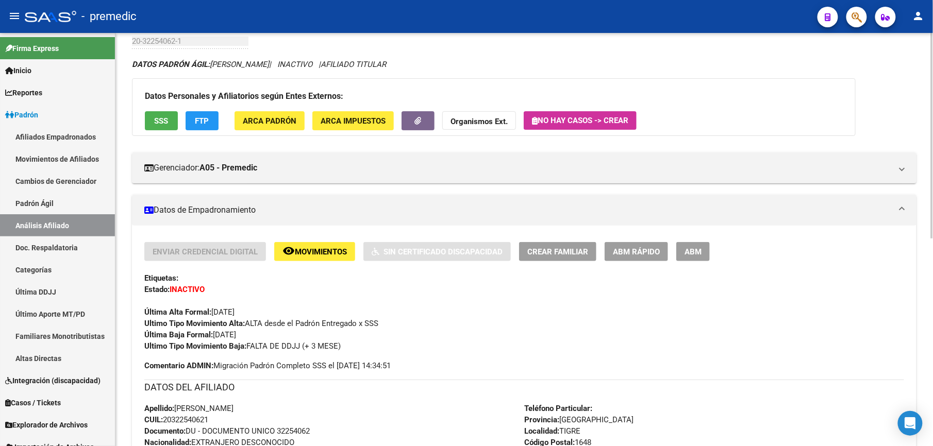
scroll to position [71, 0]
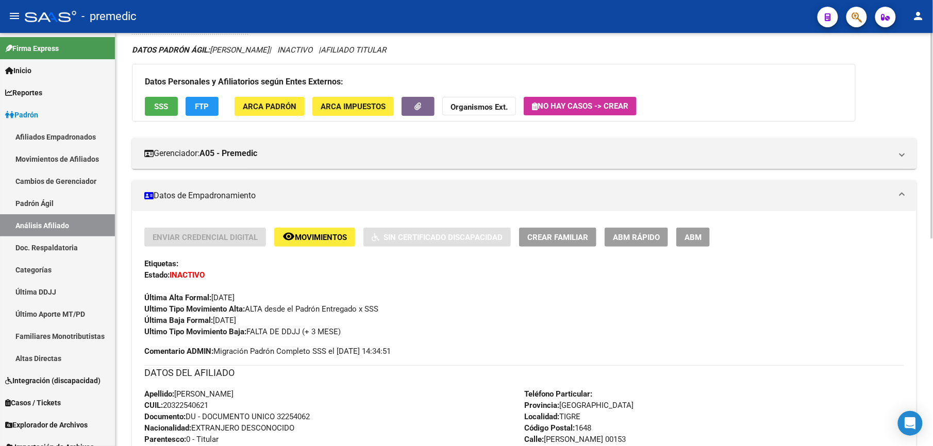
drag, startPoint x: 217, startPoint y: 416, endPoint x: 229, endPoint y: 390, distance: 28.1
click at [229, 390] on div "Enviar Credencial Digital remove_red_eye Movimientos Sin Certificado Discapacid…" at bounding box center [524, 431] width 760 height 407
drag, startPoint x: 229, startPoint y: 390, endPoint x: 230, endPoint y: 330, distance: 60.3
click at [230, 330] on div "Enviar Credencial Digital remove_red_eye Movimientos Sin Certificado Discapacid…" at bounding box center [524, 431] width 760 height 407
drag, startPoint x: 230, startPoint y: 330, endPoint x: 214, endPoint y: 413, distance: 84.9
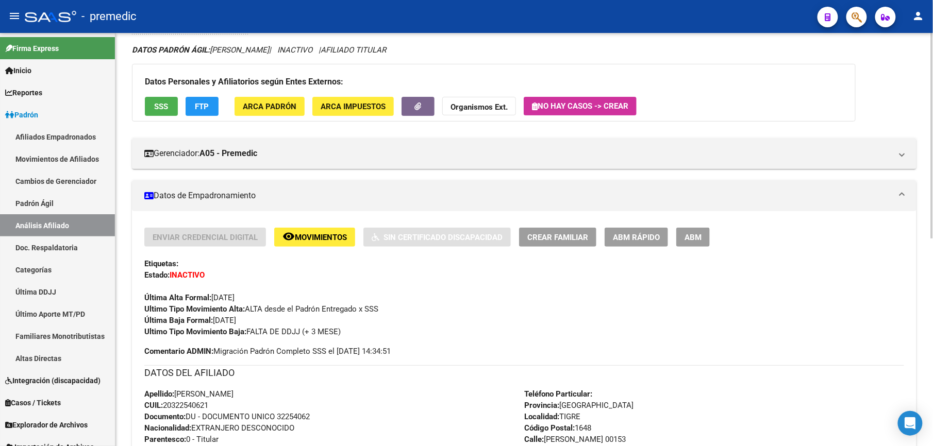
click at [214, 413] on div "Enviar Credencial Digital remove_red_eye Movimientos Sin Certificado Discapacid…" at bounding box center [524, 431] width 760 height 407
click at [214, 413] on span "Documento: DU - DOCUMENTO UNICO 32254062" at bounding box center [227, 416] width 166 height 9
drag, startPoint x: 196, startPoint y: 420, endPoint x: 179, endPoint y: 310, distance: 111.1
click at [179, 310] on div "Enviar Credencial Digital remove_red_eye Movimientos Sin Certificado Discapacid…" at bounding box center [524, 431] width 760 height 407
click at [179, 310] on strong "Ultimo Tipo Movimiento Alta:" at bounding box center [194, 309] width 101 height 9
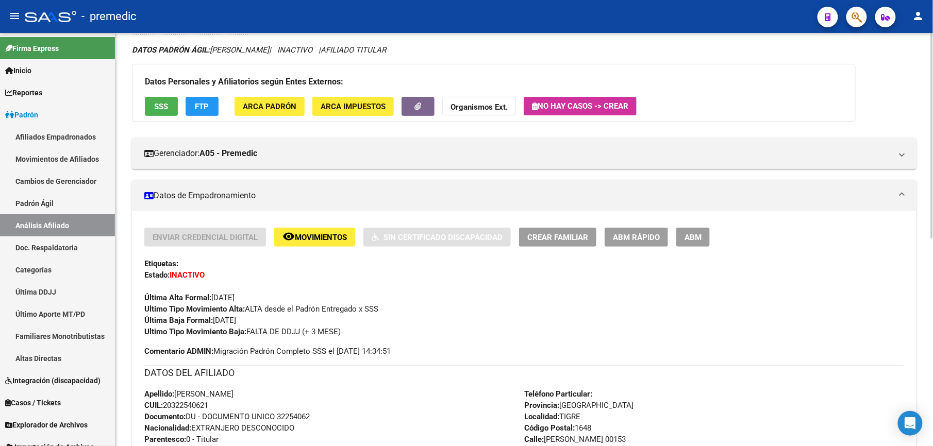
scroll to position [0, 0]
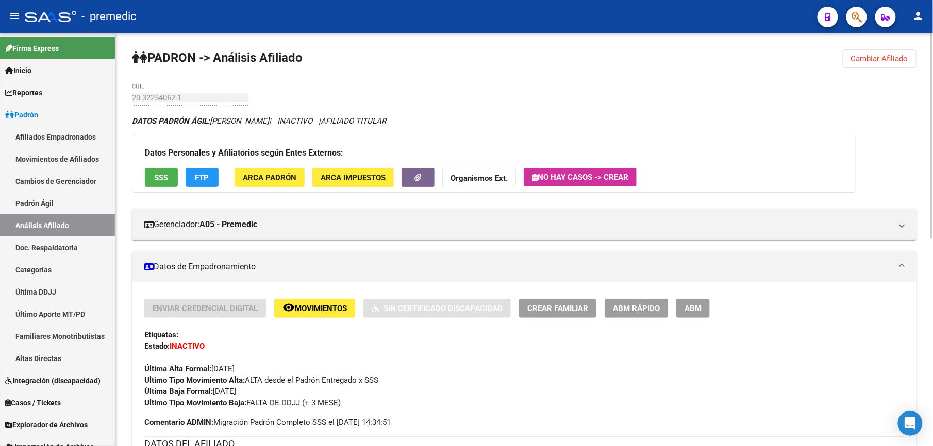
click at [878, 65] on button "Cambiar Afiliado" at bounding box center [880, 58] width 74 height 19
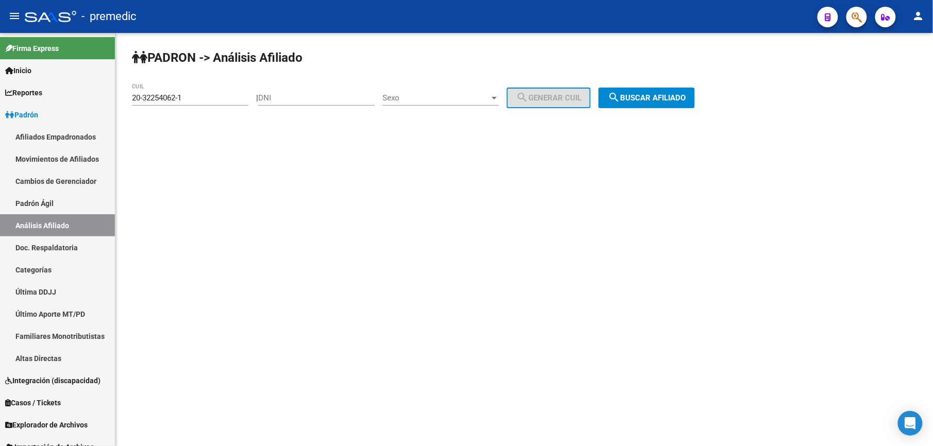
drag, startPoint x: 210, startPoint y: 93, endPoint x: 142, endPoint y: 100, distance: 68.4
click at [0, 80] on html "menu - premedic person Firma Express Inicio Calendario SSS Instructivos Contact…" at bounding box center [466, 223] width 933 height 446
click at [235, 108] on div "20-32254062-1 CUIL" at bounding box center [190, 100] width 117 height 32
click at [227, 103] on div "20-32254062-1 CUIL" at bounding box center [190, 95] width 117 height 22
click at [225, 100] on input "20-32254062-1" at bounding box center [190, 97] width 117 height 9
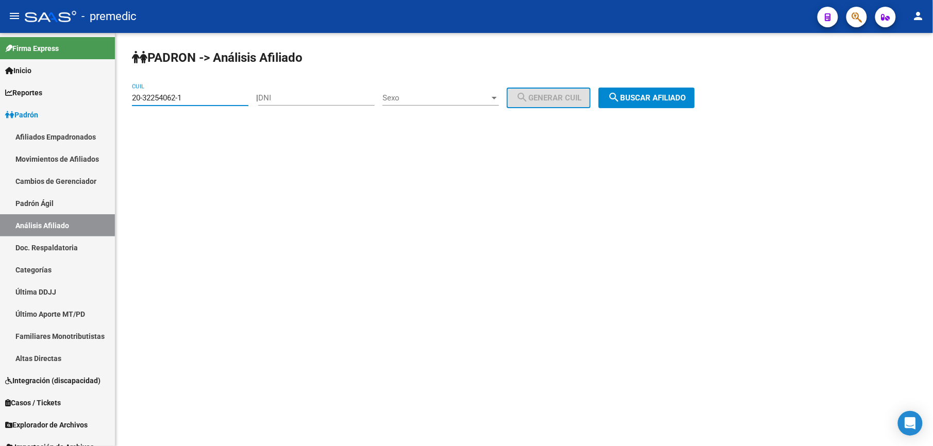
click at [225, 100] on input "20-32254062-1" at bounding box center [190, 97] width 117 height 9
click at [617, 94] on button "search Buscar afiliado" at bounding box center [647, 98] width 96 height 21
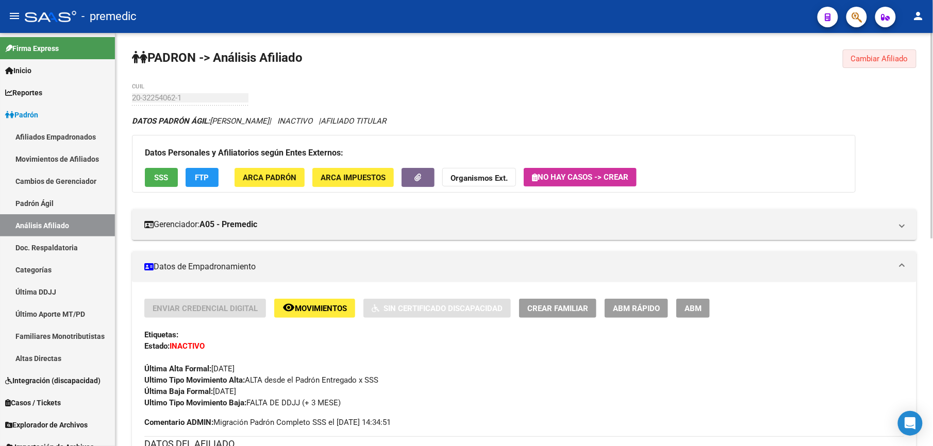
click at [863, 62] on button "Cambiar Afiliado" at bounding box center [880, 58] width 74 height 19
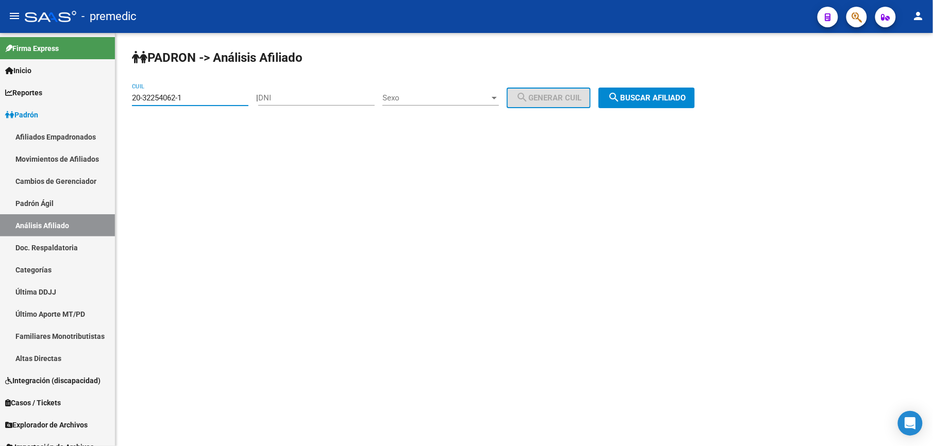
drag, startPoint x: 204, startPoint y: 99, endPoint x: -3, endPoint y: 95, distance: 207.3
click at [0, 95] on html "menu - premedic person Firma Express Inicio Calendario SSS Instructivos Contact…" at bounding box center [466, 223] width 933 height 446
paste input "3-32269839-9"
drag, startPoint x: 623, startPoint y: 78, endPoint x: 609, endPoint y: 90, distance: 17.6
click at [623, 78] on div "PADRON -> Análisis Afiliado 23-32269839-9 CUIL | DNI Sexo Sexo search Generar C…" at bounding box center [524, 87] width 818 height 108
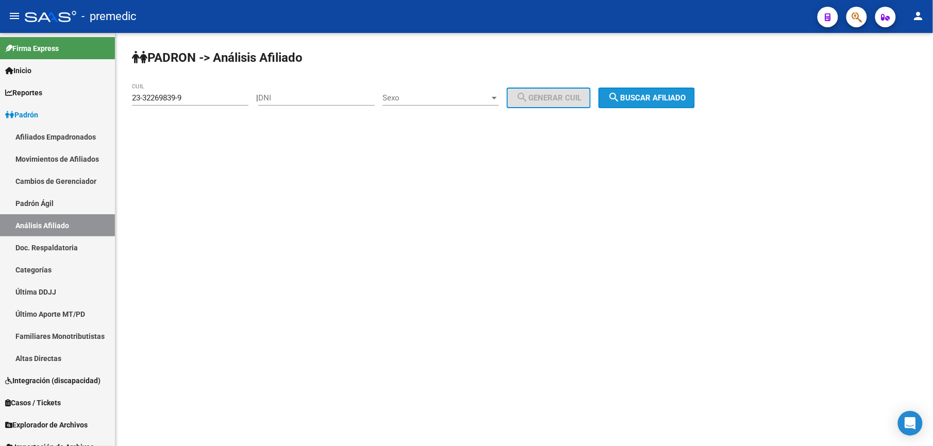
click at [610, 94] on button "search Buscar afiliado" at bounding box center [647, 98] width 96 height 21
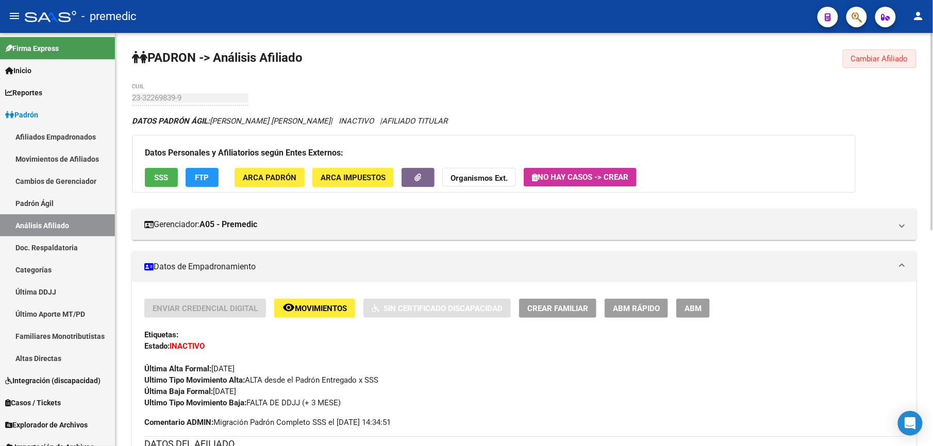
click at [896, 60] on span "Cambiar Afiliado" at bounding box center [879, 58] width 57 height 9
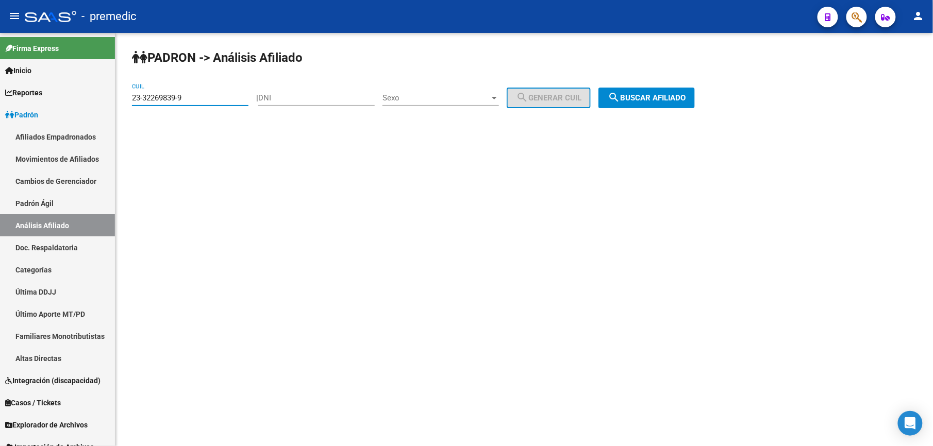
drag, startPoint x: 220, startPoint y: 102, endPoint x: 52, endPoint y: 109, distance: 167.7
click at [0, 109] on html "menu - premedic person Firma Express Inicio Calendario SSS Instructivos Contact…" at bounding box center [466, 223] width 933 height 446
paste input "0-32870358-1"
type input "20-32870358-1"
drag, startPoint x: 733, startPoint y: 100, endPoint x: 682, endPoint y: 100, distance: 51.0
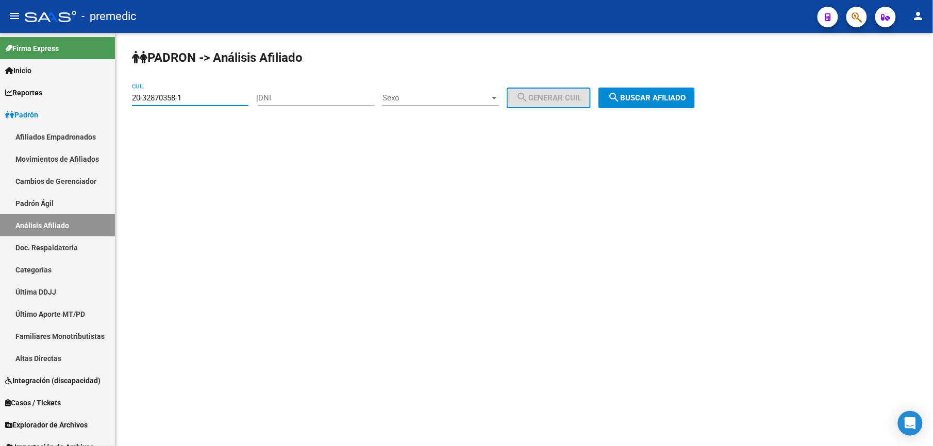
click at [697, 103] on div "PADRON -> Análisis Afiliado 20-32870358-1 CUIL | DNI Sexo Sexo search Generar C…" at bounding box center [524, 87] width 818 height 108
click at [642, 89] on button "search Buscar afiliado" at bounding box center [647, 98] width 96 height 21
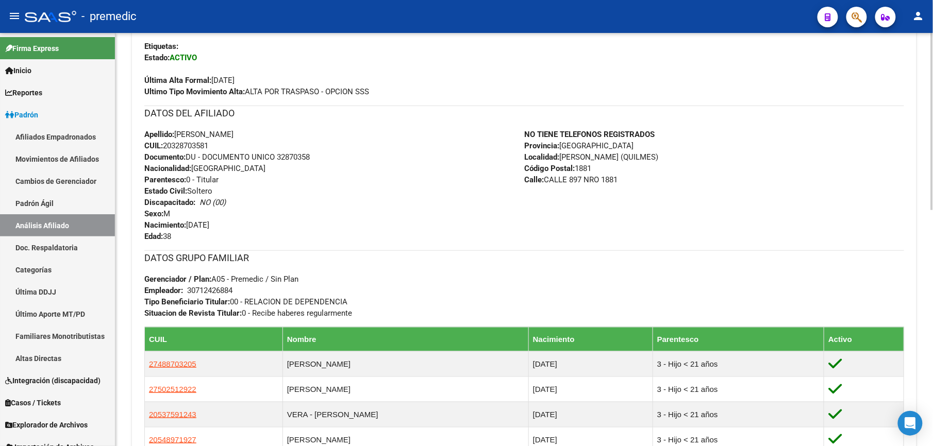
scroll to position [275, 0]
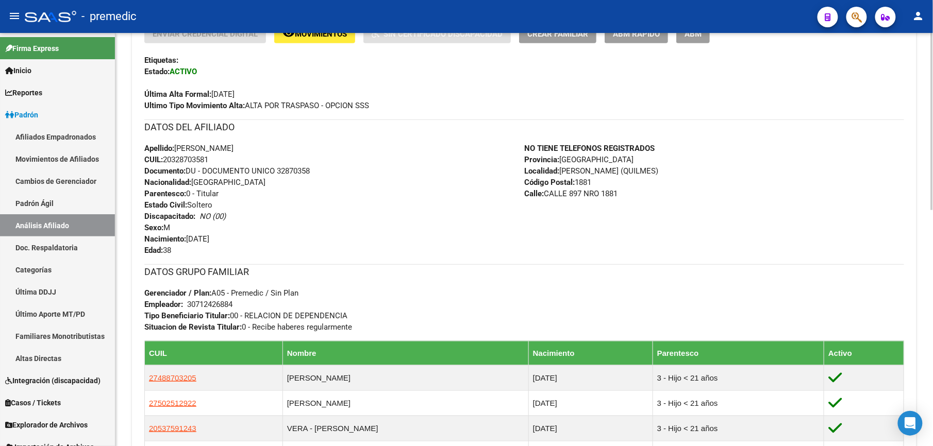
drag, startPoint x: 235, startPoint y: 176, endPoint x: 237, endPoint y: 306, distance: 129.9
click at [237, 306] on div "Enviar Credencial Digital remove_red_eye Movimientos Sin Certificado Discapacid…" at bounding box center [524, 293] width 760 height 539
drag, startPoint x: 237, startPoint y: 306, endPoint x: 229, endPoint y: 306, distance: 8.2
click at [237, 306] on div "DATOS GRUPO FAMILIAR Gerenciador / Plan: A05 - Premedic / Sin Plan Empleador: 3…" at bounding box center [524, 298] width 760 height 69
drag, startPoint x: 204, startPoint y: 254, endPoint x: 198, endPoint y: 220, distance: 35.1
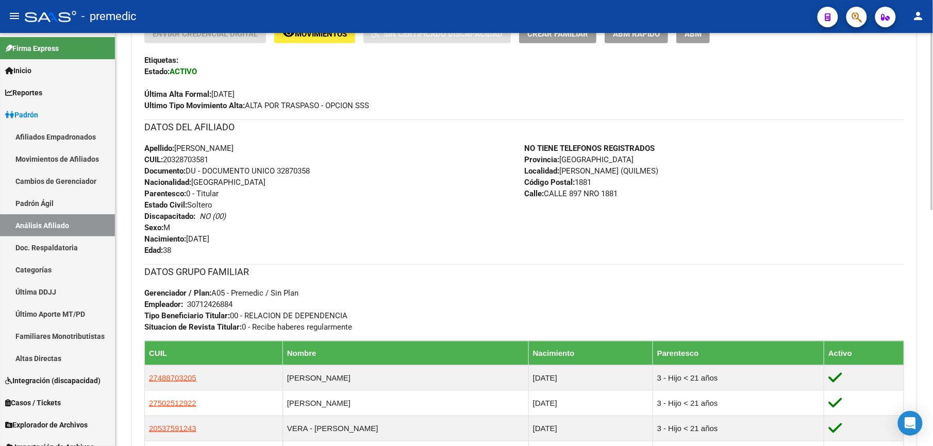
click at [198, 220] on div "Enviar Credencial Digital remove_red_eye Movimientos Sin Certificado Discapacid…" at bounding box center [524, 293] width 760 height 539
click at [198, 220] on span "Discapacitado: NO (00)" at bounding box center [184, 216] width 81 height 9
drag, startPoint x: 198, startPoint y: 205, endPoint x: 219, endPoint y: 302, distance: 99.6
click at [219, 302] on div "Enviar Credencial Digital remove_red_eye Movimientos Sin Certificado Discapacid…" at bounding box center [524, 293] width 760 height 539
click at [219, 302] on div "30712426884" at bounding box center [209, 304] width 45 height 11
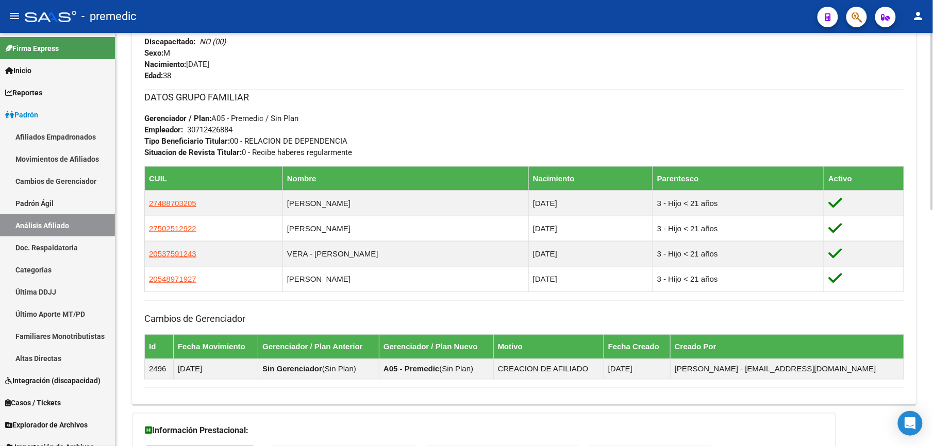
scroll to position [551, 0]
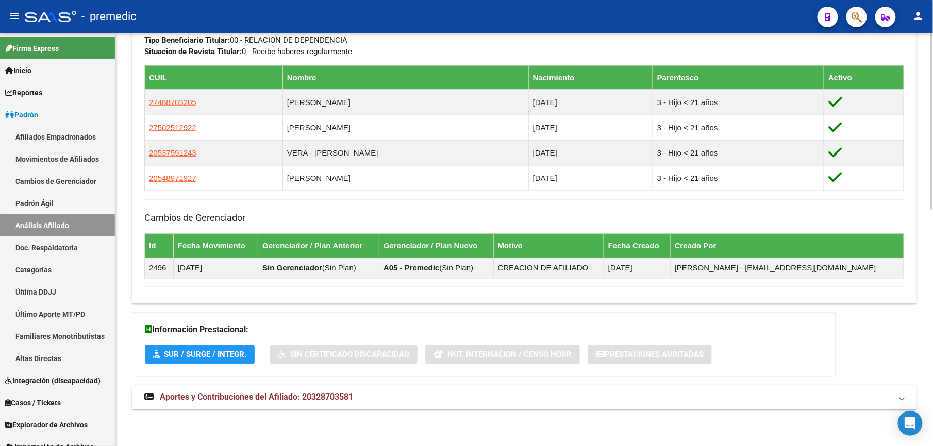
click at [219, 399] on span "Aportes y Contribuciones del Afiliado: 20328703581" at bounding box center [256, 398] width 193 height 10
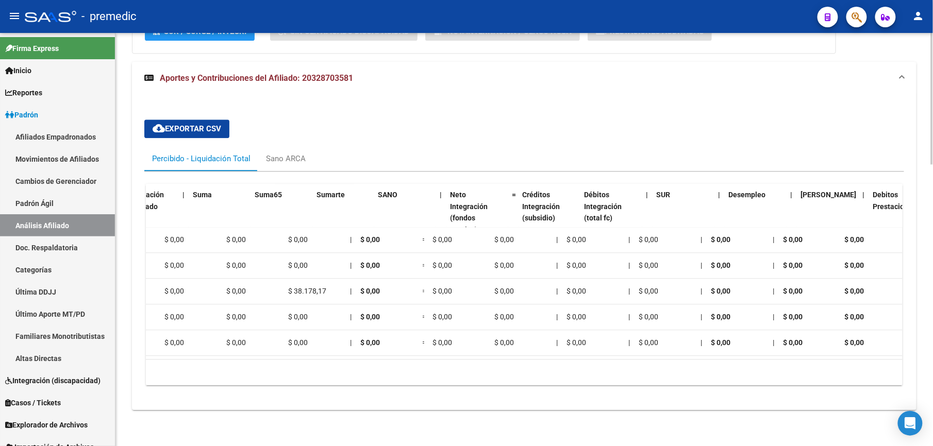
scroll to position [0, 0]
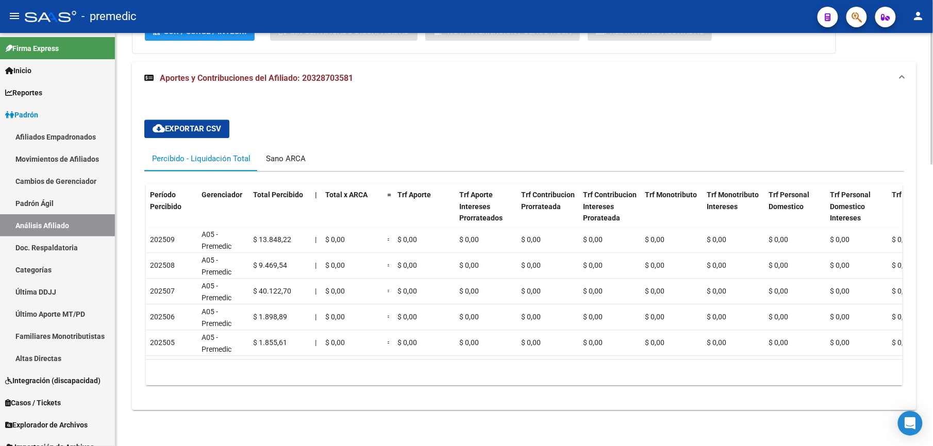
click at [288, 146] on div "Sano ARCA" at bounding box center [285, 158] width 55 height 25
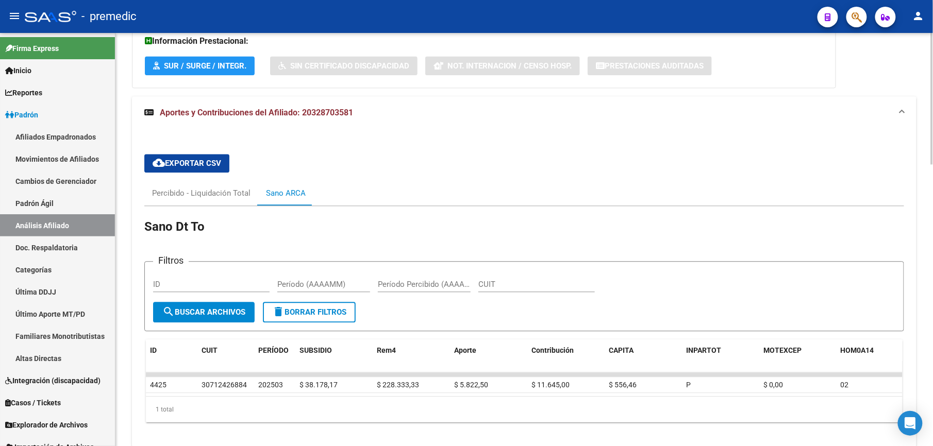
scroll to position [886, 0]
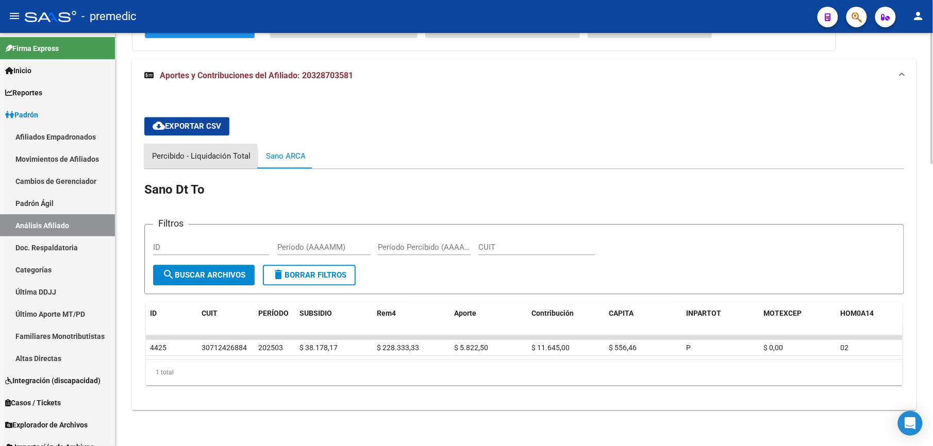
click at [183, 152] on div "Percibido - Liquidación Total" at bounding box center [201, 156] width 98 height 11
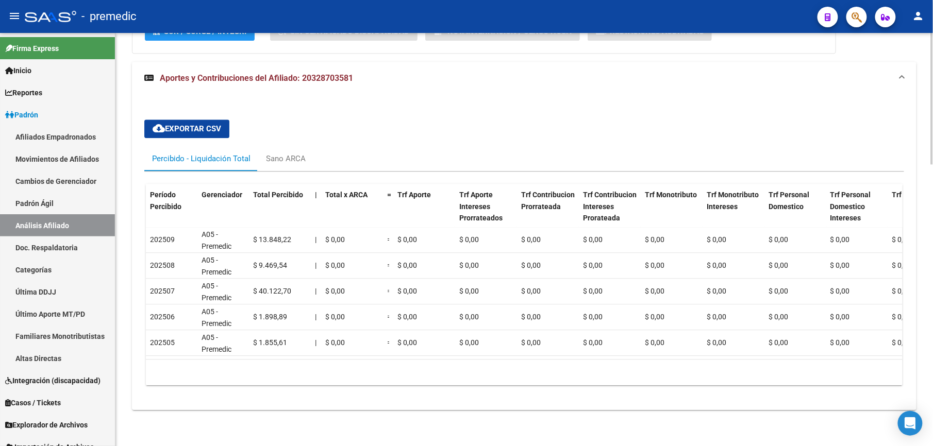
drag, startPoint x: 295, startPoint y: 360, endPoint x: 233, endPoint y: 366, distance: 62.6
click at [233, 366] on div "5 total 1" at bounding box center [524, 373] width 757 height 26
drag, startPoint x: 231, startPoint y: 361, endPoint x: 203, endPoint y: 355, distance: 29.1
click at [205, 358] on div "Período Percibido Gerenciador Total Percibido | Total x ARCA = Trf Aporte Trf A…" at bounding box center [524, 285] width 757 height 202
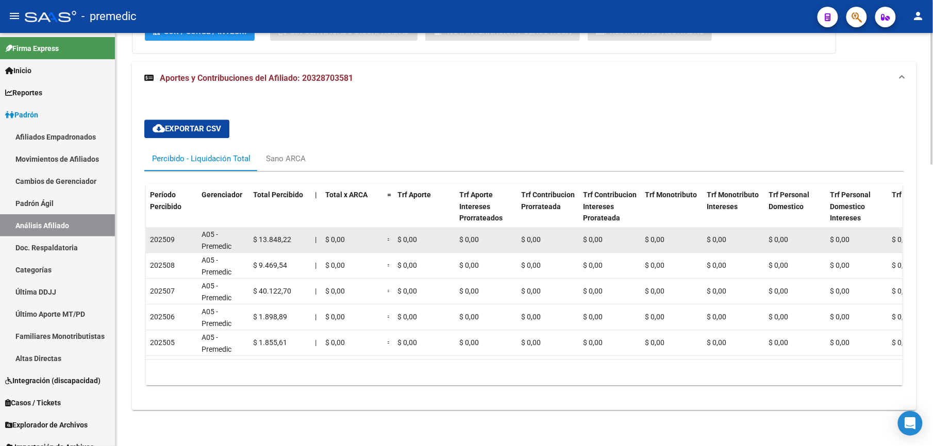
drag, startPoint x: 255, startPoint y: 229, endPoint x: 293, endPoint y: 234, distance: 38.9
click at [293, 234] on div "$ 13.848,22" at bounding box center [280, 240] width 54 height 12
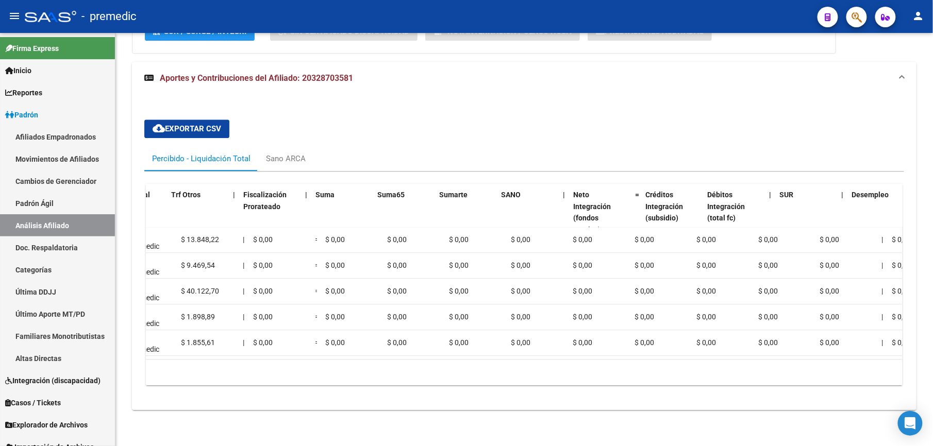
scroll to position [0, 0]
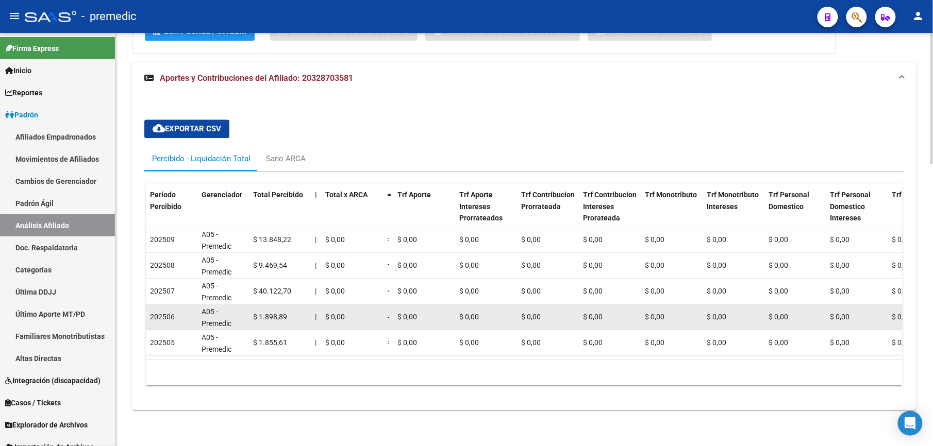
drag, startPoint x: 150, startPoint y: 225, endPoint x: 327, endPoint y: 296, distance: 190.9
click at [327, 296] on datatable-scroller "202509 A05 - Premedic $ 13.848,22 | $ 0,00 = $ 0,00 $ 0,00 $ 0,00 $ 0,00 $ 0,00…" at bounding box center [524, 291] width 757 height 129
drag, startPoint x: 327, startPoint y: 296, endPoint x: 289, endPoint y: 302, distance: 38.6
click at [289, 311] on div "$ 1.898,89" at bounding box center [280, 317] width 54 height 12
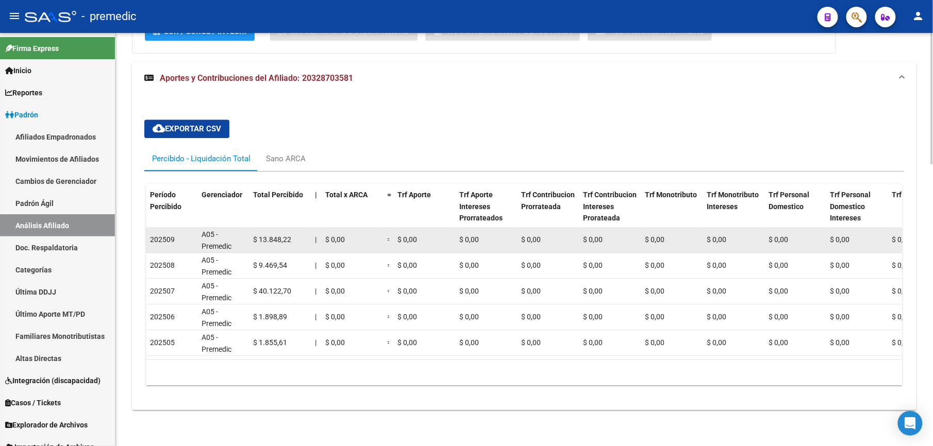
drag, startPoint x: 254, startPoint y: 227, endPoint x: 308, endPoint y: 229, distance: 54.2
click at [308, 229] on datatable-body-cell "$ 13.848,22" at bounding box center [280, 239] width 62 height 25
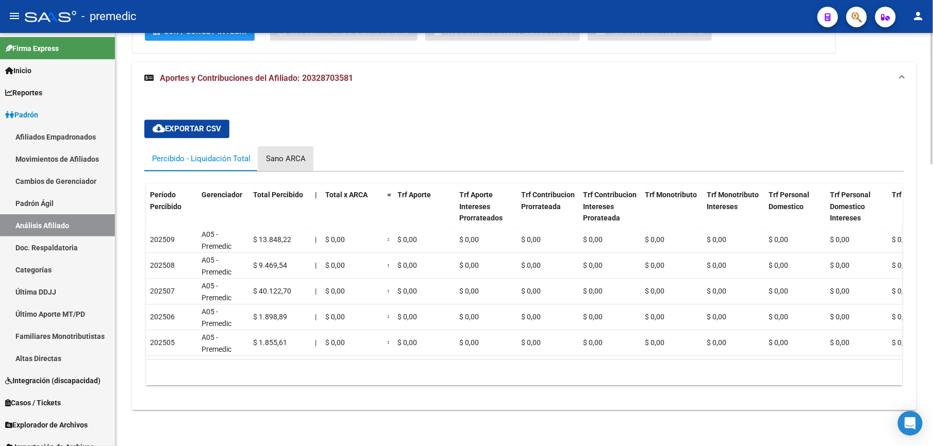
click at [295, 153] on div "Sano ARCA" at bounding box center [286, 158] width 40 height 11
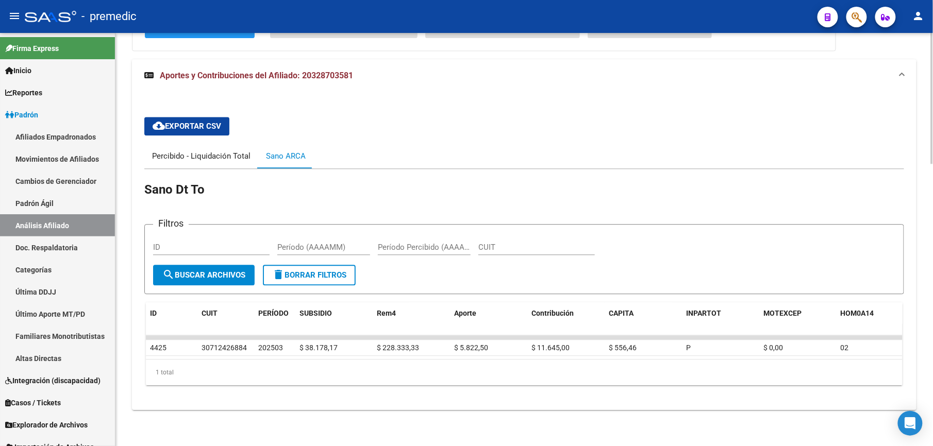
click at [174, 151] on div "Percibido - Liquidación Total" at bounding box center [201, 156] width 98 height 11
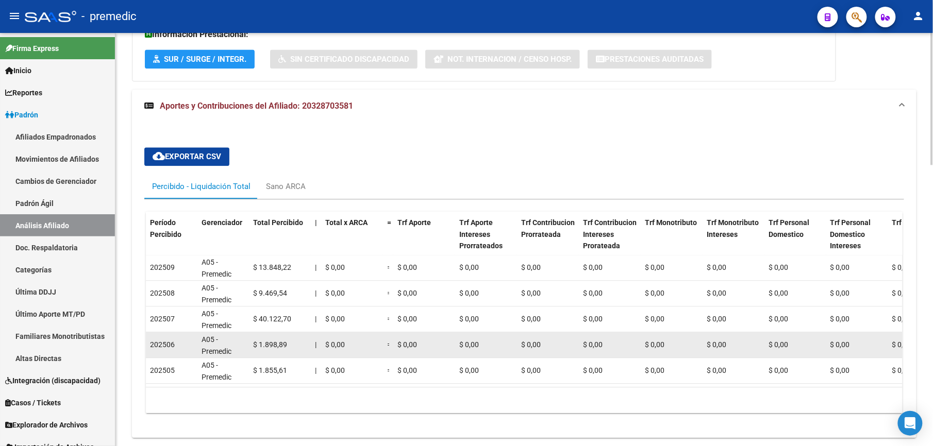
scroll to position [886, 0]
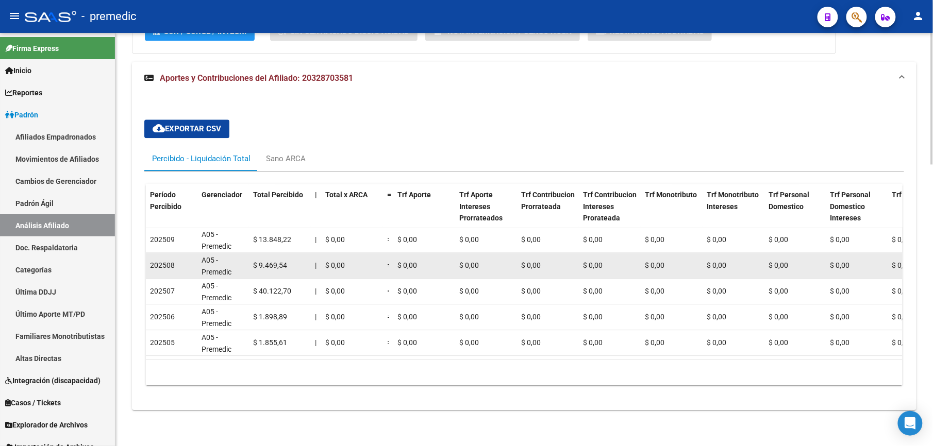
drag, startPoint x: 292, startPoint y: 284, endPoint x: 291, endPoint y: 243, distance: 40.2
click at [291, 243] on datatable-scroller "202509 A05 - Premedic $ 13.848,22 | $ 0,00 = $ 0,00 $ 0,00 $ 0,00 $ 0,00 $ 0,00…" at bounding box center [524, 291] width 757 height 129
click at [291, 253] on datatable-body-cell "$ 9.469,54" at bounding box center [280, 265] width 62 height 25
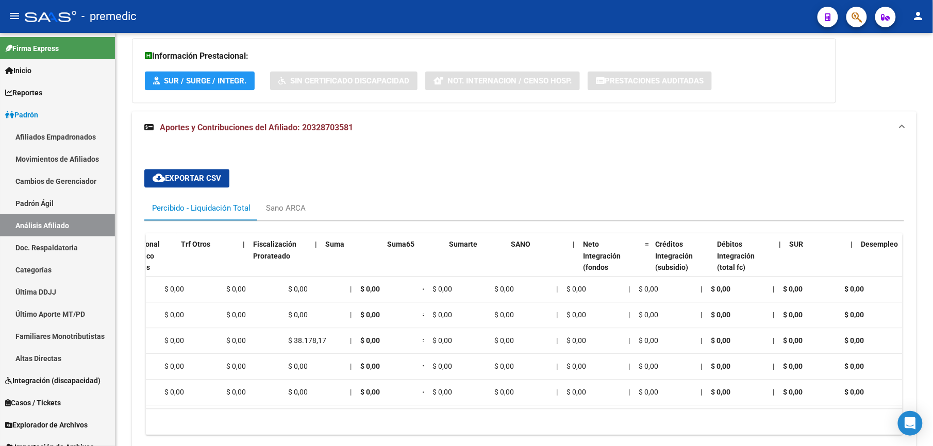
scroll to position [0, 0]
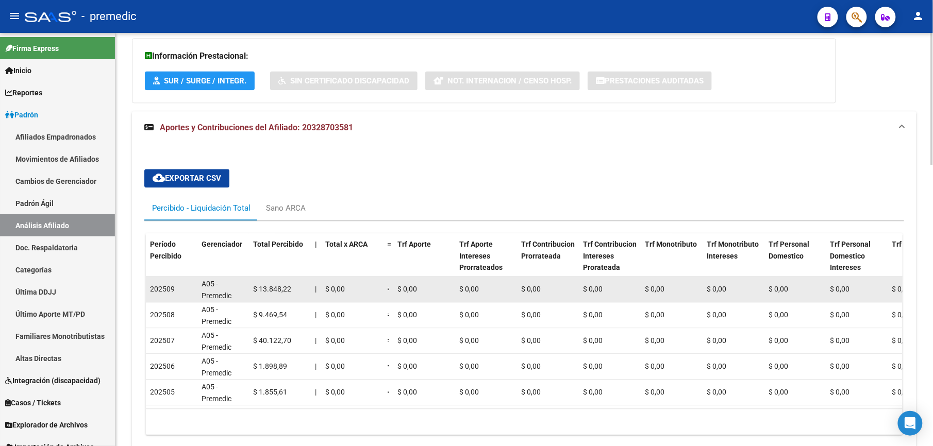
drag, startPoint x: 147, startPoint y: 291, endPoint x: 297, endPoint y: 287, distance: 149.6
click at [297, 287] on div "$ 13.848,22" at bounding box center [280, 290] width 54 height 12
drag, startPoint x: 171, startPoint y: 291, endPoint x: 192, endPoint y: 290, distance: 20.7
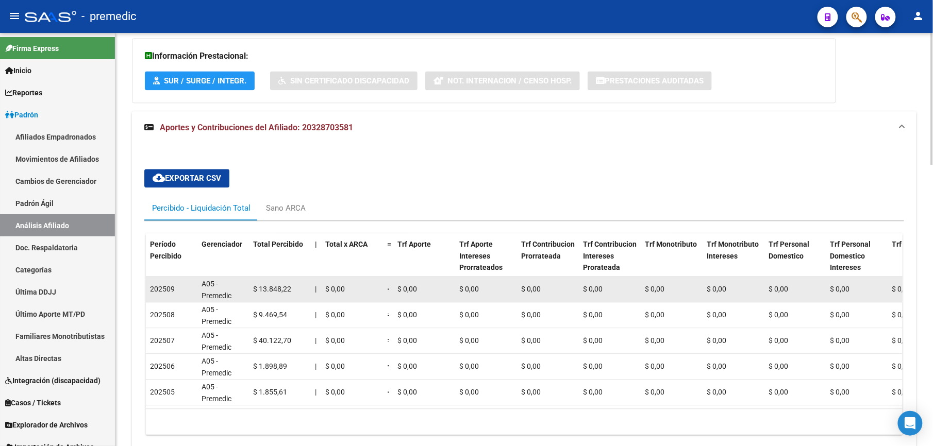
click at [192, 290] on div "202509" at bounding box center [171, 290] width 43 height 12
drag, startPoint x: 192, startPoint y: 290, endPoint x: 204, endPoint y: 289, distance: 12.4
click at [204, 289] on span "A05 - Premedic" at bounding box center [217, 290] width 30 height 20
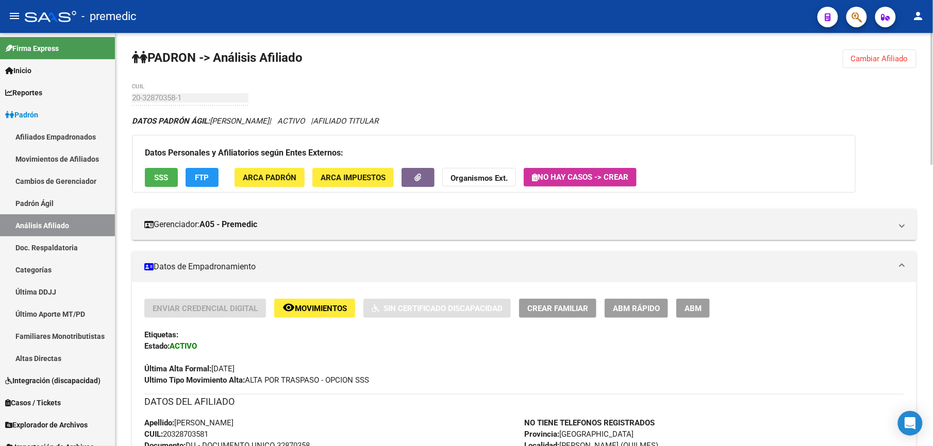
drag, startPoint x: 638, startPoint y: 279, endPoint x: 641, endPoint y: 285, distance: 6.7
drag, startPoint x: 641, startPoint y: 285, endPoint x: 644, endPoint y: 311, distance: 26.5
click at [644, 311] on span "ABM Rápido" at bounding box center [636, 308] width 47 height 9
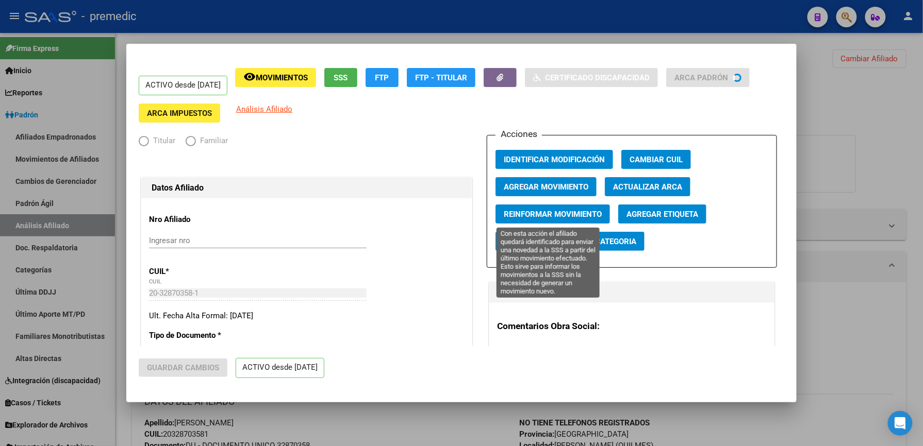
radio input "true"
type input "30-71242688-4"
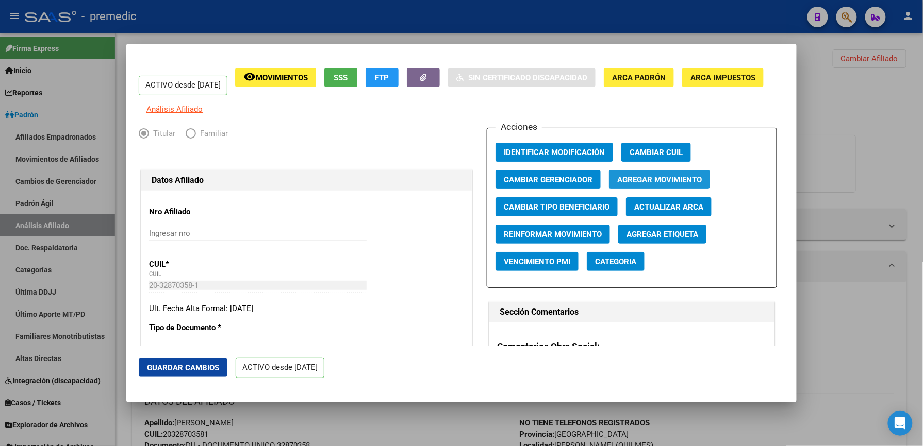
click at [609, 189] on button "Agregar Movimiento" at bounding box center [659, 179] width 101 height 19
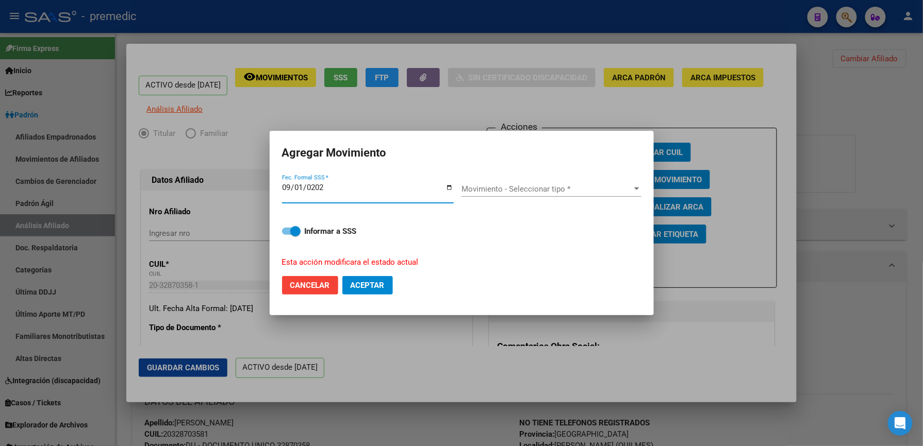
type input "[DATE]"
click at [607, 189] on span "Movimiento - Seleccionar tipo *" at bounding box center [546, 189] width 171 height 9
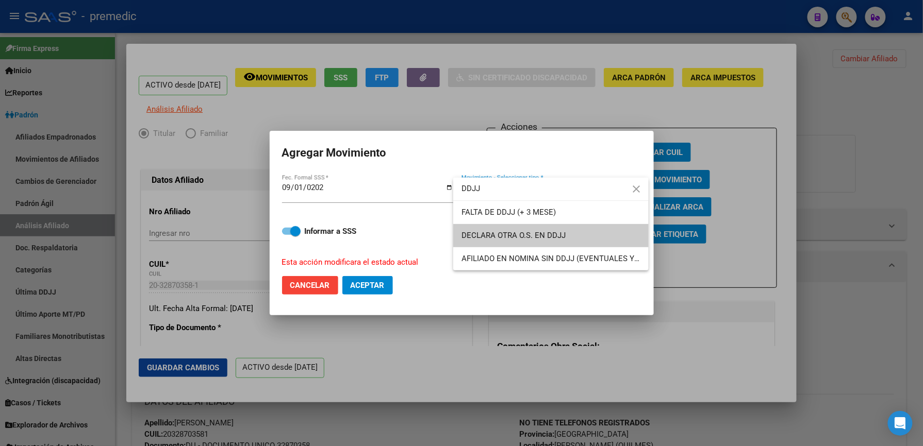
type input "DDJJ"
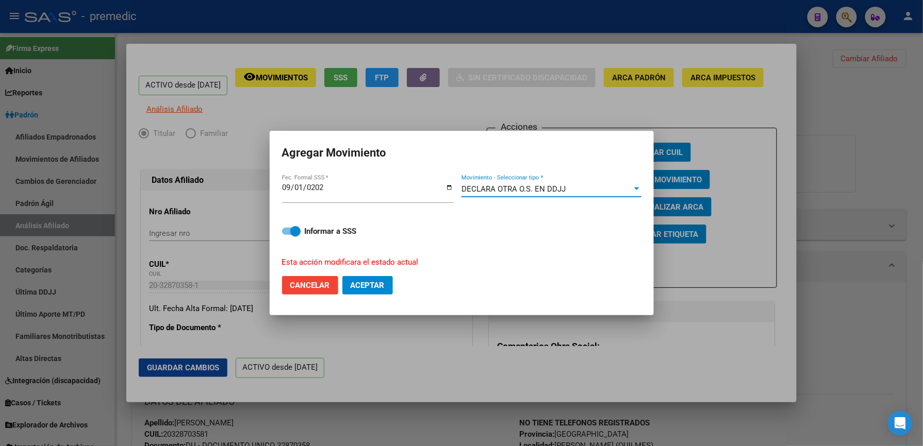
click at [607, 189] on div "DECLARA OTRA O.S. EN DDJJ" at bounding box center [546, 189] width 171 height 9
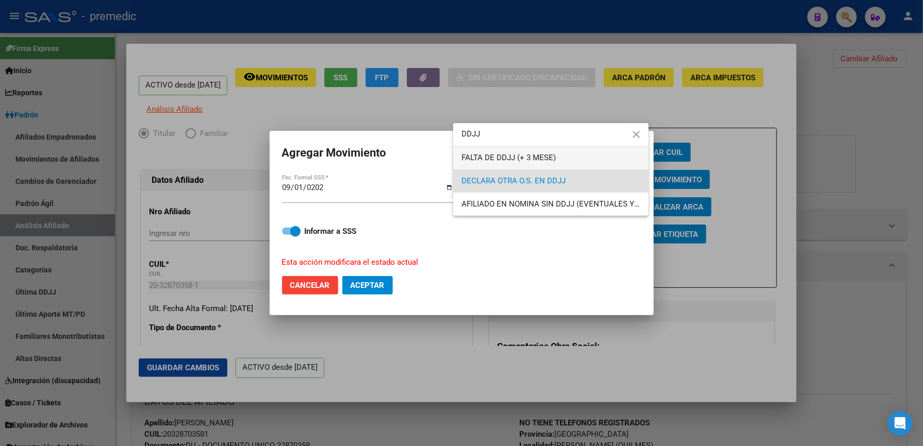
type input "DDJJ"
click at [563, 164] on span "FALTA DE DDJJ (+ 3 MESE)" at bounding box center [550, 157] width 179 height 23
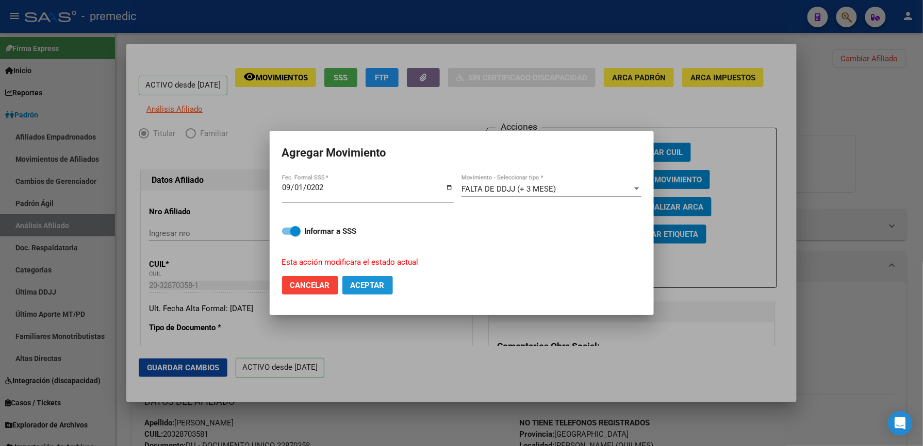
click at [360, 290] on span "Aceptar" at bounding box center [368, 285] width 34 height 9
checkbox input "false"
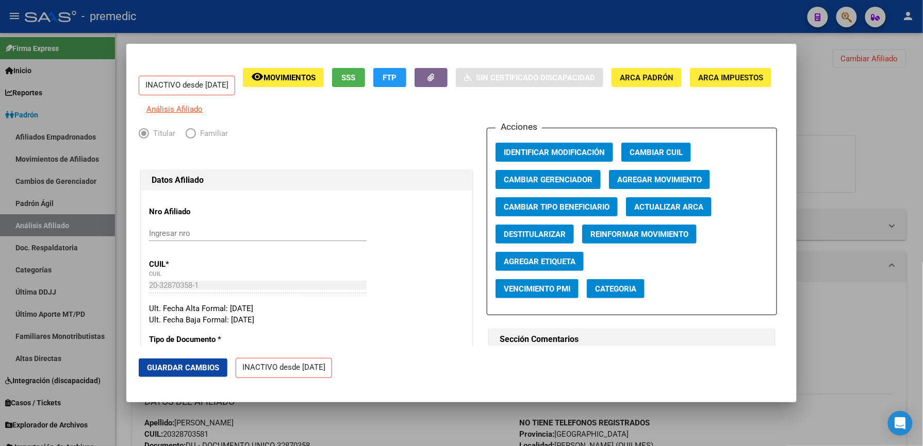
click at [379, 407] on div at bounding box center [461, 223] width 923 height 446
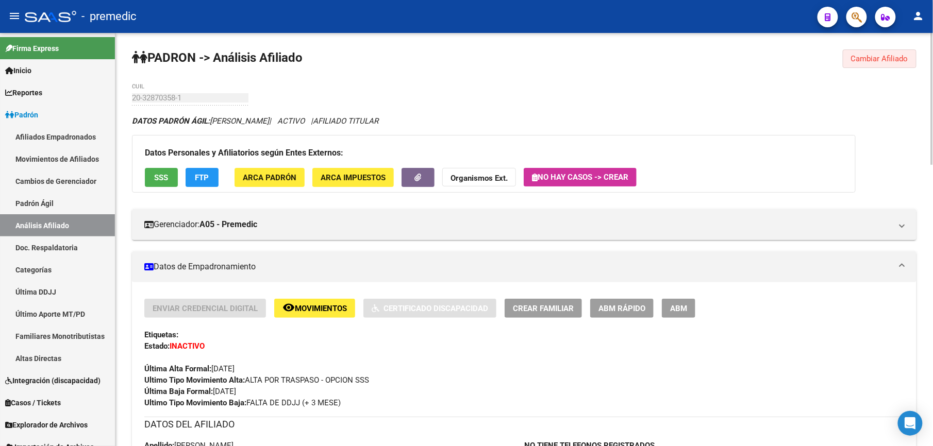
click at [852, 61] on span "Cambiar Afiliado" at bounding box center [879, 58] width 57 height 9
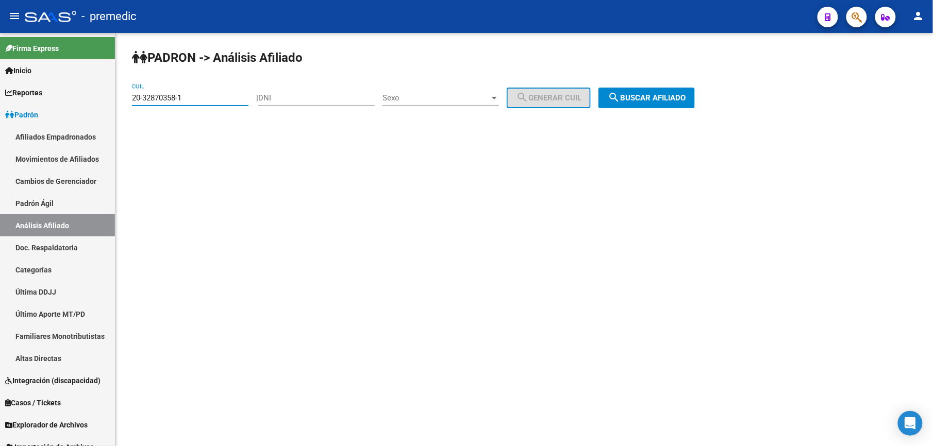
drag, startPoint x: 207, startPoint y: 96, endPoint x: -3, endPoint y: 60, distance: 213.4
click at [0, 60] on html "menu - premedic person Firma Express Inicio Calendario SSS Instructivos Contact…" at bounding box center [466, 223] width 933 height 446
paste input "961782-4"
drag, startPoint x: 675, startPoint y: 116, endPoint x: 674, endPoint y: 101, distance: 15.0
click at [675, 109] on div "PADRON -> Análisis Afiliado 20-32961782-4 CUIL | DNI Sexo Sexo search Generar C…" at bounding box center [524, 87] width 818 height 108
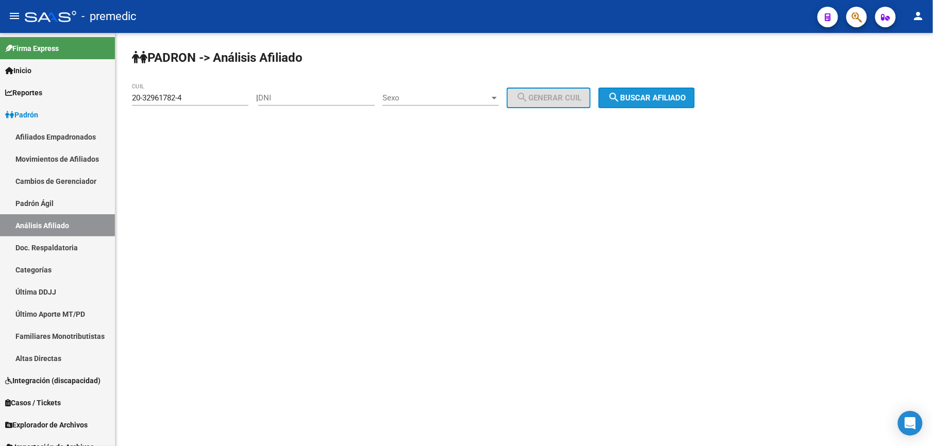
click at [674, 101] on span "search Buscar afiliado" at bounding box center [647, 97] width 78 height 9
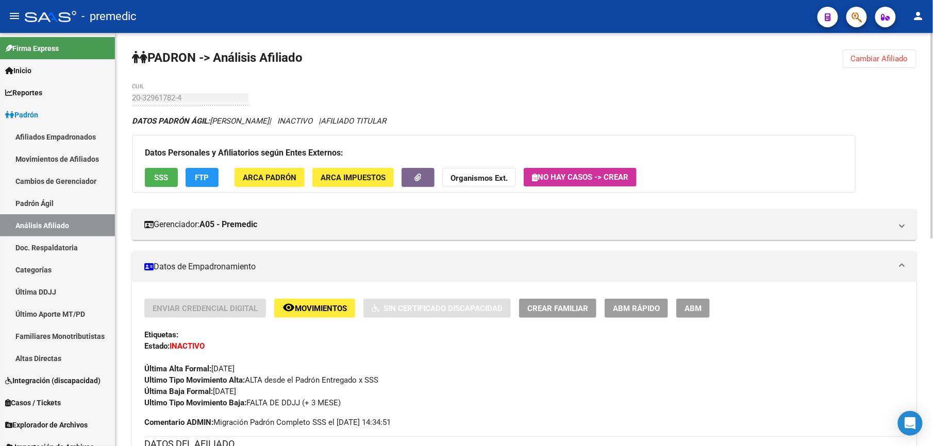
click at [882, 56] on span "Cambiar Afiliado" at bounding box center [879, 58] width 57 height 9
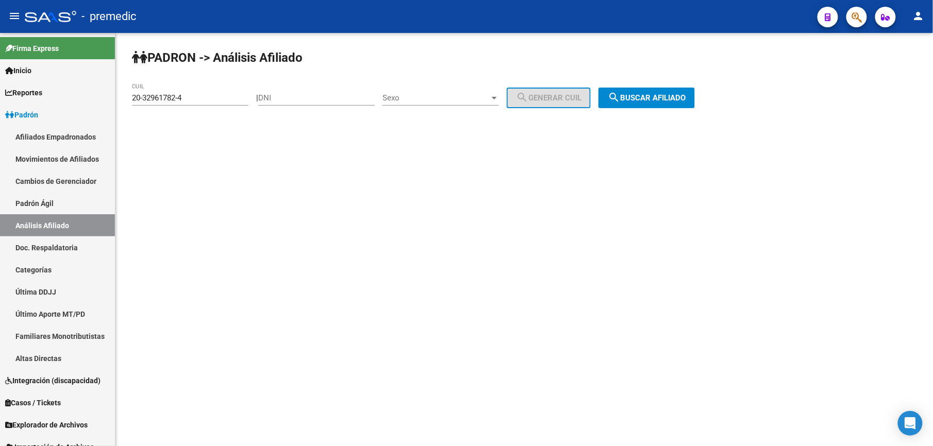
click at [186, 95] on input "20-32961782-4" at bounding box center [190, 97] width 117 height 9
click at [188, 98] on input "20-32961782-4" at bounding box center [190, 97] width 117 height 9
click at [188, 99] on input "20-32961782-4" at bounding box center [190, 97] width 117 height 9
click at [677, 102] on button "search Buscar afiliado" at bounding box center [647, 98] width 96 height 21
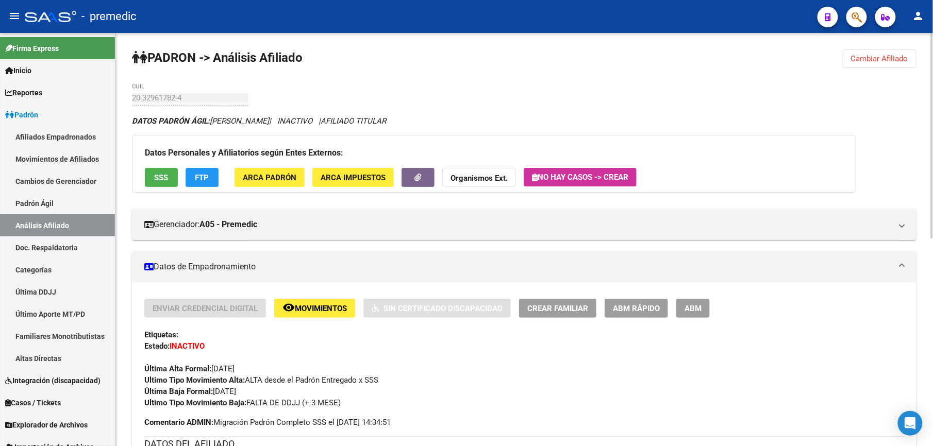
drag, startPoint x: 900, startPoint y: 30, endPoint x: 898, endPoint y: 42, distance: 12.1
click at [898, 36] on div "menu - premedic person Firma Express Inicio Calendario SSS Instructivos Contact…" at bounding box center [466, 223] width 933 height 446
drag, startPoint x: 898, startPoint y: 42, endPoint x: 894, endPoint y: 58, distance: 16.4
click at [896, 58] on span "Cambiar Afiliado" at bounding box center [879, 58] width 57 height 9
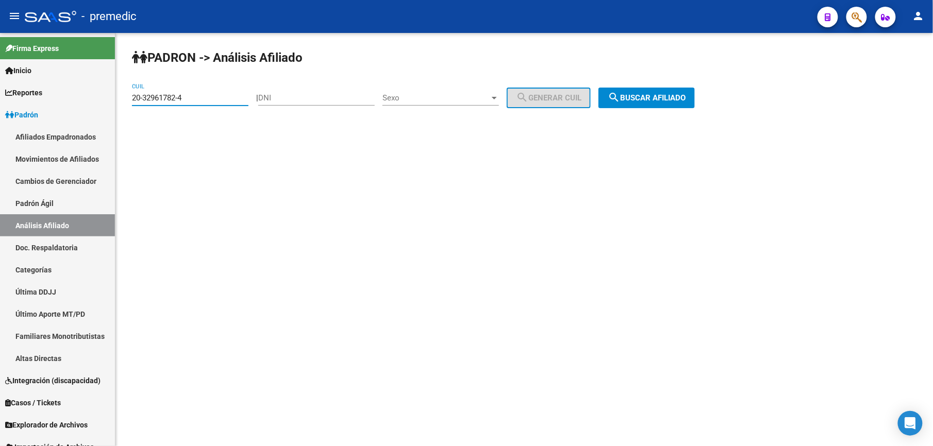
click at [206, 95] on input "20-32961782-4" at bounding box center [190, 97] width 117 height 9
paste input "3-32967853-9"
type input "23-32967853-9"
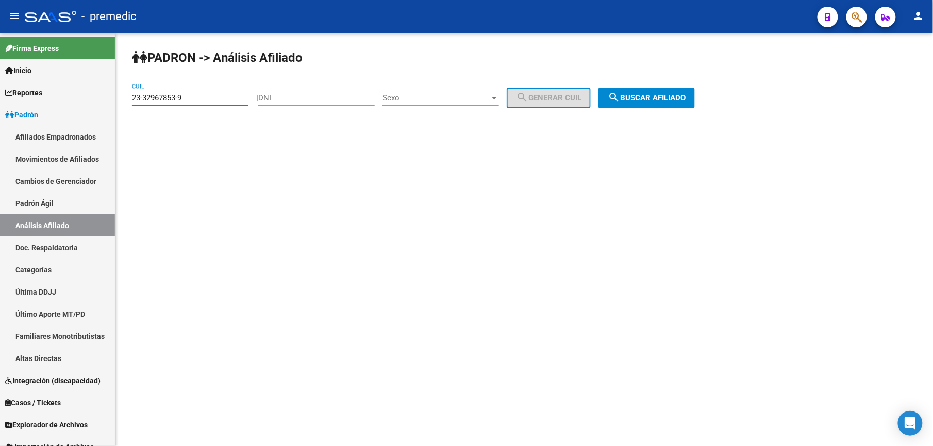
click at [632, 108] on div "PADRON -> Análisis Afiliado 23-32967853-9 CUIL | DNI Sexo Sexo search Generar C…" at bounding box center [524, 87] width 818 height 108
click at [641, 95] on span "search Buscar afiliado" at bounding box center [647, 97] width 78 height 9
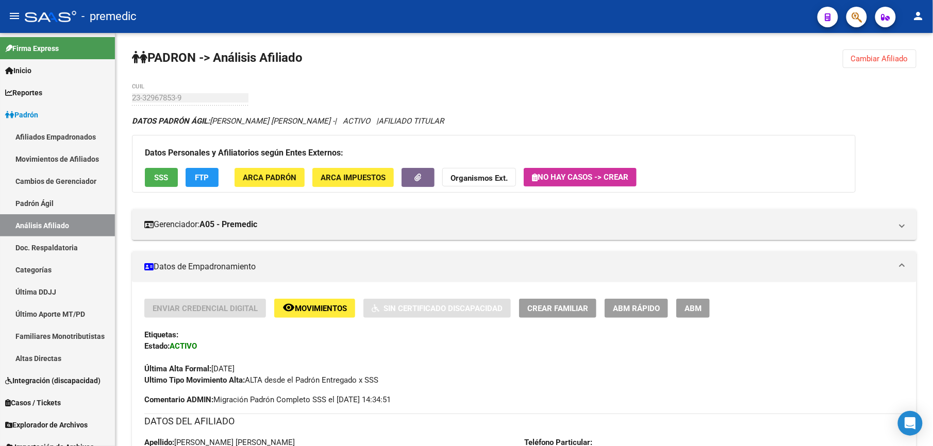
click at [640, 311] on span "ABM Rápido" at bounding box center [636, 308] width 47 height 9
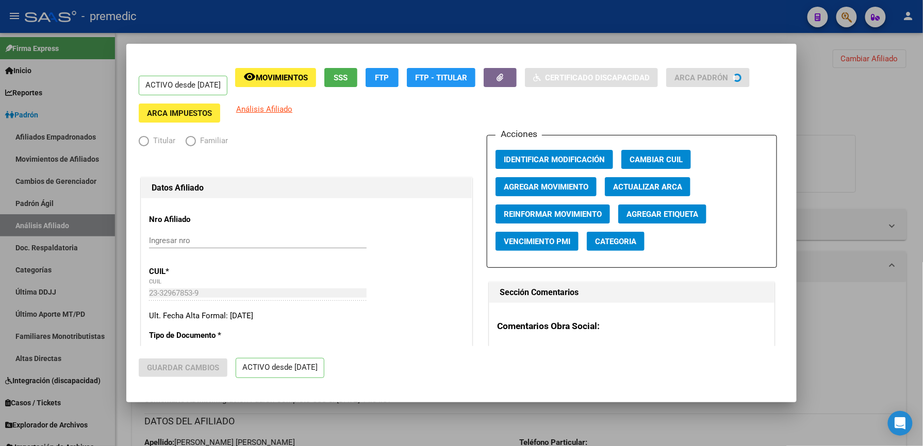
radio input "true"
type input "33-63761744-9"
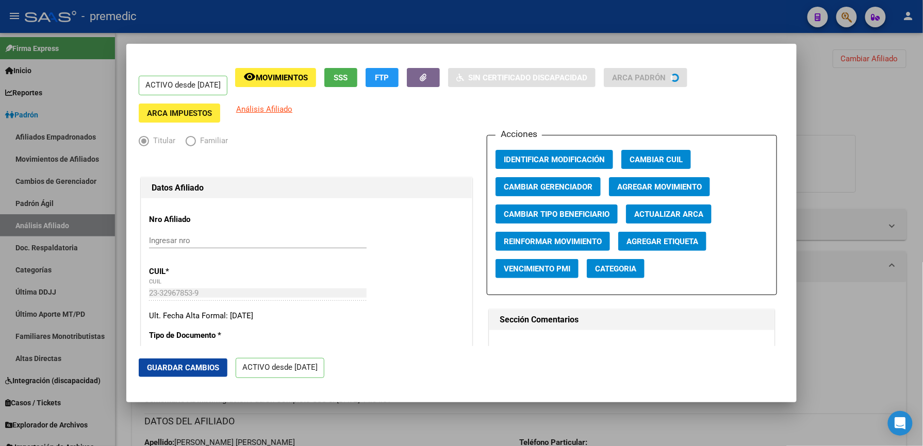
click at [843, 297] on div at bounding box center [461, 223] width 923 height 446
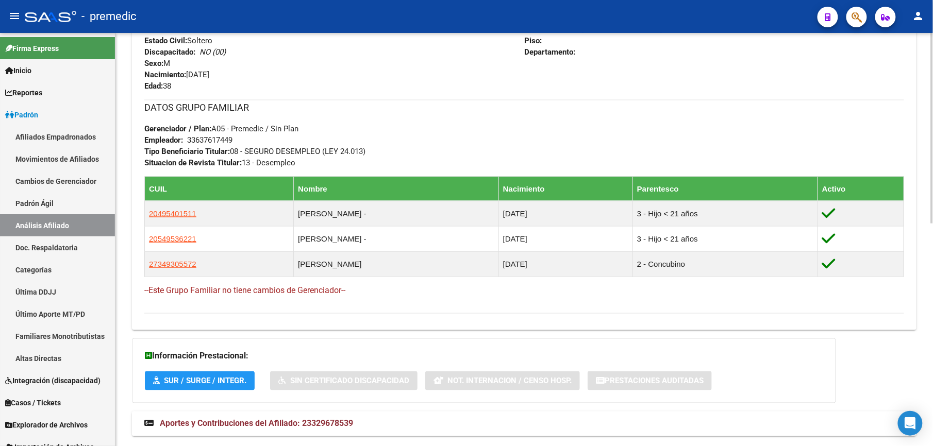
scroll to position [485, 0]
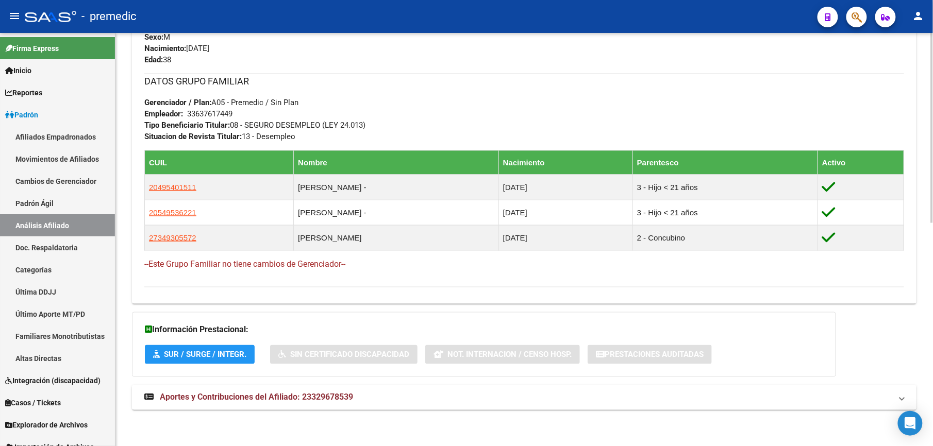
click at [283, 395] on span "Aportes y Contribuciones del Afiliado: 23329678539" at bounding box center [256, 398] width 193 height 10
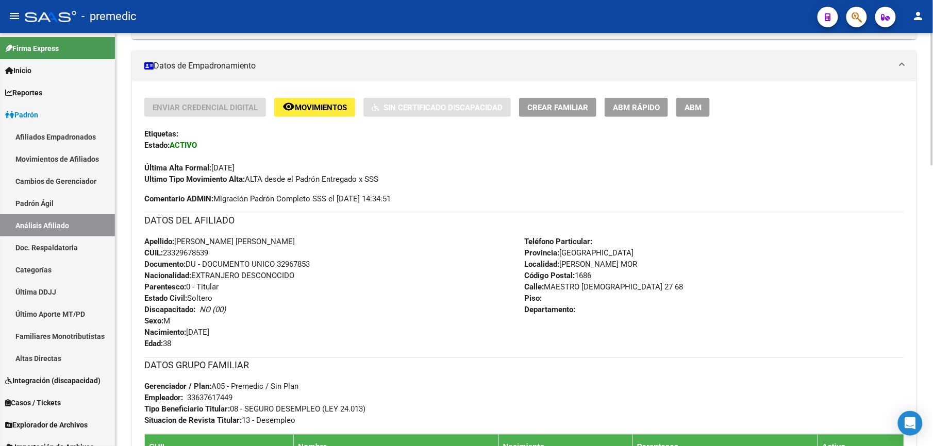
scroll to position [201, 0]
click at [641, 110] on span "ABM Rápido" at bounding box center [636, 108] width 47 height 9
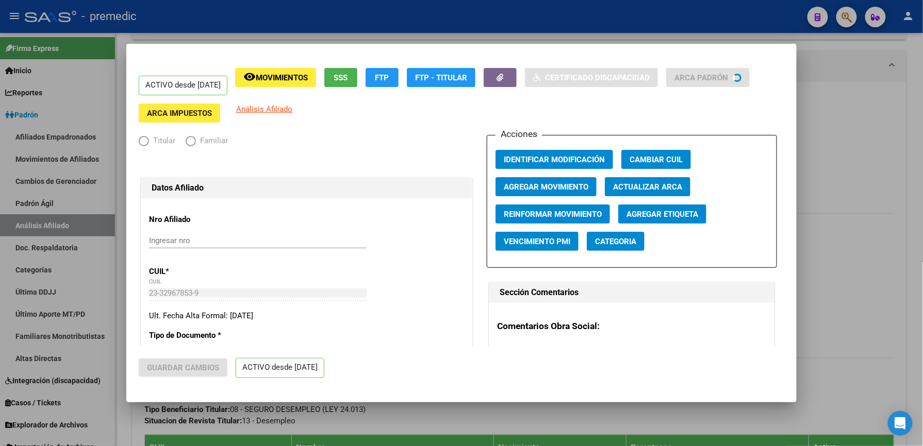
radio input "true"
type input "33-63761744-9"
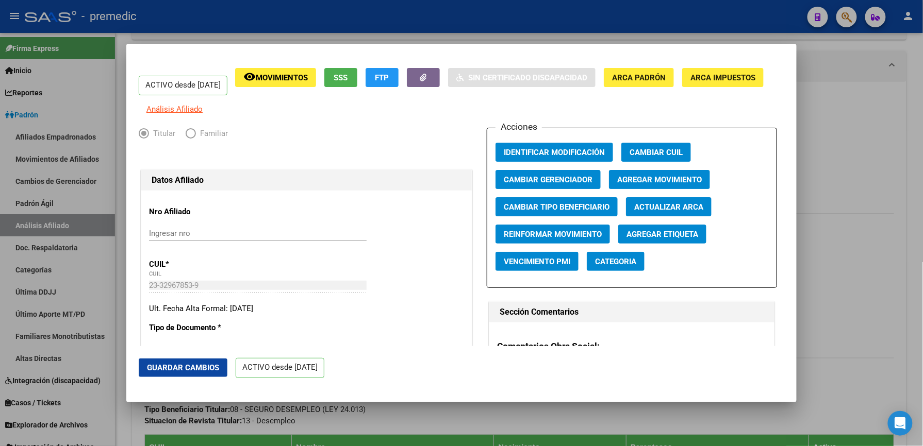
click at [617, 185] on span "Agregar Movimiento" at bounding box center [659, 179] width 85 height 9
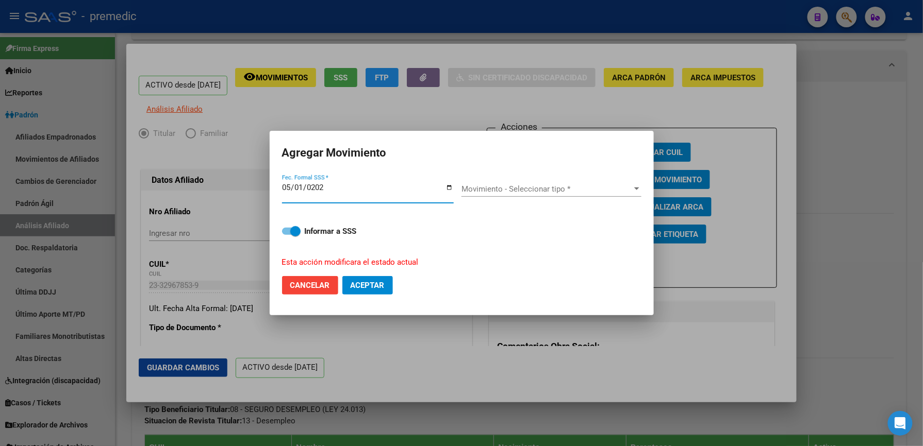
type input "2025-05-01"
click at [616, 190] on span "Movimiento - Seleccionar tipo *" at bounding box center [546, 189] width 171 height 9
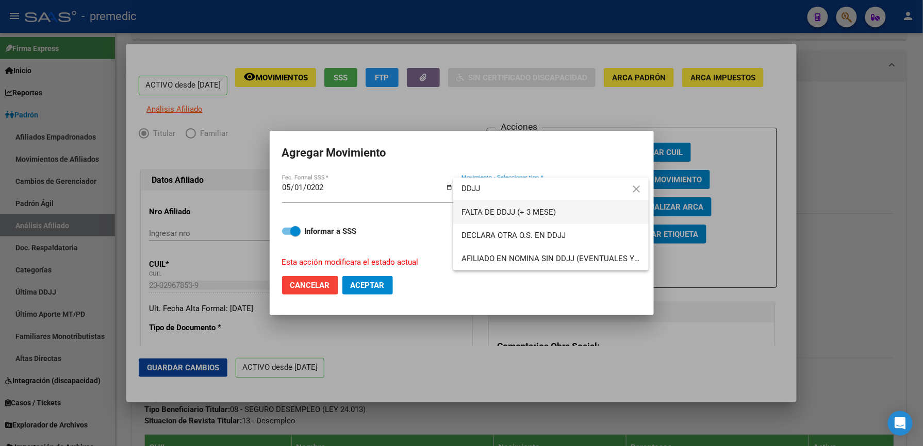
type input "DDJJ"
click at [582, 217] on span "FALTA DE DDJJ (+ 3 MESE)" at bounding box center [550, 212] width 179 height 23
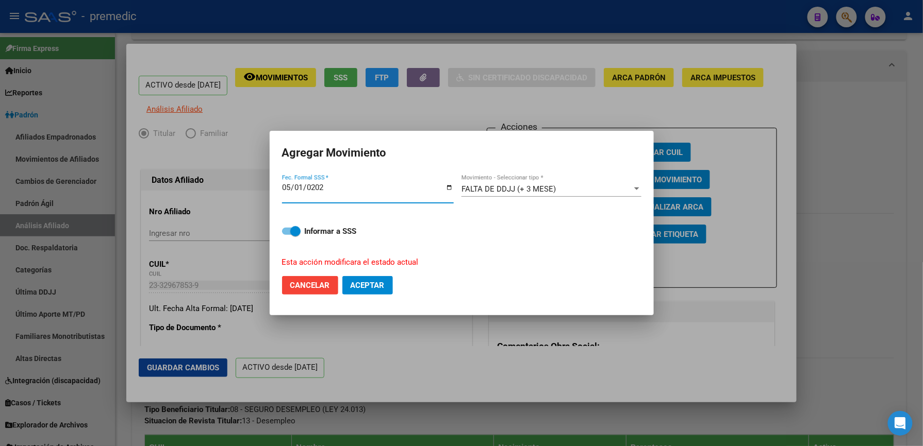
click at [297, 186] on input "2025-05-01" at bounding box center [368, 192] width 172 height 16
type input "[DATE]"
click at [367, 288] on span "Aceptar" at bounding box center [368, 285] width 34 height 9
checkbox input "false"
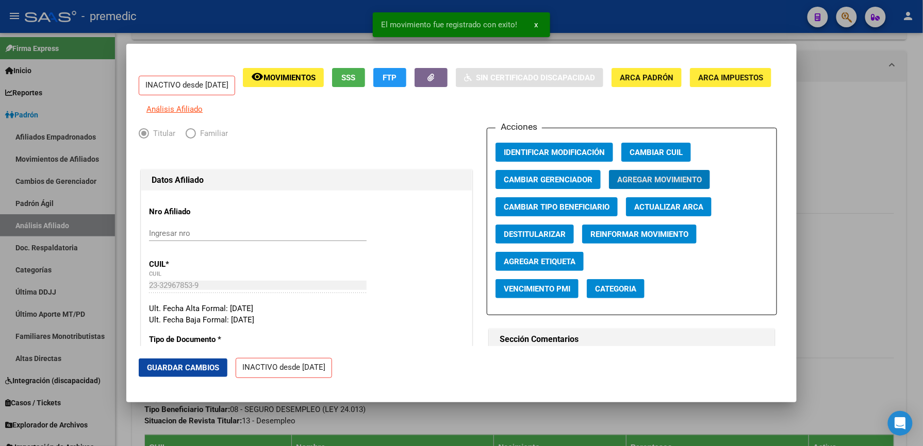
click at [853, 141] on div at bounding box center [461, 223] width 923 height 446
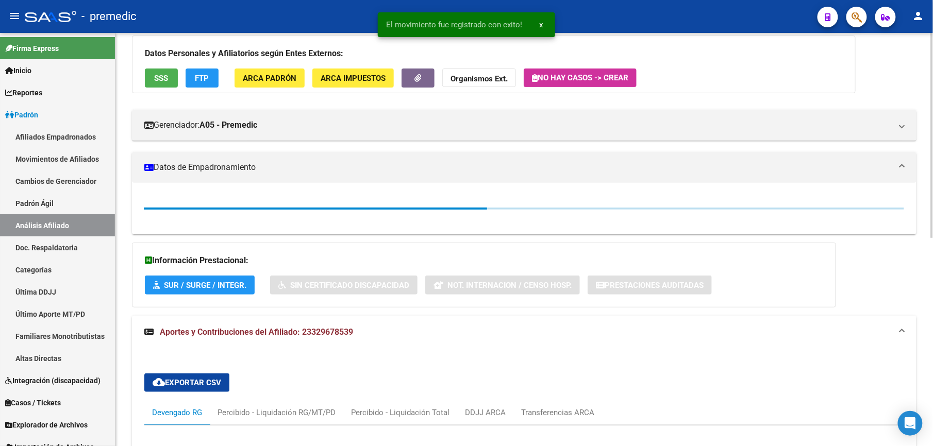
scroll to position [0, 0]
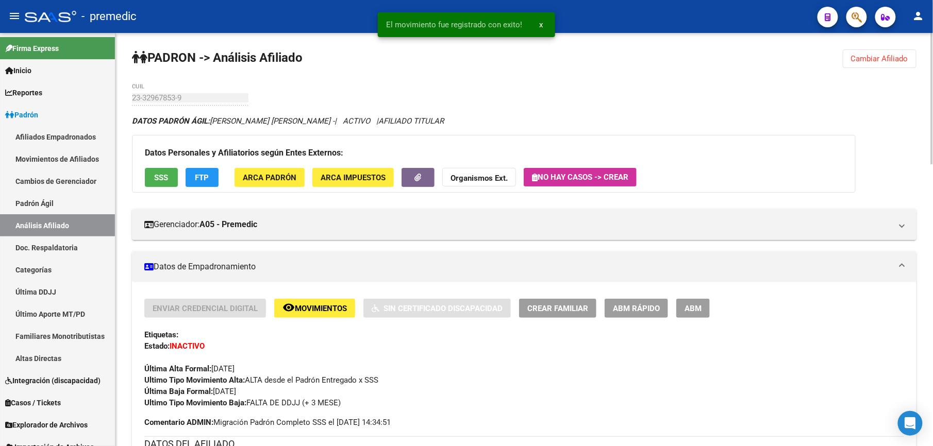
click at [876, 62] on span "Cambiar Afiliado" at bounding box center [879, 58] width 57 height 9
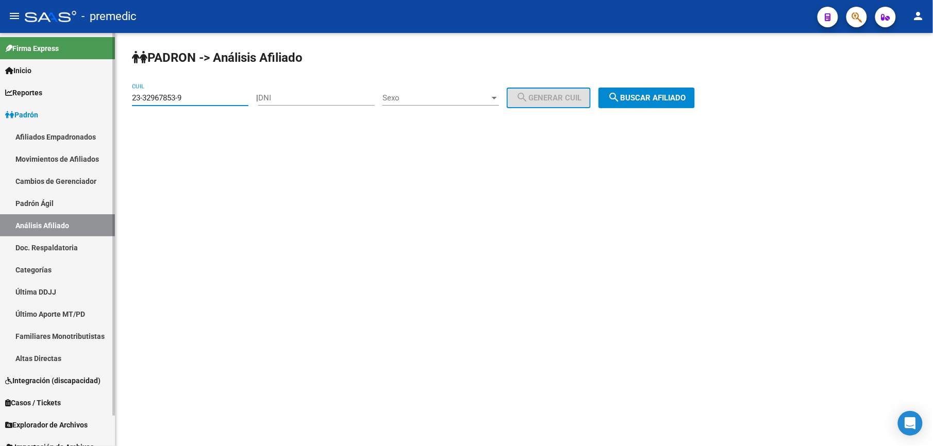
drag, startPoint x: 233, startPoint y: 101, endPoint x: 0, endPoint y: 69, distance: 235.3
click at [0, 69] on html "menu - premedic person Firma Express Inicio Calendario SSS Instructivos Contact…" at bounding box center [466, 223] width 933 height 446
paste input "7-33101433-3"
drag, startPoint x: 633, startPoint y: 79, endPoint x: 640, endPoint y: 93, distance: 15.7
click at [640, 93] on div "PADRON -> Análisis Afiliado 27-33101433-3 CUIL | DNI Sexo Sexo search Generar C…" at bounding box center [524, 87] width 818 height 108
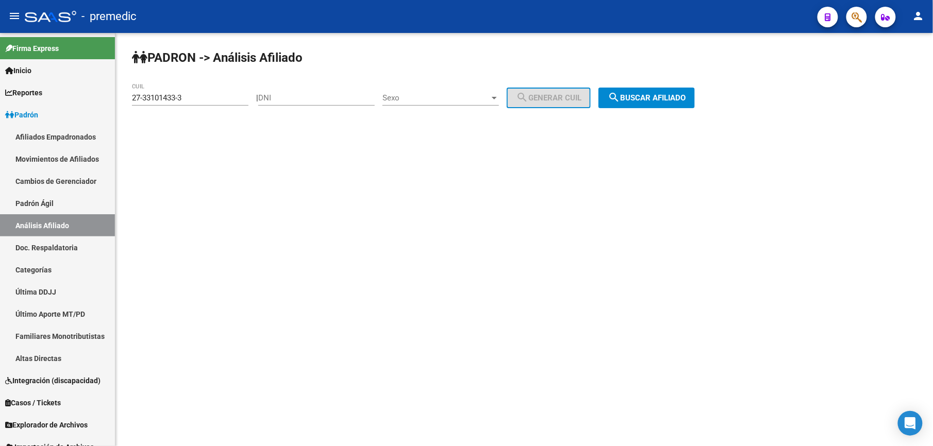
click at [642, 97] on span "search Buscar afiliado" at bounding box center [647, 97] width 78 height 9
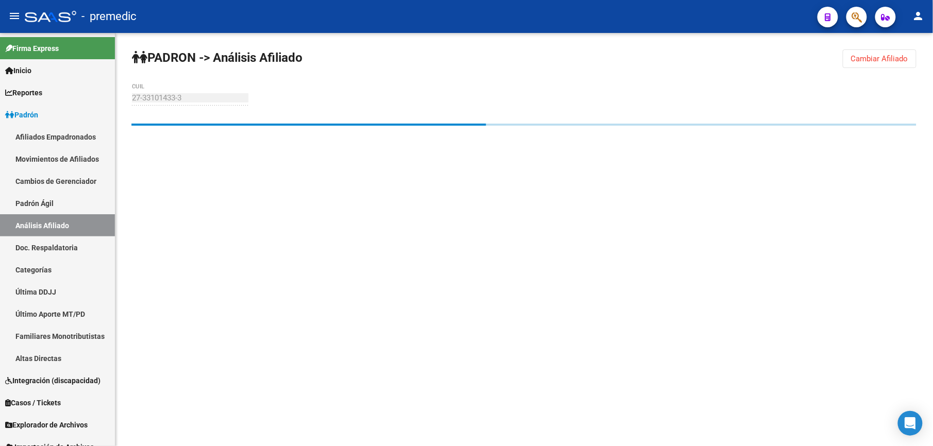
click at [631, 213] on mat-sidenav-content "PADRON -> Análisis Afiliado Cambiar Afiliado 27-33101433-3 CUIL" at bounding box center [524, 239] width 818 height 413
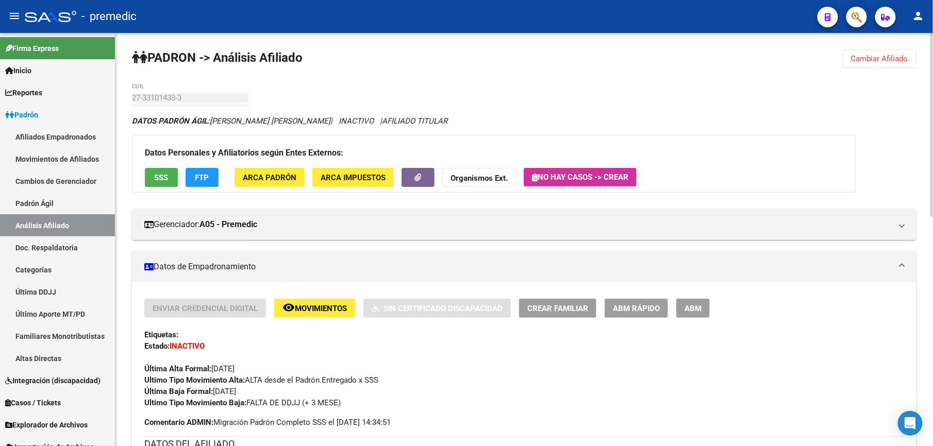
drag, startPoint x: 226, startPoint y: 106, endPoint x: 176, endPoint y: 91, distance: 52.3
drag, startPoint x: 176, startPoint y: 91, endPoint x: 196, endPoint y: 124, distance: 38.9
click at [187, 118] on strong "DATOS PADRÓN ÁGIL:" at bounding box center [171, 121] width 78 height 9
click at [867, 52] on button "Cambiar Afiliado" at bounding box center [880, 58] width 74 height 19
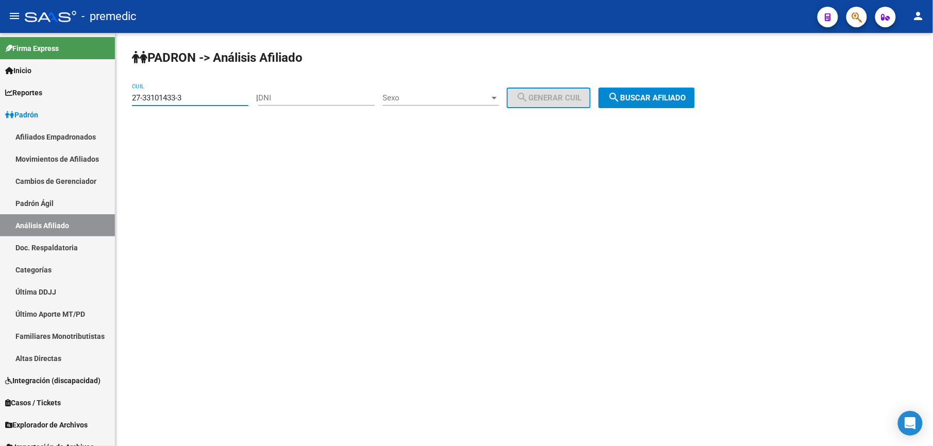
drag, startPoint x: 225, startPoint y: 96, endPoint x: -3, endPoint y: 59, distance: 231.4
click at [0, 59] on html "menu - premedic person Firma Express Inicio Calendario SSS Instructivos Contact…" at bounding box center [466, 223] width 933 height 446
paste input "0-31640514"
drag, startPoint x: 725, startPoint y: 104, endPoint x: 619, endPoint y: 82, distance: 108.4
click at [706, 98] on div "PADRON -> Análisis Afiliado 20-31640514-3 CUIL | DNI Sexo Sexo search Generar C…" at bounding box center [524, 87] width 818 height 108
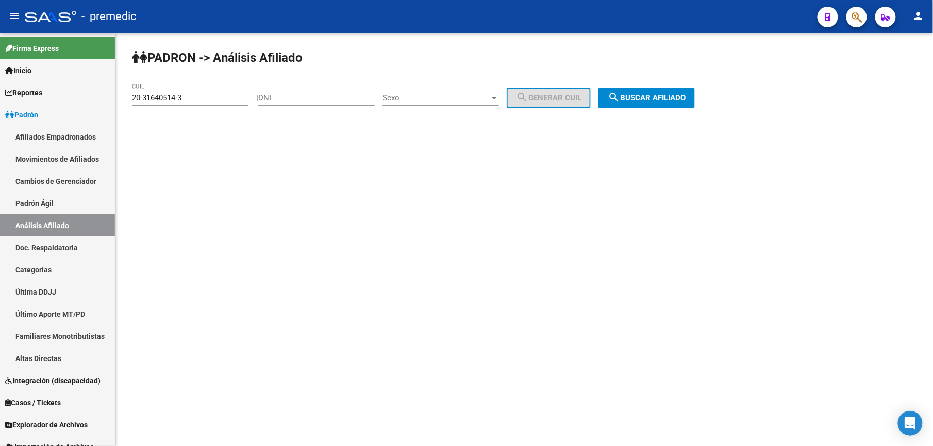
click at [619, 82] on div "PADRON -> Análisis Afiliado 20-31640514-3 CUIL | DNI Sexo Sexo search Generar C…" at bounding box center [524, 87] width 818 height 108
click at [620, 99] on mat-icon "search" at bounding box center [614, 97] width 12 height 12
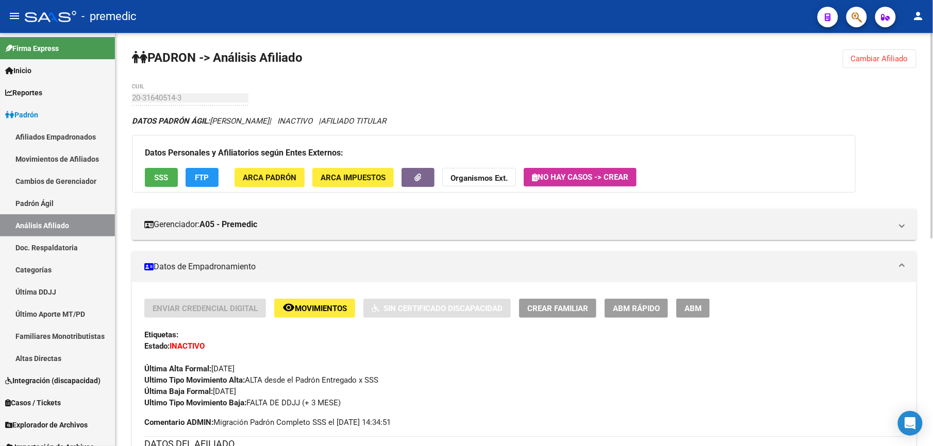
click at [898, 54] on span "Cambiar Afiliado" at bounding box center [879, 58] width 57 height 9
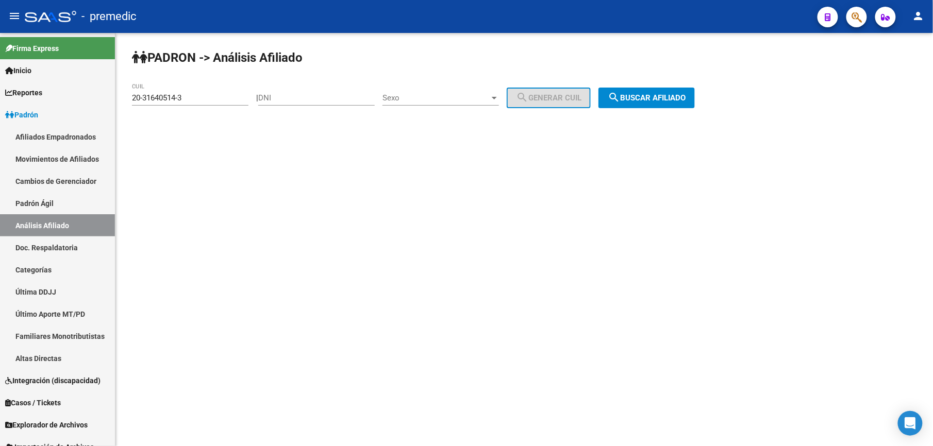
drag, startPoint x: 187, startPoint y: 96, endPoint x: 181, endPoint y: 97, distance: 5.4
click at [181, 97] on div "20-31640514-3 CUIL" at bounding box center [190, 95] width 117 height 22
click at [181, 97] on input "20-31640514-3" at bounding box center [190, 97] width 117 height 9
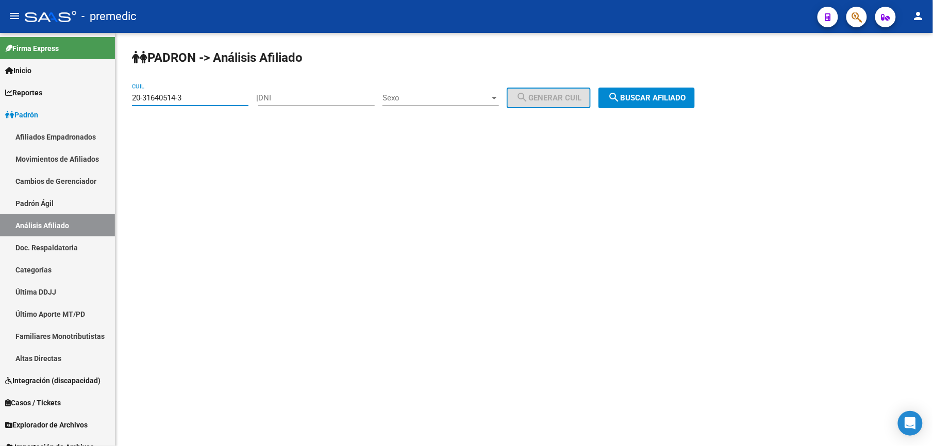
paste input "7-33145140-7"
click at [667, 96] on span "search Buscar afiliado" at bounding box center [647, 97] width 78 height 9
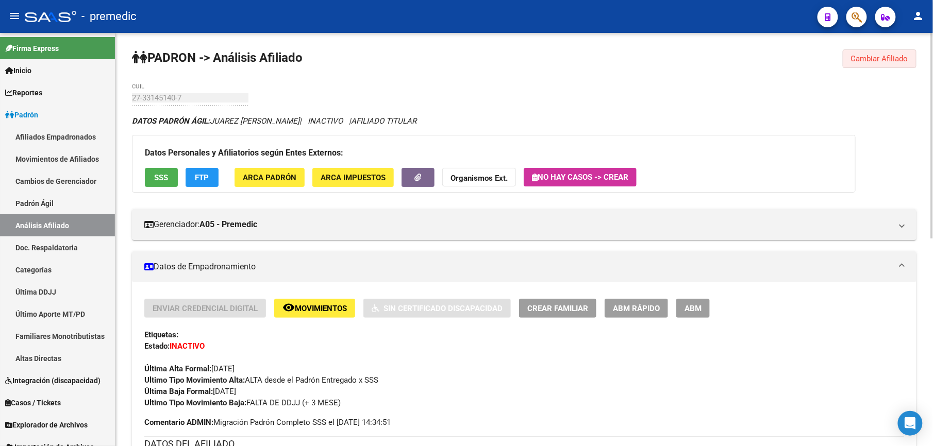
click at [890, 55] on span "Cambiar Afiliado" at bounding box center [879, 58] width 57 height 9
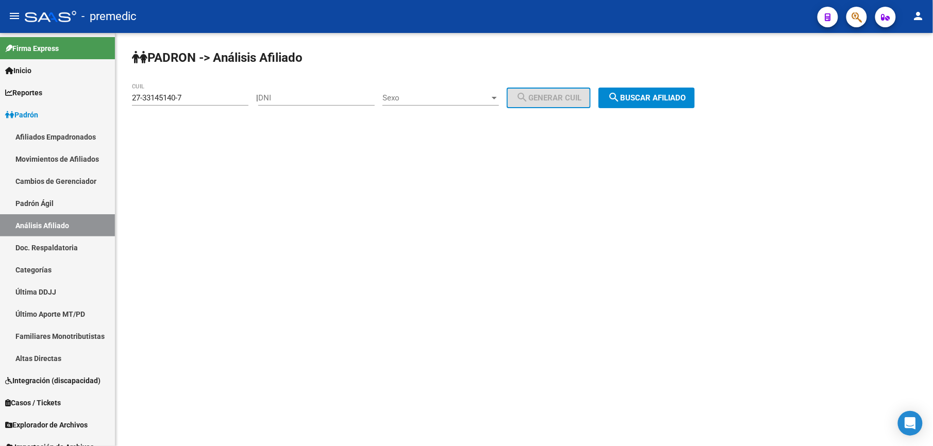
drag, startPoint x: 221, startPoint y: 104, endPoint x: 177, endPoint y: 97, distance: 44.3
click at [177, 97] on div "27-33145140-7 CUIL" at bounding box center [190, 95] width 117 height 22
click at [177, 97] on input "27-33145140-7" at bounding box center [190, 97] width 117 height 9
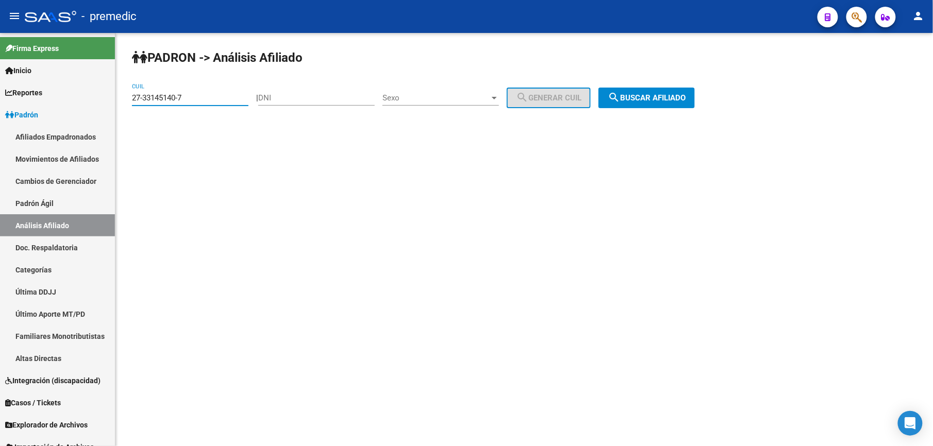
paste input "205026-0"
click at [177, 97] on input "27-33145140-7" at bounding box center [190, 97] width 117 height 9
type input "27-33205026-0"
drag, startPoint x: 648, startPoint y: 84, endPoint x: 644, endPoint y: 104, distance: 20.9
click at [648, 84] on div "PADRON -> Análisis Afiliado 27-33205026-0 CUIL | DNI Sexo Sexo search Generar C…" at bounding box center [524, 87] width 818 height 108
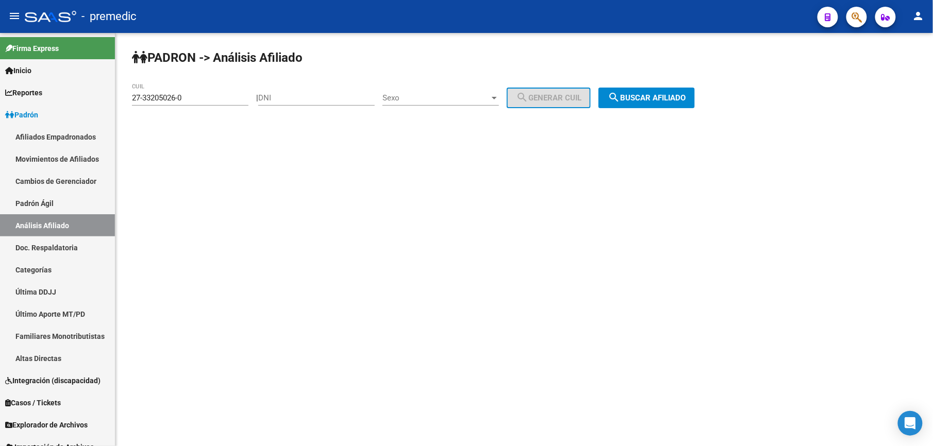
click at [643, 105] on button "search Buscar afiliado" at bounding box center [647, 98] width 96 height 21
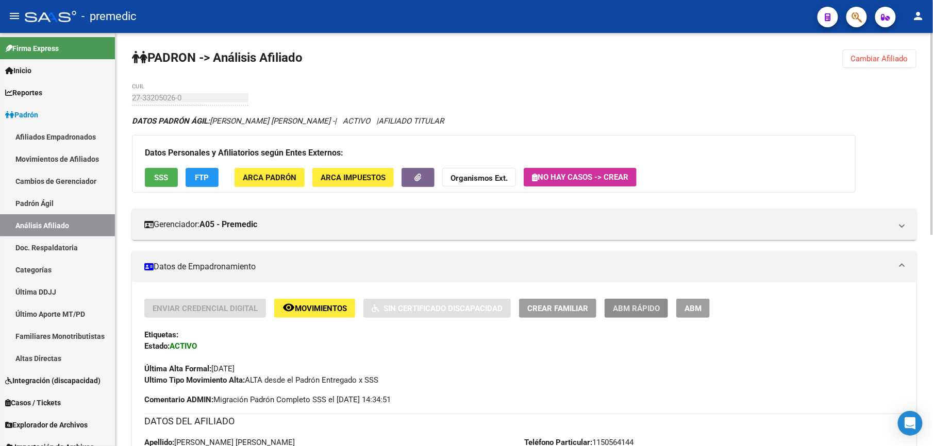
click at [615, 304] on span "ABM Rápido" at bounding box center [636, 308] width 47 height 9
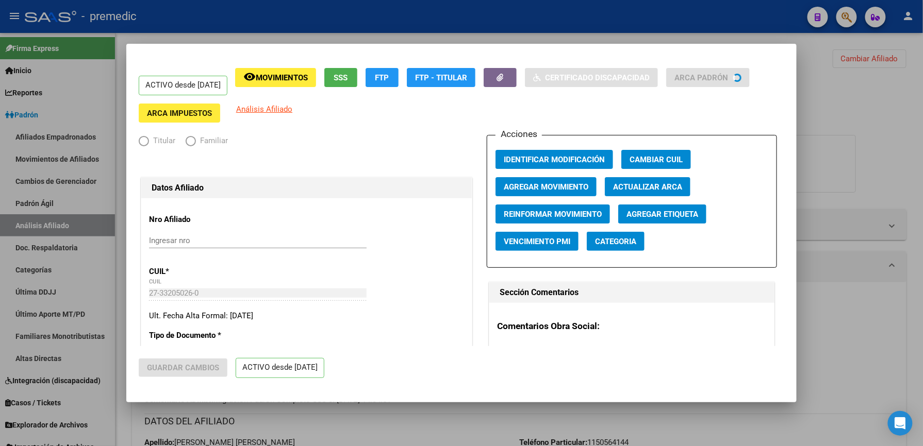
radio input "true"
type input "33-63761744-9"
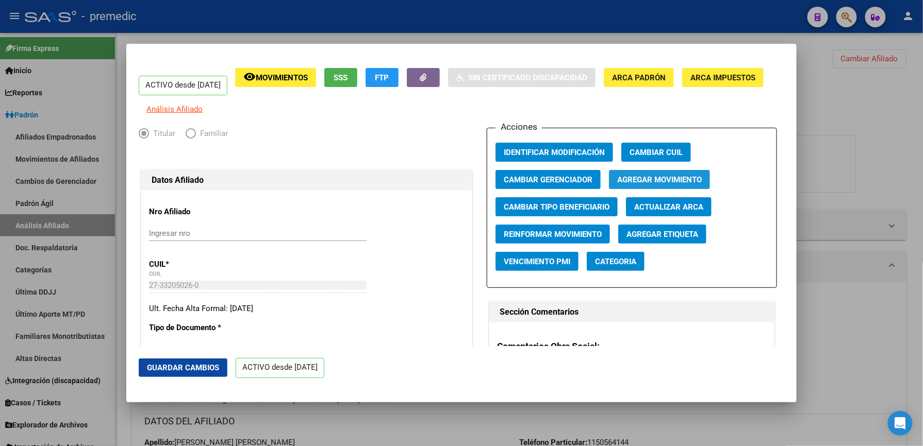
click at [652, 184] on span "Agregar Movimiento" at bounding box center [659, 179] width 85 height 9
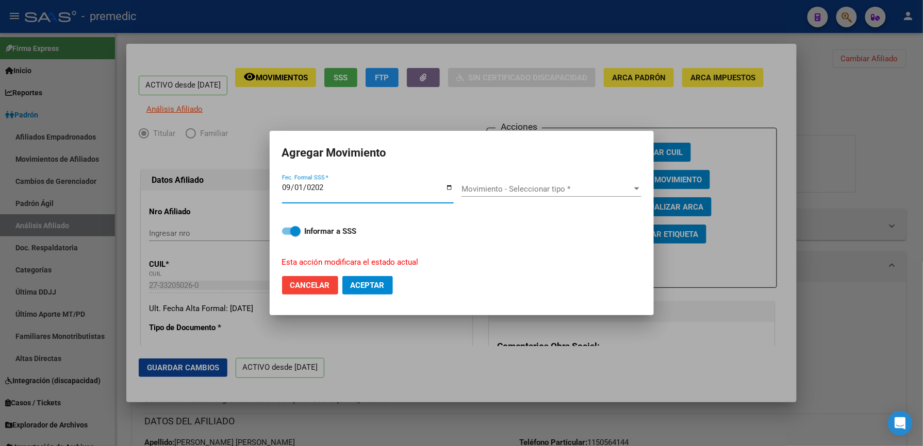
type input "[DATE]"
click at [603, 190] on span "Movimiento - Seleccionar tipo *" at bounding box center [546, 189] width 171 height 9
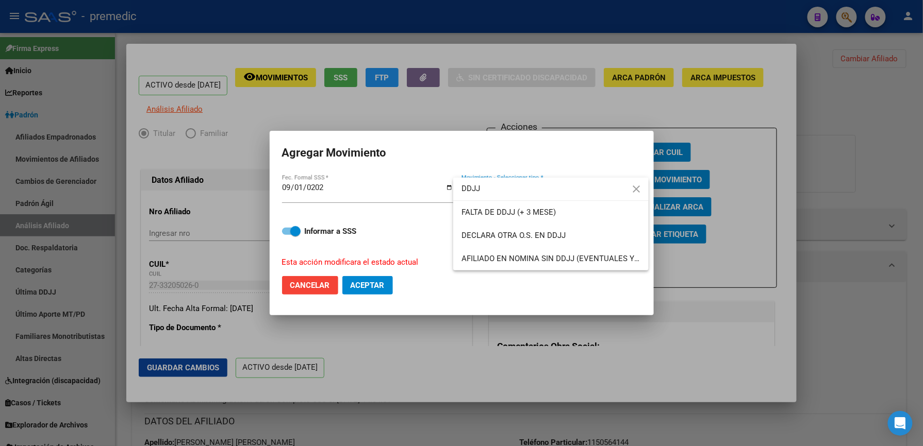
type input "DDJJ"
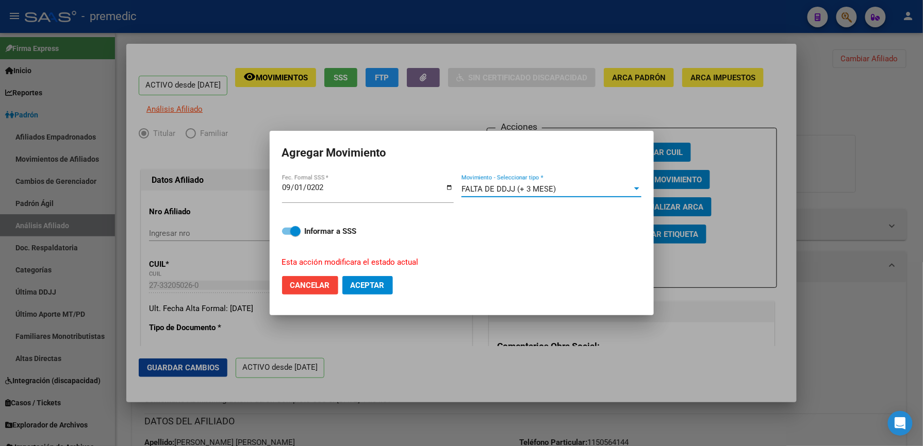
click at [373, 291] on button "Aceptar" at bounding box center [367, 285] width 51 height 19
checkbox input "false"
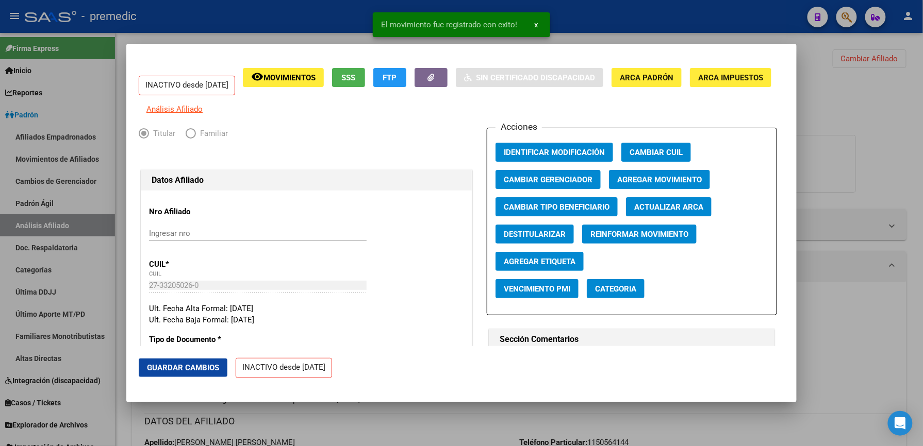
click at [715, 401] on mat-dialog-container "INACTIVO desde [DATE] remove_red_eye Movimientos SSS FTP Sin Certificado Discap…" at bounding box center [461, 223] width 670 height 358
click at [878, 100] on div at bounding box center [461, 223] width 923 height 446
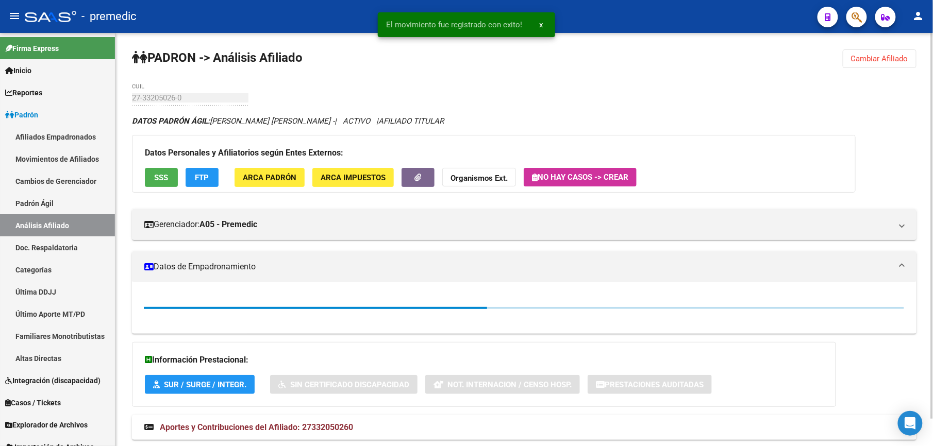
click at [861, 62] on span "Cambiar Afiliado" at bounding box center [879, 58] width 57 height 9
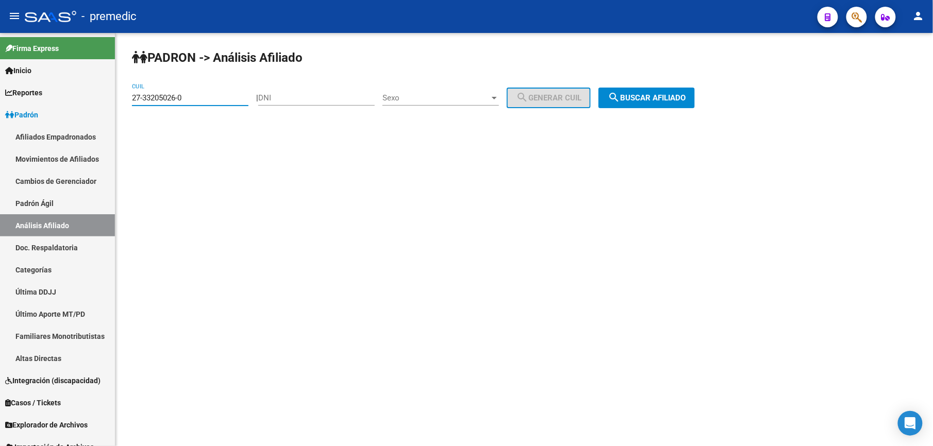
drag, startPoint x: 210, startPoint y: 102, endPoint x: -3, endPoint y: 103, distance: 213.5
click at [0, 103] on html "menu - premedic person Firma Express Inicio Calendario SSS Instructivos Contact…" at bounding box center [466, 223] width 933 height 446
paste input "19084-4"
click at [632, 108] on div "PADRON -> Análisis Afiliado 27-33219084-4 CUIL | DNI Sexo Sexo search Generar C…" at bounding box center [524, 87] width 818 height 108
click at [646, 99] on span "search Buscar afiliado" at bounding box center [647, 97] width 78 height 9
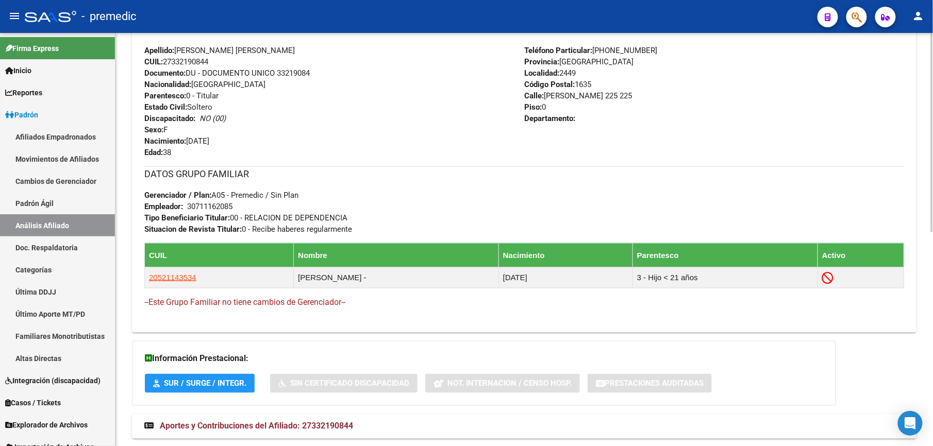
scroll to position [444, 0]
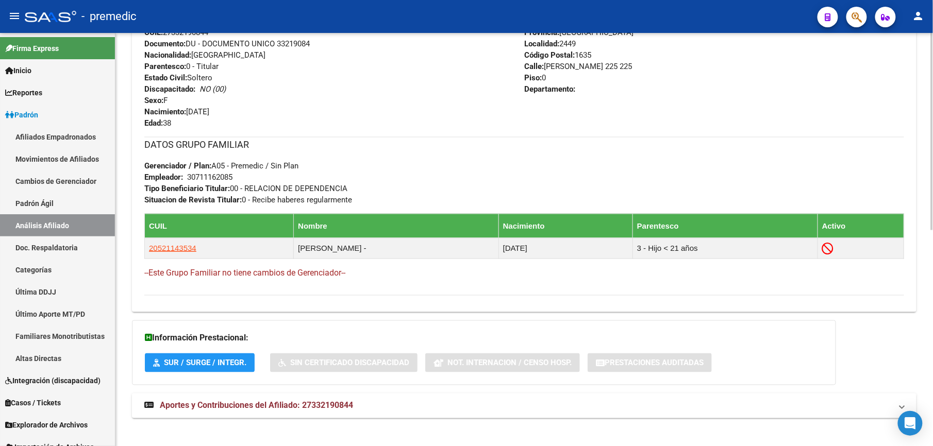
click at [234, 412] on mat-expansion-panel-header "Aportes y Contribuciones del Afiliado: 27332190844" at bounding box center [524, 406] width 785 height 25
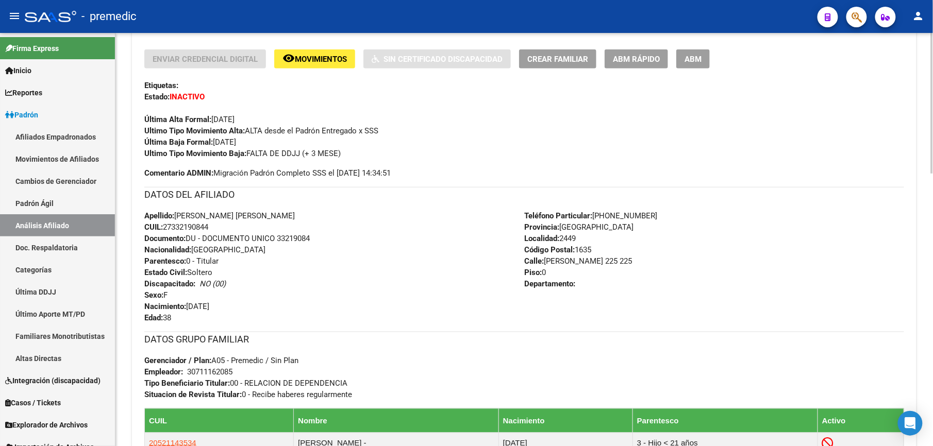
scroll to position [0, 0]
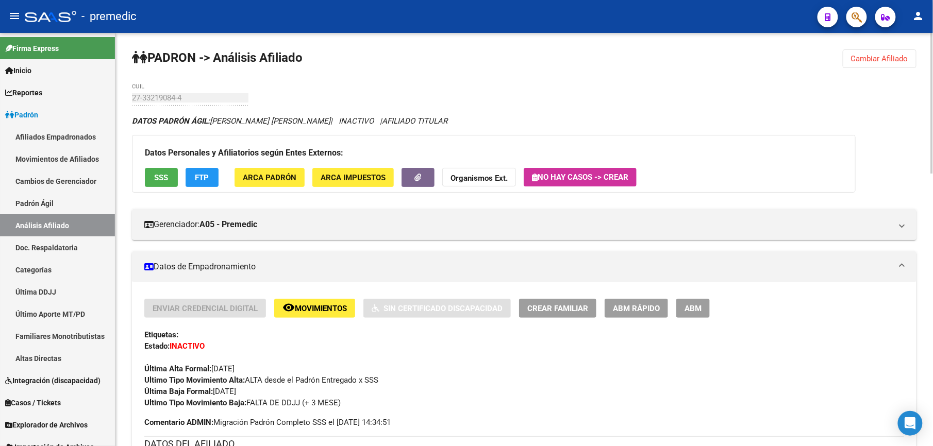
click at [902, 57] on span "Cambiar Afiliado" at bounding box center [879, 58] width 57 height 9
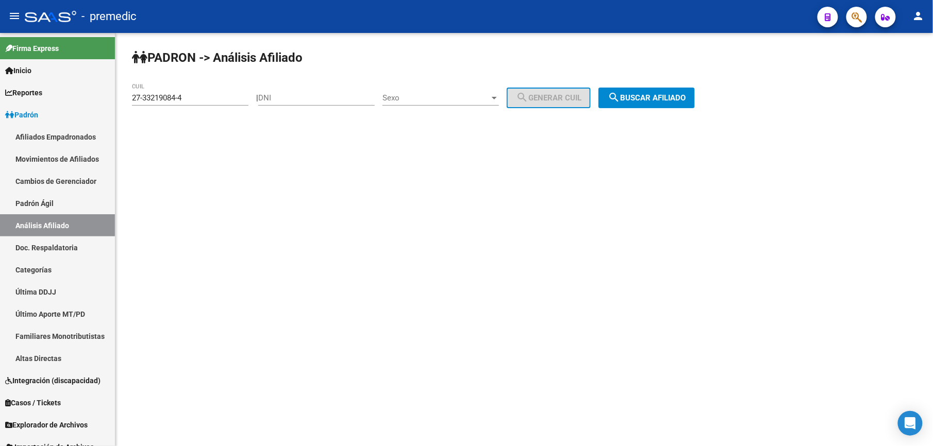
drag, startPoint x: 196, startPoint y: 104, endPoint x: 188, endPoint y: 102, distance: 8.5
click at [188, 102] on div "27-33219084-4 CUIL" at bounding box center [190, 95] width 117 height 22
click at [188, 102] on input "27-33219084-4" at bounding box center [190, 97] width 117 height 9
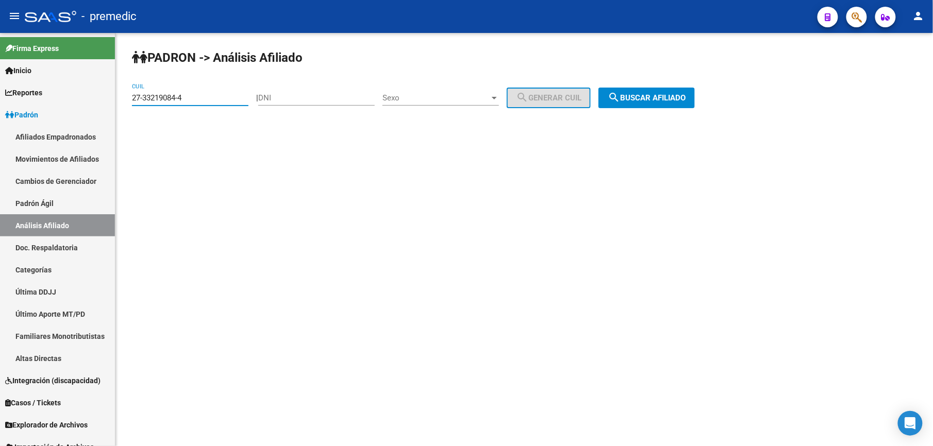
paste input "0-33257152-5"
click at [620, 96] on mat-icon "search" at bounding box center [614, 97] width 12 height 12
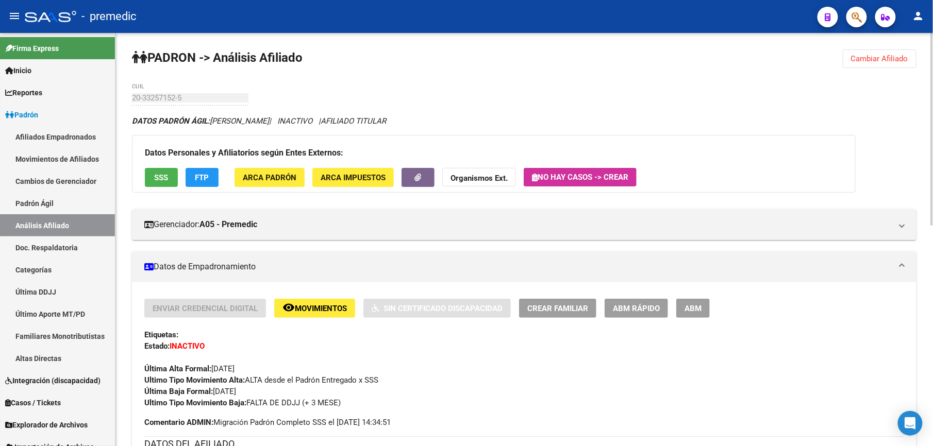
click at [859, 66] on button "Cambiar Afiliado" at bounding box center [880, 58] width 74 height 19
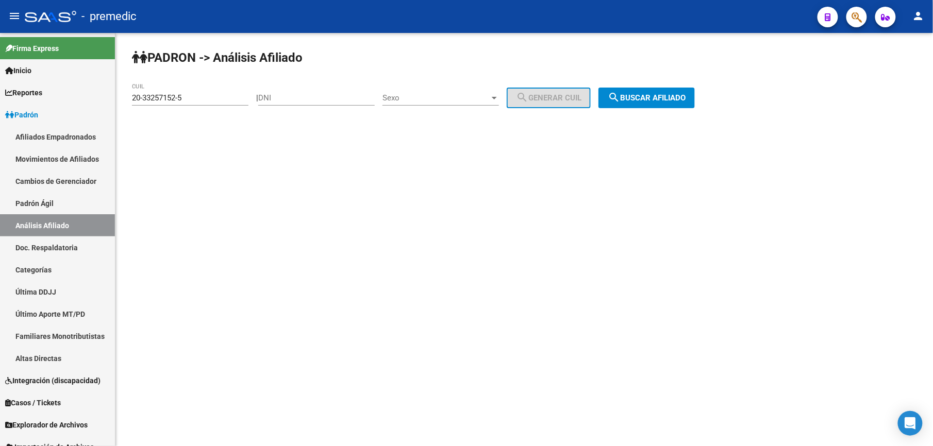
click at [135, 94] on input "20-33257152-5" at bounding box center [190, 97] width 117 height 9
click at [164, 97] on input "20-33257152-5" at bounding box center [190, 97] width 117 height 9
click at [165, 97] on input "20-33257152-5" at bounding box center [190, 97] width 117 height 9
paste input "20338381-9"
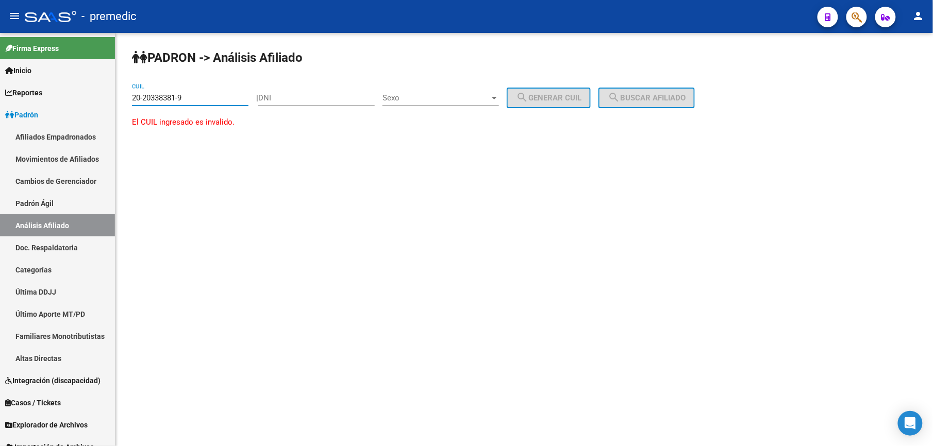
click at [166, 97] on input "20-20338381-9" at bounding box center [190, 97] width 117 height 9
paste input "33838194"
drag, startPoint x: 660, startPoint y: 87, endPoint x: 660, endPoint y: 102, distance: 14.4
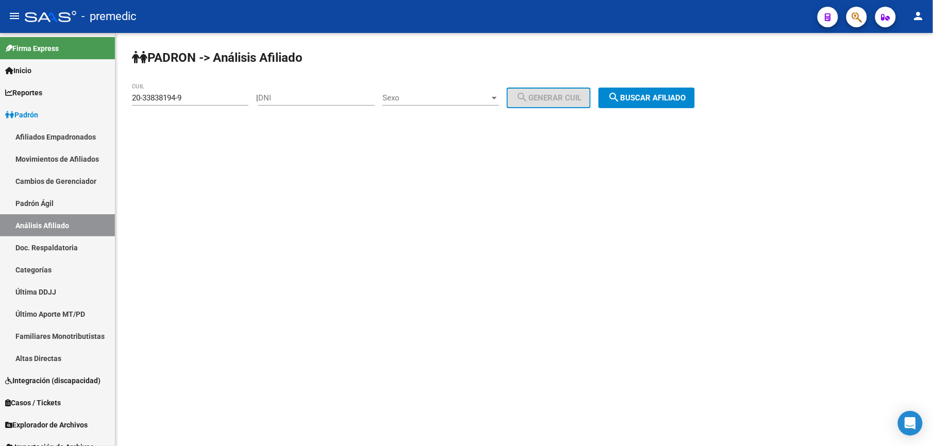
click at [660, 91] on div "PADRON -> Análisis Afiliado 20-33838194-9 CUIL | DNI Sexo Sexo search Generar C…" at bounding box center [524, 87] width 818 height 108
click at [660, 102] on span "search Buscar afiliado" at bounding box center [647, 97] width 78 height 9
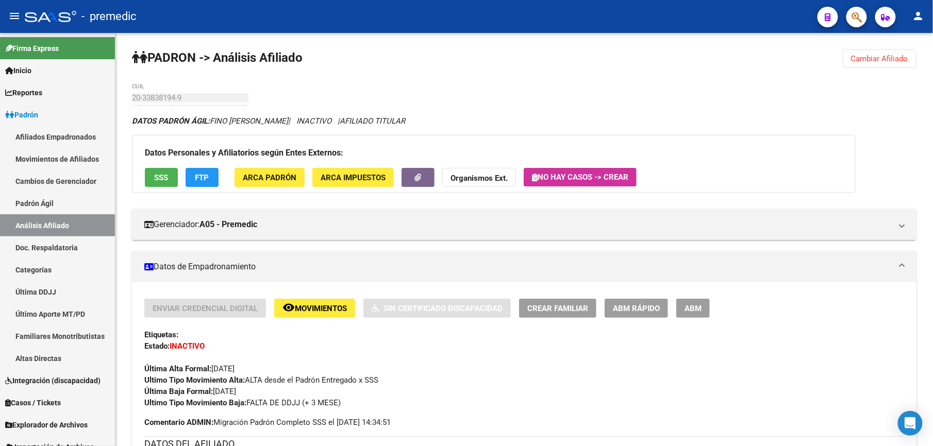
drag, startPoint x: 310, startPoint y: 370, endPoint x: 310, endPoint y: 429, distance: 59.8
drag, startPoint x: 309, startPoint y: 403, endPoint x: 302, endPoint y: 361, distance: 42.4
click at [302, 361] on div "Enviar Credencial Digital remove_red_eye Movimientos Sin Certificado Discapacid…" at bounding box center [524, 363] width 760 height 129
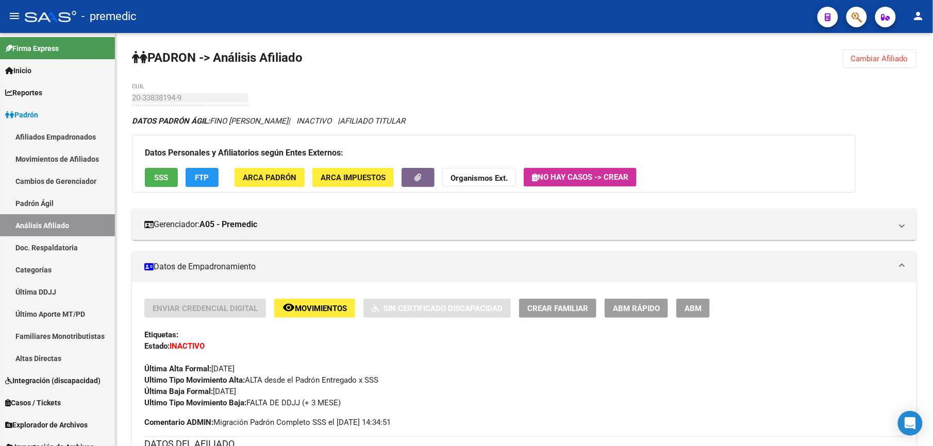
click at [302, 361] on div "Última Alta Formal: [DATE]" at bounding box center [524, 363] width 760 height 23
drag, startPoint x: 374, startPoint y: 408, endPoint x: 382, endPoint y: 373, distance: 35.8
drag, startPoint x: 382, startPoint y: 373, endPoint x: 323, endPoint y: 365, distance: 59.4
click at [323, 365] on div "Última Alta Formal: [DATE]" at bounding box center [524, 363] width 760 height 23
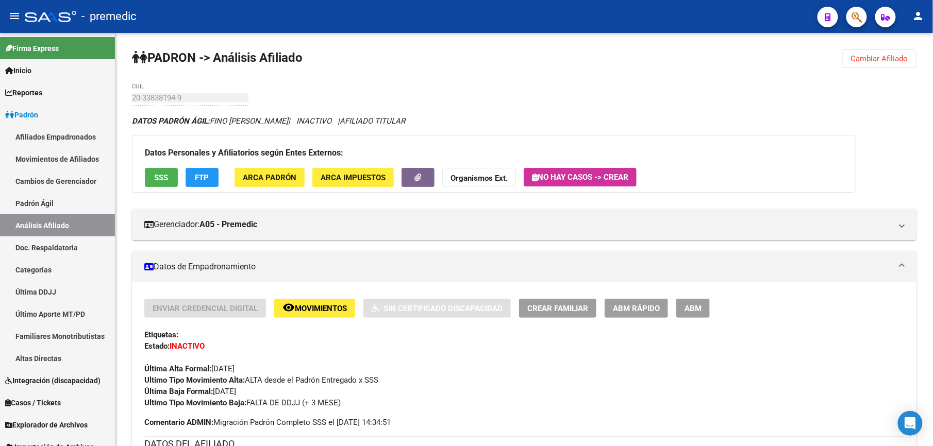
drag, startPoint x: 329, startPoint y: 380, endPoint x: 331, endPoint y: 418, distance: 37.2
click at [331, 418] on div "Enviar Credencial Digital remove_red_eye Movimientos Sin Certificado Discapacid…" at bounding box center [524, 363] width 760 height 129
click at [331, 419] on span "Comentario ADMIN: Migración Padrón Completo SSS el [DATE] 14:34:51" at bounding box center [267, 422] width 246 height 11
drag, startPoint x: 891, startPoint y: 50, endPoint x: 891, endPoint y: 56, distance: 5.7
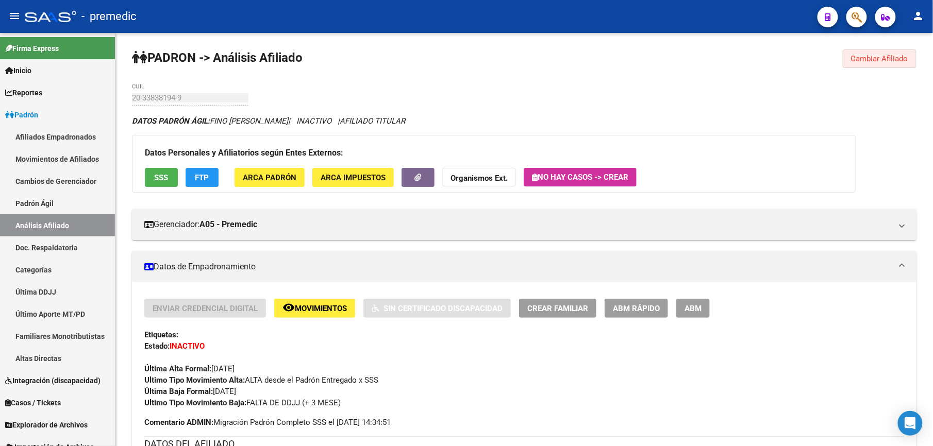
click at [891, 56] on span "Cambiar Afiliado" at bounding box center [879, 58] width 57 height 9
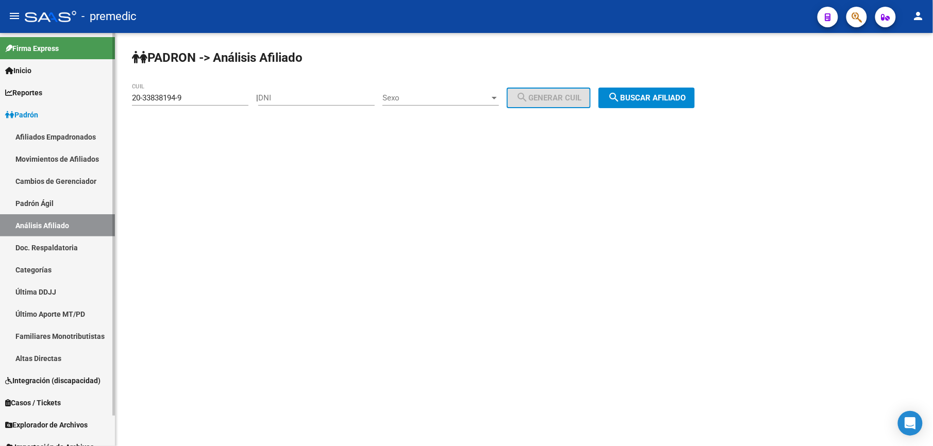
drag, startPoint x: 209, startPoint y: 92, endPoint x: 51, endPoint y: 93, distance: 158.3
click at [51, 93] on mat-sidenav-container "Firma Express Inicio Calendario SSS Instructivos Contacto OS Reportes Padrón Tr…" at bounding box center [466, 239] width 933 height 413
drag, startPoint x: 51, startPoint y: 93, endPoint x: 211, endPoint y: 96, distance: 160.4
click at [211, 96] on input "20-33838194-9" at bounding box center [190, 97] width 117 height 9
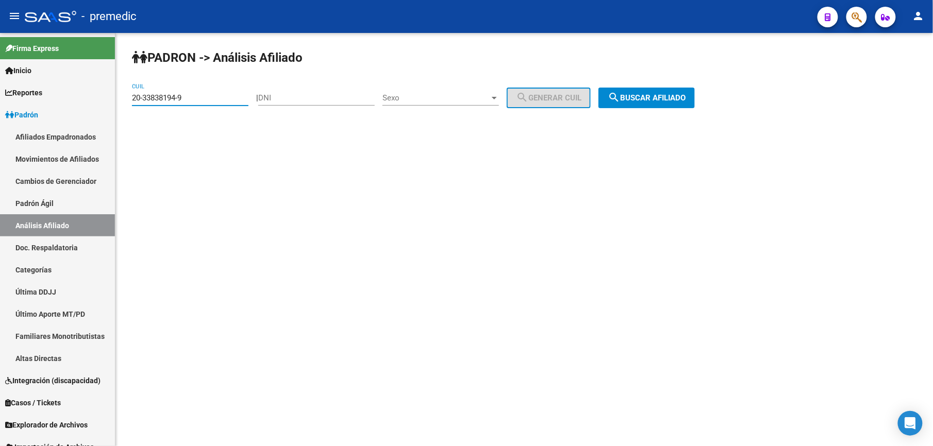
drag, startPoint x: 211, startPoint y: 96, endPoint x: 316, endPoint y: 77, distance: 106.9
click at [211, 96] on input "20-33838194-9" at bounding box center [190, 97] width 117 height 9
paste input "7-33838712-7"
drag, startPoint x: 582, startPoint y: 77, endPoint x: 631, endPoint y: 87, distance: 50.0
click at [584, 77] on div "PADRON -> Análisis Afiliado 27-33838712-7 CUIL | DNI Sexo Sexo search Generar C…" at bounding box center [524, 87] width 818 height 108
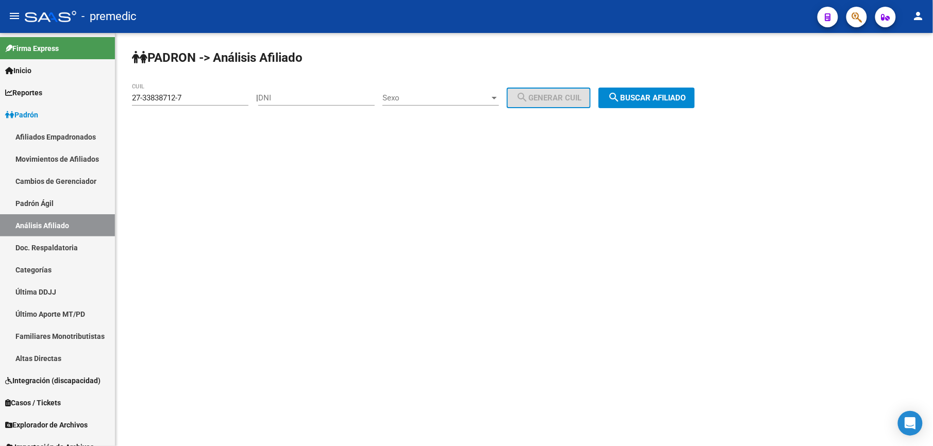
click at [632, 87] on div "PADRON -> Análisis Afiliado 27-33838712-7 CUIL | DNI Sexo Sexo search Generar C…" at bounding box center [524, 87] width 818 height 108
click at [636, 92] on button "search Buscar afiliado" at bounding box center [647, 98] width 96 height 21
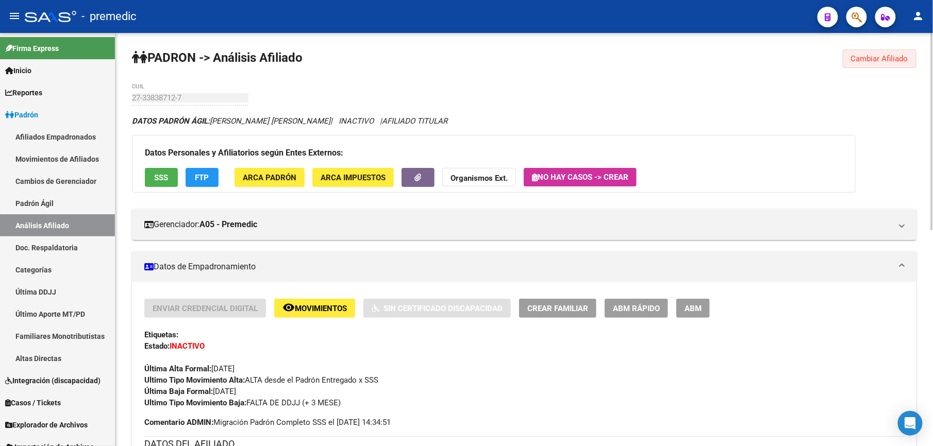
click at [879, 61] on span "Cambiar Afiliado" at bounding box center [879, 58] width 57 height 9
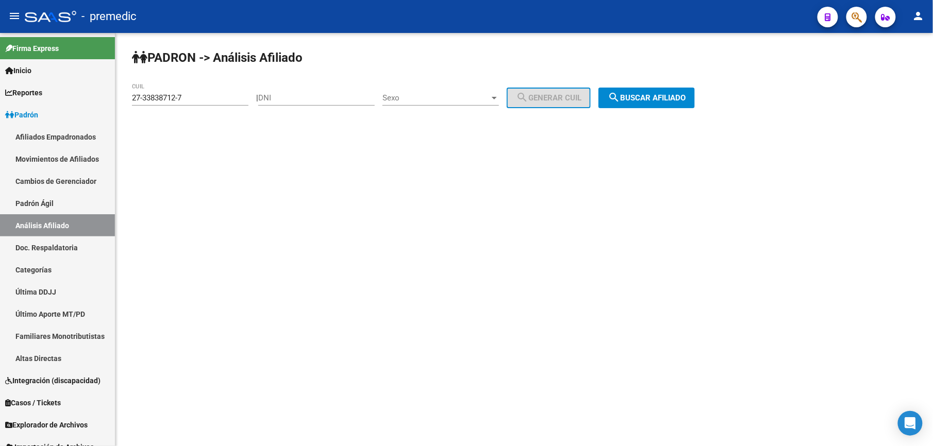
drag, startPoint x: 190, startPoint y: 85, endPoint x: 193, endPoint y: 98, distance: 13.1
click at [193, 93] on div "27-33838712-7 CUIL" at bounding box center [190, 95] width 117 height 22
click at [193, 98] on input "27-33838712-7" at bounding box center [190, 97] width 117 height 9
click at [209, 104] on div "27-33838712-7 CUIL" at bounding box center [190, 95] width 117 height 22
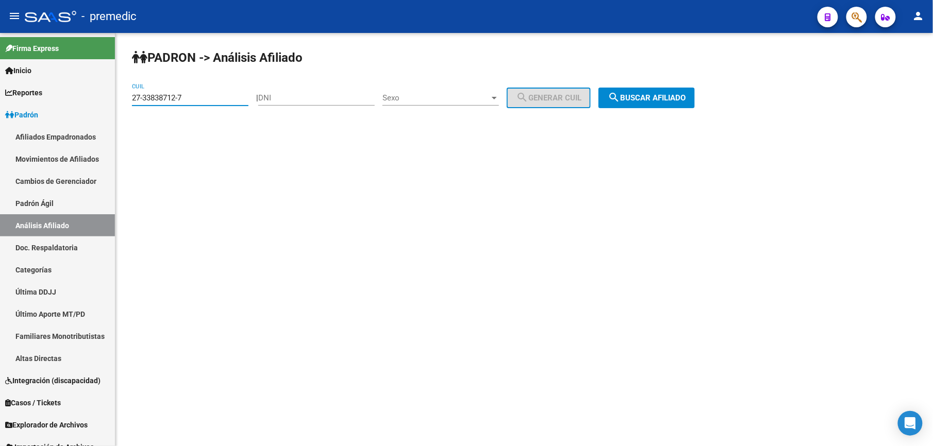
click at [210, 101] on input "27-33838712-7" at bounding box center [190, 97] width 117 height 9
paste input "0-33932481"
click at [619, 92] on button "search Buscar afiliado" at bounding box center [647, 98] width 96 height 21
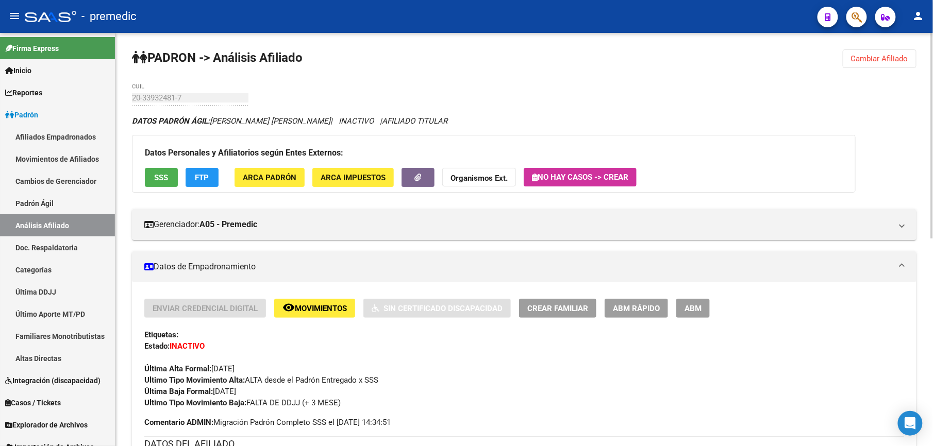
click at [156, 90] on div "20-33932481-7 CUIL" at bounding box center [190, 95] width 117 height 22
click at [884, 48] on div "PADRON -> Análisis Afiliado Cambiar Afiliado 20-33932481-7 CUIL DATOS PADRÓN ÁG…" at bounding box center [524, 449] width 818 height 832
click at [887, 58] on span "Cambiar Afiliado" at bounding box center [879, 58] width 57 height 9
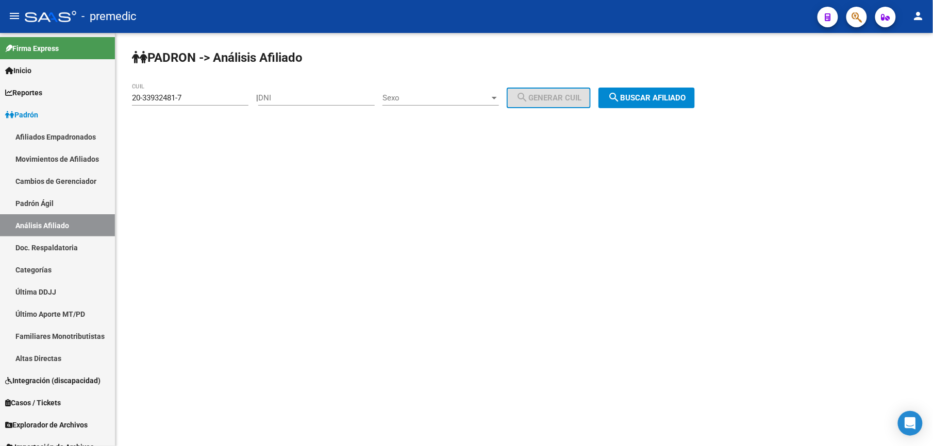
drag, startPoint x: 221, startPoint y: 86, endPoint x: 221, endPoint y: 100, distance: 14.4
click at [221, 89] on div "20-33932481-7 CUIL" at bounding box center [190, 95] width 117 height 22
click at [221, 107] on div "20-33932481-7 CUIL" at bounding box center [190, 100] width 117 height 32
click at [227, 101] on input "20-33932481-7" at bounding box center [190, 97] width 117 height 9
click at [227, 100] on input "20-33932481-7" at bounding box center [190, 97] width 117 height 9
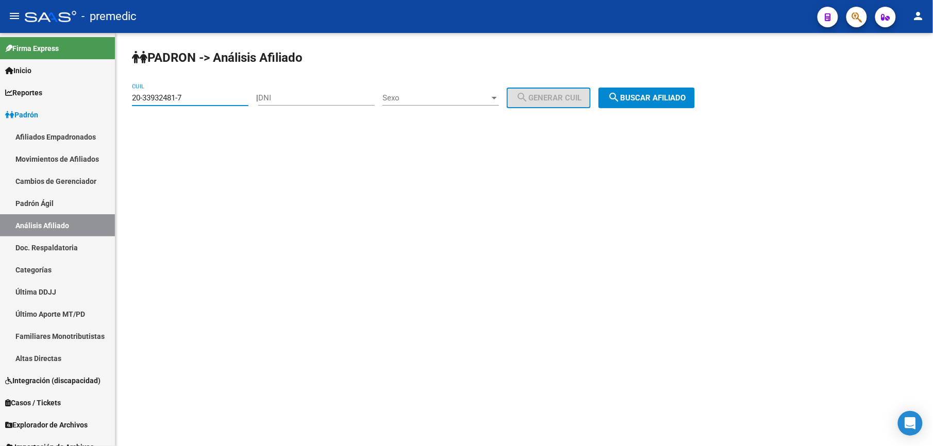
click at [227, 100] on input "20-33932481-7" at bounding box center [190, 97] width 117 height 9
paste input "7-33989276-3"
click at [651, 80] on div "PADRON -> Análisis Afiliado 27-33989276-3 CUIL | DNI Sexo Sexo search Generar C…" at bounding box center [524, 87] width 818 height 108
click at [636, 104] on button "search Buscar afiliado" at bounding box center [647, 98] width 96 height 21
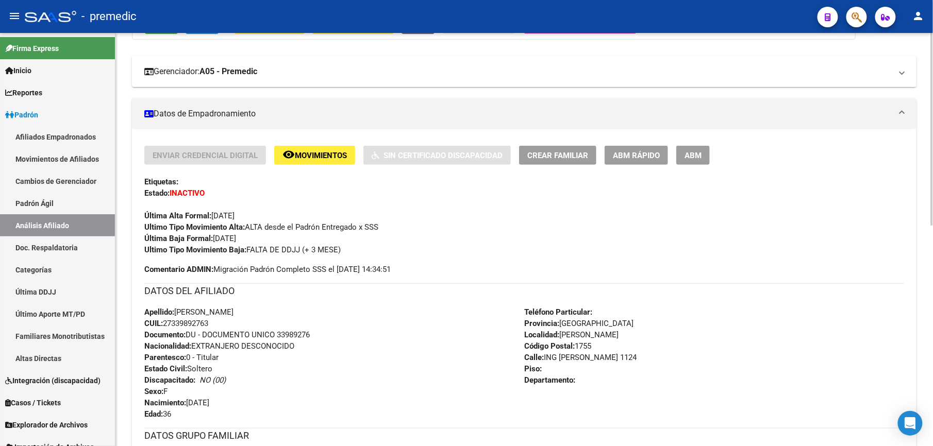
scroll to position [184, 0]
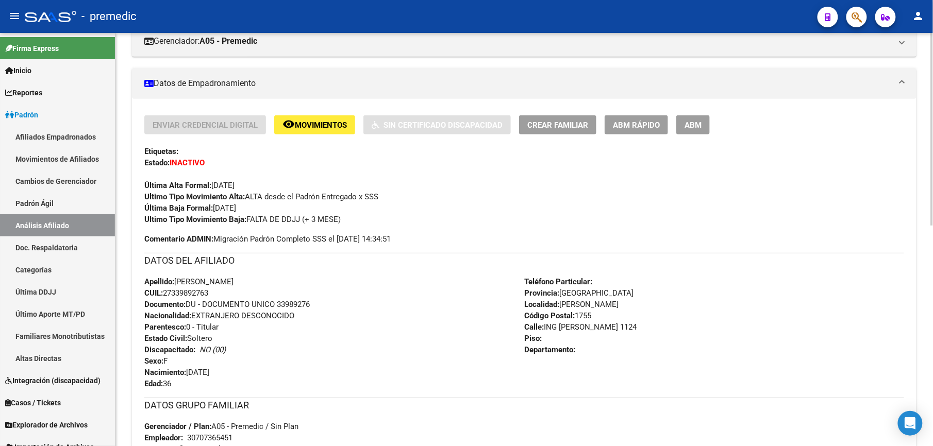
drag, startPoint x: 203, startPoint y: 253, endPoint x: 205, endPoint y: 338, distance: 85.6
click at [205, 338] on div "Enviar Credencial Digital remove_red_eye Movimientos Sin Certificado Discapacid…" at bounding box center [524, 346] width 760 height 462
click at [206, 339] on span "Estado Civil: [DEMOGRAPHIC_DATA]" at bounding box center [178, 338] width 68 height 9
drag, startPoint x: 206, startPoint y: 339, endPoint x: 207, endPoint y: 200, distance: 138.7
click at [207, 200] on div "Enviar Credencial Digital remove_red_eye Movimientos Sin Certificado Discapacid…" at bounding box center [524, 346] width 760 height 462
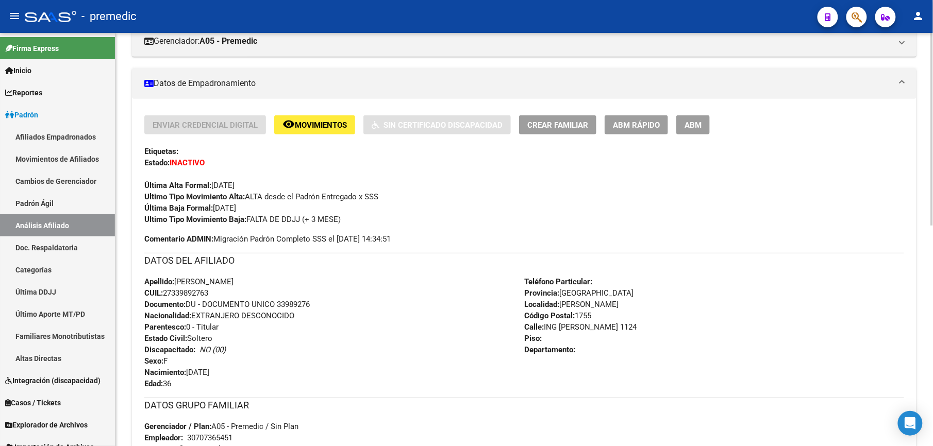
click at [207, 200] on strong "Ultimo Tipo Movimiento Alta:" at bounding box center [194, 196] width 101 height 9
drag, startPoint x: 225, startPoint y: 203, endPoint x: 240, endPoint y: 316, distance: 113.8
click at [240, 316] on div "Enviar Credencial Digital remove_red_eye Movimientos Sin Certificado Discapacid…" at bounding box center [524, 346] width 760 height 462
click at [240, 317] on span "Nacionalidad: EXTRANJERO DESCONOCIDO" at bounding box center [219, 315] width 150 height 9
click at [240, 311] on span "Nacionalidad: EXTRANJERO DESCONOCIDO" at bounding box center [219, 315] width 150 height 9
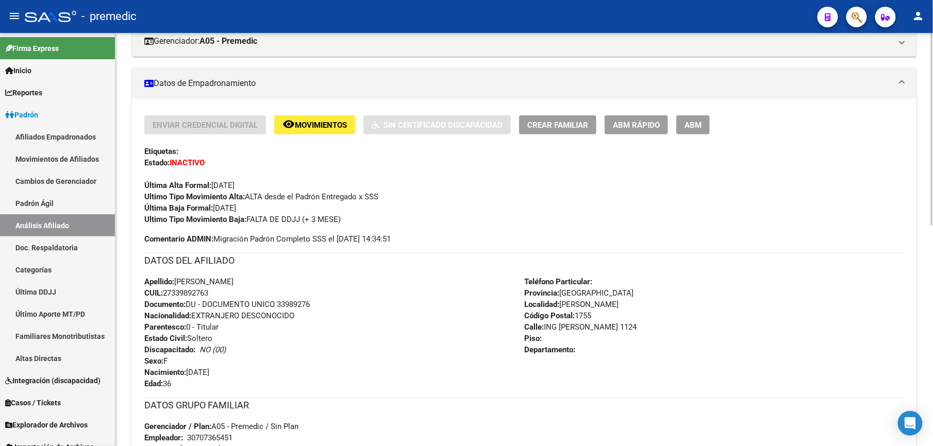
drag, startPoint x: 240, startPoint y: 310, endPoint x: 243, endPoint y: 276, distance: 34.2
click at [243, 276] on div "Apellido: [PERSON_NAME] [PERSON_NAME]: 27339892763 Documento: DU - DOCUMENTO UN…" at bounding box center [334, 332] width 380 height 113
drag, startPoint x: 223, startPoint y: 287, endPoint x: 223, endPoint y: 182, distance: 104.7
click at [223, 182] on div "Enviar Credencial Digital remove_red_eye Movimientos Sin Certificado Discapacid…" at bounding box center [524, 346] width 760 height 462
drag, startPoint x: 223, startPoint y: 182, endPoint x: 219, endPoint y: 192, distance: 10.9
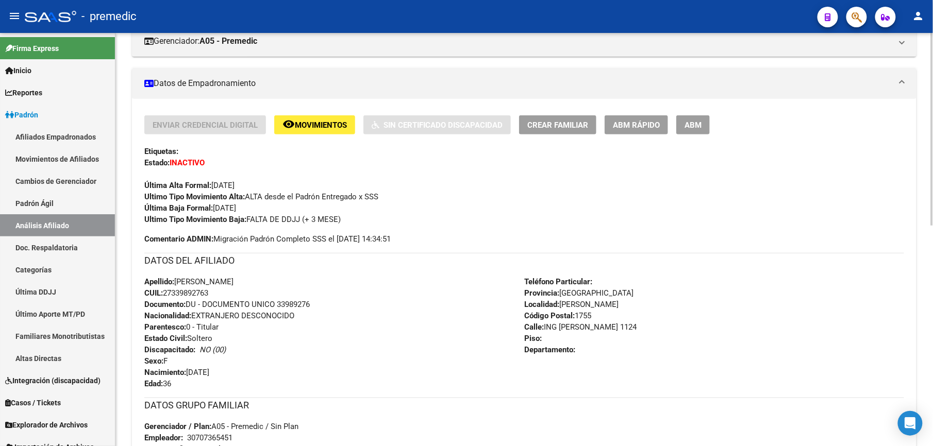
click at [219, 192] on strong "Ultimo Tipo Movimiento Alta:" at bounding box center [194, 196] width 101 height 9
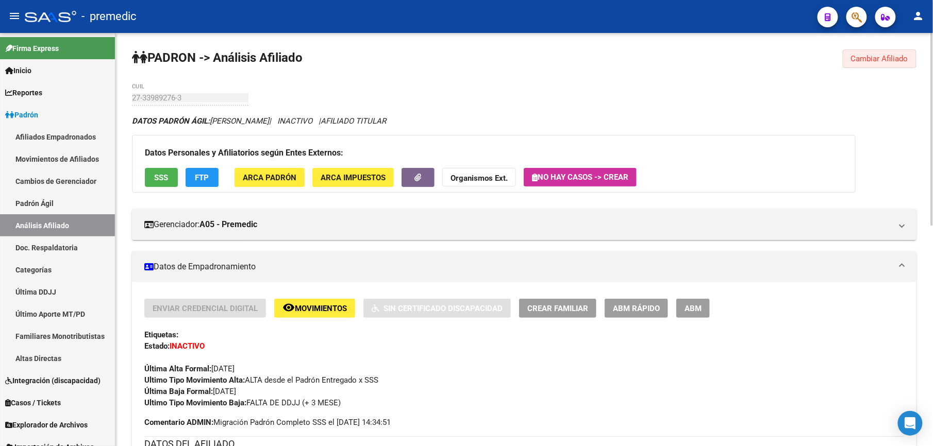
click at [866, 56] on button "Cambiar Afiliado" at bounding box center [880, 58] width 74 height 19
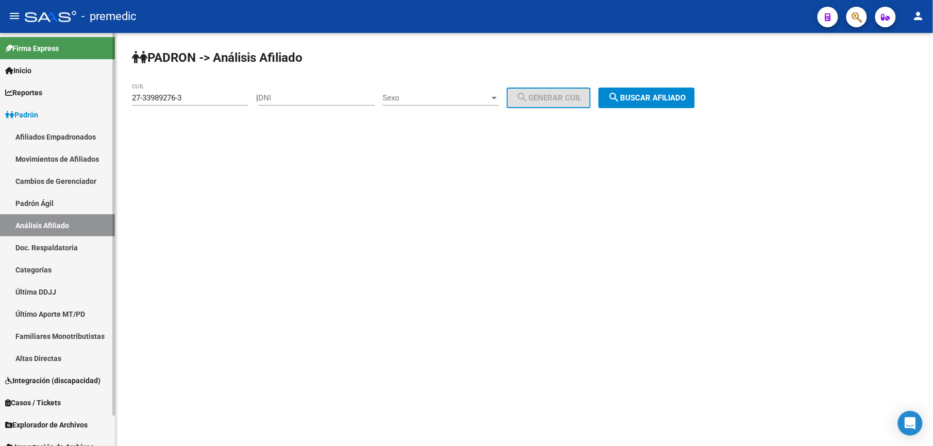
drag, startPoint x: 198, startPoint y: 99, endPoint x: 44, endPoint y: 90, distance: 153.9
click at [44, 90] on mat-sidenav-container "Firma Express Inicio Calendario SSS Instructivos Contacto OS Reportes Padrón Tr…" at bounding box center [466, 239] width 933 height 413
paste input "93720-1"
type input "27-33993720-1"
click at [663, 105] on div "PADRON -> Análisis Afiliado 27-33993720-1 CUIL | DNI Sexo Sexo search Generar C…" at bounding box center [524, 87] width 818 height 108
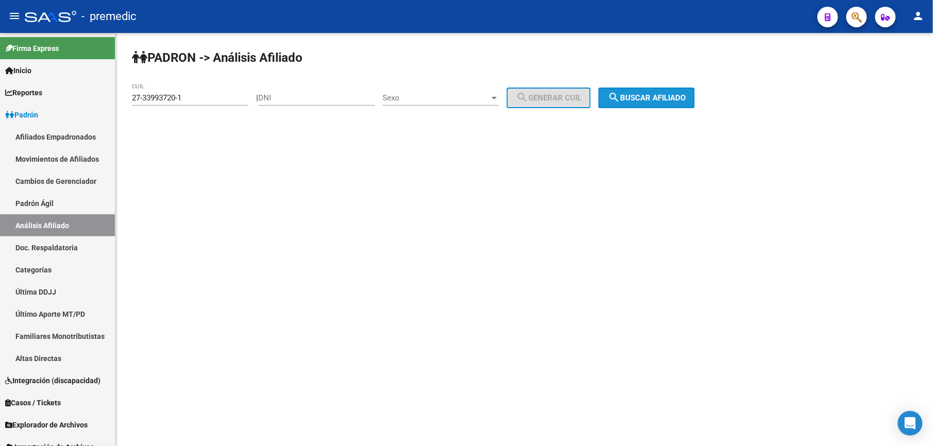
click at [663, 103] on button "search Buscar afiliado" at bounding box center [647, 98] width 96 height 21
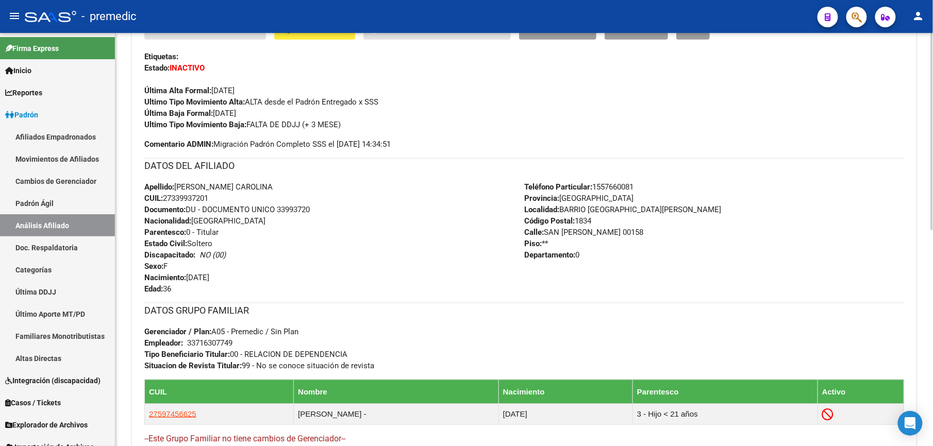
scroll to position [454, 0]
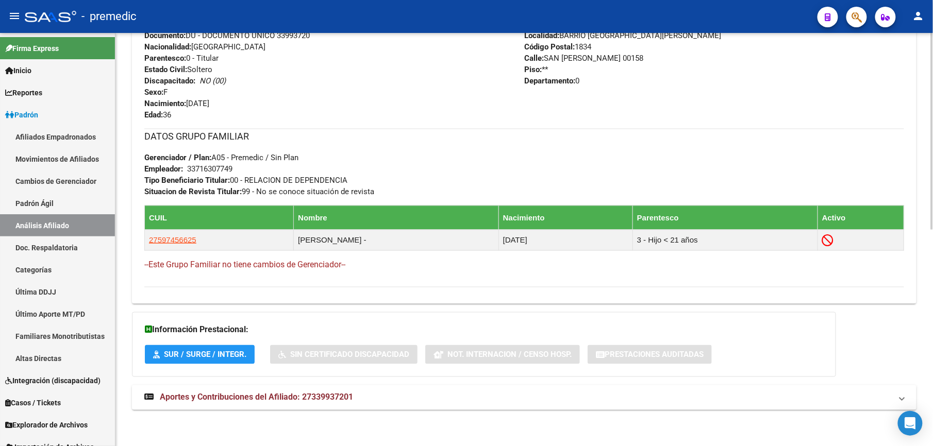
click at [222, 395] on span "Aportes y Contribuciones del Afiliado: 27339937201" at bounding box center [256, 398] width 193 height 10
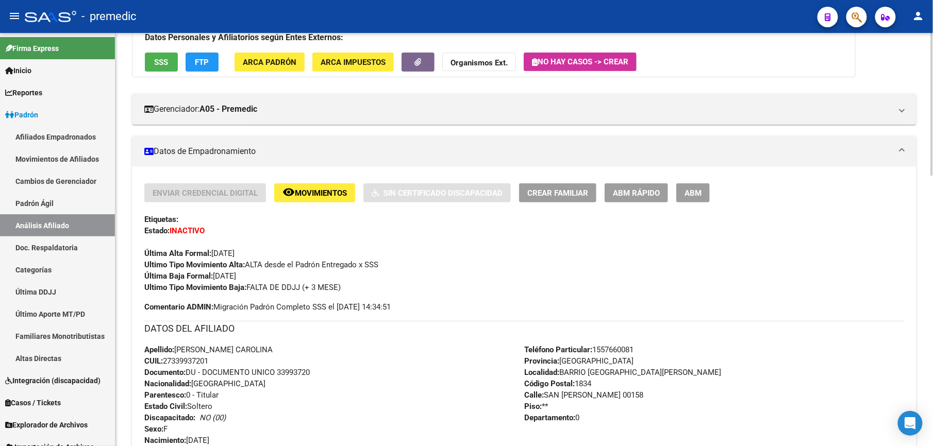
scroll to position [0, 0]
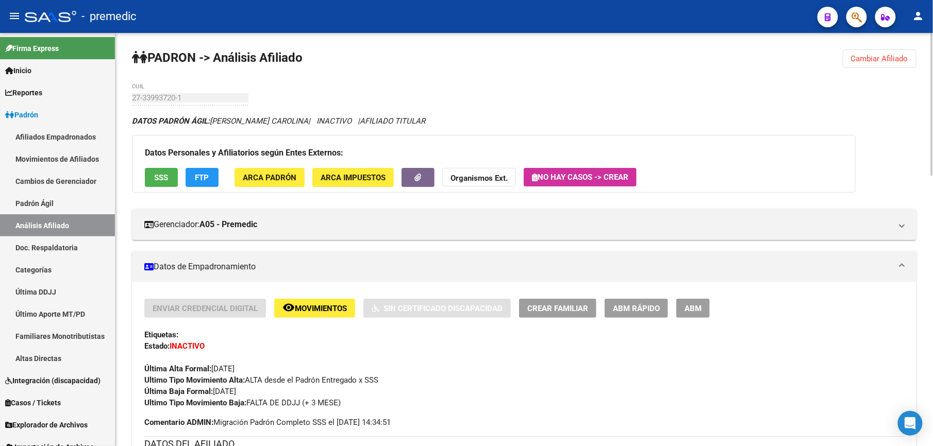
click at [636, 304] on span "ABM Rápido" at bounding box center [636, 308] width 47 height 9
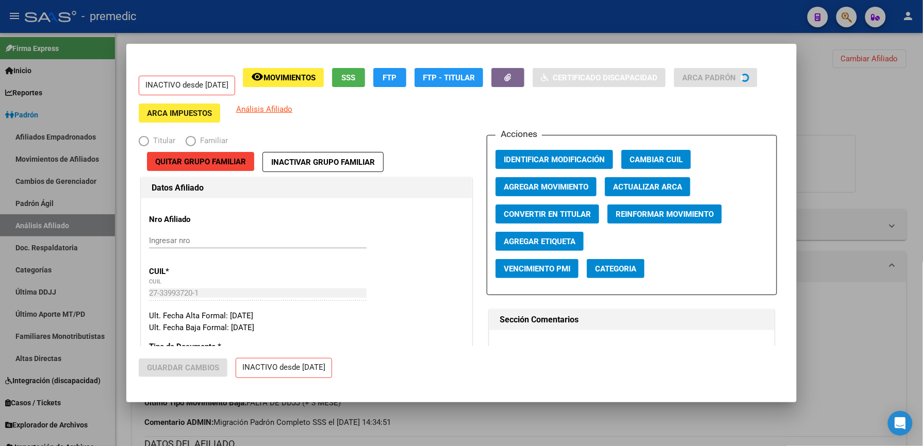
radio input "true"
type input "33-71630774-9"
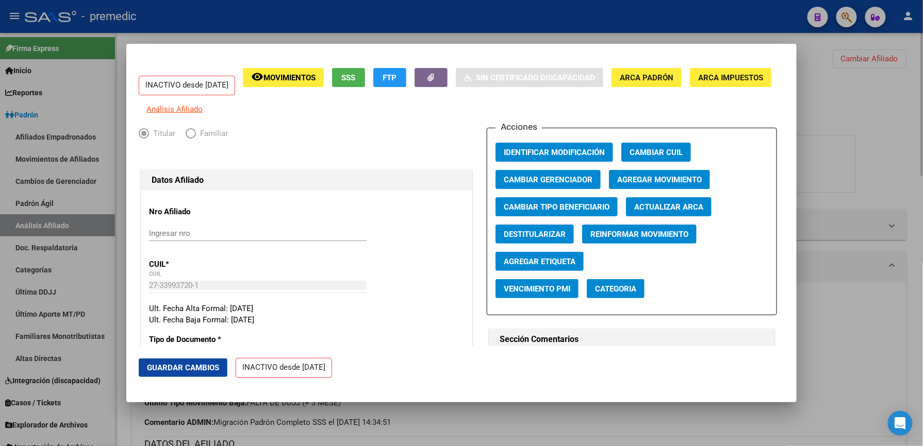
click at [822, 100] on div at bounding box center [461, 223] width 923 height 446
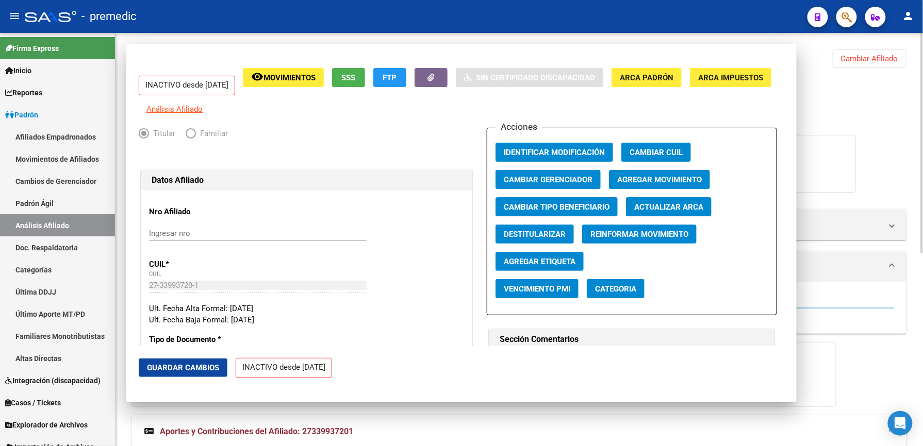
drag, startPoint x: 837, startPoint y: 64, endPoint x: 852, endPoint y: 58, distance: 16.2
click at [842, 62] on div "PADRON -> Análisis Afiliado Cambiar Afiliado 27-33993720-1 CUIL DATOS PADRÓN ÁG…" at bounding box center [518, 416] width 807 height 767
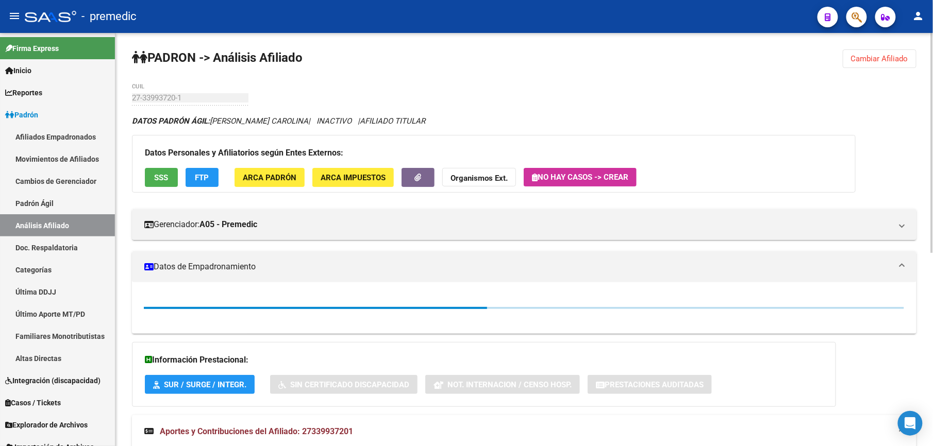
click at [857, 57] on span "Cambiar Afiliado" at bounding box center [879, 58] width 57 height 9
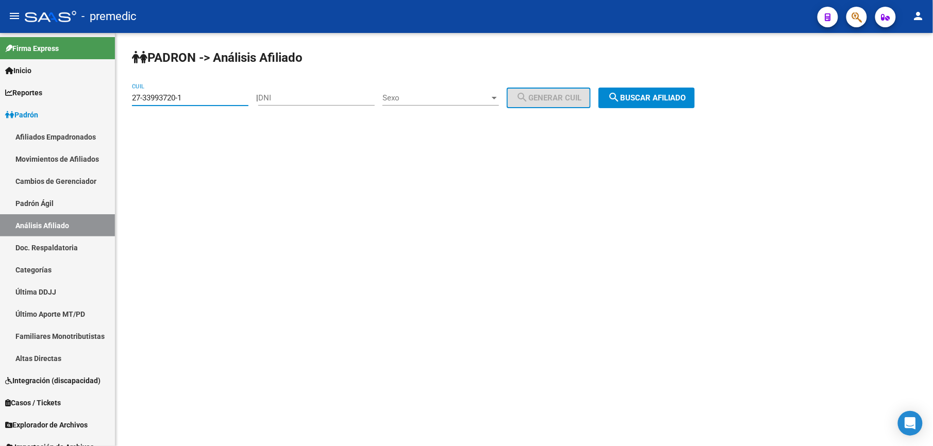
drag, startPoint x: 178, startPoint y: 97, endPoint x: 144, endPoint y: 90, distance: 34.9
click at [108, 89] on mat-sidenav-container "Firma Express Inicio Calendario SSS Instructivos Contacto OS Reportes Padrón Tr…" at bounding box center [466, 239] width 933 height 413
paste input "0-34003803-8"
click at [695, 91] on button "search Buscar afiliado" at bounding box center [647, 98] width 96 height 21
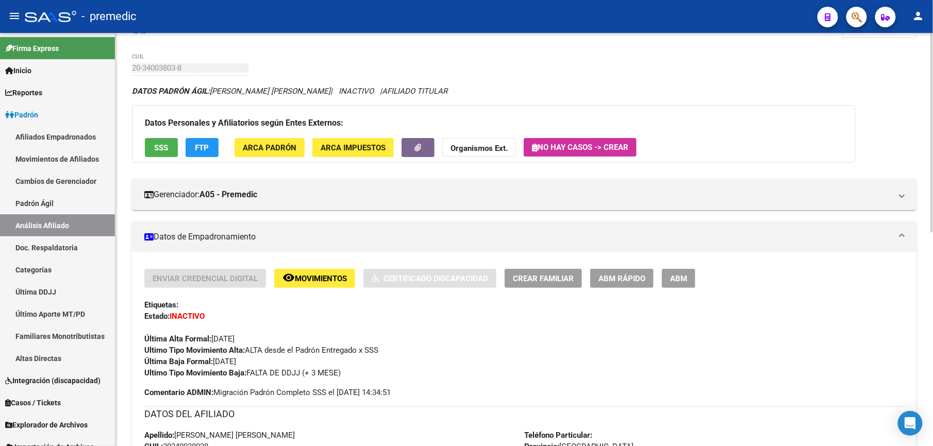
scroll to position [444, 0]
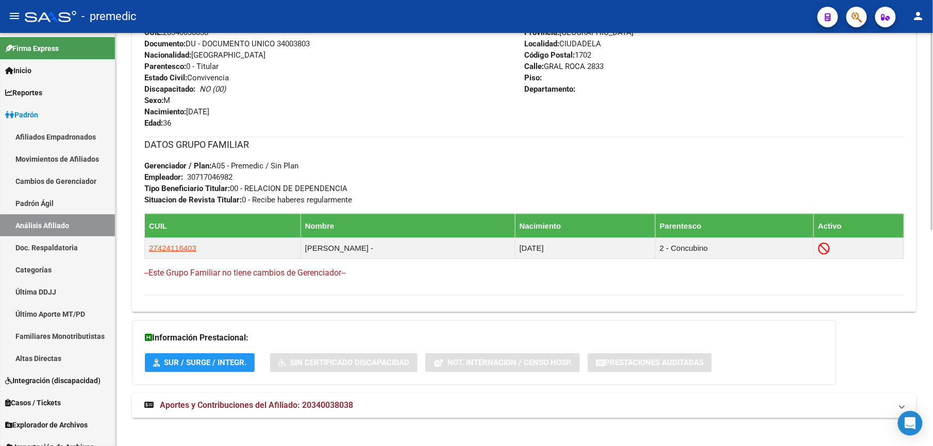
drag, startPoint x: 254, startPoint y: 407, endPoint x: 258, endPoint y: 403, distance: 5.8
click at [256, 407] on span "Aportes y Contribuciones del Afiliado: 20340038038" at bounding box center [256, 406] width 193 height 10
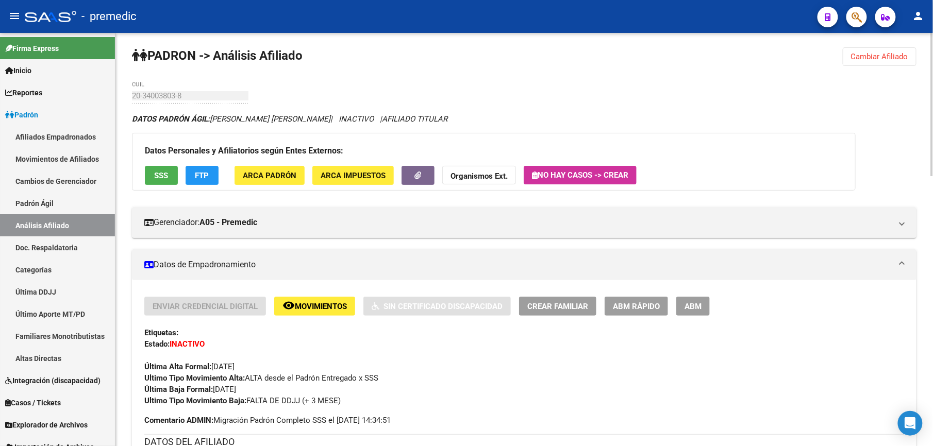
scroll to position [0, 0]
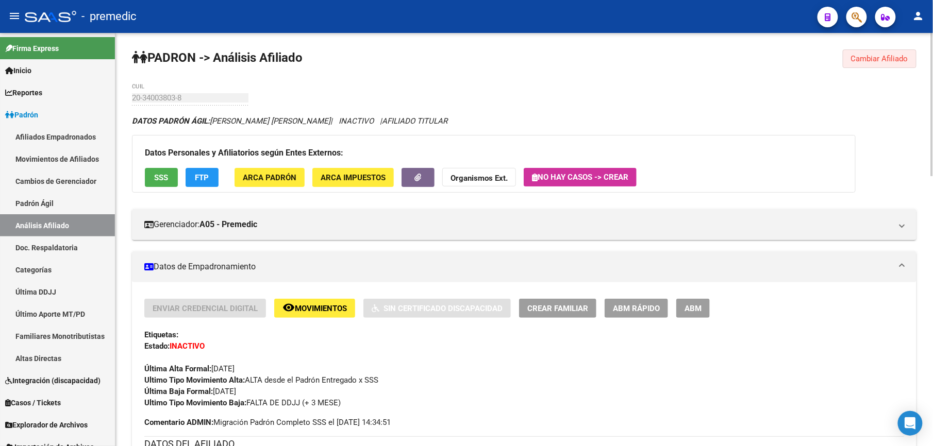
click at [877, 57] on span "Cambiar Afiliado" at bounding box center [879, 58] width 57 height 9
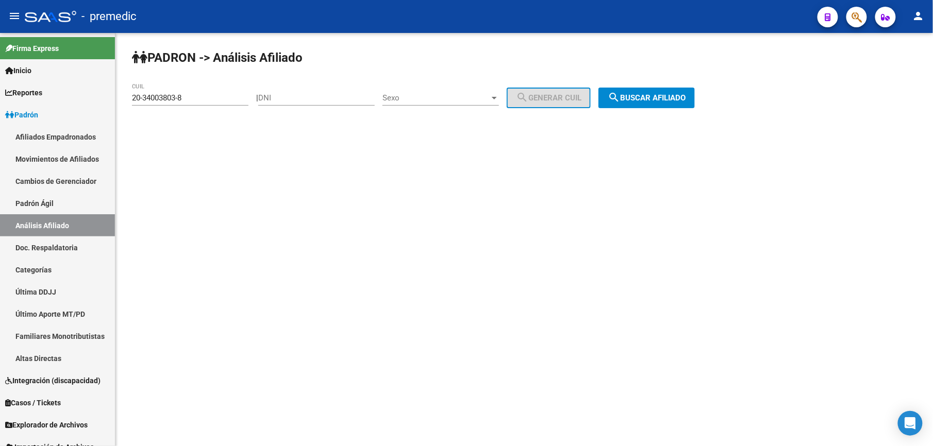
drag, startPoint x: 226, startPoint y: 108, endPoint x: 170, endPoint y: 104, distance: 55.8
click at [170, 104] on div "20-34003803-8 CUIL" at bounding box center [190, 100] width 117 height 32
click at [170, 104] on div "20-34003803-8 CUIL" at bounding box center [190, 95] width 117 height 22
click at [171, 99] on input "20-34003803-8" at bounding box center [190, 97] width 117 height 9
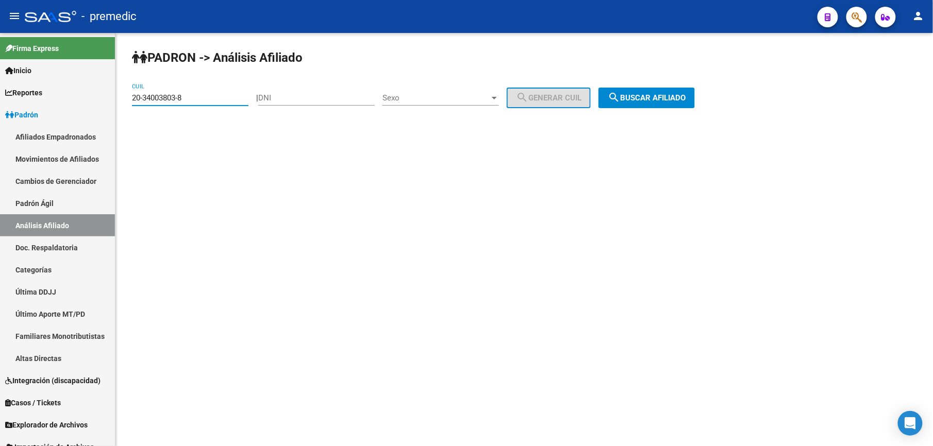
click at [171, 99] on input "20-34003803-8" at bounding box center [190, 97] width 117 height 9
paste input "7-34319632-1"
click at [652, 98] on span "search Buscar afiliado" at bounding box center [647, 97] width 78 height 9
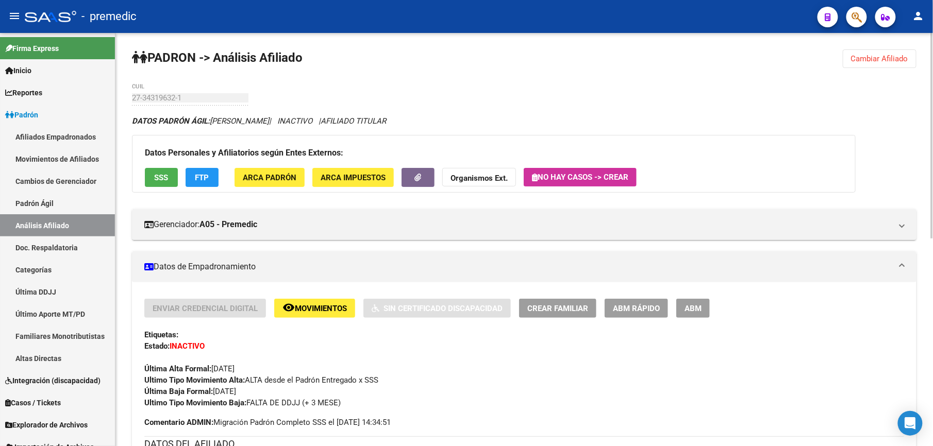
drag, startPoint x: 800, startPoint y: 48, endPoint x: 832, endPoint y: 40, distance: 33.1
click at [807, 45] on div "PADRON -> Análisis Afiliado Cambiar Afiliado 27-34319632-1 CUIL DATOS PADRÓN ÁG…" at bounding box center [524, 449] width 818 height 832
drag, startPoint x: 832, startPoint y: 40, endPoint x: 840, endPoint y: 49, distance: 12.8
click at [834, 40] on div "PADRON -> Análisis Afiliado Cambiar Afiliado 27-34319632-1 CUIL DATOS PADRÓN ÁG…" at bounding box center [524, 449] width 818 height 832
click at [854, 60] on span "Cambiar Afiliado" at bounding box center [879, 58] width 57 height 9
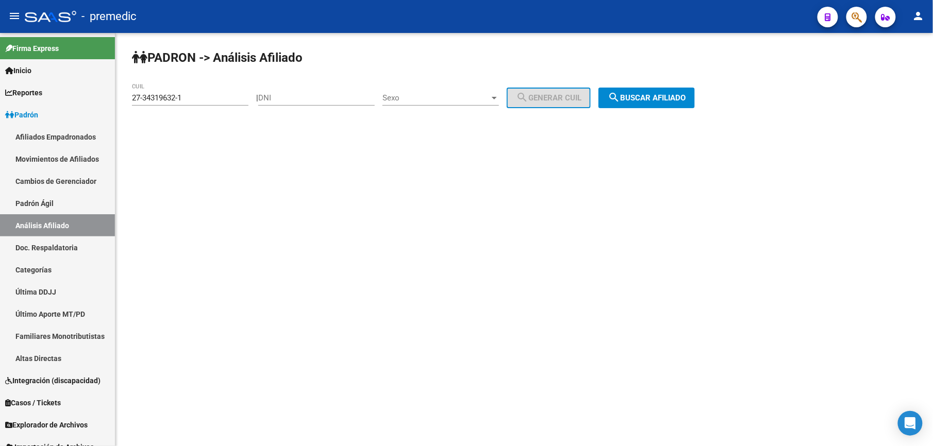
click at [254, 105] on div "PADRON -> Análisis Afiliado 27-34319632-1 CUIL | DNI Sexo Sexo search Generar C…" at bounding box center [524, 87] width 818 height 108
click at [241, 97] on input "27-34319632-1" at bounding box center [190, 97] width 117 height 9
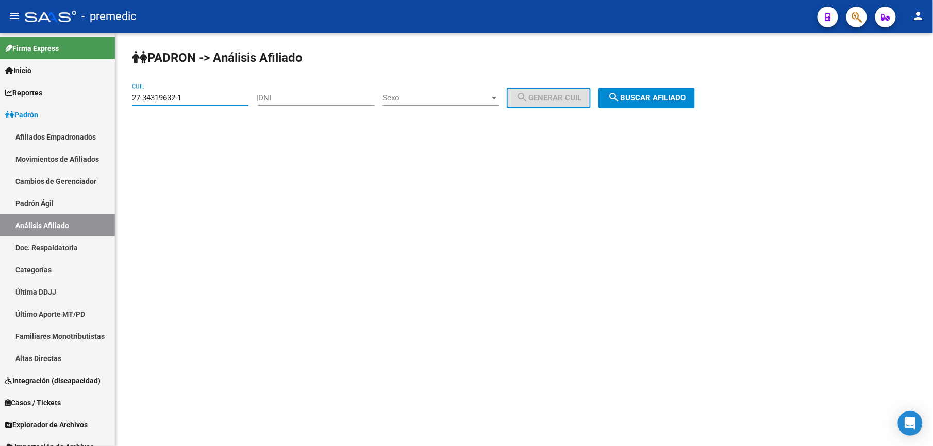
click at [198, 101] on input "27-34319632-1" at bounding box center [190, 97] width 117 height 9
click at [188, 100] on input "27-34319632-1" at bounding box center [190, 97] width 117 height 9
drag, startPoint x: 174, startPoint y: 93, endPoint x: 196, endPoint y: 95, distance: 22.2
click at [196, 95] on input "27-34319632-1" at bounding box center [190, 97] width 117 height 9
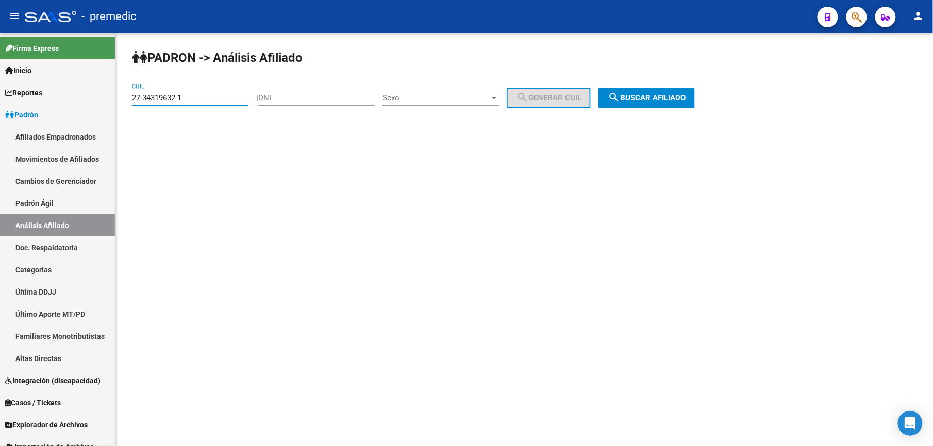
click at [196, 95] on input "27-34319632-1" at bounding box center [190, 97] width 117 height 9
click at [242, 97] on input "27-34319632-1" at bounding box center [190, 97] width 117 height 9
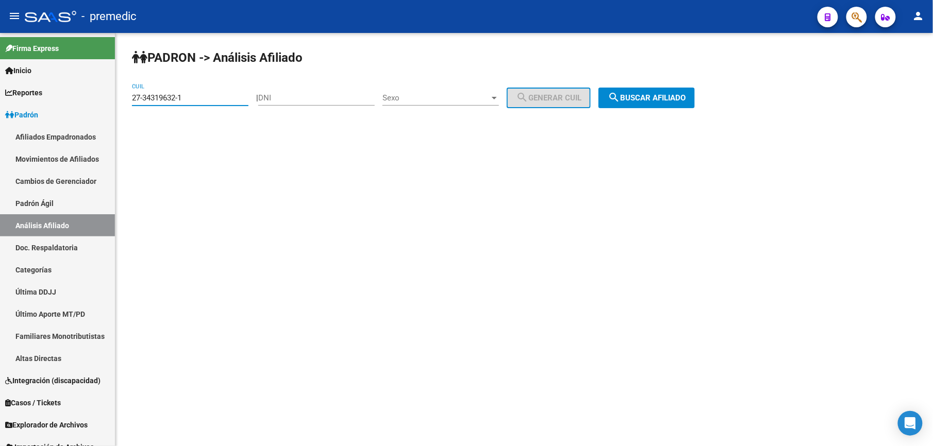
paste input "0-34369416-5"
click at [693, 85] on div "PADRON -> Análisis Afiliado 20-34369416-5 CUIL | DNI Sexo Sexo search Generar C…" at bounding box center [524, 87] width 818 height 108
click at [681, 92] on button "search Buscar afiliado" at bounding box center [647, 98] width 96 height 21
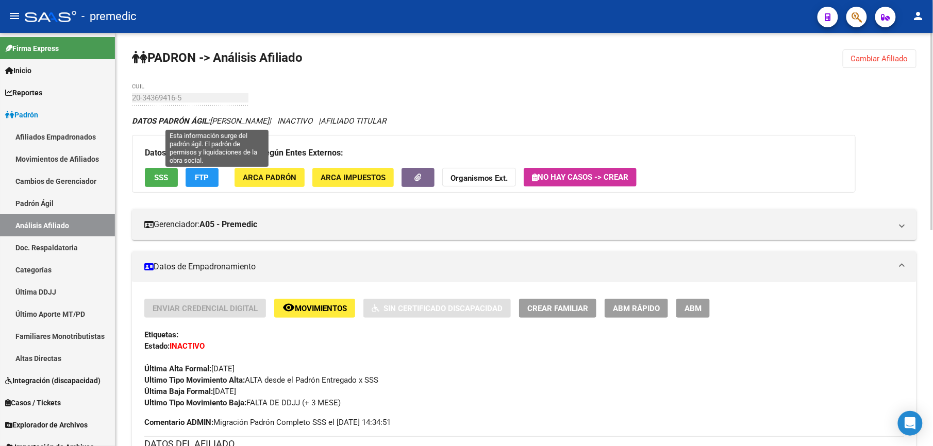
drag, startPoint x: 214, startPoint y: 121, endPoint x: 176, endPoint y: 34, distance: 95.3
drag, startPoint x: 176, startPoint y: 34, endPoint x: 177, endPoint y: 52, distance: 18.6
click at [177, 52] on strong "PADRON -> Análisis Afiliado" at bounding box center [217, 58] width 171 height 14
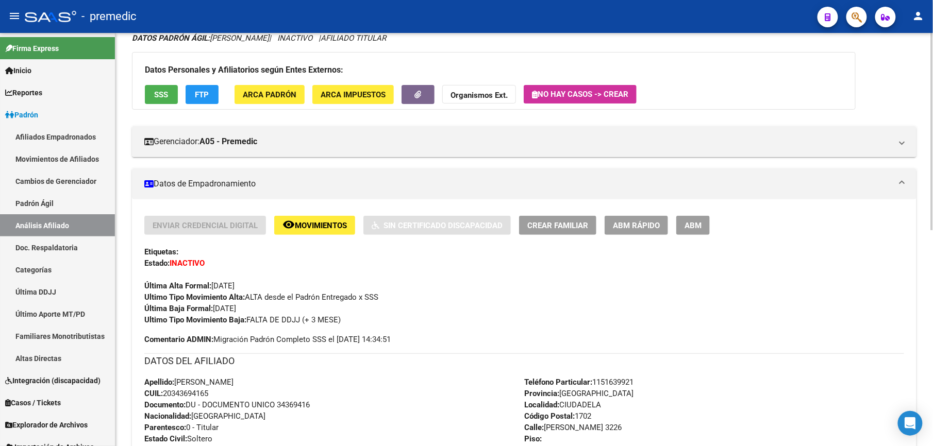
scroll to position [69, 0]
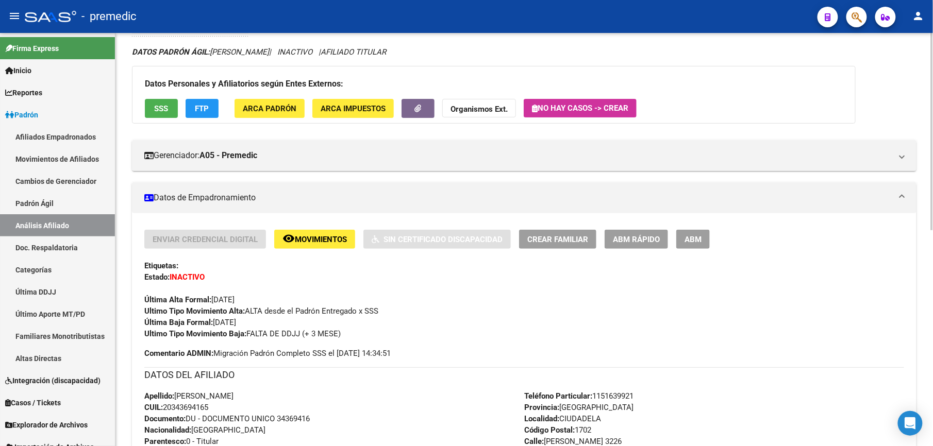
drag, startPoint x: 177, startPoint y: 52, endPoint x: 420, endPoint y: 388, distance: 414.4
click at [420, 388] on app-analisis-afiliado "PADRON -> Análisis Afiliado Cambiar Afiliado 20-34369416-5 CUIL DATOS PADRÓN ÁG…" at bounding box center [524, 414] width 785 height 781
drag, startPoint x: 420, startPoint y: 388, endPoint x: 258, endPoint y: 366, distance: 163.5
click at [279, 387] on div "DATOS DEL AFILIADO" at bounding box center [524, 379] width 760 height 23
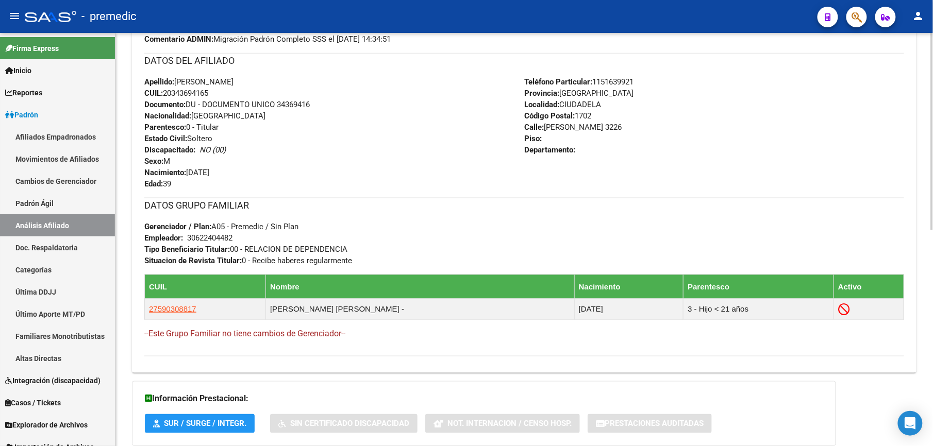
scroll to position [454, 0]
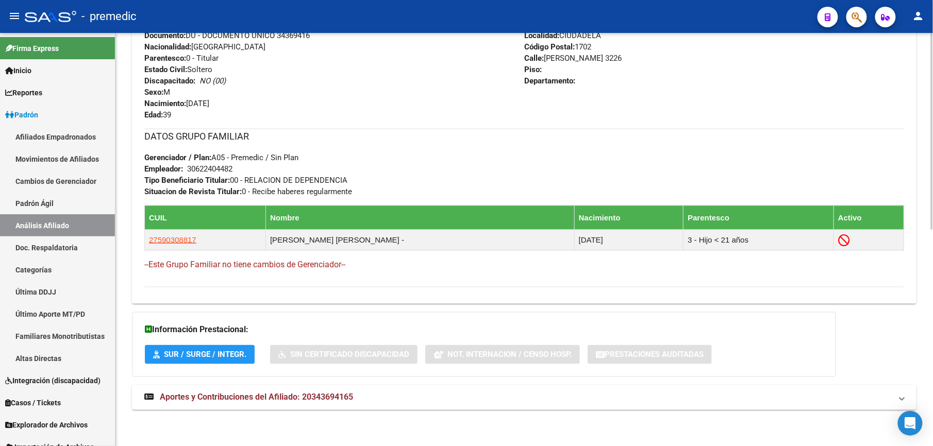
click at [265, 407] on mat-expansion-panel-header "Aportes y Contribuciones del Afiliado: 20343694165" at bounding box center [524, 398] width 785 height 25
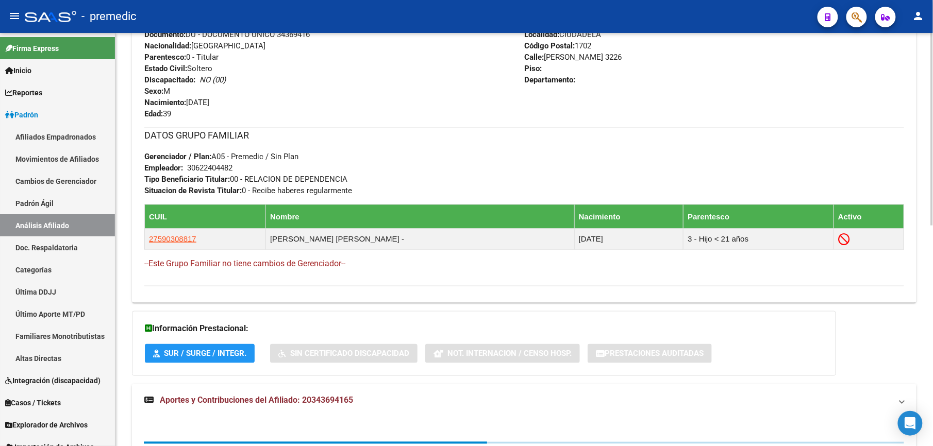
click at [265, 401] on span "Aportes y Contribuciones del Afiliado: 20343694165" at bounding box center [256, 401] width 193 height 10
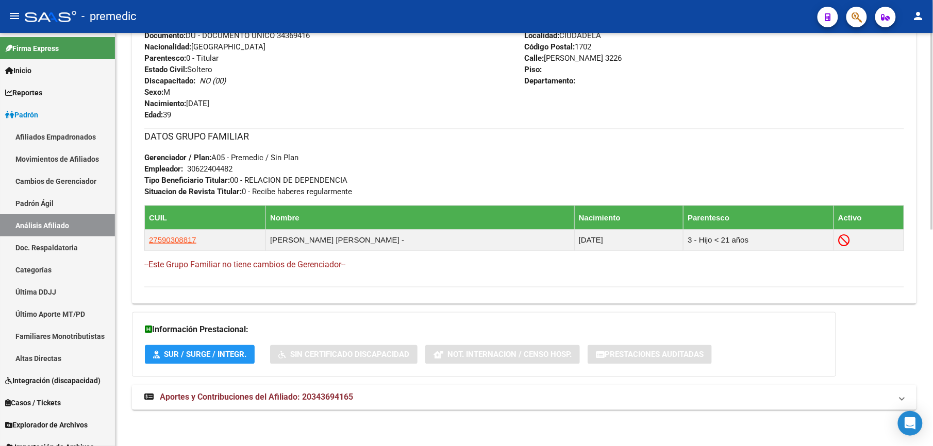
click at [265, 401] on span "Aportes y Contribuciones del Afiliado: 20343694165" at bounding box center [256, 398] width 193 height 10
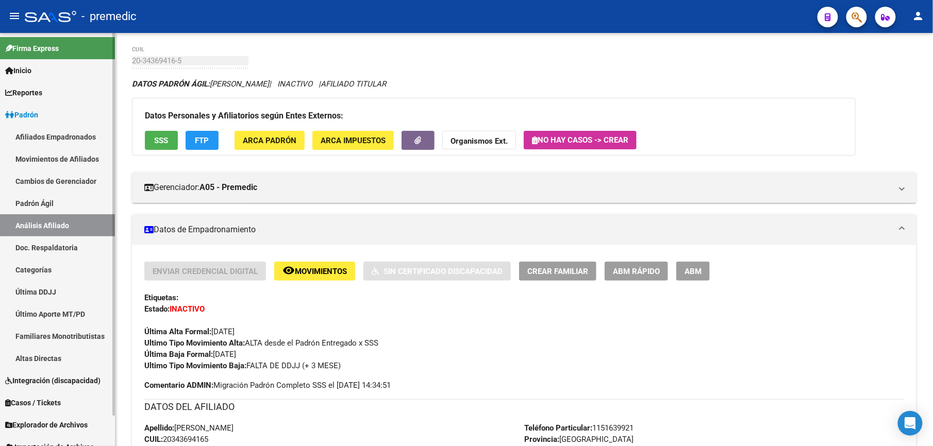
scroll to position [0, 0]
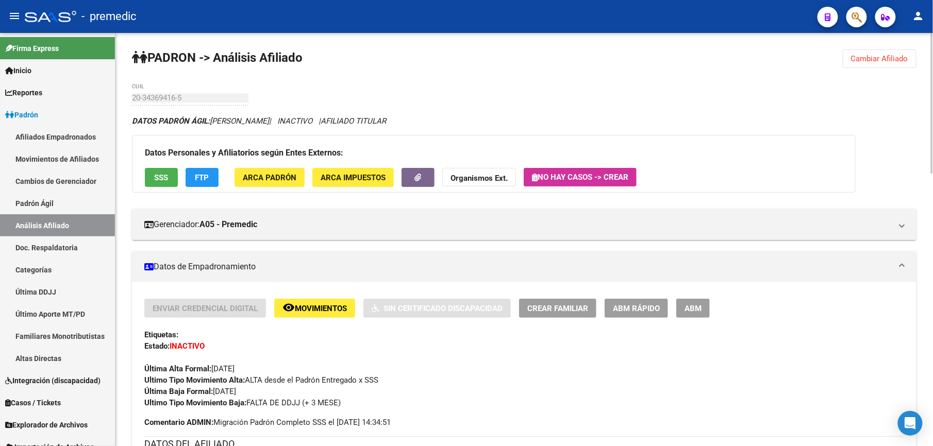
click at [153, 91] on div "20-34369416-5 CUIL" at bounding box center [190, 95] width 117 height 22
click at [880, 62] on span "Cambiar Afiliado" at bounding box center [879, 58] width 57 height 9
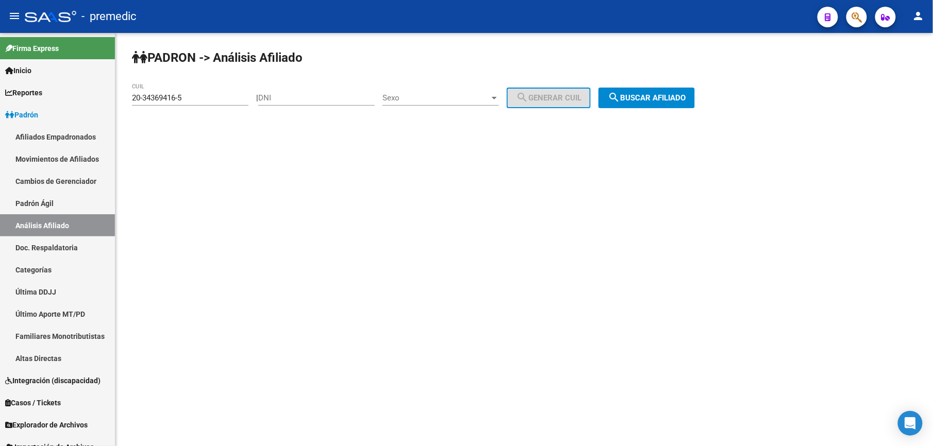
click at [201, 92] on div "20-34369416-5 CUIL" at bounding box center [190, 95] width 117 height 22
drag, startPoint x: 201, startPoint y: 92, endPoint x: 203, endPoint y: 100, distance: 7.9
click at [201, 95] on div "20-34369416-5 CUIL" at bounding box center [190, 95] width 117 height 22
click at [203, 100] on input "20-34369416-5" at bounding box center [190, 97] width 117 height 9
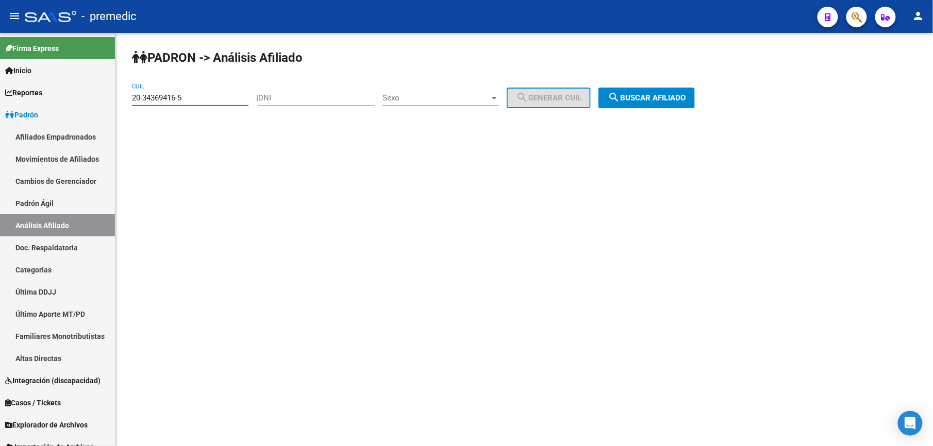
click at [203, 100] on input "20-34369416-5" at bounding box center [190, 97] width 117 height 9
paste input "90162-4"
click at [614, 91] on div "PADRON -> Análisis Afiliado 20-34390162-4 CUIL | DNI Sexo Sexo search Generar C…" at bounding box center [524, 87] width 818 height 108
click at [654, 95] on span "search Buscar afiliado" at bounding box center [647, 97] width 78 height 9
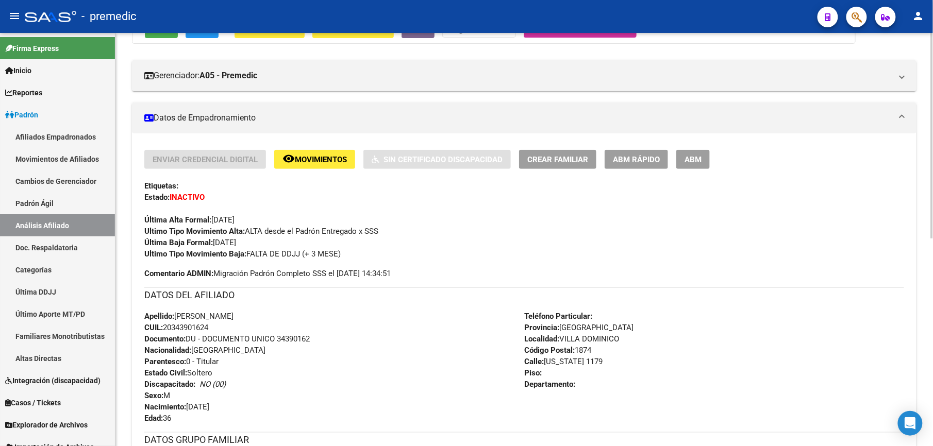
scroll to position [275, 0]
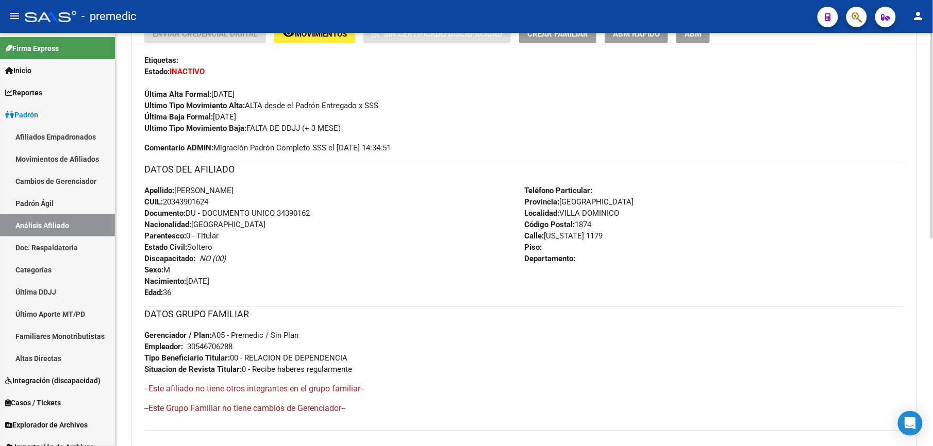
drag, startPoint x: 234, startPoint y: 115, endPoint x: 236, endPoint y: 231, distance: 115.5
click at [236, 231] on div "Enviar Credencial Digital remove_red_eye Movimientos Sin Certificado Discapacid…" at bounding box center [524, 227] width 760 height 407
click at [236, 231] on div "Apellido: [PERSON_NAME]: 20343901624 Documento: DU - DOCUMENTO UNICO 34390162 N…" at bounding box center [334, 241] width 380 height 113
drag, startPoint x: 203, startPoint y: 135, endPoint x: 203, endPoint y: 118, distance: 17.0
click at [203, 118] on div "Enviar Credencial Digital remove_red_eye Movimientos Sin Certificado Discapacid…" at bounding box center [524, 227] width 760 height 407
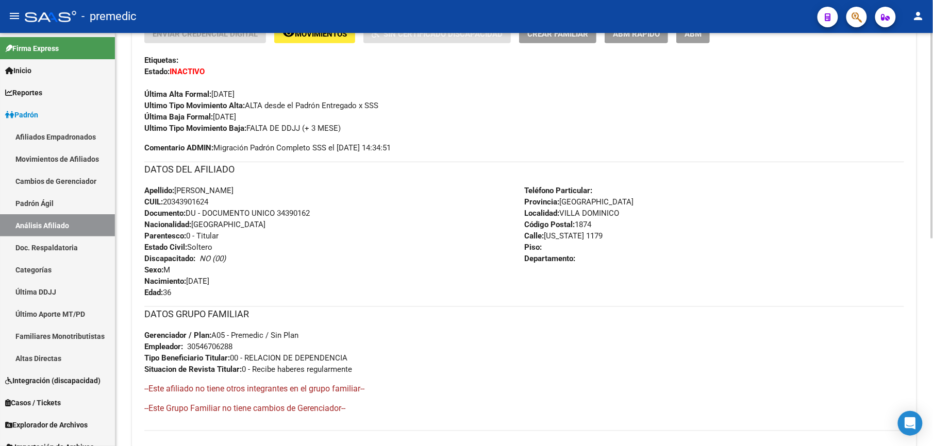
click at [203, 118] on strong "Última Baja Formal:" at bounding box center [178, 116] width 69 height 9
drag, startPoint x: 203, startPoint y: 118, endPoint x: 203, endPoint y: 216, distance: 98.0
click at [203, 216] on div "Enviar Credencial Digital remove_red_eye Movimientos Sin Certificado Discapacid…" at bounding box center [524, 227] width 760 height 407
click at [203, 216] on span "Documento: DU - DOCUMENTO UNICO 34390162" at bounding box center [227, 213] width 166 height 9
drag, startPoint x: 192, startPoint y: 199, endPoint x: 187, endPoint y: 131, distance: 68.3
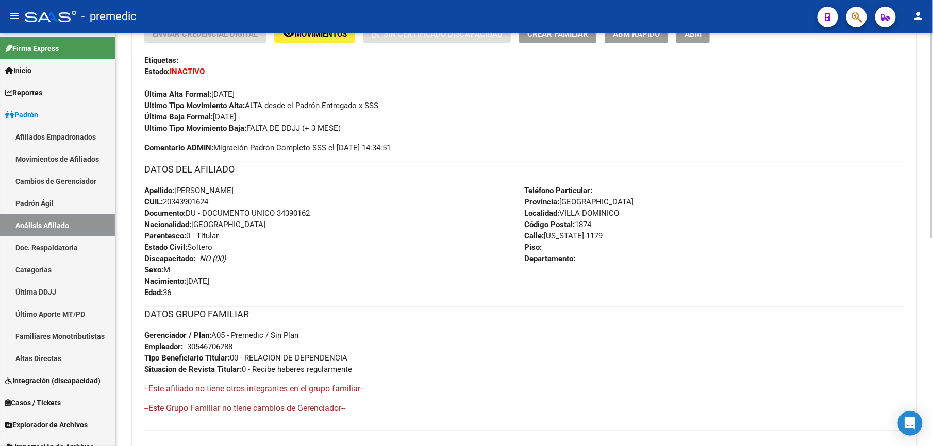
click at [187, 131] on div "Enviar Credencial Digital remove_red_eye Movimientos Sin Certificado Discapacid…" at bounding box center [524, 227] width 760 height 407
click at [187, 130] on strong "Ultimo Tipo Movimiento Baja:" at bounding box center [195, 128] width 102 height 9
drag, startPoint x: 234, startPoint y: 368, endPoint x: 225, endPoint y: 238, distance: 129.7
click at [225, 238] on div "Enviar Credencial Digital remove_red_eye Movimientos Sin Certificado Discapacid…" at bounding box center [524, 227] width 760 height 407
click at [225, 238] on div "Apellido: [PERSON_NAME]: 20343901624 Documento: DU - DOCUMENTO UNICO 34390162 N…" at bounding box center [334, 241] width 380 height 113
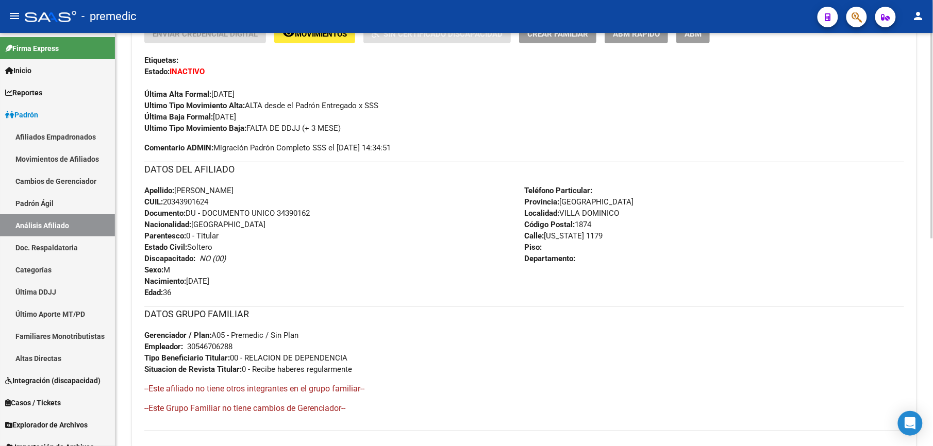
drag, startPoint x: 236, startPoint y: 310, endPoint x: 239, endPoint y: 361, distance: 51.2
click at [239, 361] on div "Enviar Credencial Digital remove_red_eye Movimientos Sin Certificado Discapacid…" at bounding box center [524, 227] width 760 height 407
click at [239, 361] on span "Tipo Beneficiario Titular: 00 - RELACION DE DEPENDENCIA" at bounding box center [245, 358] width 203 height 9
drag, startPoint x: 248, startPoint y: 334, endPoint x: 267, endPoint y: 258, distance: 78.7
click at [267, 258] on div "Enviar Credencial Digital remove_red_eye Movimientos Sin Certificado Discapacid…" at bounding box center [524, 227] width 760 height 407
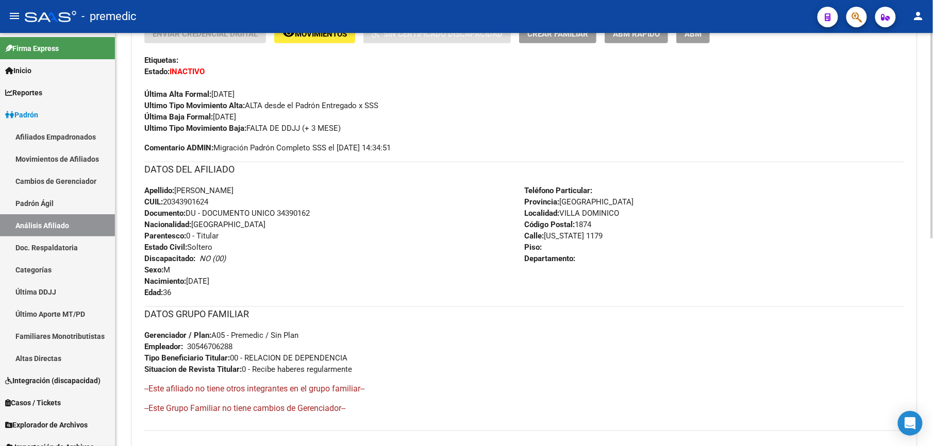
drag, startPoint x: 267, startPoint y: 258, endPoint x: 267, endPoint y: 252, distance: 5.7
click at [267, 253] on div "Apellido: [PERSON_NAME]: 20343901624 Documento: DU - DOCUMENTO UNICO 34390162 N…" at bounding box center [334, 241] width 380 height 113
drag, startPoint x: 262, startPoint y: 246, endPoint x: 250, endPoint y: 363, distance: 117.2
click at [250, 363] on div "Enviar Credencial Digital remove_red_eye Movimientos Sin Certificado Discapacid…" at bounding box center [524, 227] width 760 height 407
click at [250, 363] on span "Tipo Beneficiario Titular: 00 - RELACION DE DEPENDENCIA" at bounding box center [245, 358] width 203 height 9
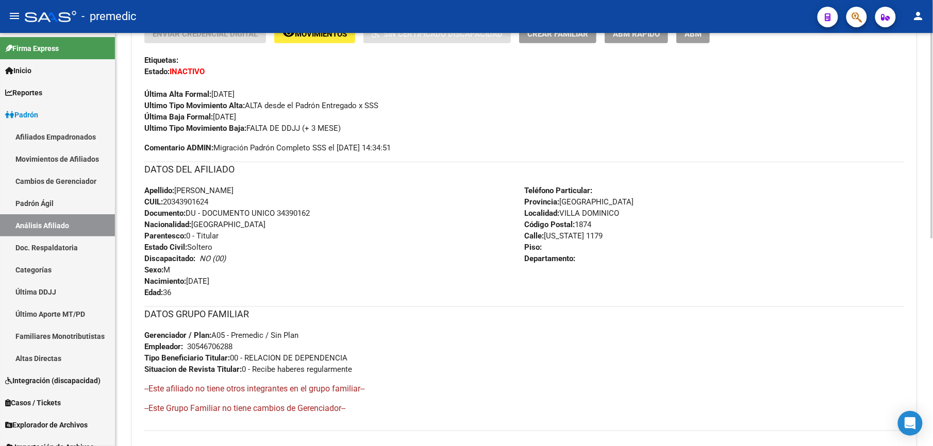
click at [237, 304] on div "Enviar Credencial Digital remove_red_eye Movimientos Sin Certificado Discapacid…" at bounding box center [524, 227] width 760 height 407
drag, startPoint x: 237, startPoint y: 304, endPoint x: 234, endPoint y: 363, distance: 59.9
click at [234, 363] on div "Enviar Credencial Digital remove_red_eye Movimientos Sin Certificado Discapacid…" at bounding box center [524, 227] width 760 height 407
click at [234, 363] on div "DATOS GRUPO FAMILIAR Gerenciador / Plan: A05 - Premedic / Sin Plan Empleador: 3…" at bounding box center [524, 341] width 760 height 69
drag, startPoint x: 236, startPoint y: 356, endPoint x: 251, endPoint y: 302, distance: 56.0
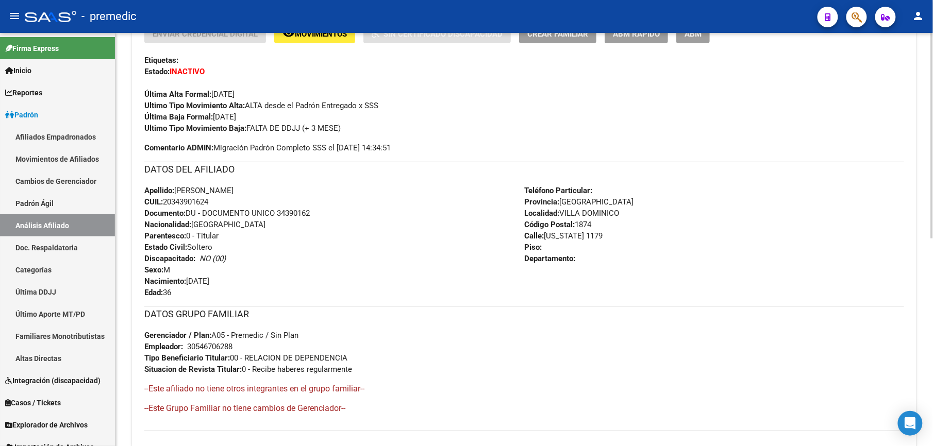
click at [251, 302] on div "Enviar Credencial Digital remove_red_eye Movimientos Sin Certificado Discapacid…" at bounding box center [524, 227] width 760 height 407
drag, startPoint x: 251, startPoint y: 302, endPoint x: 256, endPoint y: 368, distance: 66.7
click at [256, 368] on div "Enviar Credencial Digital remove_red_eye Movimientos Sin Certificado Discapacid…" at bounding box center [524, 227] width 760 height 407
click at [256, 368] on span "Situacion de Revista Titular: 0 - Recibe haberes regularmente" at bounding box center [248, 369] width 208 height 9
drag, startPoint x: 273, startPoint y: 324, endPoint x: 286, endPoint y: 258, distance: 66.6
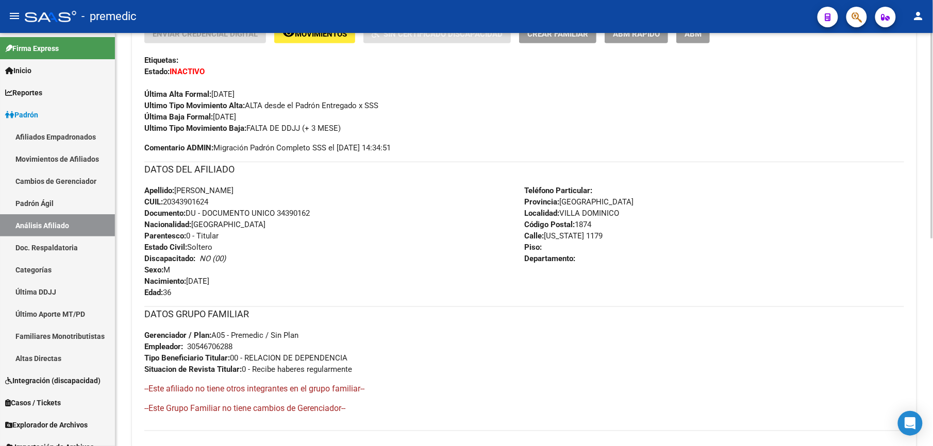
click at [286, 258] on div "Enviar Credencial Digital remove_red_eye Movimientos Sin Certificado Discapacid…" at bounding box center [524, 227] width 760 height 407
click at [286, 256] on div "Apellido: [PERSON_NAME]: 20343901624 Documento: DU - DOCUMENTO UNICO 34390162 N…" at bounding box center [334, 241] width 380 height 113
drag, startPoint x: 289, startPoint y: 234, endPoint x: 284, endPoint y: 377, distance: 143.4
click at [284, 377] on div "Enviar Credencial Digital remove_red_eye Movimientos Sin Certificado Discapacid…" at bounding box center [524, 227] width 760 height 407
click at [284, 377] on div "DATOS GRUPO FAMILIAR Gerenciador / Plan: A05 - Premedic / Sin Plan Empleador: 3…" at bounding box center [524, 365] width 760 height 116
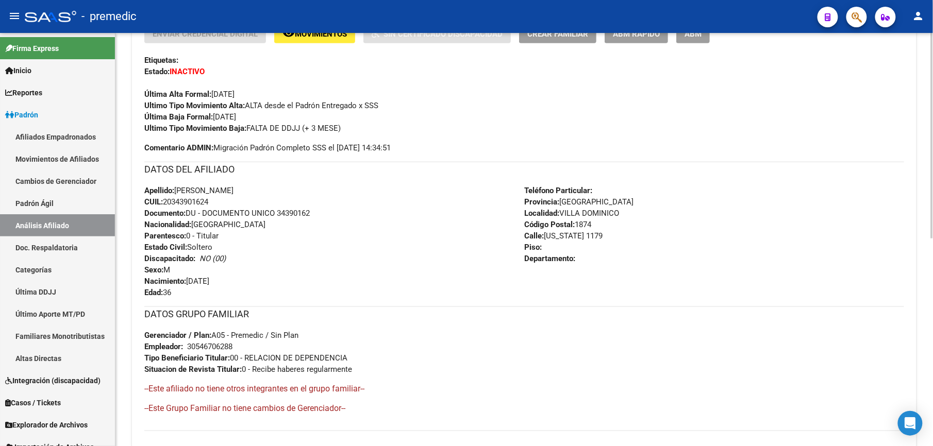
drag, startPoint x: 292, startPoint y: 374, endPoint x: 311, endPoint y: 239, distance: 136.5
click at [311, 239] on div "Enviar Credencial Digital remove_red_eye Movimientos Sin Certificado Discapacid…" at bounding box center [524, 227] width 760 height 407
drag, startPoint x: 199, startPoint y: 194, endPoint x: 202, endPoint y: 302, distance: 107.3
click at [202, 302] on div "Enviar Credencial Digital remove_red_eye Movimientos Sin Certificado Discapacid…" at bounding box center [524, 227] width 760 height 407
drag, startPoint x: 202, startPoint y: 302, endPoint x: 196, endPoint y: 243, distance: 58.6
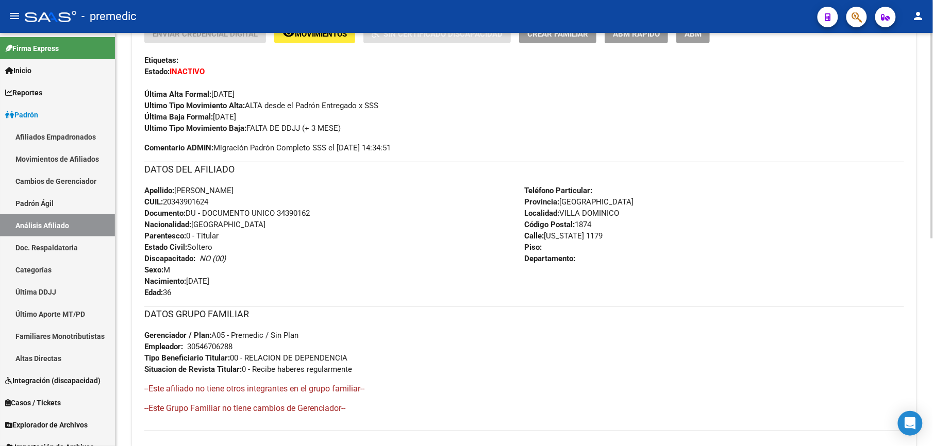
click at [196, 243] on span "Estado Civil: [DEMOGRAPHIC_DATA]" at bounding box center [178, 247] width 68 height 9
drag, startPoint x: 225, startPoint y: 209, endPoint x: 227, endPoint y: 261, distance: 52.1
click at [227, 261] on div "Apellido: [PERSON_NAME]: 20343901624 Documento: DU - DOCUMENTO UNICO 34390162 N…" at bounding box center [334, 241] width 380 height 113
click at [227, 262] on div "Apellido: [PERSON_NAME]: 20343901624 Documento: DU - DOCUMENTO UNICO 34390162 N…" at bounding box center [334, 241] width 380 height 113
drag, startPoint x: 202, startPoint y: 262, endPoint x: 214, endPoint y: 194, distance: 69.2
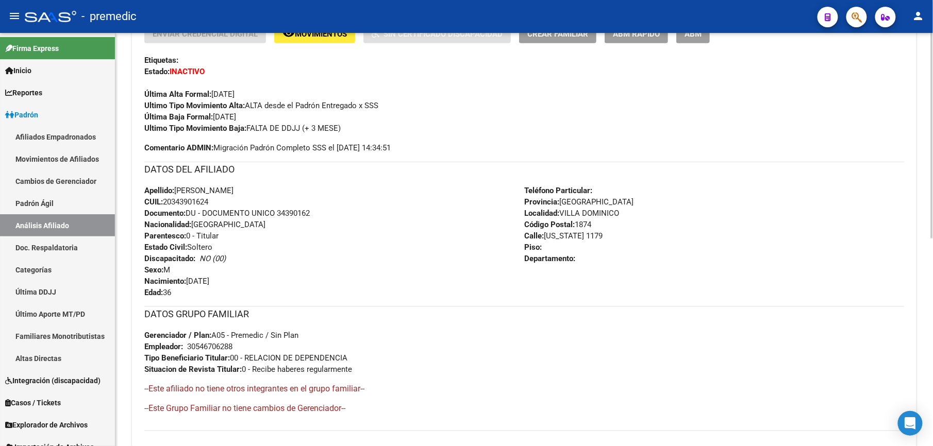
click at [214, 194] on div "Apellido: [PERSON_NAME]: 20343901624 Documento: DU - DOCUMENTO UNICO 34390162 N…" at bounding box center [334, 241] width 380 height 113
drag, startPoint x: 214, startPoint y: 194, endPoint x: 205, endPoint y: 221, distance: 28.5
click at [205, 221] on span "Nacionalidad: [DEMOGRAPHIC_DATA]" at bounding box center [204, 224] width 121 height 9
drag, startPoint x: 205, startPoint y: 221, endPoint x: 214, endPoint y: 257, distance: 37.4
click at [214, 257] on div "Apellido: [PERSON_NAME]: 20343901624 Documento: DU - DOCUMENTO UNICO 34390162 N…" at bounding box center [334, 241] width 380 height 113
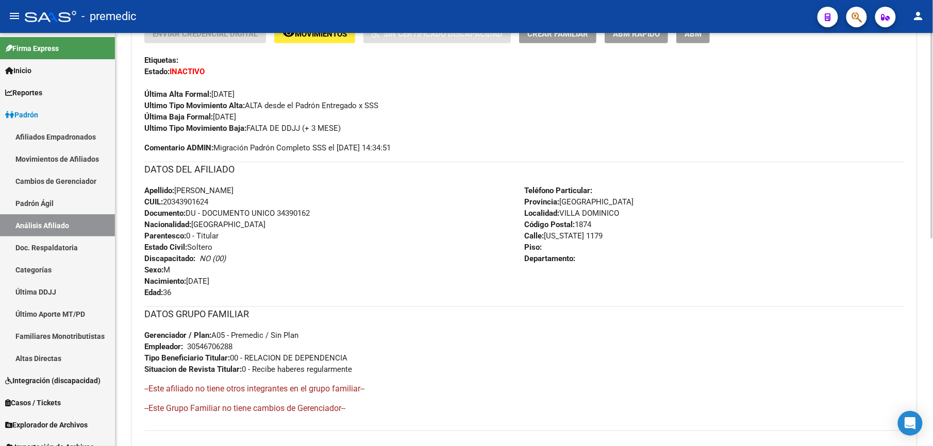
click at [214, 258] on icon "NO (00)" at bounding box center [213, 258] width 26 height 9
drag, startPoint x: 206, startPoint y: 263, endPoint x: 193, endPoint y: 226, distance: 39.5
click at [193, 226] on div "Apellido: [PERSON_NAME]: 20343901624 Documento: DU - DOCUMENTO UNICO 34390162 N…" at bounding box center [334, 241] width 380 height 113
click at [193, 226] on span "Nacionalidad: [DEMOGRAPHIC_DATA]" at bounding box center [204, 224] width 121 height 9
drag, startPoint x: 198, startPoint y: 250, endPoint x: 198, endPoint y: 267, distance: 17.5
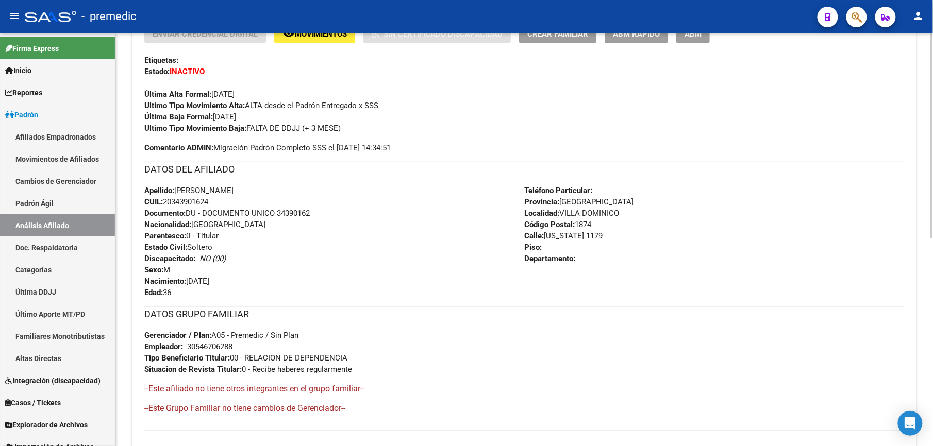
click at [198, 267] on div "Apellido: [PERSON_NAME]: 20343901624 Documento: DU - DOCUMENTO UNICO 34390162 N…" at bounding box center [334, 241] width 380 height 113
drag, startPoint x: 198, startPoint y: 267, endPoint x: 197, endPoint y: 235, distance: 32.0
click at [197, 235] on div "Apellido: [PERSON_NAME]: 20343901624 Documento: DU - DOCUMENTO UNICO 34390162 N…" at bounding box center [334, 241] width 380 height 113
click at [197, 235] on span "Parentesco: 0 - Titular" at bounding box center [181, 235] width 74 height 9
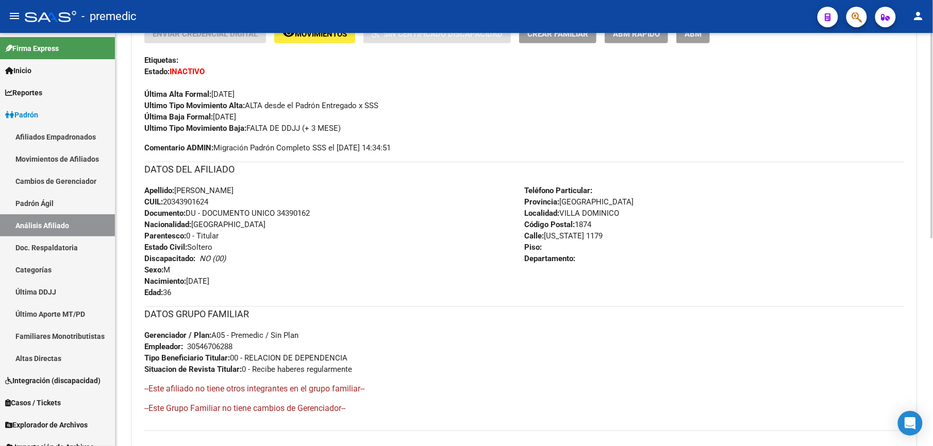
drag, startPoint x: 197, startPoint y: 235, endPoint x: 202, endPoint y: 259, distance: 24.3
click at [202, 259] on div "Apellido: [PERSON_NAME]: 20343901624 Documento: DU - DOCUMENTO UNICO 34390162 N…" at bounding box center [334, 241] width 380 height 113
click at [202, 259] on icon "NO (00)" at bounding box center [213, 258] width 26 height 9
drag, startPoint x: 203, startPoint y: 258, endPoint x: 190, endPoint y: 223, distance: 36.9
click at [190, 223] on div "Apellido: [PERSON_NAME]: 20343901624 Documento: DU - DOCUMENTO UNICO 34390162 N…" at bounding box center [334, 241] width 380 height 113
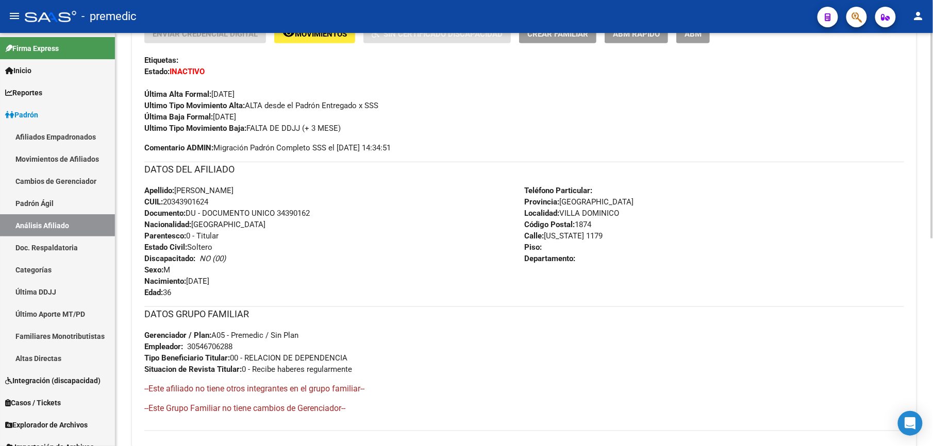
click at [190, 223] on strong "Nacionalidad:" at bounding box center [167, 224] width 47 height 9
drag, startPoint x: 193, startPoint y: 217, endPoint x: 200, endPoint y: 241, distance: 25.8
click at [200, 241] on div "Apellido: [PERSON_NAME]: 20343901624 Documento: DU - DOCUMENTO UNICO 34390162 N…" at bounding box center [334, 241] width 380 height 113
drag, startPoint x: 204, startPoint y: 253, endPoint x: 197, endPoint y: 228, distance: 25.8
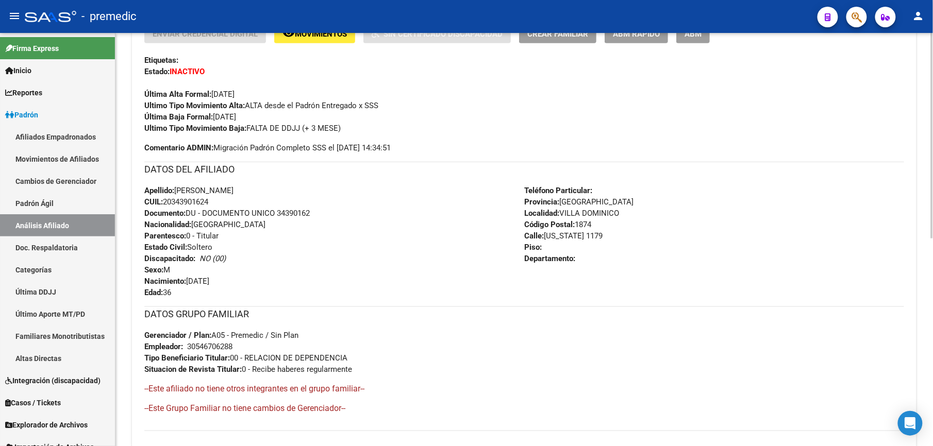
click at [197, 228] on div "Apellido: [PERSON_NAME]: 20343901624 Documento: DU - DOCUMENTO UNICO 34390162 N…" at bounding box center [334, 241] width 380 height 113
click at [197, 228] on span "Nacionalidad: [DEMOGRAPHIC_DATA]" at bounding box center [204, 224] width 121 height 9
drag, startPoint x: 215, startPoint y: 219, endPoint x: 201, endPoint y: 264, distance: 47.0
click at [201, 264] on div "Apellido: [PERSON_NAME]: 20343901624 Documento: DU - DOCUMENTO UNICO 34390162 N…" at bounding box center [334, 241] width 380 height 113
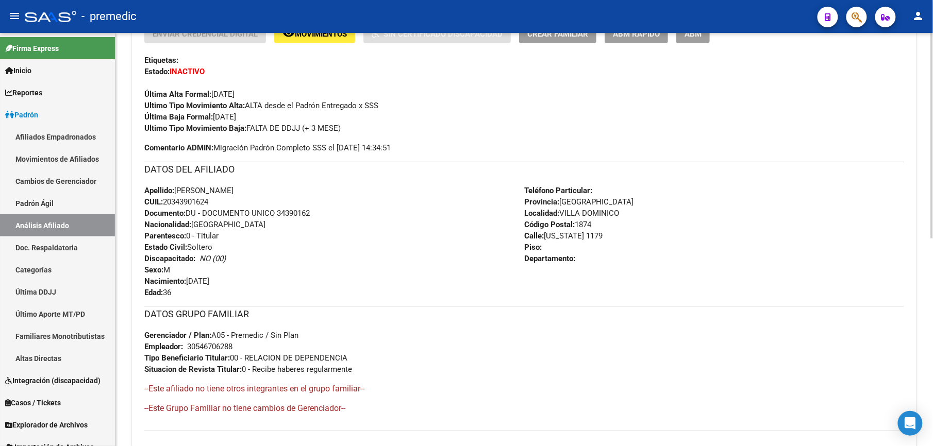
drag, startPoint x: 168, startPoint y: 244, endPoint x: 162, endPoint y: 236, distance: 10.0
click at [162, 236] on div "Apellido: [PERSON_NAME]: 20343901624 Documento: DU - DOCUMENTO UNICO 34390162 N…" at bounding box center [334, 241] width 380 height 113
click at [162, 236] on strong "Parentesco:" at bounding box center [165, 235] width 42 height 9
drag, startPoint x: 200, startPoint y: 272, endPoint x: 179, endPoint y: 248, distance: 31.8
click at [179, 248] on div "Apellido: [PERSON_NAME]: 20343901624 Documento: DU - DOCUMENTO UNICO 34390162 N…" at bounding box center [334, 241] width 380 height 113
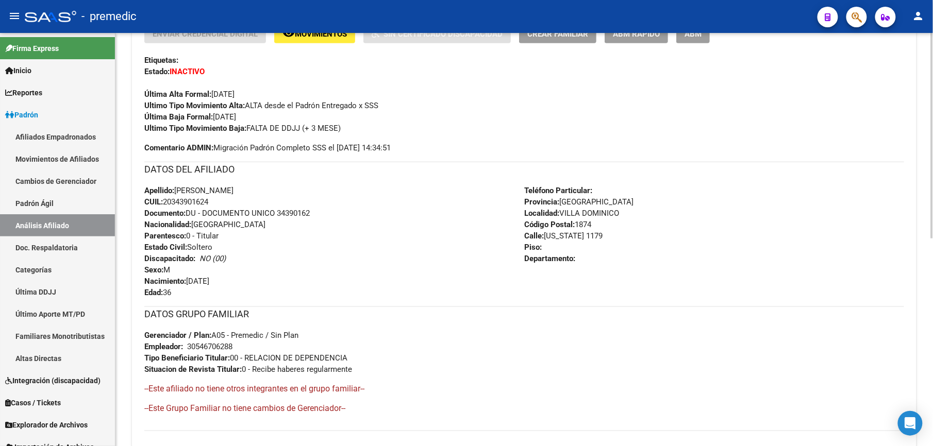
drag, startPoint x: 179, startPoint y: 248, endPoint x: 166, endPoint y: 231, distance: 21.3
click at [166, 231] on div "Apellido: [PERSON_NAME]: 20343901624 Documento: DU - DOCUMENTO UNICO 34390162 N…" at bounding box center [334, 241] width 380 height 113
click at [166, 231] on strong "Parentesco:" at bounding box center [165, 235] width 42 height 9
drag, startPoint x: 174, startPoint y: 209, endPoint x: 183, endPoint y: 223, distance: 16.2
click at [183, 223] on div "Apellido: [PERSON_NAME]: 20343901624 Documento: DU - DOCUMENTO UNICO 34390162 N…" at bounding box center [334, 241] width 380 height 113
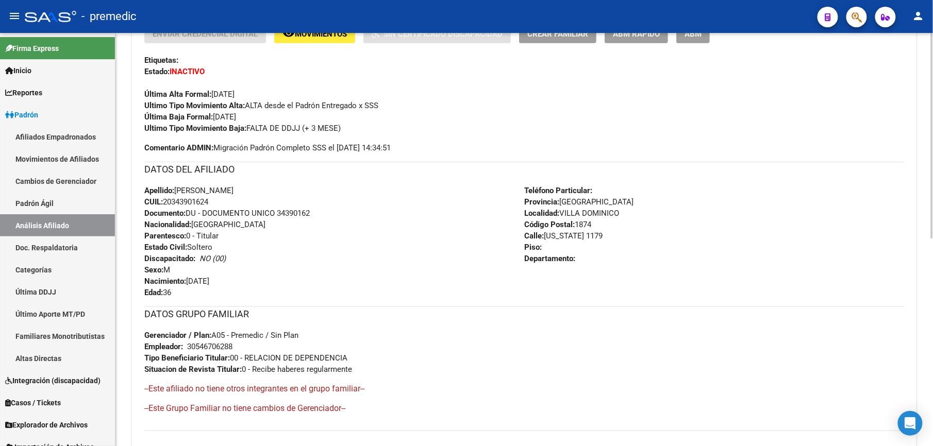
drag, startPoint x: 183, startPoint y: 223, endPoint x: 184, endPoint y: 211, distance: 11.4
click at [184, 211] on div "Apellido: [PERSON_NAME]: 20343901624 Documento: DU - DOCUMENTO UNICO 34390162 N…" at bounding box center [334, 241] width 380 height 113
click at [184, 211] on strong "Documento:" at bounding box center [164, 213] width 41 height 9
drag
click at [184, 243] on div "Apellido: [PERSON_NAME]: 20343901624 Documento: DU - DOCUMENTO UNICO 34390162 N…" at bounding box center [334, 241] width 380 height 113
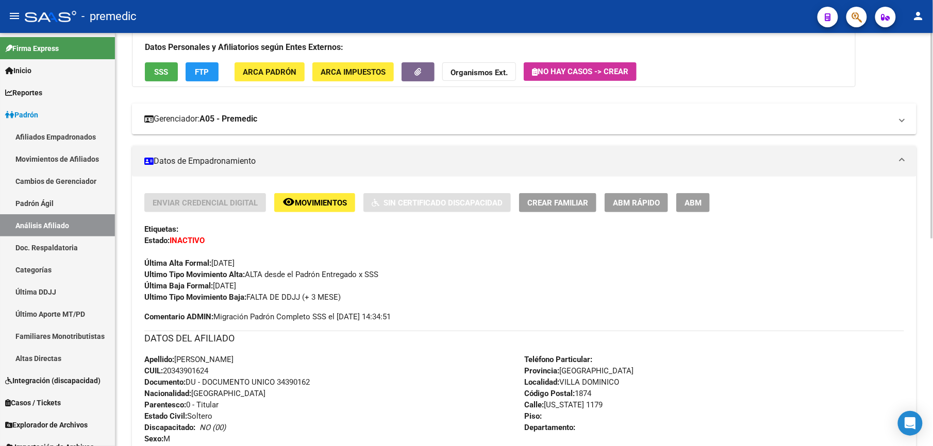
scroll to position [0, 0]
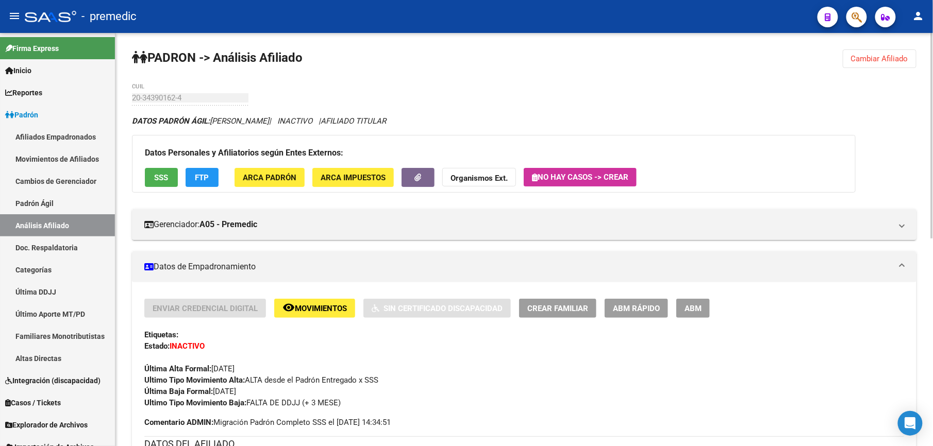
click at [891, 58] on span "Cambiar Afiliado" at bounding box center [879, 58] width 57 height 9
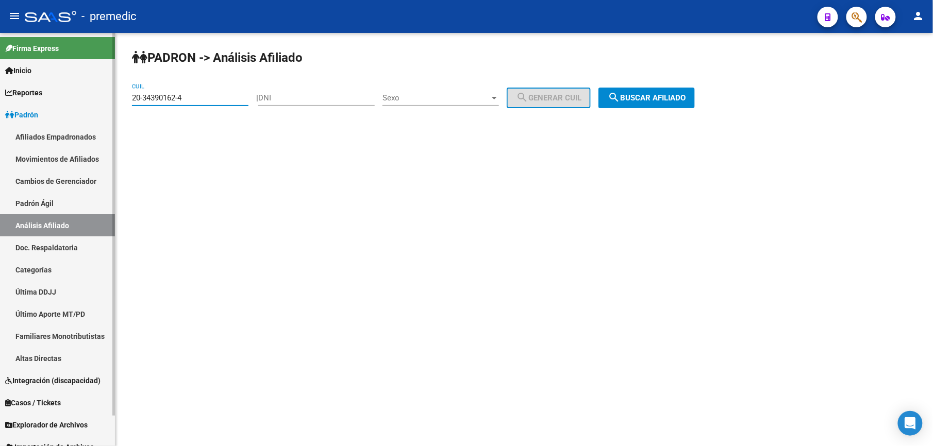
drag, startPoint x: 136, startPoint y: 100, endPoint x: 42, endPoint y: 97, distance: 93.9
click at [42, 97] on mat-sidenav-container "Firma Express Inicio Calendario SSS Instructivos Contacto OS Reportes Padrón Tr…" at bounding box center [466, 239] width 933 height 413
paste input "449078"
click at [677, 91] on button "search Buscar afiliado" at bounding box center [647, 98] width 96 height 21
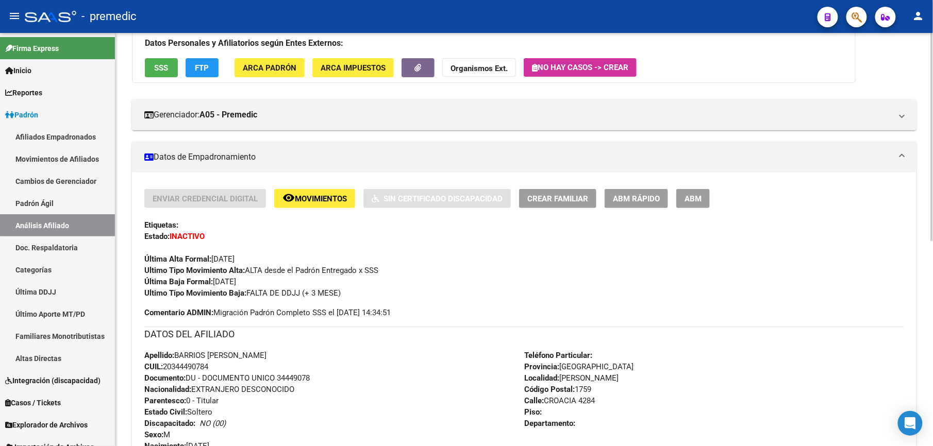
scroll to position [410, 0]
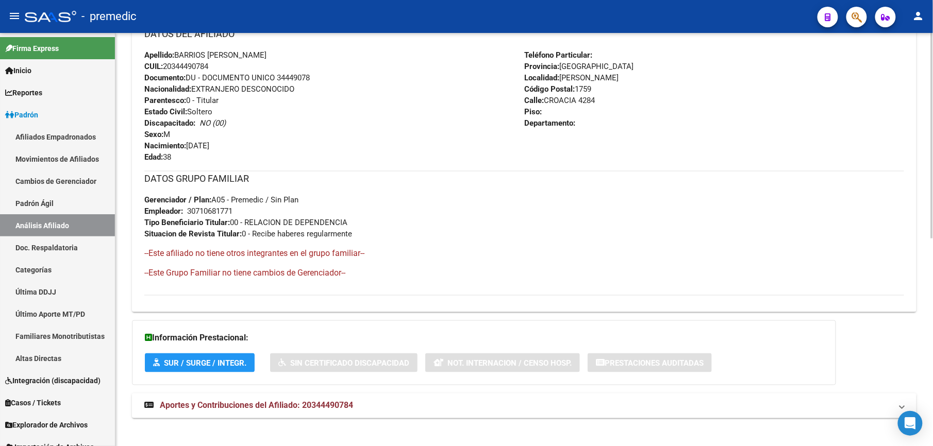
drag, startPoint x: 312, startPoint y: 390, endPoint x: 318, endPoint y: 399, distance: 10.4
click at [318, 399] on div "DATOS PADRÓN ÁGIL: BARRIOS [PERSON_NAME] | INACTIVO | AFILIADO TITULAR Datos Pe…" at bounding box center [524, 67] width 785 height 725
drag, startPoint x: 318, startPoint y: 399, endPoint x: 322, endPoint y: 405, distance: 7.3
click at [322, 405] on span "Aportes y Contribuciones del Afiliado: 20344490784" at bounding box center [256, 406] width 193 height 10
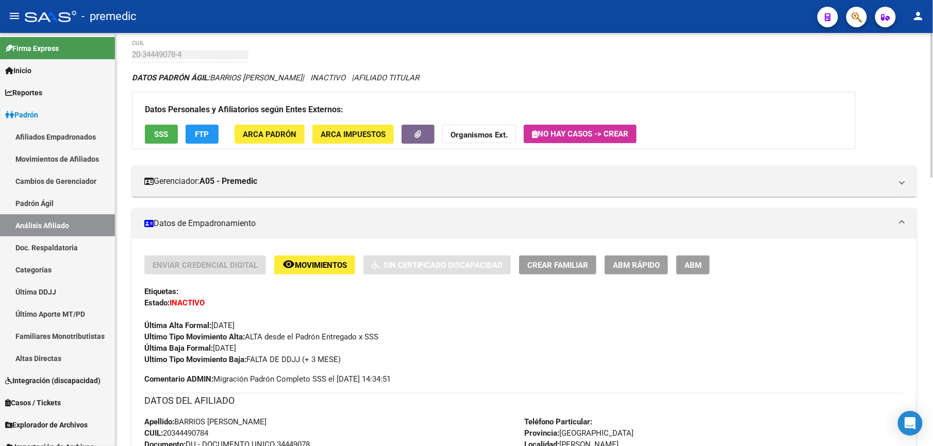
scroll to position [0, 0]
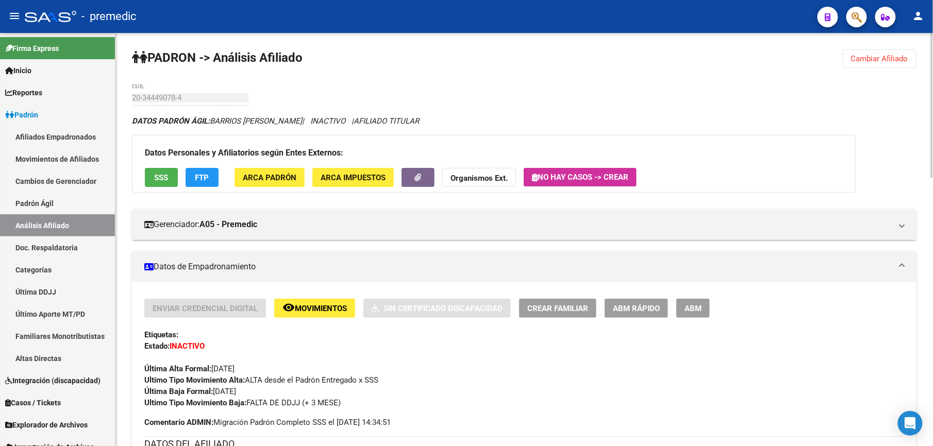
click at [867, 58] on span "Cambiar Afiliado" at bounding box center [879, 58] width 57 height 9
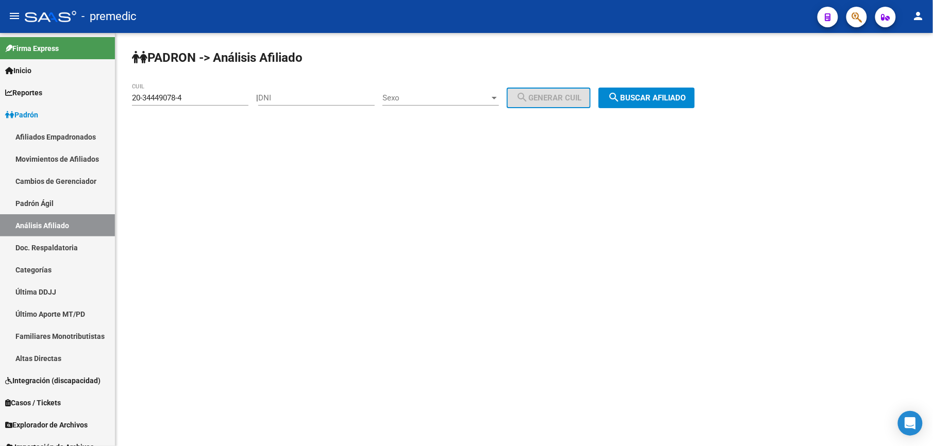
click at [217, 106] on div "20-34449078-4 CUIL" at bounding box center [190, 100] width 117 height 32
click at [216, 103] on div "20-34449078-4 CUIL" at bounding box center [190, 95] width 117 height 22
click at [217, 100] on input "20-34449078-4" at bounding box center [190, 97] width 117 height 9
drag, startPoint x: 217, startPoint y: 100, endPoint x: 224, endPoint y: 99, distance: 7.2
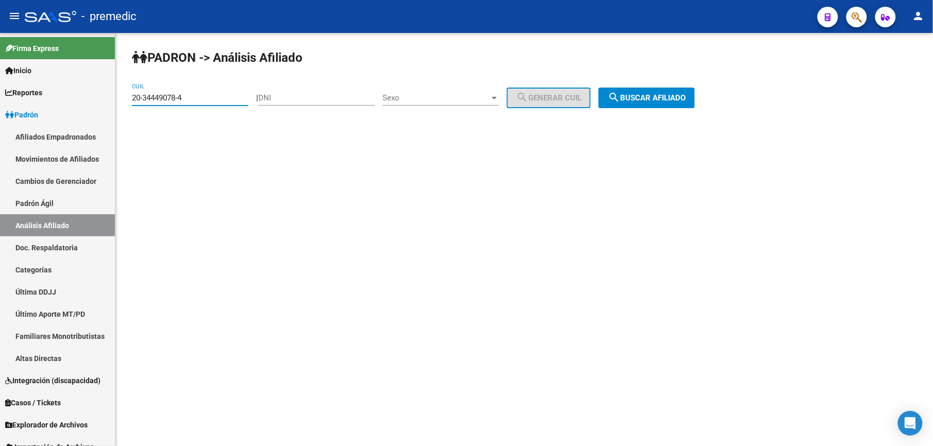
click at [217, 99] on input "20-34449078-4" at bounding box center [190, 97] width 117 height 9
paste input "58661-7"
drag, startPoint x: 738, startPoint y: 93, endPoint x: 665, endPoint y: 95, distance: 73.8
click at [718, 94] on div "PADRON -> Análisis Afiliado 20-34458661-7 CUIL | DNI Sexo Sexo search Generar C…" at bounding box center [524, 87] width 818 height 108
click at [665, 95] on span "search Buscar afiliado" at bounding box center [647, 97] width 78 height 9
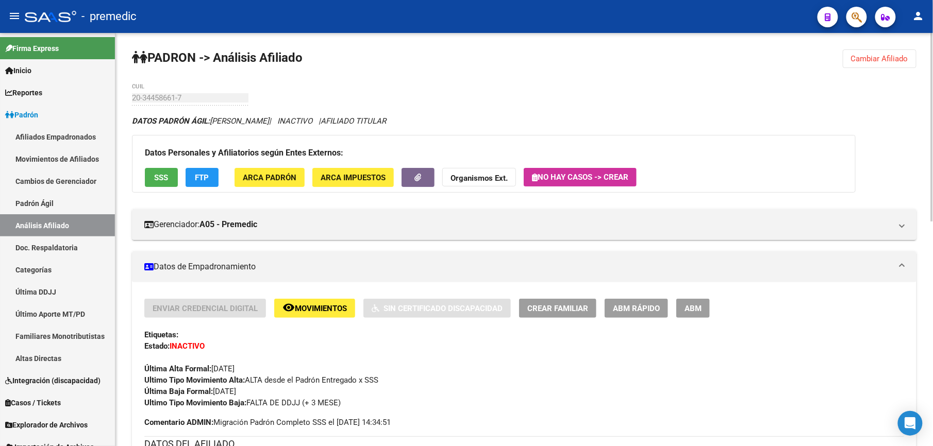
click at [745, 386] on div "Enviar Credencial Digital remove_red_eye Movimientos Sin Certificado Discapacid…" at bounding box center [524, 354] width 760 height 110
click at [863, 56] on span "Cambiar Afiliado" at bounding box center [879, 58] width 57 height 9
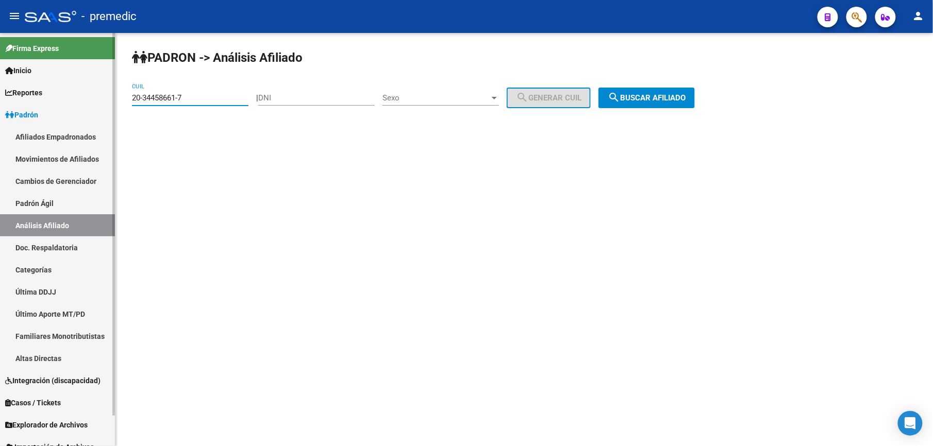
drag, startPoint x: 161, startPoint y: 89, endPoint x: 90, endPoint y: 85, distance: 71.8
click at [90, 85] on mat-sidenav-container "Firma Express Inicio Calendario SSS Instructivos Contacto OS Reportes Padrón Tr…" at bounding box center [466, 239] width 933 height 413
paste input "7-34613317"
type input "27-34613317-7"
drag, startPoint x: 675, startPoint y: 87, endPoint x: 674, endPoint y: 99, distance: 11.9
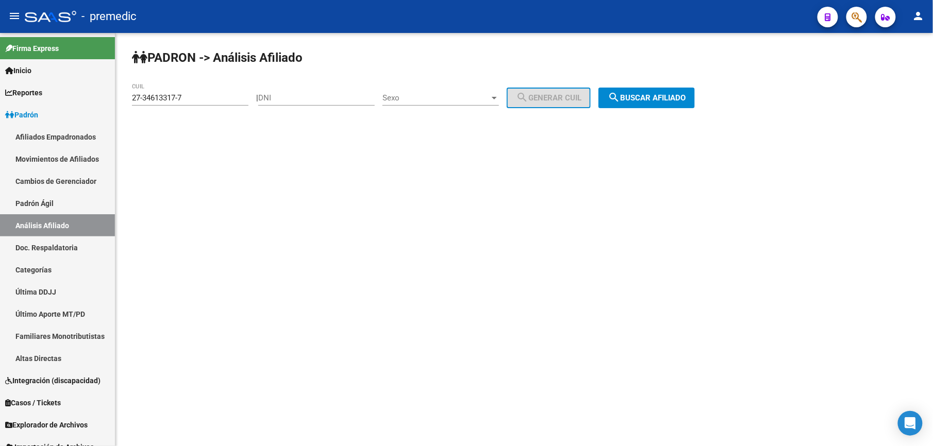
click at [675, 96] on div "PADRON -> Análisis Afiliado 27-34613317-7 CUIL | DNI Sexo Sexo search Generar C…" at bounding box center [524, 87] width 818 height 108
click at [673, 100] on span "search Buscar afiliado" at bounding box center [647, 97] width 78 height 9
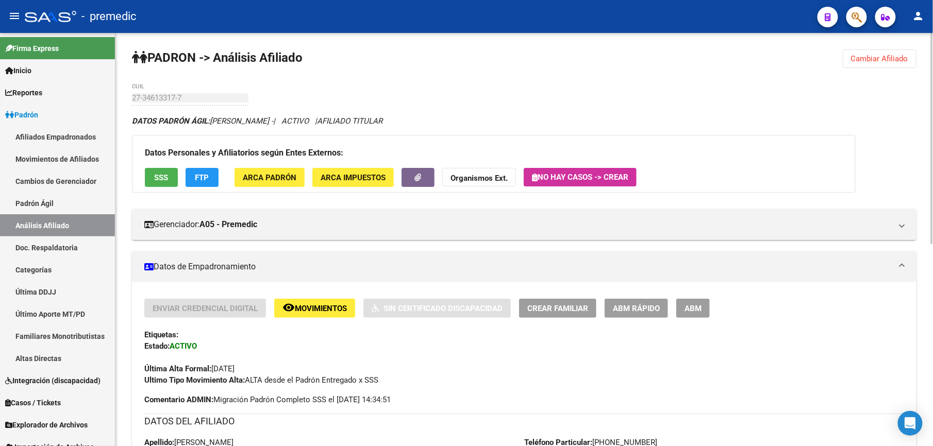
click at [843, 49] on div "PADRON -> Análisis Afiliado Cambiar Afiliado 27-34613317-7 CUIL DATOS PADRÓN ÁG…" at bounding box center [524, 437] width 818 height 809
drag, startPoint x: 846, startPoint y: 57, endPoint x: 557, endPoint y: 97, distance: 291.6
click at [582, 97] on div "PADRON -> Análisis Afiliado Cambiar Afiliado 27-34613317-7 CUIL DATOS PADRÓN ÁG…" at bounding box center [524, 437] width 818 height 809
drag, startPoint x: 185, startPoint y: 81, endPoint x: 143, endPoint y: 99, distance: 45.0
click at [169, 89] on div "PADRON -> Análisis Afiliado Cambiar Afiliado 27-34613317-7 CUIL DATOS PADRÓN ÁG…" at bounding box center [524, 437] width 818 height 809
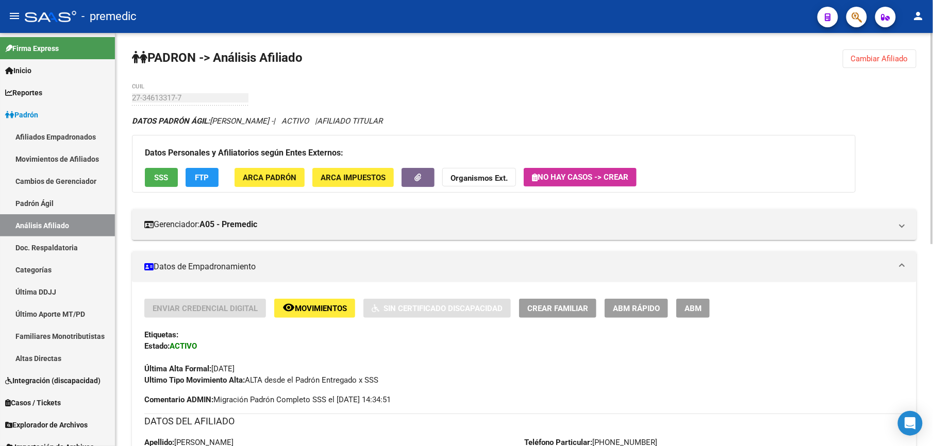
scroll to position [396, 0]
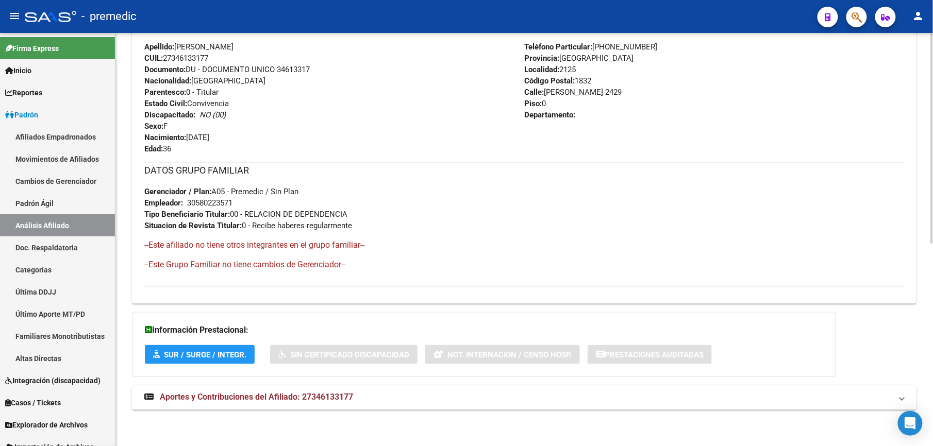
click at [275, 411] on div "DATOS PADRÓN ÁGIL: [PERSON_NAME] - | ACTIVO | AFILIADO TITULAR Datos Personales…" at bounding box center [524, 71] width 785 height 702
click at [269, 396] on span "Aportes y Contribuciones del Afiliado: 27346133177" at bounding box center [256, 398] width 193 height 10
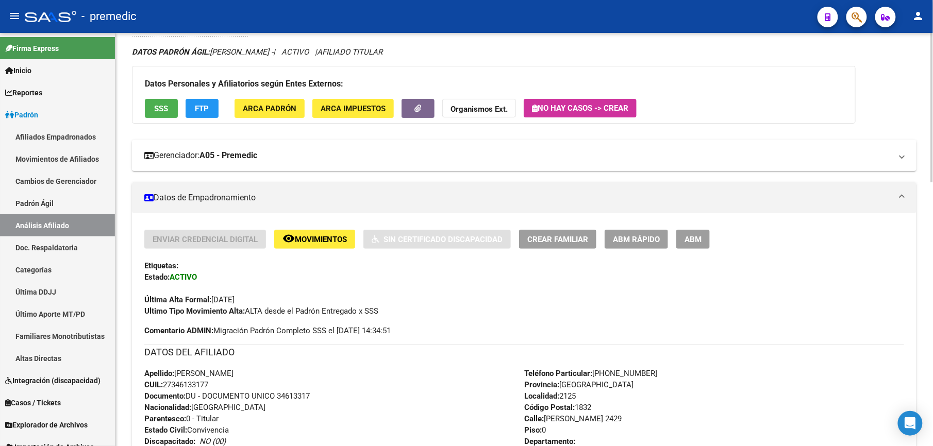
scroll to position [0, 0]
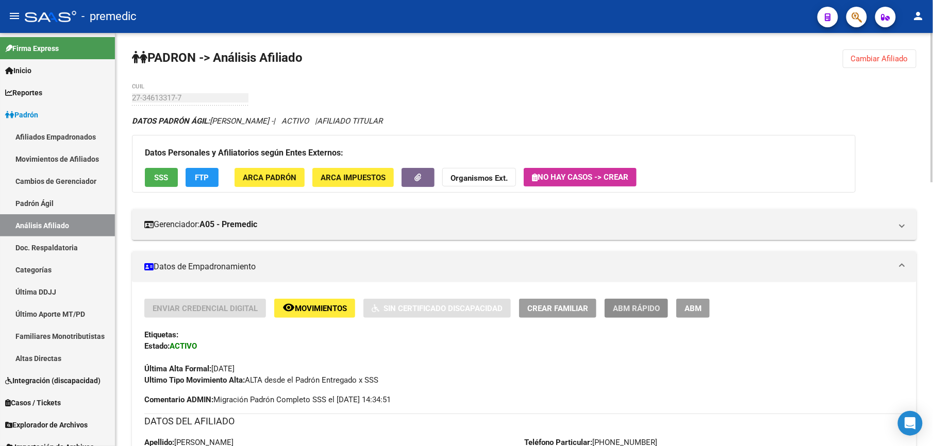
click at [647, 318] on button "ABM Rápido" at bounding box center [636, 308] width 63 height 19
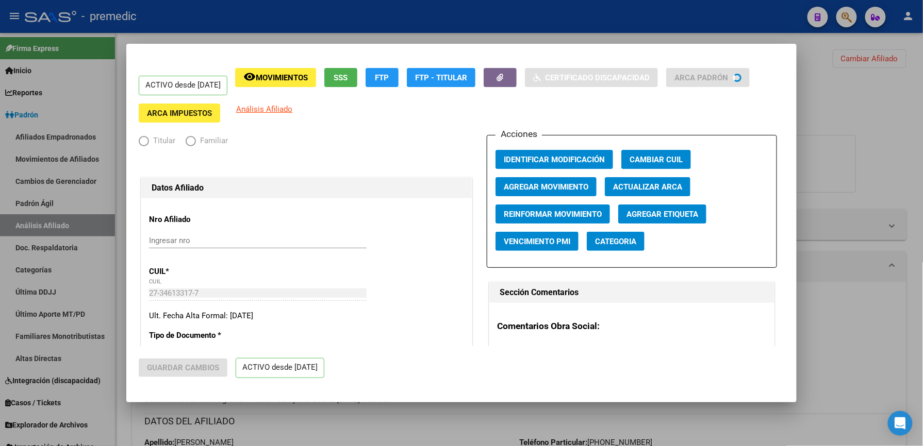
radio input "true"
type input "30-58022357-1"
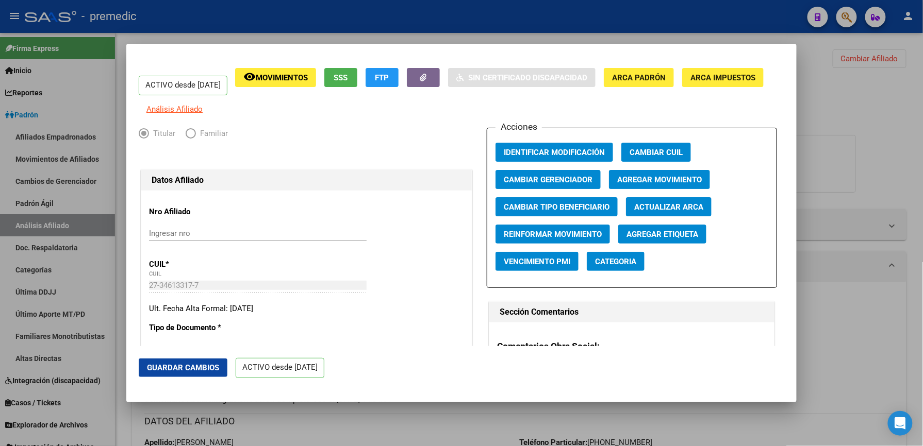
click at [644, 185] on span "Agregar Movimiento" at bounding box center [659, 179] width 85 height 9
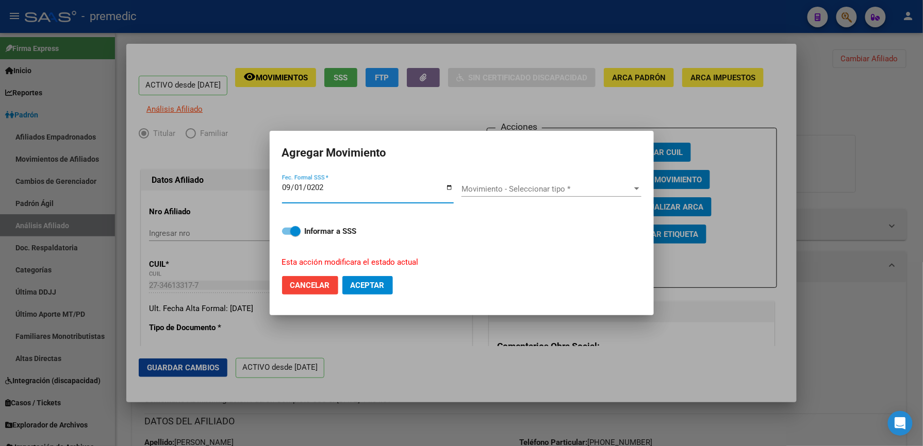
type input "[DATE]"
click at [540, 187] on span "Movimiento - Seleccionar tipo *" at bounding box center [546, 189] width 171 height 9
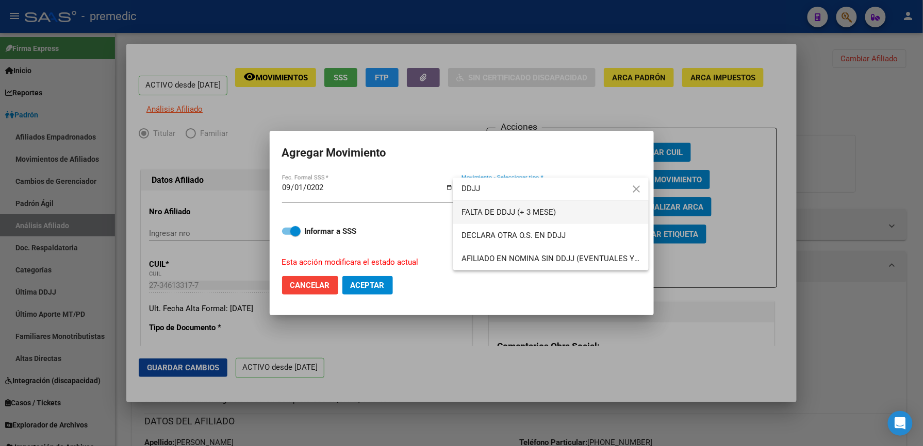
type input "DDJJ"
click at [540, 203] on span "FALTA DE DDJJ (+ 3 MESE)" at bounding box center [550, 212] width 179 height 23
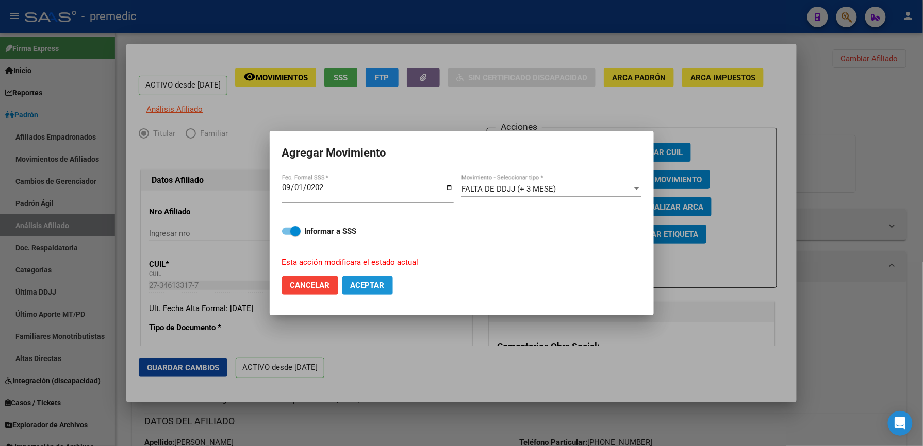
click at [372, 293] on button "Aceptar" at bounding box center [367, 285] width 51 height 19
checkbox input "false"
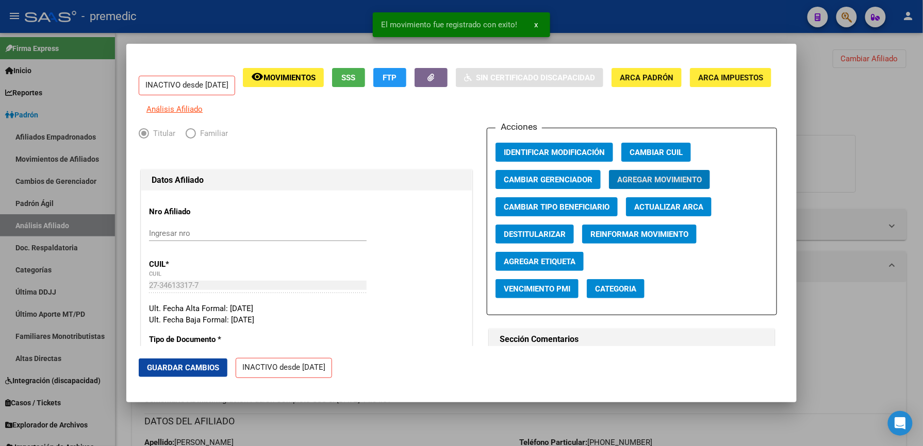
click at [436, 405] on div at bounding box center [461, 223] width 923 height 446
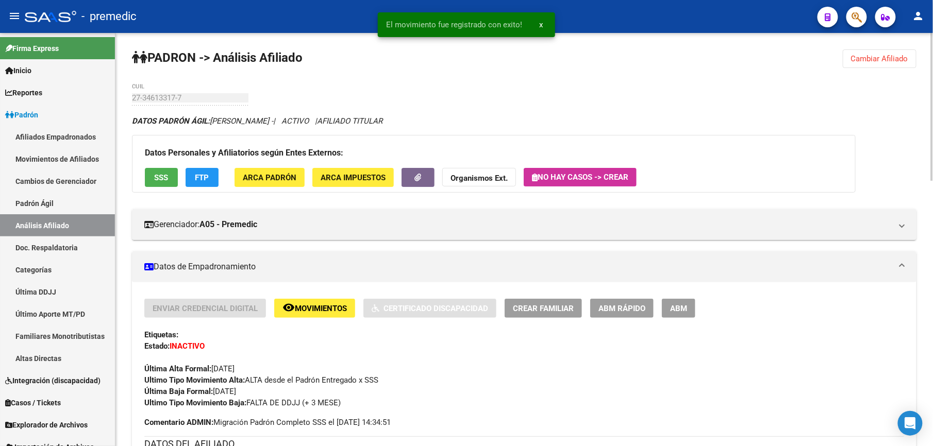
click at [872, 59] on span "Cambiar Afiliado" at bounding box center [879, 58] width 57 height 9
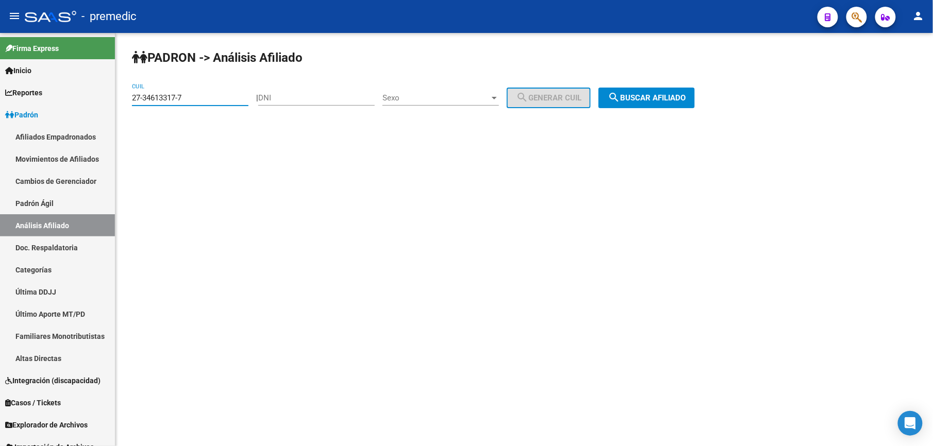
click at [219, 95] on input "27-34613317-7" at bounding box center [190, 97] width 117 height 9
paste input "837755-3"
click at [220, 95] on input "27-34613317-7" at bounding box center [190, 97] width 117 height 9
click at [625, 78] on div "PADRON -> Análisis Afiliado 27-34837755-3 CUIL | DNI Sexo Sexo search Generar C…" at bounding box center [524, 87] width 818 height 108
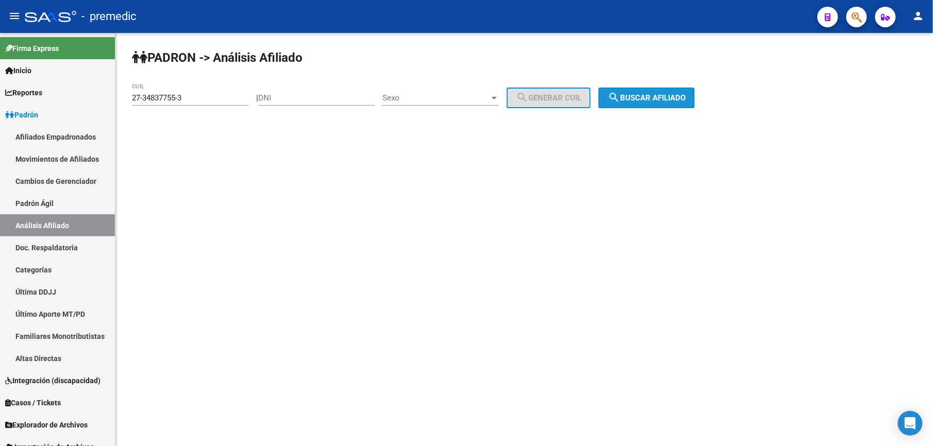
click at [620, 95] on mat-icon "search" at bounding box center [614, 97] width 12 height 12
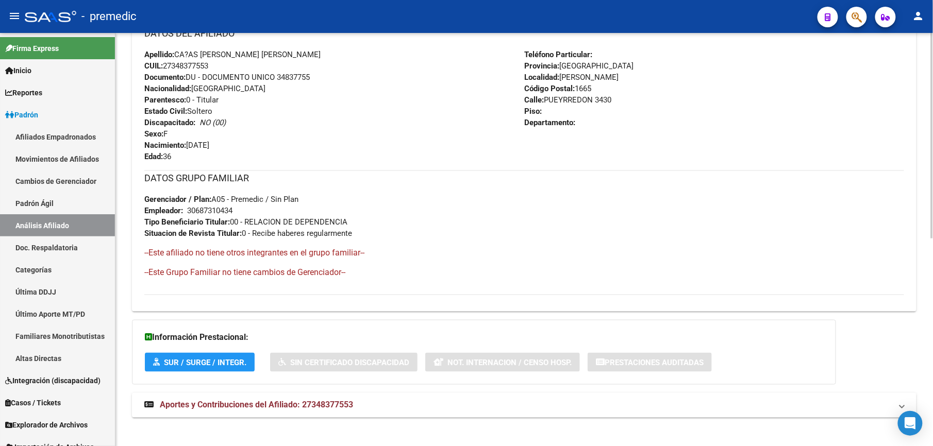
scroll to position [419, 0]
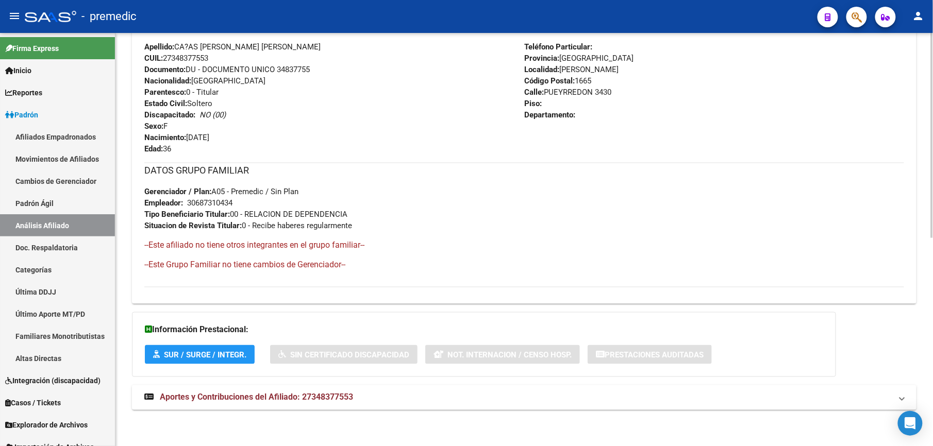
click at [245, 408] on mat-expansion-panel-header "Aportes y Contribuciones del Afiliado: 27348377553" at bounding box center [524, 398] width 785 height 25
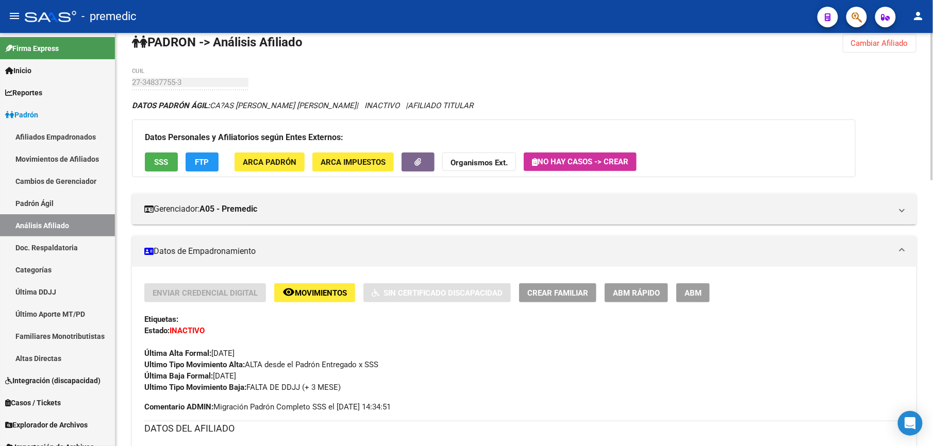
scroll to position [0, 0]
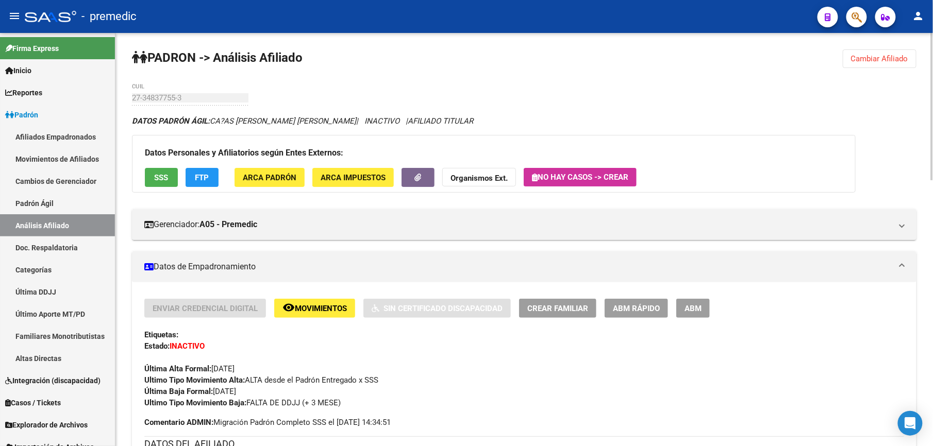
click at [863, 49] on button "Cambiar Afiliado" at bounding box center [880, 58] width 74 height 19
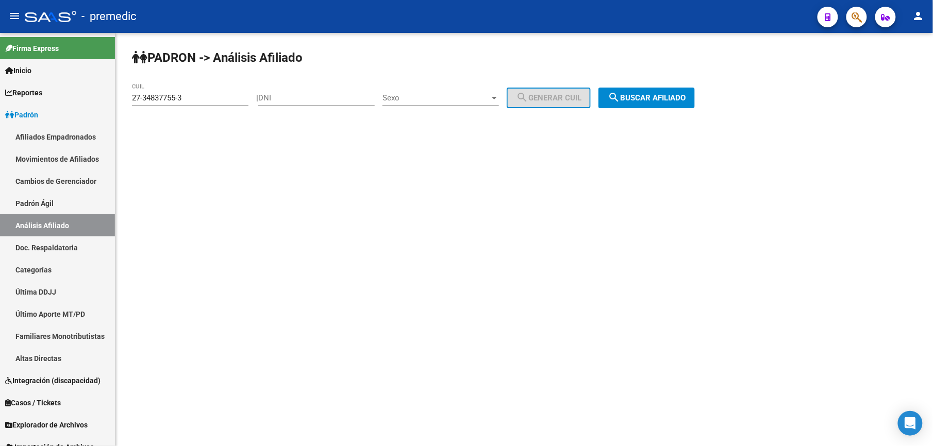
click at [219, 101] on input "27-34837755-3" at bounding box center [190, 97] width 117 height 9
paste input "613317-7"
click at [219, 101] on input "27-34613317-7" at bounding box center [190, 97] width 117 height 9
click at [686, 101] on span "search Buscar afiliado" at bounding box center [647, 97] width 78 height 9
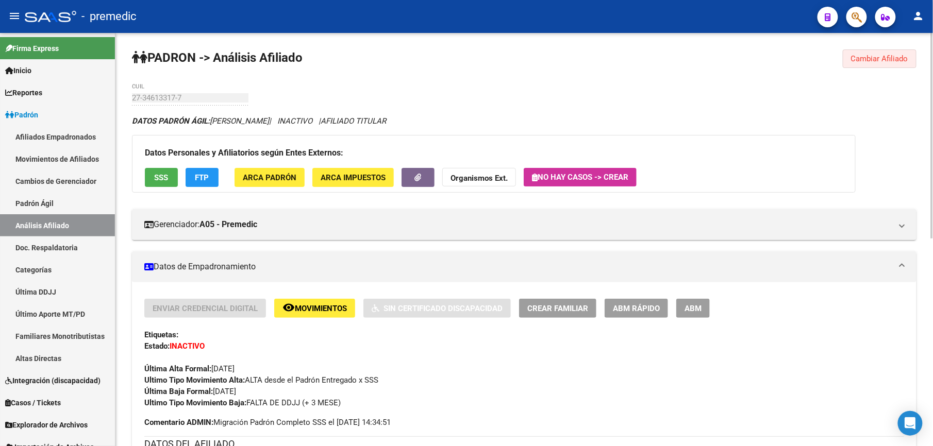
click at [891, 56] on span "Cambiar Afiliado" at bounding box center [879, 58] width 57 height 9
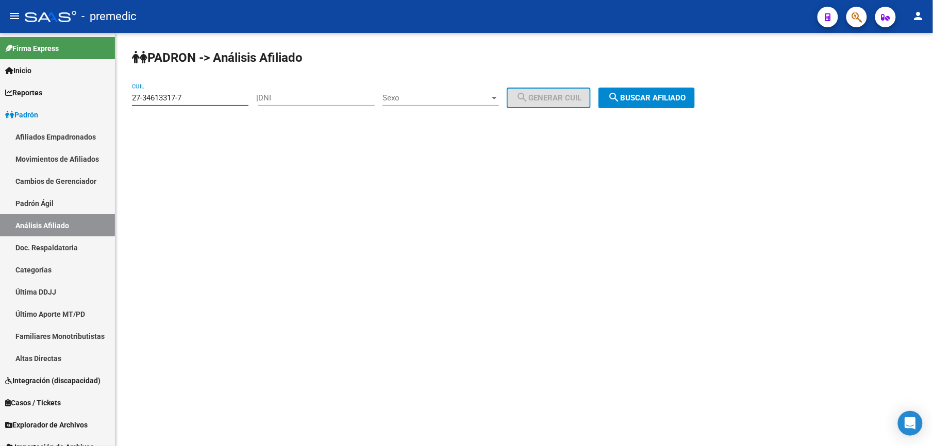
drag, startPoint x: 207, startPoint y: 101, endPoint x: 120, endPoint y: 86, distance: 88.5
click at [0, 86] on html "menu - premedic person Firma Express Inicio Calendario SSS Instructivos Contact…" at bounding box center [466, 223] width 933 height 446
paste input "0-32325193-3"
click at [660, 102] on button "search Buscar afiliado" at bounding box center [647, 98] width 96 height 21
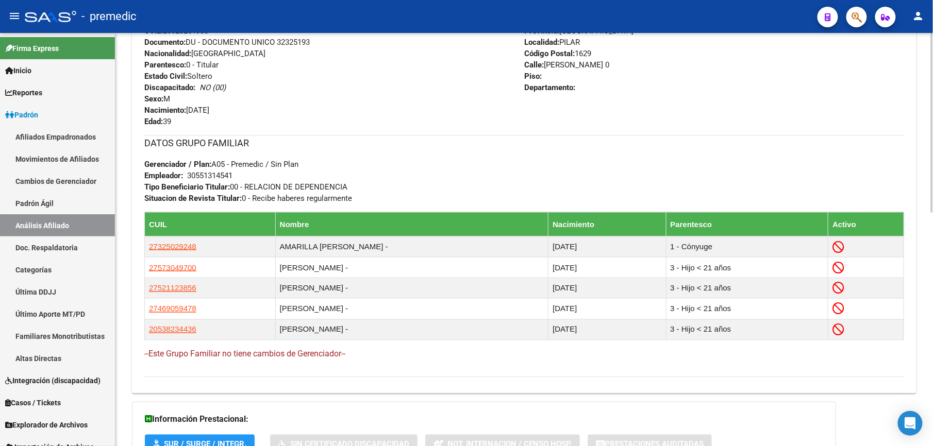
scroll to position [537, 0]
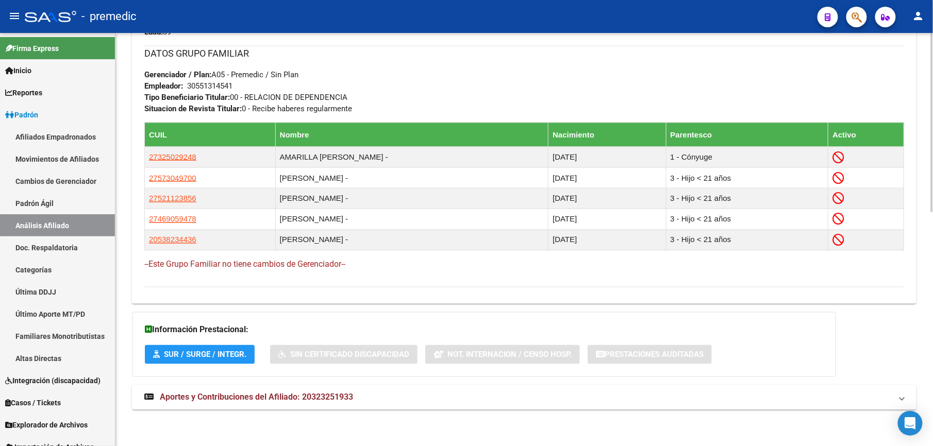
click at [289, 390] on mat-expansion-panel-header "Aportes y Contribuciones del Afiliado: 20323251933" at bounding box center [524, 398] width 785 height 25
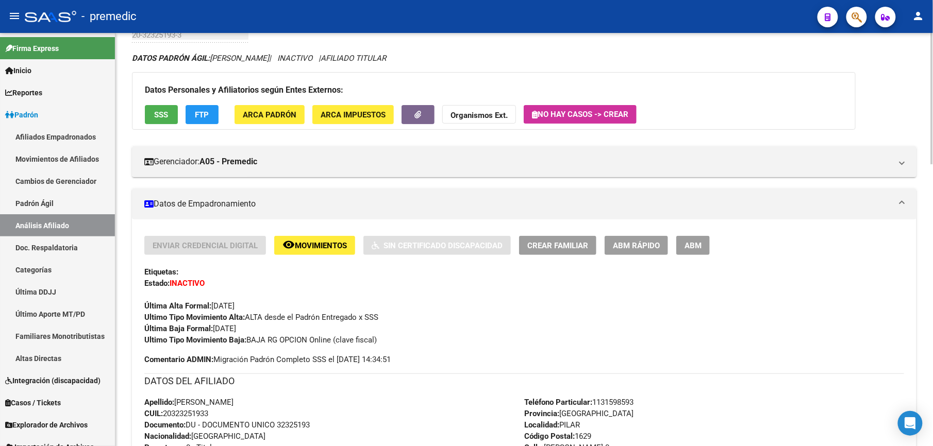
scroll to position [0, 0]
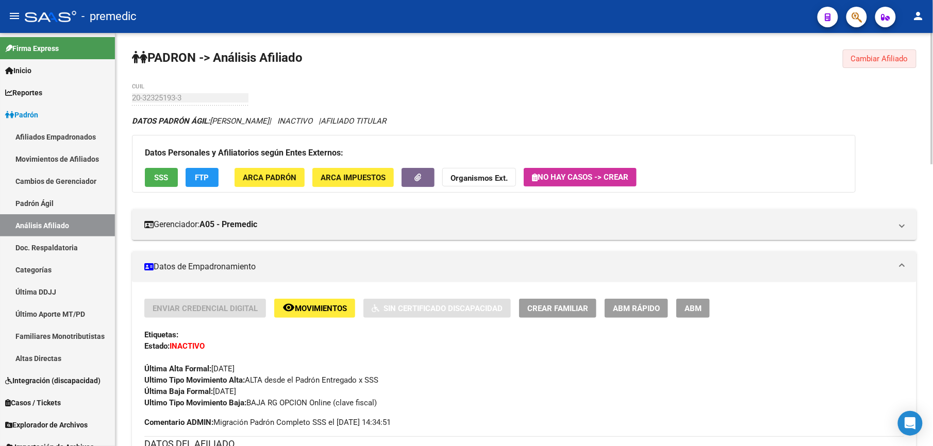
click at [891, 59] on span "Cambiar Afiliado" at bounding box center [879, 58] width 57 height 9
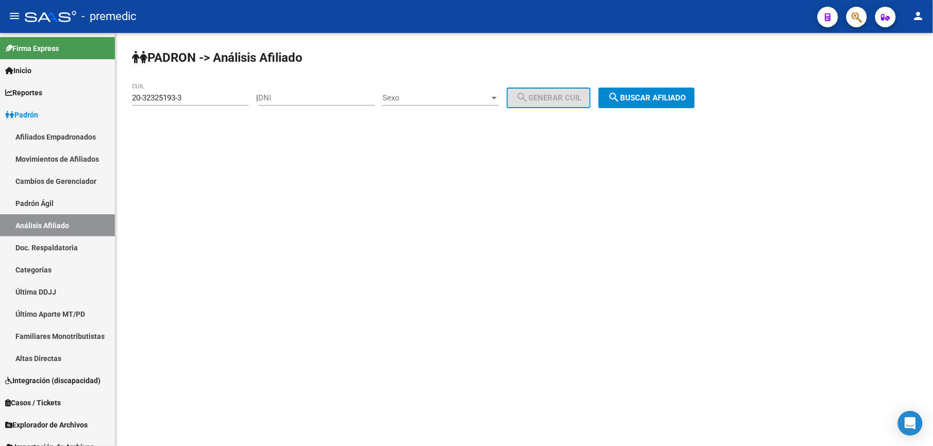
click at [201, 96] on input "20-32325193-3" at bounding box center [190, 97] width 117 height 9
paste input "491834-6"
click at [665, 101] on span "search Buscar afiliado" at bounding box center [647, 97] width 78 height 9
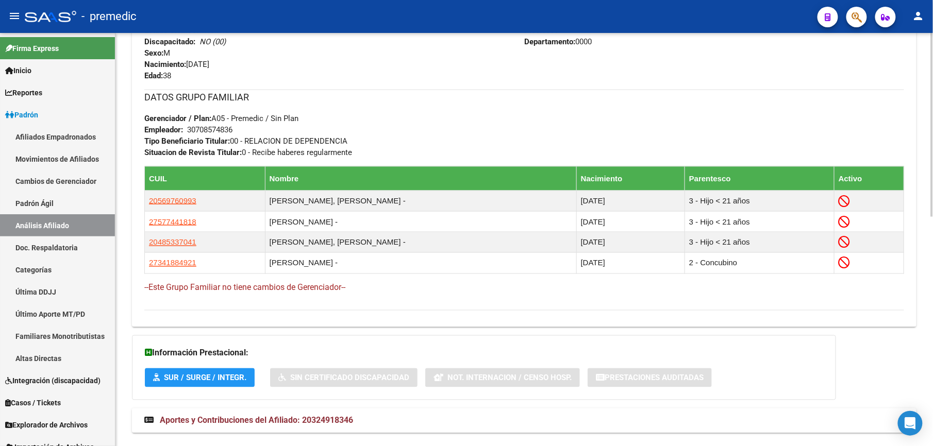
scroll to position [516, 0]
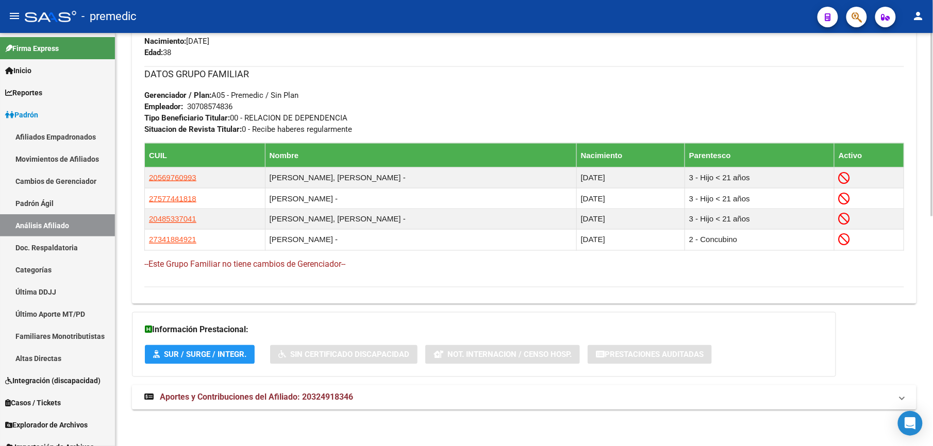
click at [233, 389] on mat-expansion-panel-header "Aportes y Contribuciones del Afiliado: 20324918346" at bounding box center [524, 398] width 785 height 25
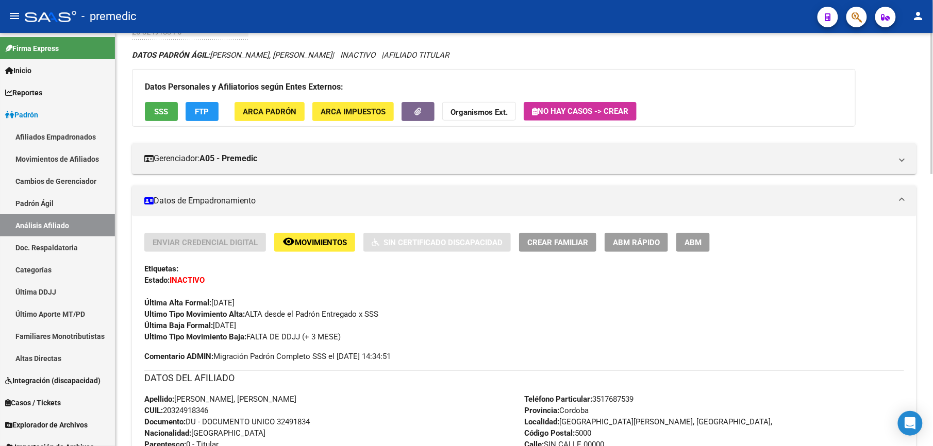
scroll to position [0, 0]
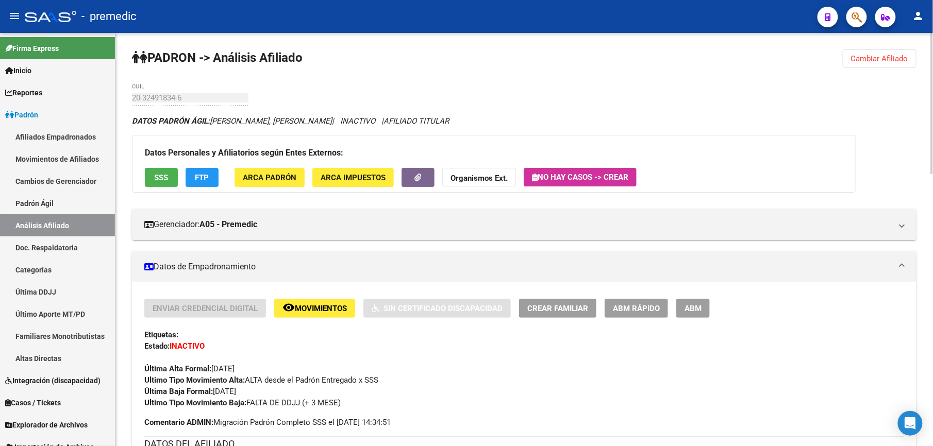
click at [866, 52] on button "Cambiar Afiliado" at bounding box center [880, 58] width 74 height 19
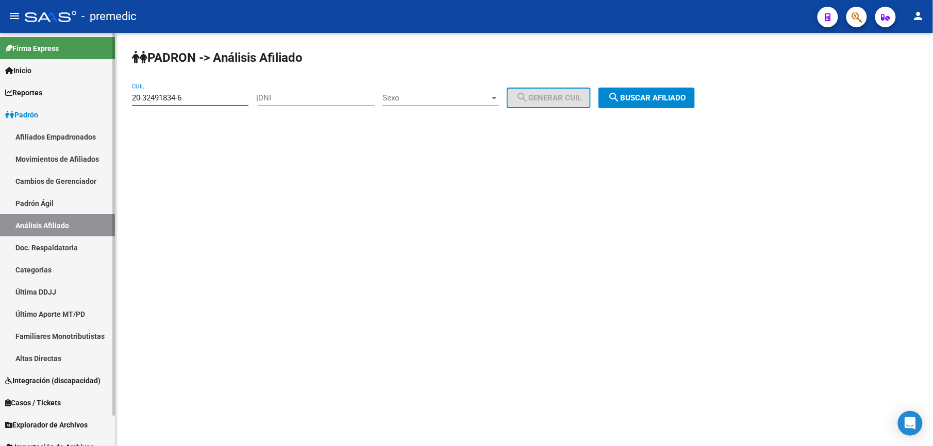
drag, startPoint x: 201, startPoint y: 94, endPoint x: 19, endPoint y: 84, distance: 182.3
click at [19, 84] on mat-sidenav-container "Firma Express Inicio Calendario SSS Instructivos Contacto OS Reportes Padrón Tr…" at bounding box center [466, 239] width 933 height 413
paste input "692623-0"
drag, startPoint x: 216, startPoint y: 103, endPoint x: 68, endPoint y: 81, distance: 149.1
click at [68, 81] on mat-sidenav-container "Firma Express Inicio Calendario SSS Instructivos Contacto OS Reportes Padrón Tr…" at bounding box center [466, 239] width 933 height 413
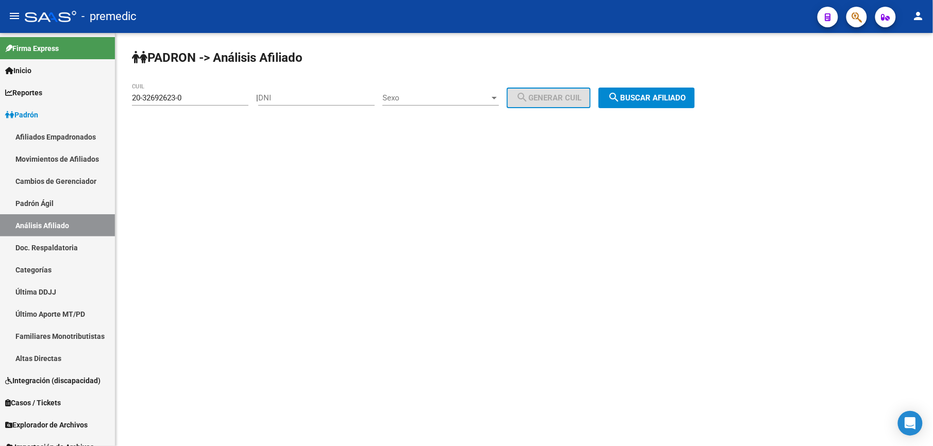
drag, startPoint x: 68, startPoint y: 81, endPoint x: 230, endPoint y: 106, distance: 163.9
click at [230, 106] on div "20-32692623-0 CUIL" at bounding box center [190, 100] width 117 height 32
click at [231, 104] on div "20-32692623-0 CUIL" at bounding box center [190, 95] width 117 height 22
click at [236, 93] on div "20-32692623-0 CUIL" at bounding box center [190, 95] width 117 height 22
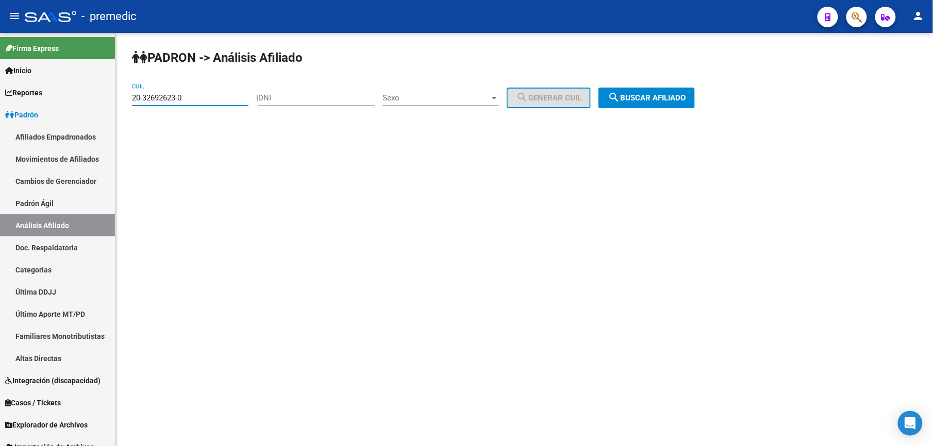
click at [236, 93] on div "20-32692623-0 CUIL" at bounding box center [190, 95] width 117 height 22
click at [231, 100] on input "20-32692623-0" at bounding box center [190, 97] width 117 height 9
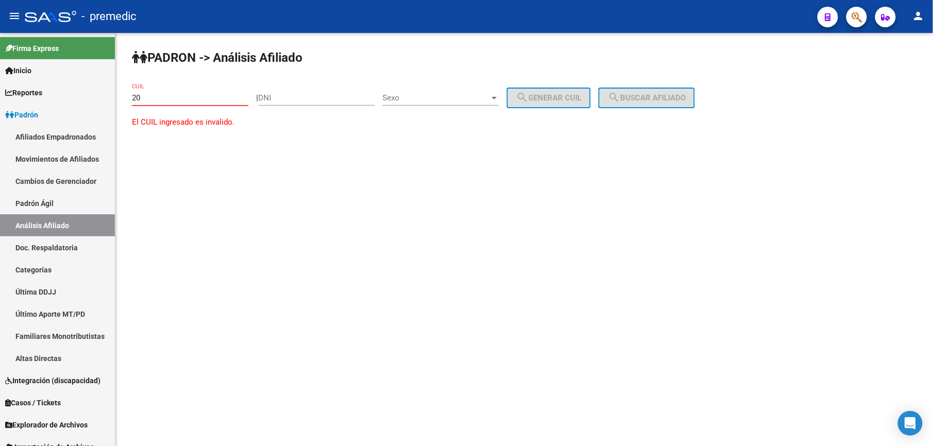
paste input "-32325193"
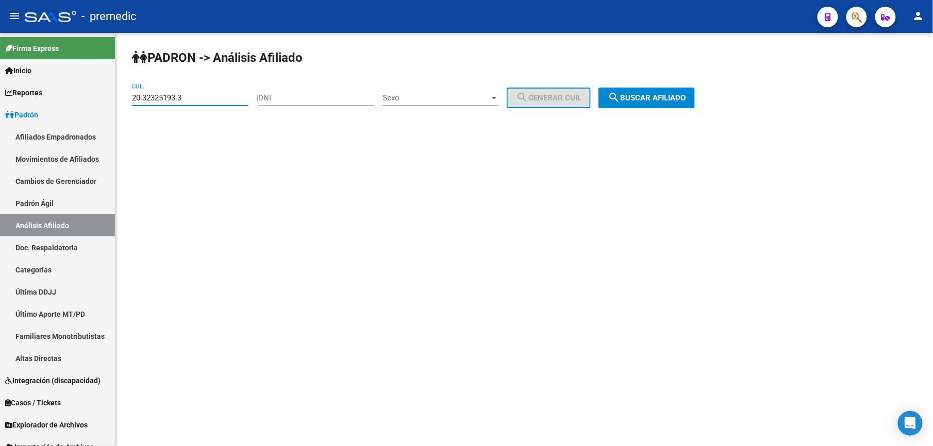
type input "20-32325193-3"
click at [646, 100] on span "search Buscar afiliado" at bounding box center [647, 97] width 78 height 9
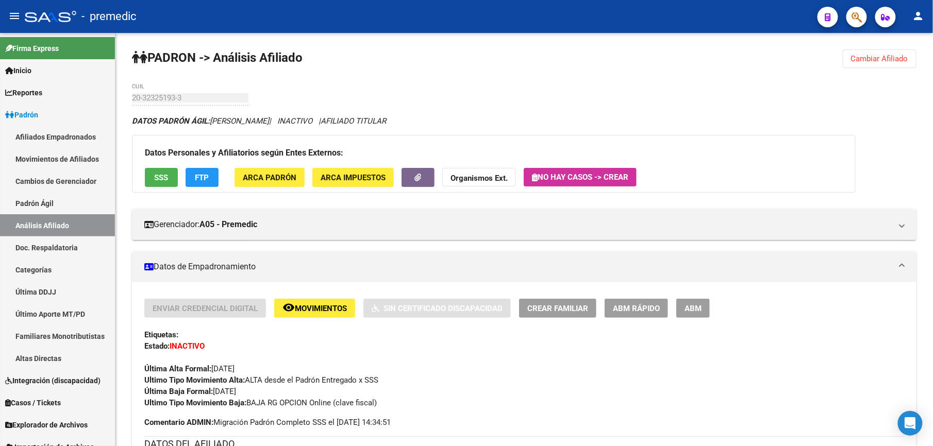
drag, startPoint x: 877, startPoint y: 73, endPoint x: 881, endPoint y: 64, distance: 9.2
click at [881, 64] on button "Cambiar Afiliado" at bounding box center [880, 58] width 74 height 19
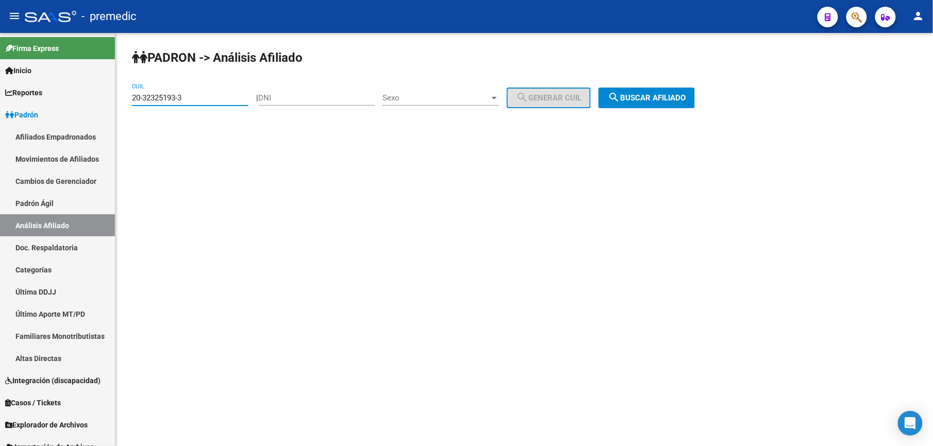
click at [197, 98] on input "20-32325193-3" at bounding box center [190, 97] width 117 height 9
paste input "692623-0"
drag, startPoint x: 197, startPoint y: 98, endPoint x: 276, endPoint y: 100, distance: 79.4
click at [203, 100] on input "20-32325193-3" at bounding box center [190, 97] width 117 height 9
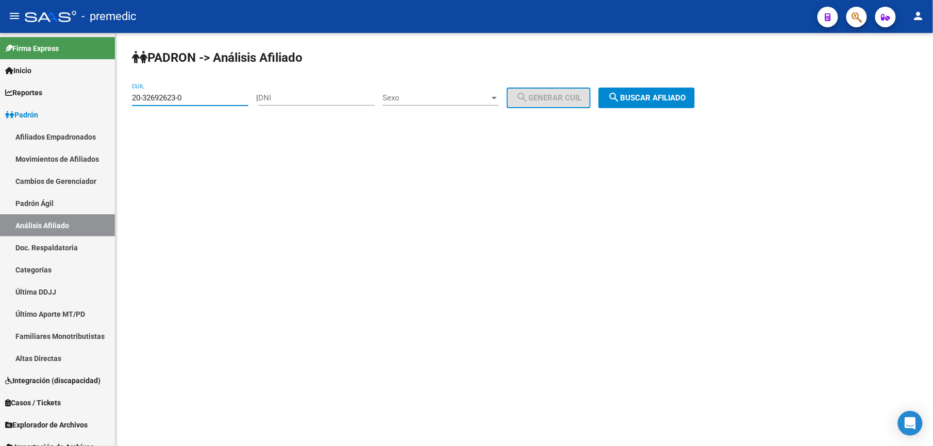
click at [703, 100] on app-analisis-afiliado "PADRON -> Análisis Afiliado 20-32692623-0 CUIL | DNI Sexo Sexo search Generar C…" at bounding box center [417, 97] width 571 height 9
click at [677, 102] on span "search Buscar afiliado" at bounding box center [647, 97] width 78 height 9
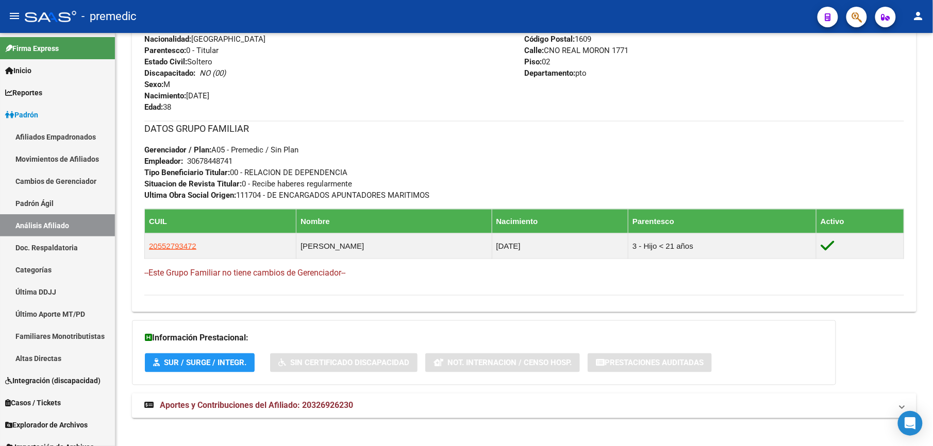
scroll to position [446, 0]
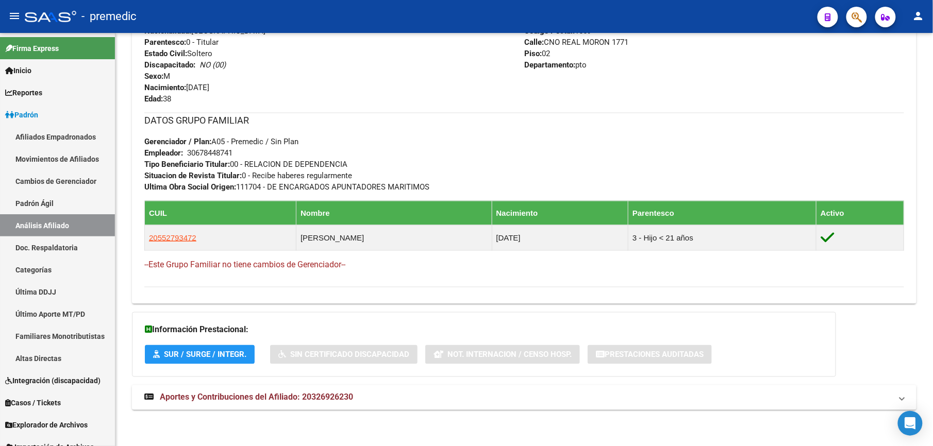
click at [316, 401] on span "Aportes y Contribuciones del Afiliado: 20326926230" at bounding box center [256, 398] width 193 height 10
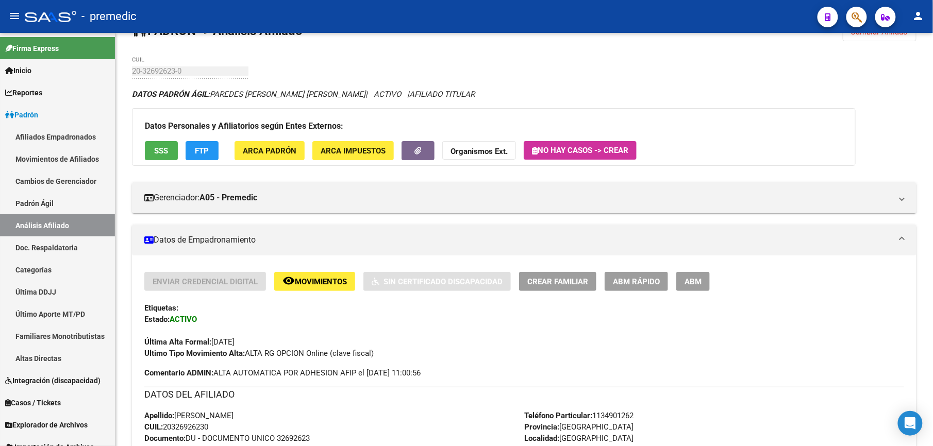
scroll to position [0, 0]
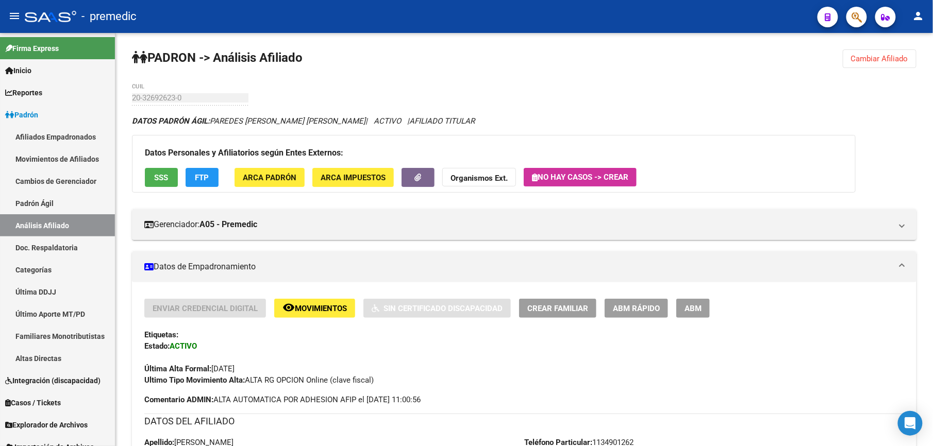
click at [873, 67] on button "Cambiar Afiliado" at bounding box center [880, 58] width 74 height 19
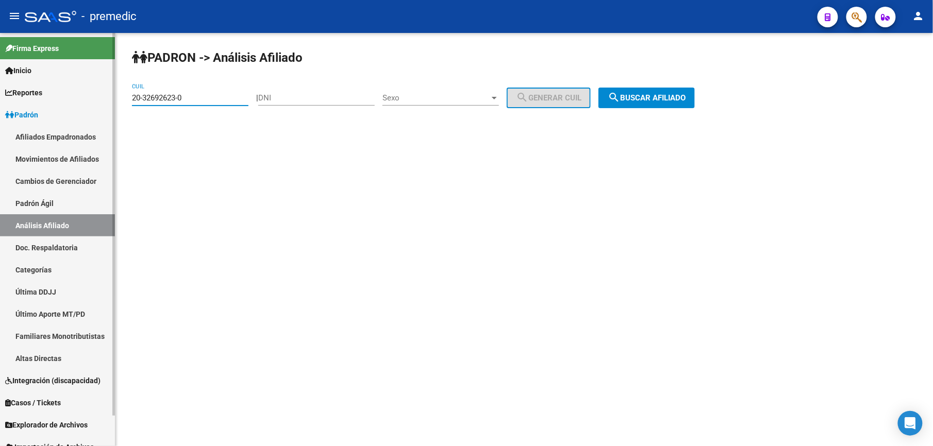
drag, startPoint x: 207, startPoint y: 101, endPoint x: 51, endPoint y: 95, distance: 156.3
click at [50, 98] on mat-sidenav-container "Firma Express Inicio Calendario SSS Instructivos Contacto OS Reportes Padrón Tr…" at bounding box center [466, 239] width 933 height 413
paste input "723452-9"
click at [633, 108] on div "PADRON -> Análisis Afiliado 20-32723452-9 CUIL | DNI Sexo Sexo search Generar C…" at bounding box center [524, 87] width 818 height 108
click at [634, 95] on span "search Buscar afiliado" at bounding box center [647, 97] width 78 height 9
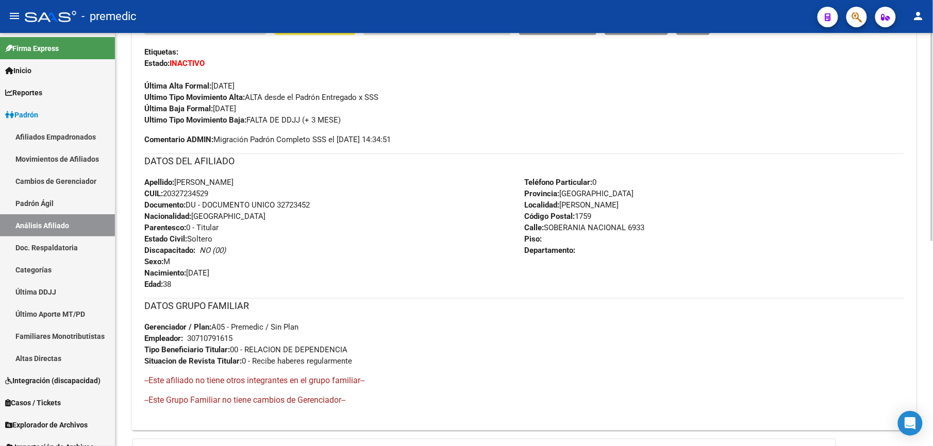
scroll to position [410, 0]
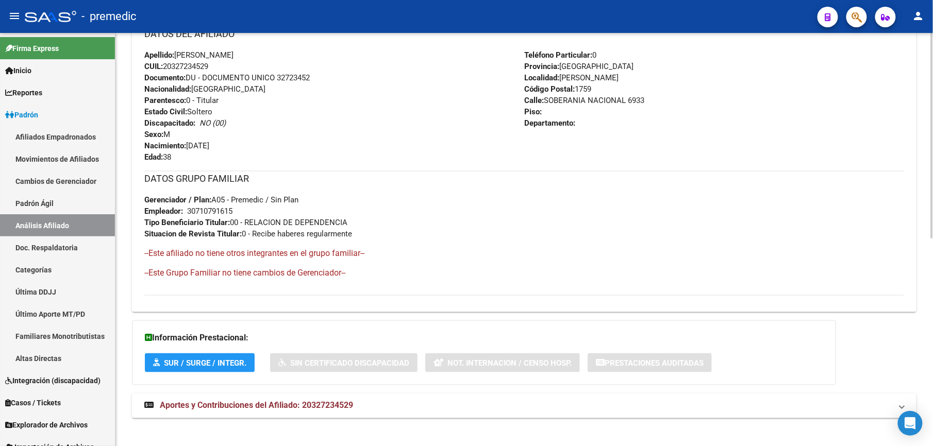
click at [194, 377] on div "Información Prestacional: SUR / SURGE / INTEGR. Sin Certificado Discapacidad No…" at bounding box center [484, 353] width 704 height 65
click at [200, 398] on div "DATOS PADRÓN ÁGIL: [PERSON_NAME] | INACTIVO | AFILIADO TITULAR Datos Personales…" at bounding box center [524, 67] width 785 height 725
click at [200, 398] on mat-expansion-panel-header "Aportes y Contribuciones del Afiliado: 20327234529" at bounding box center [524, 406] width 785 height 25
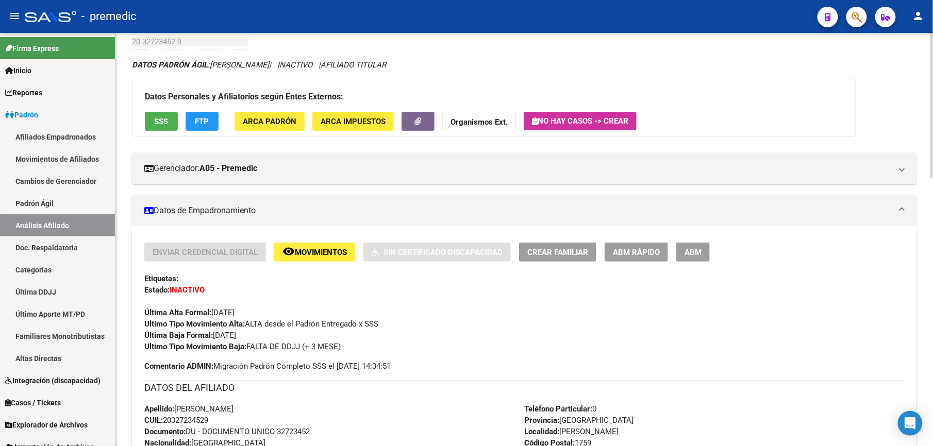
scroll to position [0, 0]
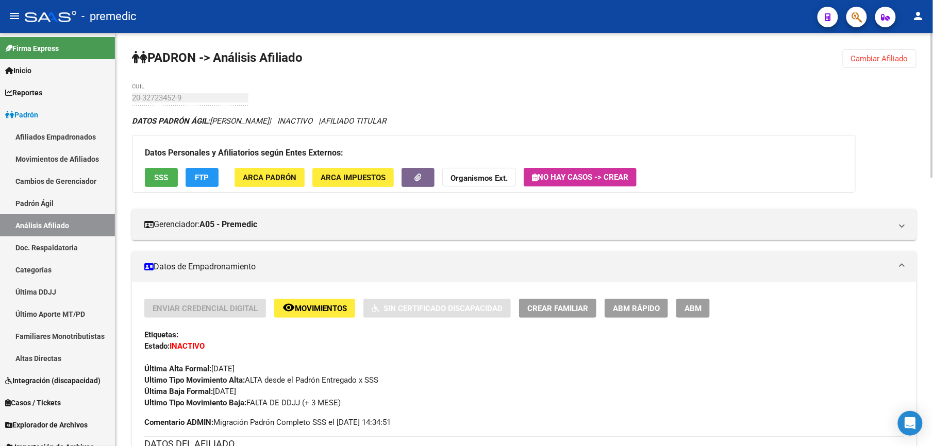
click at [865, 68] on button "Cambiar Afiliado" at bounding box center [880, 58] width 74 height 19
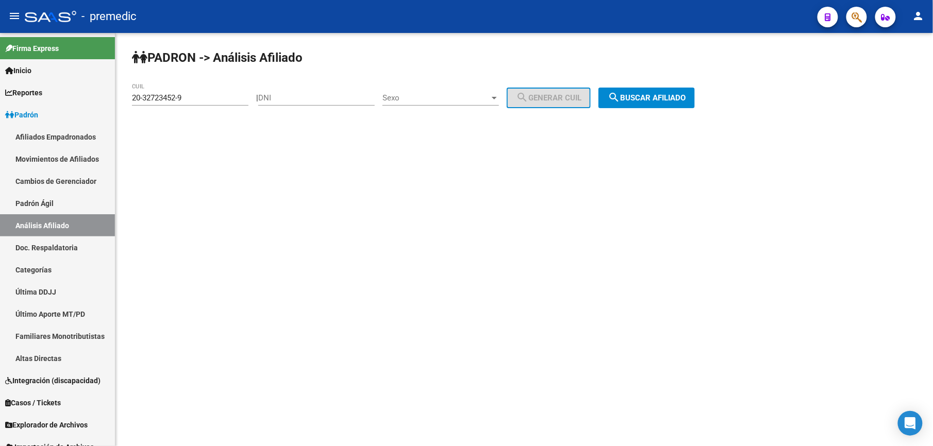
drag, startPoint x: 229, startPoint y: 89, endPoint x: 223, endPoint y: 100, distance: 12.5
click at [224, 96] on div "20-32723452-9 CUIL" at bounding box center [190, 95] width 117 height 22
click at [223, 100] on input "20-32723452-9" at bounding box center [190, 97] width 117 height 9
paste input "37920"
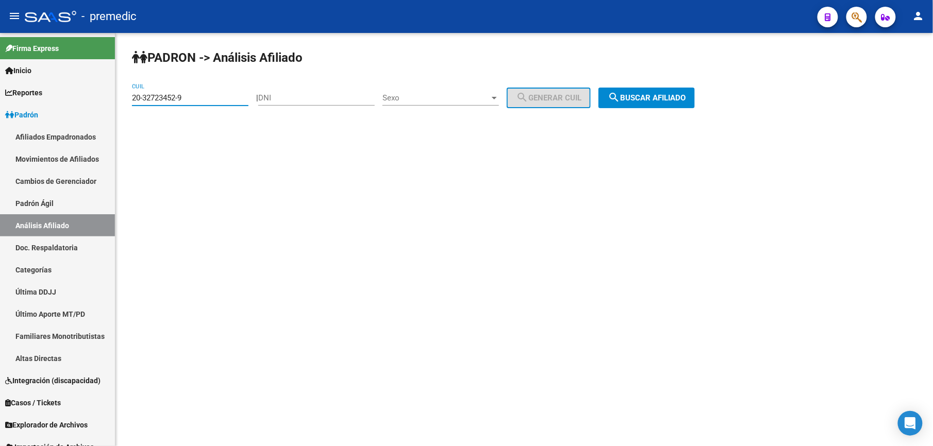
click at [223, 100] on input "20-32723452-9" at bounding box center [190, 97] width 117 height 9
type input "20-32737920-9"
click at [621, 85] on div "PADRON -> Análisis Afiliado 20-32737920-9 CUIL | DNI Sexo Sexo search Generar C…" at bounding box center [524, 87] width 818 height 108
drag, startPoint x: 621, startPoint y: 85, endPoint x: 625, endPoint y: 95, distance: 11.1
click at [620, 95] on mat-icon "search" at bounding box center [614, 97] width 12 height 12
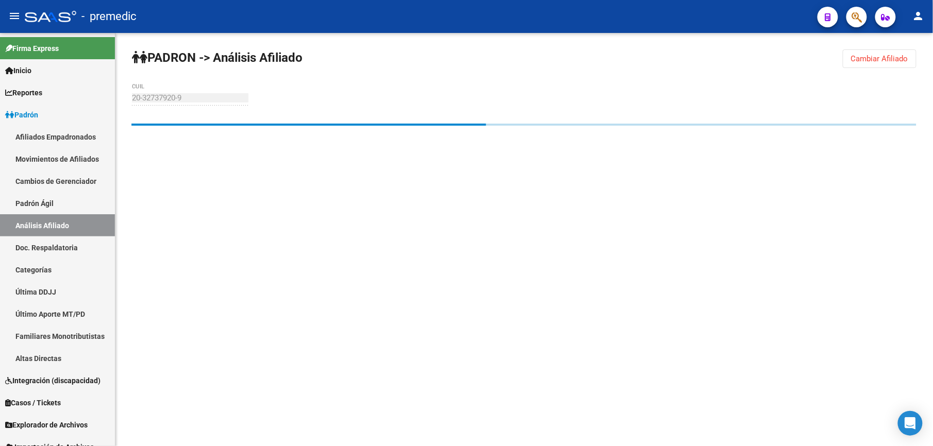
click at [392, 64] on div "PADRON -> Análisis Afiliado Cambiar Afiliado 20-32737920-9 CUIL" at bounding box center [524, 107] width 818 height 148
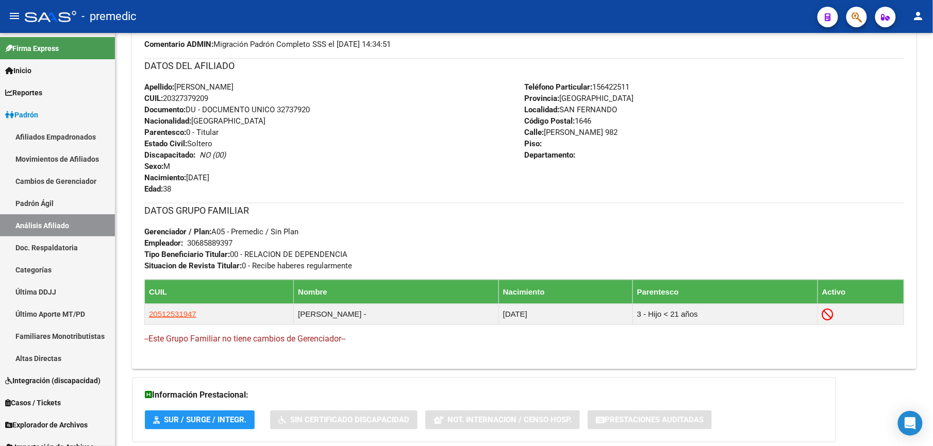
scroll to position [444, 0]
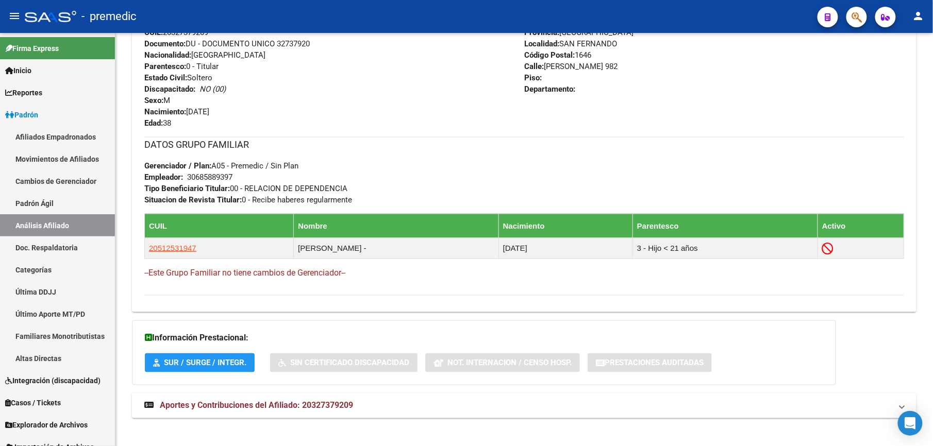
click at [257, 399] on mat-expansion-panel-header "Aportes y Contribuciones del Afiliado: 20327379209" at bounding box center [524, 406] width 785 height 25
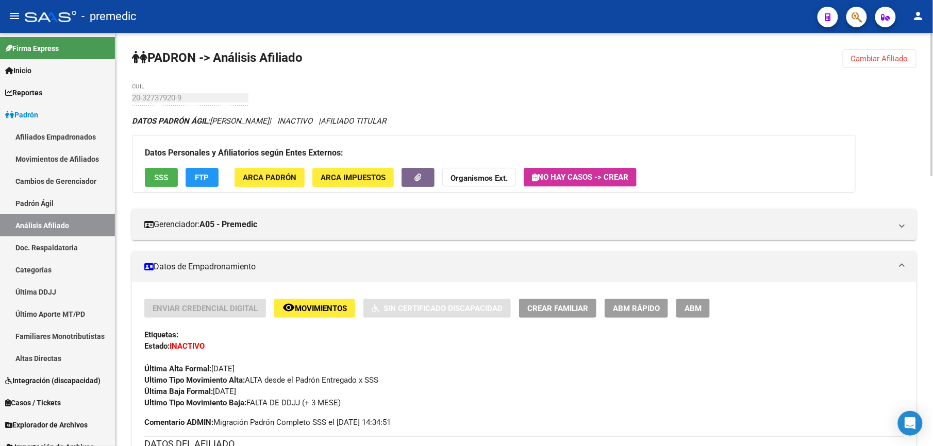
drag, startPoint x: 218, startPoint y: 368, endPoint x: 227, endPoint y: 426, distance: 59.1
click at [227, 426] on div "Enviar Credencial Digital remove_red_eye Movimientos Sin Certificado Discapacid…" at bounding box center [524, 363] width 760 height 129
drag, startPoint x: 227, startPoint y: 426, endPoint x: 222, endPoint y: 411, distance: 15.5
click at [222, 411] on div "Enviar Credencial Digital remove_red_eye Movimientos Sin Certificado Discapacid…" at bounding box center [524, 363] width 760 height 129
drag, startPoint x: 212, startPoint y: 429, endPoint x: 209, endPoint y: 370, distance: 58.9
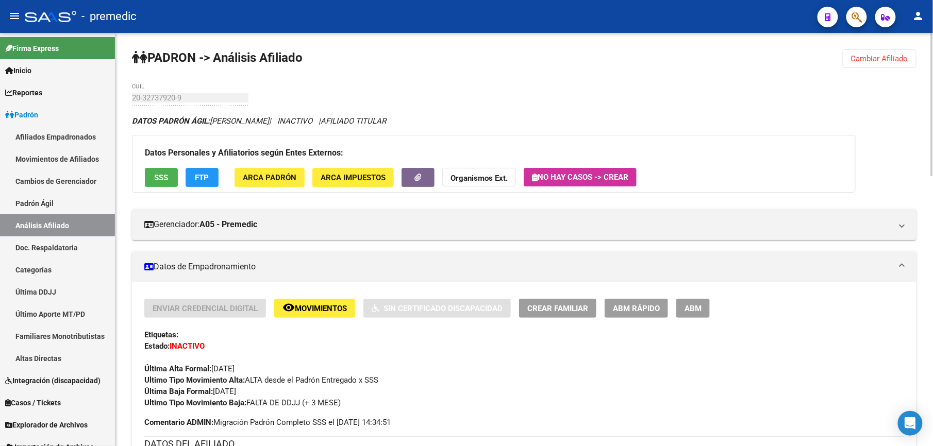
click at [209, 370] on strong "Última Alta Formal:" at bounding box center [177, 369] width 67 height 9
drag, startPoint x: 225, startPoint y: 382, endPoint x: 229, endPoint y: 407, distance: 26.2
click at [229, 407] on div "Enviar Credencial Digital remove_red_eye Movimientos Sin Certificado Discapacid…" at bounding box center [524, 354] width 760 height 110
click at [229, 407] on strong "Ultimo Tipo Movimiento Baja:" at bounding box center [195, 403] width 102 height 9
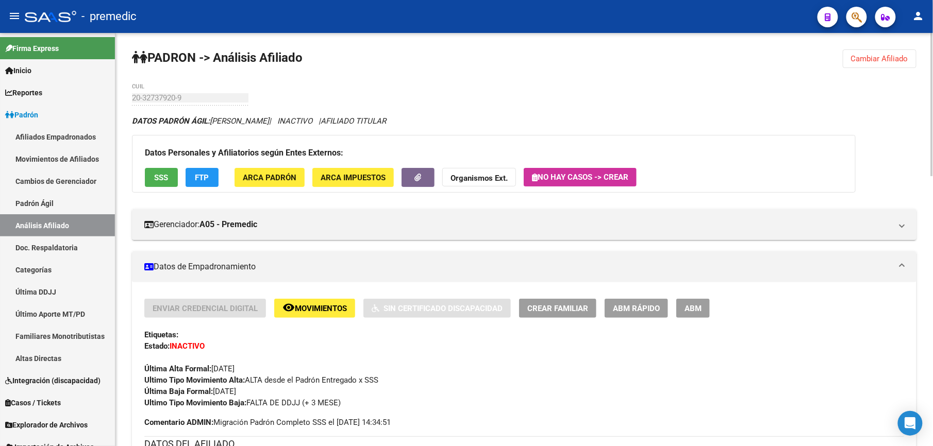
drag, startPoint x: 231, startPoint y: 399, endPoint x: 231, endPoint y: 370, distance: 28.9
click at [231, 370] on div "Enviar Credencial Digital remove_red_eye Movimientos Sin Certificado Discapacid…" at bounding box center [524, 354] width 760 height 110
click at [231, 370] on span "Última Alta Formal: [DATE]" at bounding box center [189, 369] width 90 height 9
click at [240, 398] on div "Enviar Credencial Digital remove_red_eye Movimientos Sin Certificado Discapacid…" at bounding box center [524, 354] width 760 height 110
click at [240, 399] on strong "Ultimo Tipo Movimiento Baja:" at bounding box center [195, 403] width 102 height 9
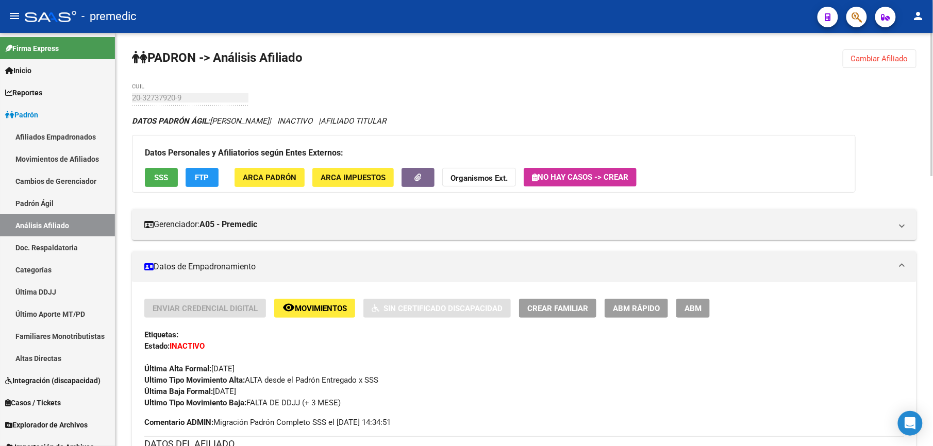
drag, startPoint x: 240, startPoint y: 398, endPoint x: 240, endPoint y: 374, distance: 24.2
click at [240, 374] on div "Enviar Credencial Digital remove_red_eye Movimientos Sin Certificado Discapacid…" at bounding box center [524, 354] width 760 height 110
click at [240, 374] on div "Última Alta Formal: [DATE]" at bounding box center [524, 363] width 760 height 23
drag, startPoint x: 246, startPoint y: 374, endPoint x: 250, endPoint y: 394, distance: 20.3
click at [250, 394] on div "Enviar Credencial Digital remove_red_eye Movimientos Sin Certificado Discapacid…" at bounding box center [524, 354] width 760 height 110
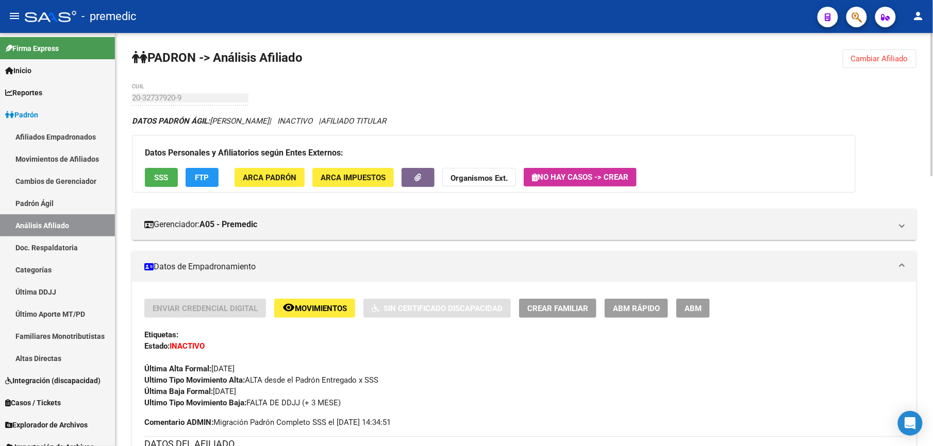
click at [236, 394] on span "Última Baja Formal: [DATE]" at bounding box center [190, 391] width 92 height 9
drag, startPoint x: 243, startPoint y: 399, endPoint x: 238, endPoint y: 376, distance: 23.4
click at [238, 376] on div "Enviar Credencial Digital remove_red_eye Movimientos Sin Certificado Discapacid…" at bounding box center [524, 354] width 760 height 110
click at [238, 376] on strong "Ultimo Tipo Movimiento Alta:" at bounding box center [194, 380] width 101 height 9
drag, startPoint x: 236, startPoint y: 359, endPoint x: 236, endPoint y: 392, distance: 33.0
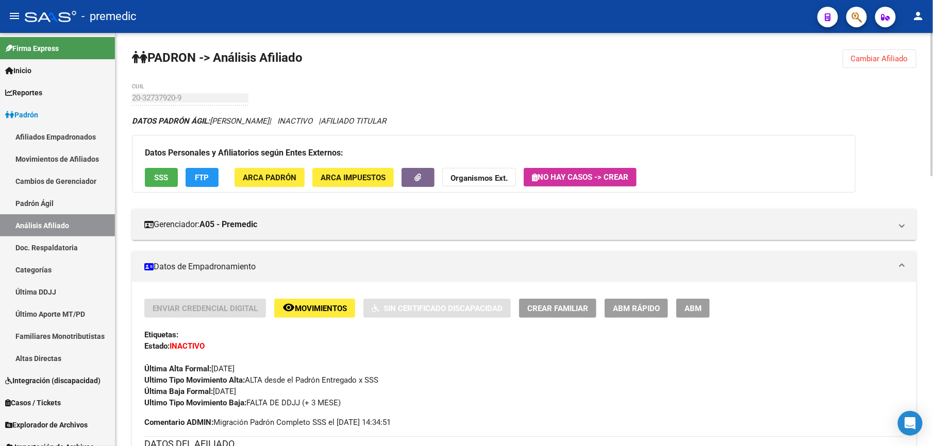
click at [236, 392] on div "Enviar Credencial Digital remove_red_eye Movimientos Sin Certificado Discapacid…" at bounding box center [524, 354] width 760 height 110
click at [236, 392] on span "Última Baja Formal: [DATE]" at bounding box center [190, 391] width 92 height 9
drag, startPoint x: 236, startPoint y: 402, endPoint x: 236, endPoint y: 380, distance: 22.2
click at [236, 380] on div "Enviar Credencial Digital remove_red_eye Movimientos Sin Certificado Discapacid…" at bounding box center [524, 354] width 760 height 110
click at [236, 380] on strong "Ultimo Tipo Movimiento Alta:" at bounding box center [194, 380] width 101 height 9
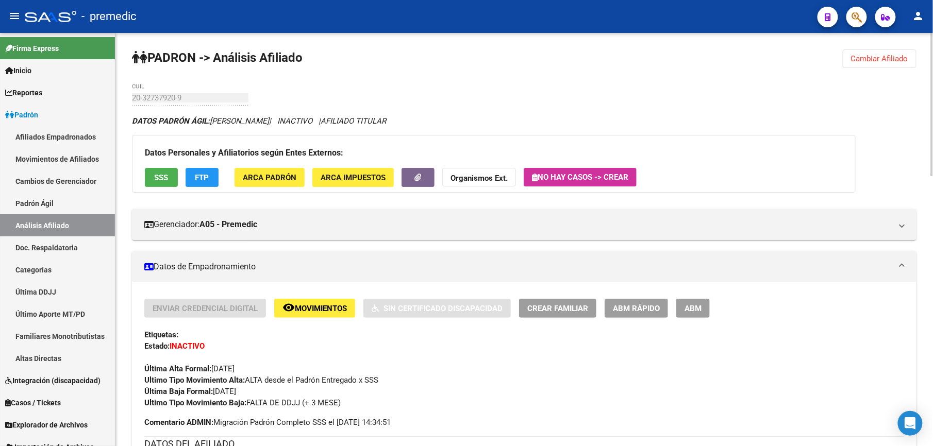
drag, startPoint x: 240, startPoint y: 377, endPoint x: 243, endPoint y: 396, distance: 19.4
click at [243, 396] on div "Enviar Credencial Digital remove_red_eye Movimientos Sin Certificado Discapacid…" at bounding box center [524, 354] width 760 height 110
drag, startPoint x: 243, startPoint y: 396, endPoint x: 236, endPoint y: 380, distance: 17.5
click at [236, 380] on div "Enviar Credencial Digital remove_red_eye Movimientos Sin Certificado Discapacid…" at bounding box center [524, 354] width 760 height 110
click at [236, 380] on strong "Ultimo Tipo Movimiento Alta:" at bounding box center [194, 380] width 101 height 9
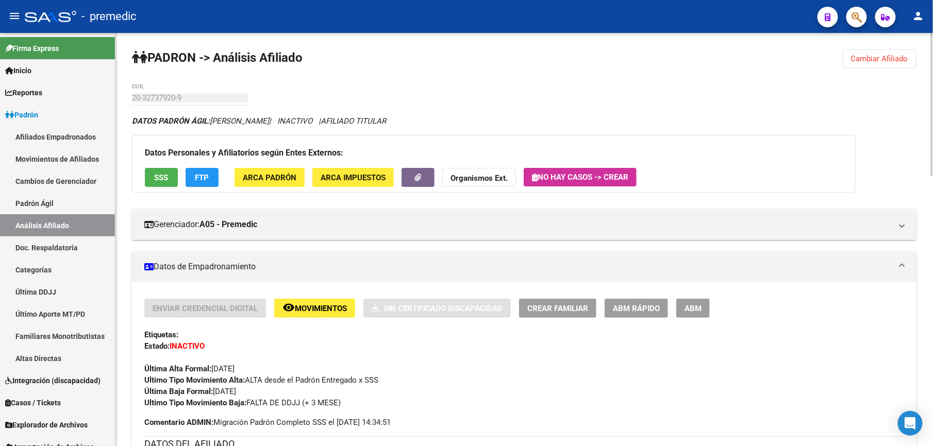
drag, startPoint x: 207, startPoint y: 384, endPoint x: 252, endPoint y: 406, distance: 50.5
click at [252, 406] on div "Enviar Credencial Digital remove_red_eye Movimientos Sin Certificado Discapacid…" at bounding box center [524, 354] width 760 height 110
drag, startPoint x: 252, startPoint y: 406, endPoint x: 223, endPoint y: 379, distance: 39.4
click at [223, 379] on div "Enviar Credencial Digital remove_red_eye Movimientos Sin Certificado Discapacid…" at bounding box center [524, 354] width 760 height 110
drag, startPoint x: 223, startPoint y: 379, endPoint x: 240, endPoint y: 403, distance: 28.5
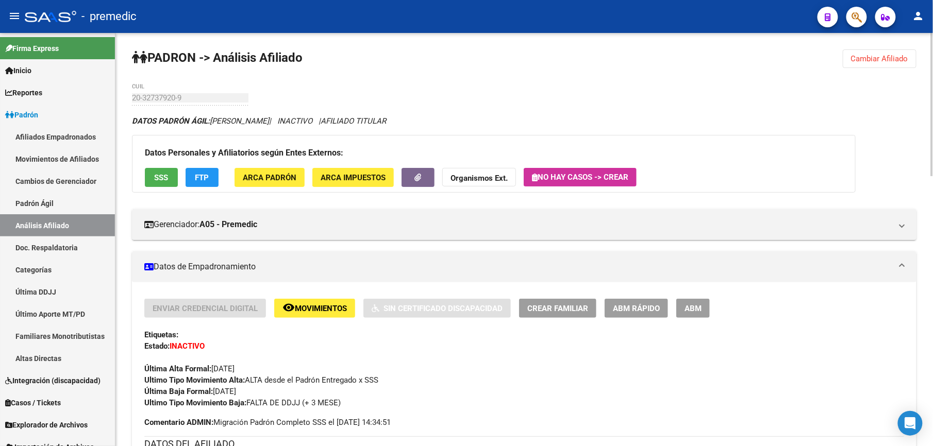
click at [240, 403] on div "Enviar Credencial Digital remove_red_eye Movimientos Sin Certificado Discapacid…" at bounding box center [524, 354] width 760 height 110
click at [240, 403] on strong "Ultimo Tipo Movimiento Baja:" at bounding box center [195, 403] width 102 height 9
drag, startPoint x: 238, startPoint y: 403, endPoint x: 215, endPoint y: 376, distance: 35.1
click at [215, 376] on div "Enviar Credencial Digital remove_red_eye Movimientos Sin Certificado Discapacid…" at bounding box center [524, 354] width 760 height 110
click at [214, 376] on strong "Ultimo Tipo Movimiento Alta:" at bounding box center [194, 380] width 101 height 9
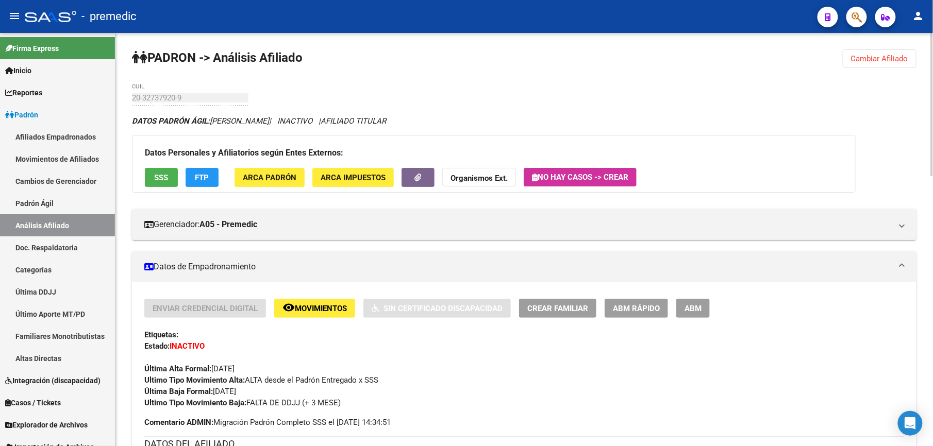
drag, startPoint x: 194, startPoint y: 384, endPoint x: 214, endPoint y: 403, distance: 27.7
click at [214, 403] on div "Enviar Credencial Digital remove_red_eye Movimientos Sin Certificado Discapacid…" at bounding box center [524, 354] width 760 height 110
click at [215, 402] on strong "Ultimo Tipo Movimiento Baja:" at bounding box center [195, 403] width 102 height 9
drag, startPoint x: 215, startPoint y: 402, endPoint x: 213, endPoint y: 378, distance: 23.8
click at [213, 378] on div "Enviar Credencial Digital remove_red_eye Movimientos Sin Certificado Discapacid…" at bounding box center [524, 354] width 760 height 110
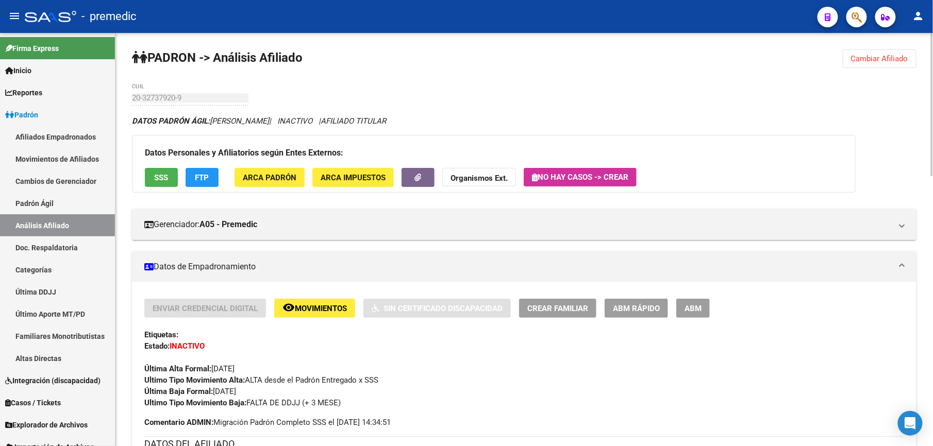
drag, startPoint x: 213, startPoint y: 378, endPoint x: 203, endPoint y: 378, distance: 10.3
click at [211, 378] on strong "Ultimo Tipo Movimiento Alta:" at bounding box center [194, 380] width 101 height 9
drag, startPoint x: 196, startPoint y: 378, endPoint x: 237, endPoint y: 404, distance: 48.2
click at [237, 404] on div "Enviar Credencial Digital remove_red_eye Movimientos Sin Certificado Discapacid…" at bounding box center [524, 354] width 760 height 110
click at [237, 404] on strong "Ultimo Tipo Movimiento Baja:" at bounding box center [195, 403] width 102 height 9
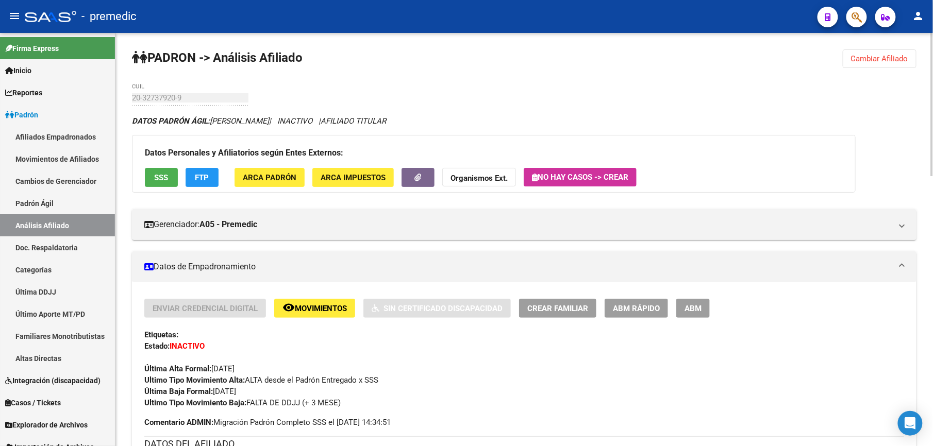
drag, startPoint x: 234, startPoint y: 393, endPoint x: 198, endPoint y: 384, distance: 36.3
click at [198, 384] on div "Enviar Credencial Digital remove_red_eye Movimientos Sin Certificado Discapacid…" at bounding box center [524, 354] width 760 height 110
click at [198, 384] on strong "Ultimo Tipo Movimiento Alta:" at bounding box center [194, 380] width 101 height 9
drag, startPoint x: 213, startPoint y: 382, endPoint x: 238, endPoint y: 407, distance: 35.0
click at [238, 407] on div "Enviar Credencial Digital remove_red_eye Movimientos Sin Certificado Discapacid…" at bounding box center [524, 354] width 760 height 110
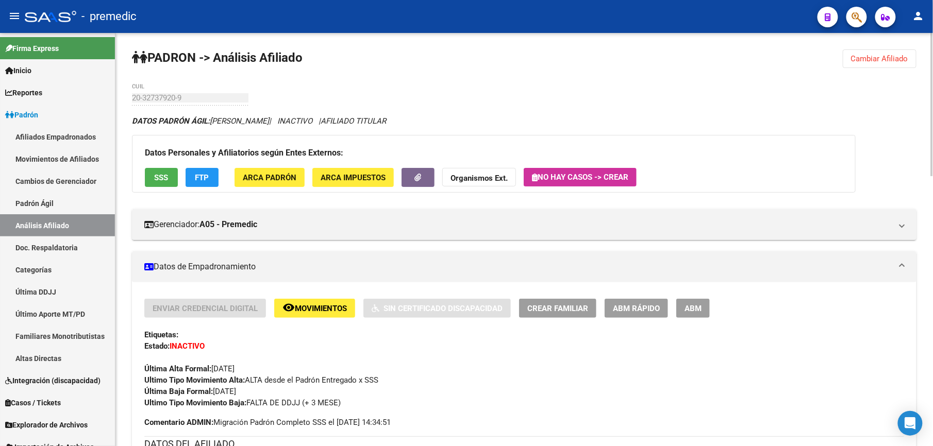
click at [238, 407] on strong "Ultimo Tipo Movimiento Baja:" at bounding box center [195, 403] width 102 height 9
drag, startPoint x: 234, startPoint y: 402, endPoint x: 195, endPoint y: 382, distance: 44.3
click at [195, 382] on div "Enviar Credencial Digital remove_red_eye Movimientos Sin Certificado Discapacid…" at bounding box center [524, 354] width 760 height 110
click at [898, 54] on span "Cambiar Afiliado" at bounding box center [879, 58] width 57 height 9
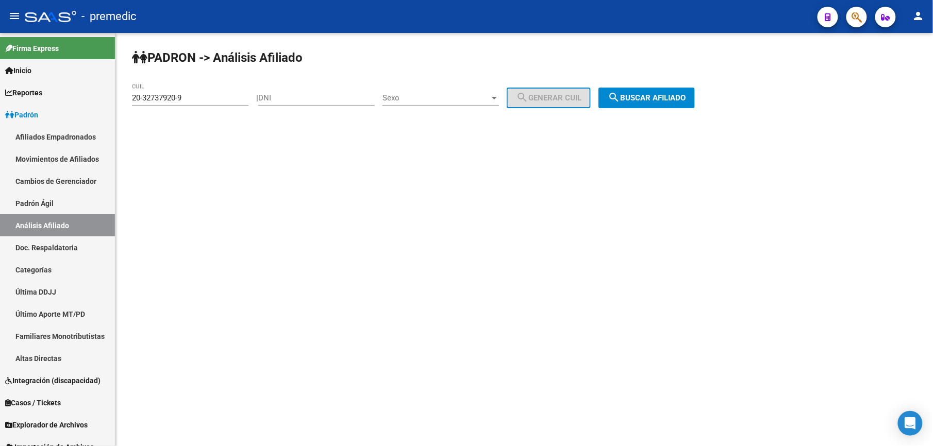
drag, startPoint x: 159, startPoint y: 93, endPoint x: 201, endPoint y: 89, distance: 42.4
click at [201, 89] on div "20-32737920-9 CUIL" at bounding box center [190, 95] width 117 height 22
drag, startPoint x: 199, startPoint y: 95, endPoint x: 135, endPoint y: 90, distance: 64.1
click at [135, 90] on div "20-32737920-9 CUIL" at bounding box center [190, 95] width 117 height 22
drag, startPoint x: 135, startPoint y: 90, endPoint x: 156, endPoint y: 54, distance: 41.6
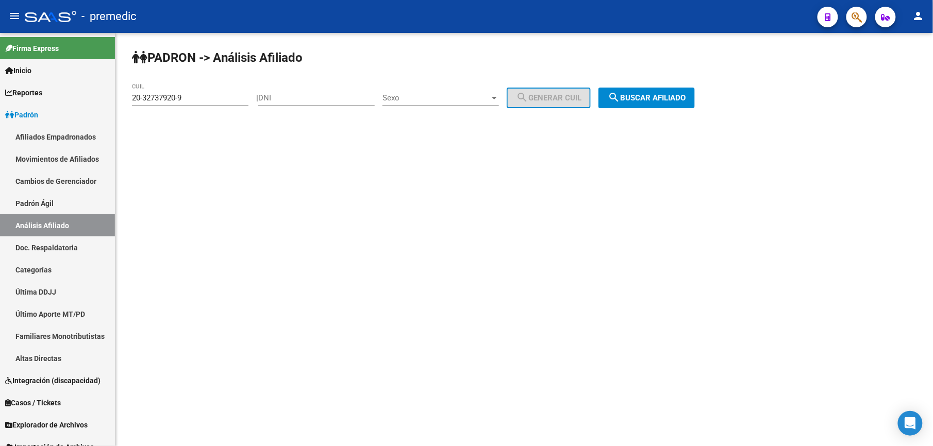
click at [156, 93] on app-analisis-afiliado "PADRON -> Análisis Afiliado 20-32737920-9 CUIL | DNI Sexo Sexo search Generar C…" at bounding box center [417, 97] width 571 height 9
